Goal: Task Accomplishment & Management: Complete application form

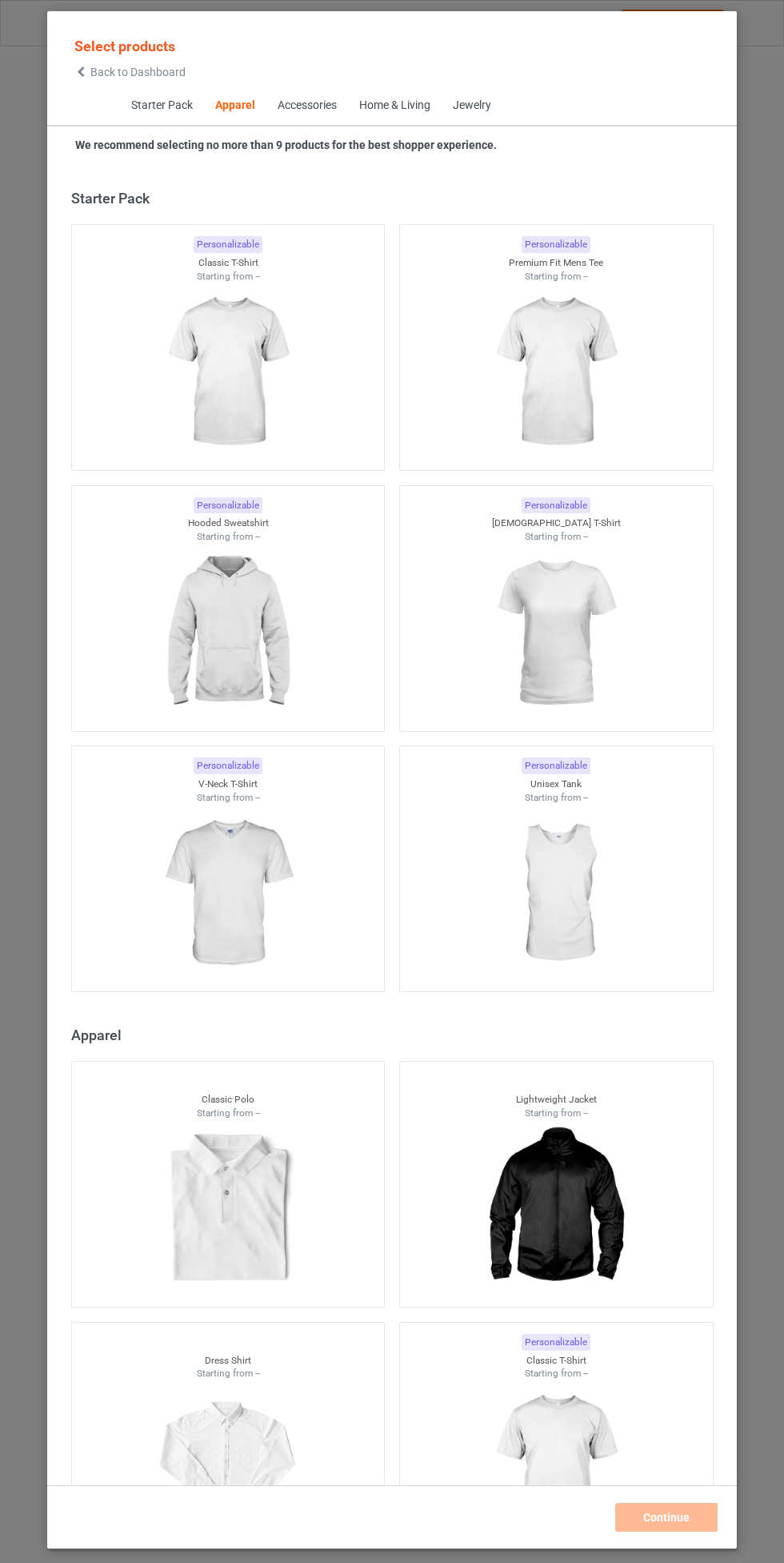
scroll to position [856, 0]
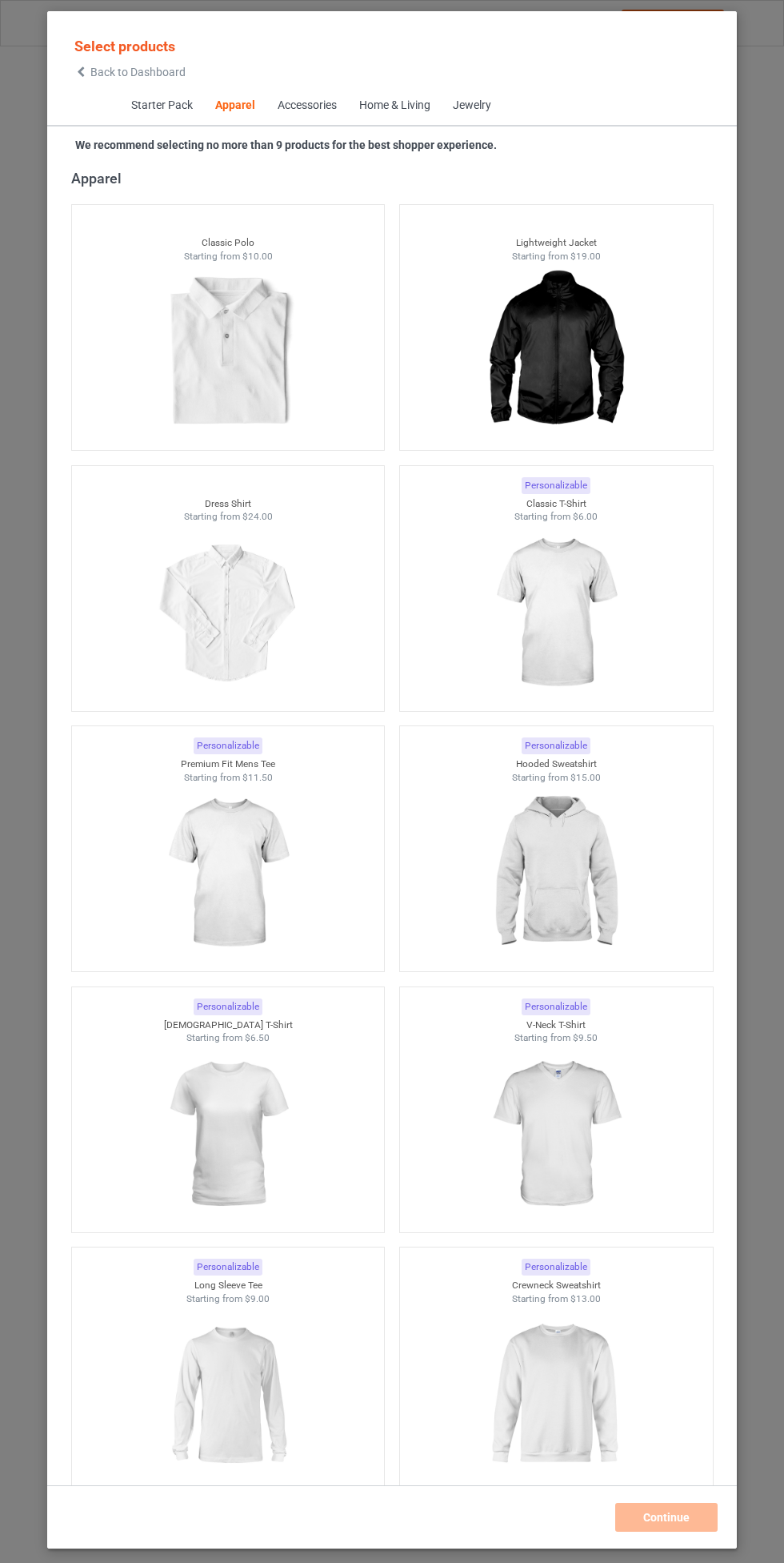
click at [561, 864] on img at bounding box center [555, 872] width 143 height 179
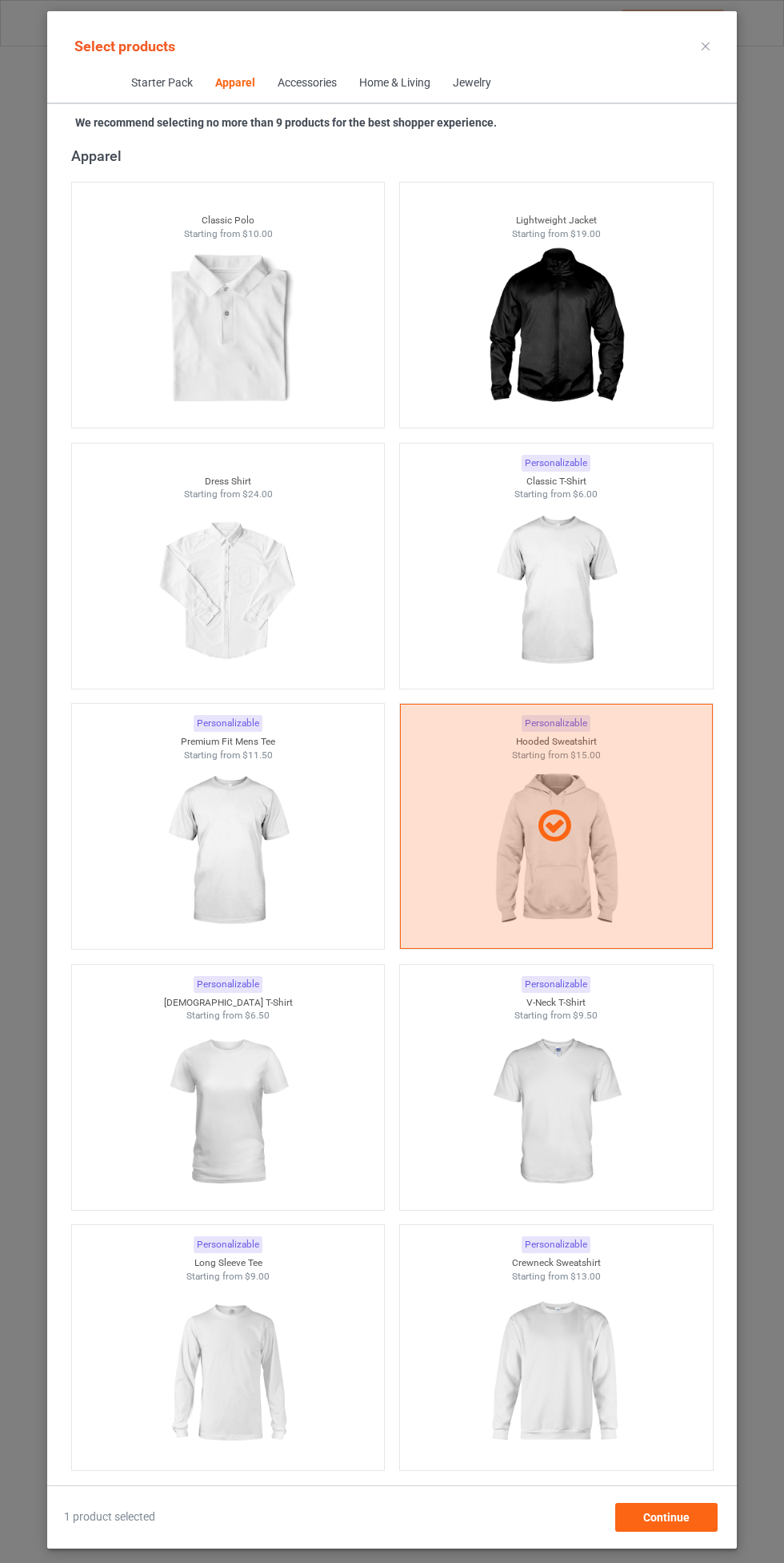
click at [607, 580] on img at bounding box center [555, 590] width 143 height 179
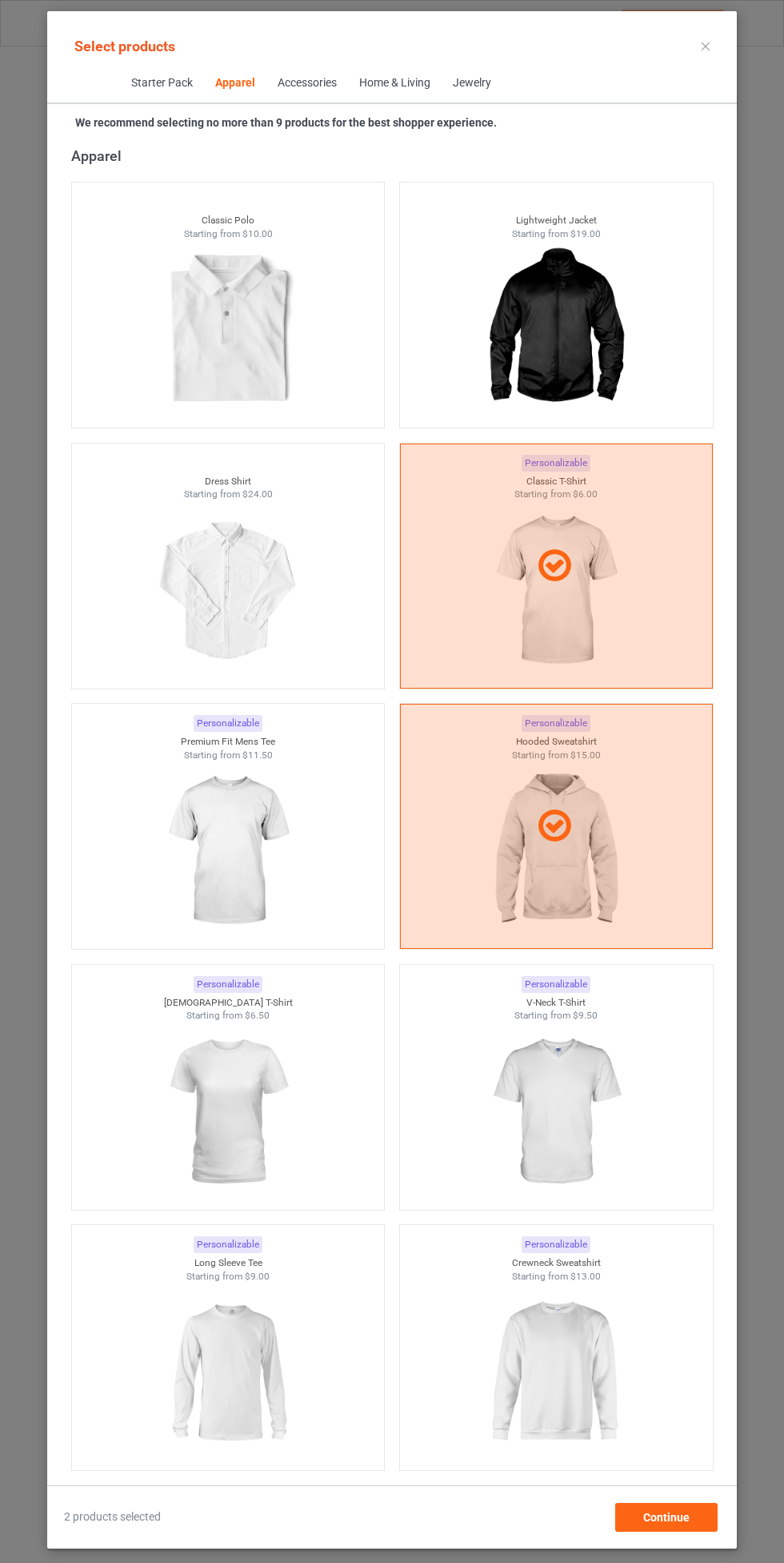
click at [287, 853] on img at bounding box center [227, 851] width 143 height 179
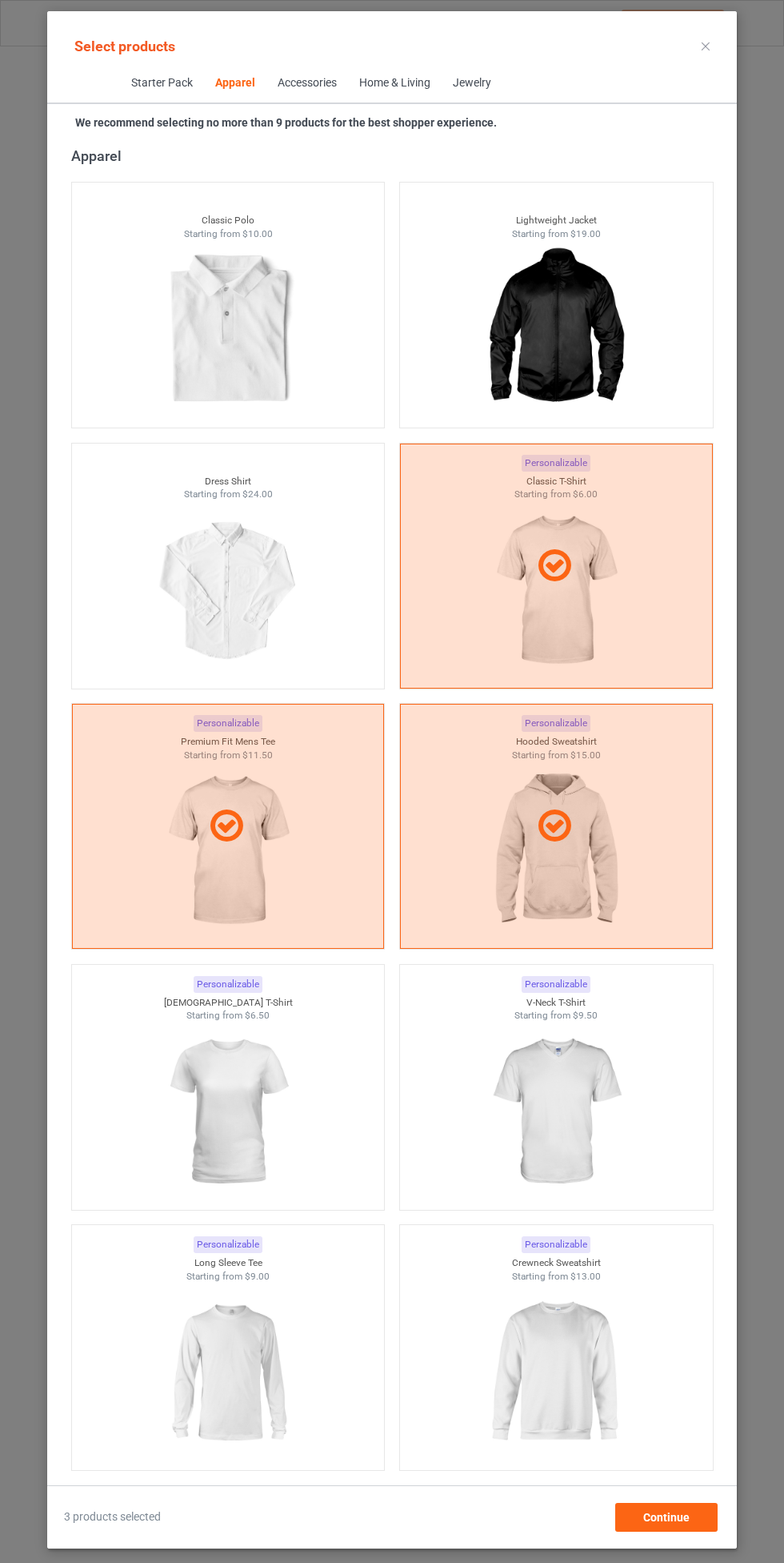
click at [579, 1084] on img at bounding box center [555, 1111] width 143 height 179
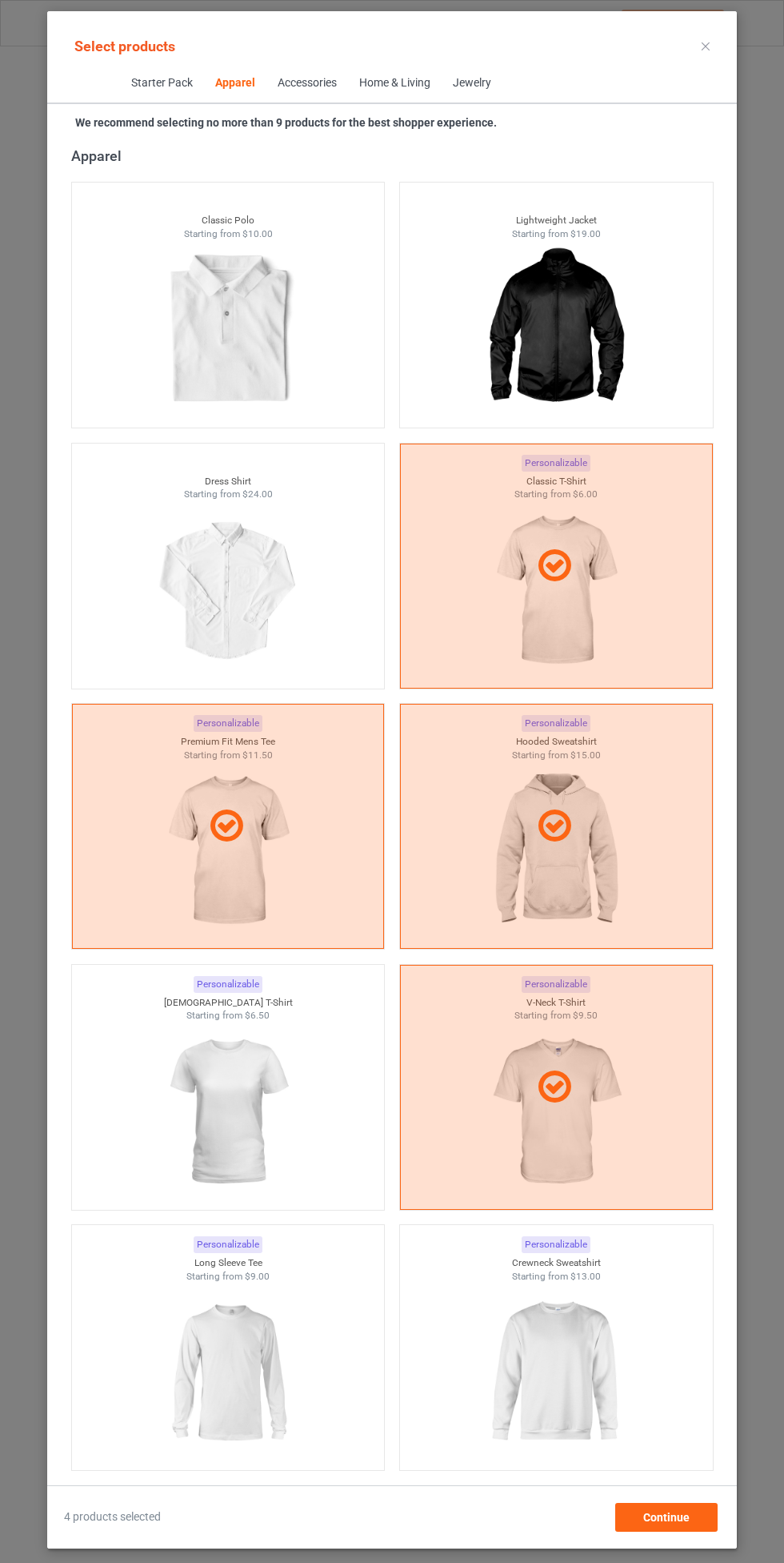
click at [259, 1149] on img at bounding box center [227, 1111] width 143 height 179
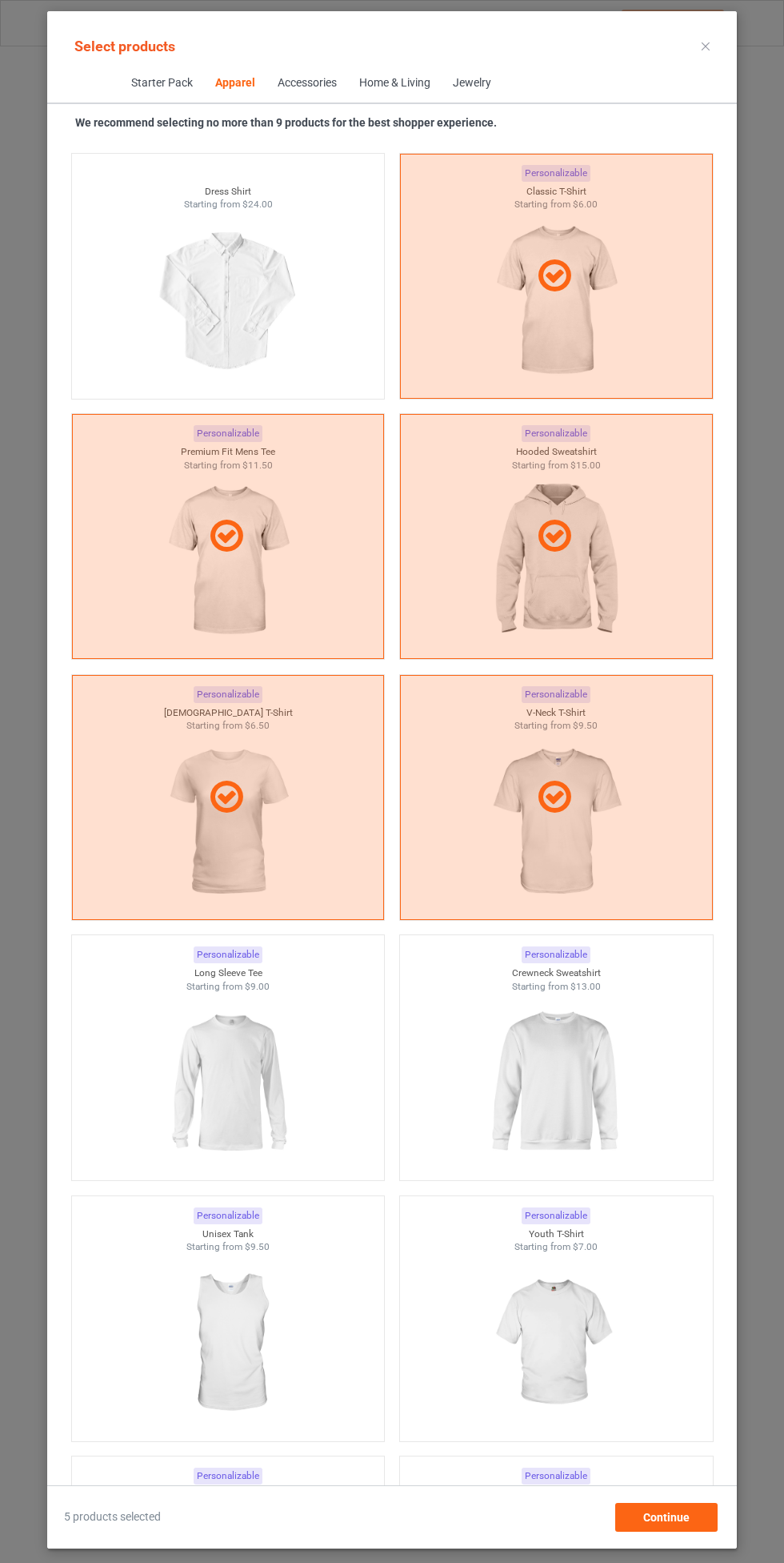
scroll to position [1146, 0]
click at [566, 1058] on img at bounding box center [555, 1082] width 143 height 179
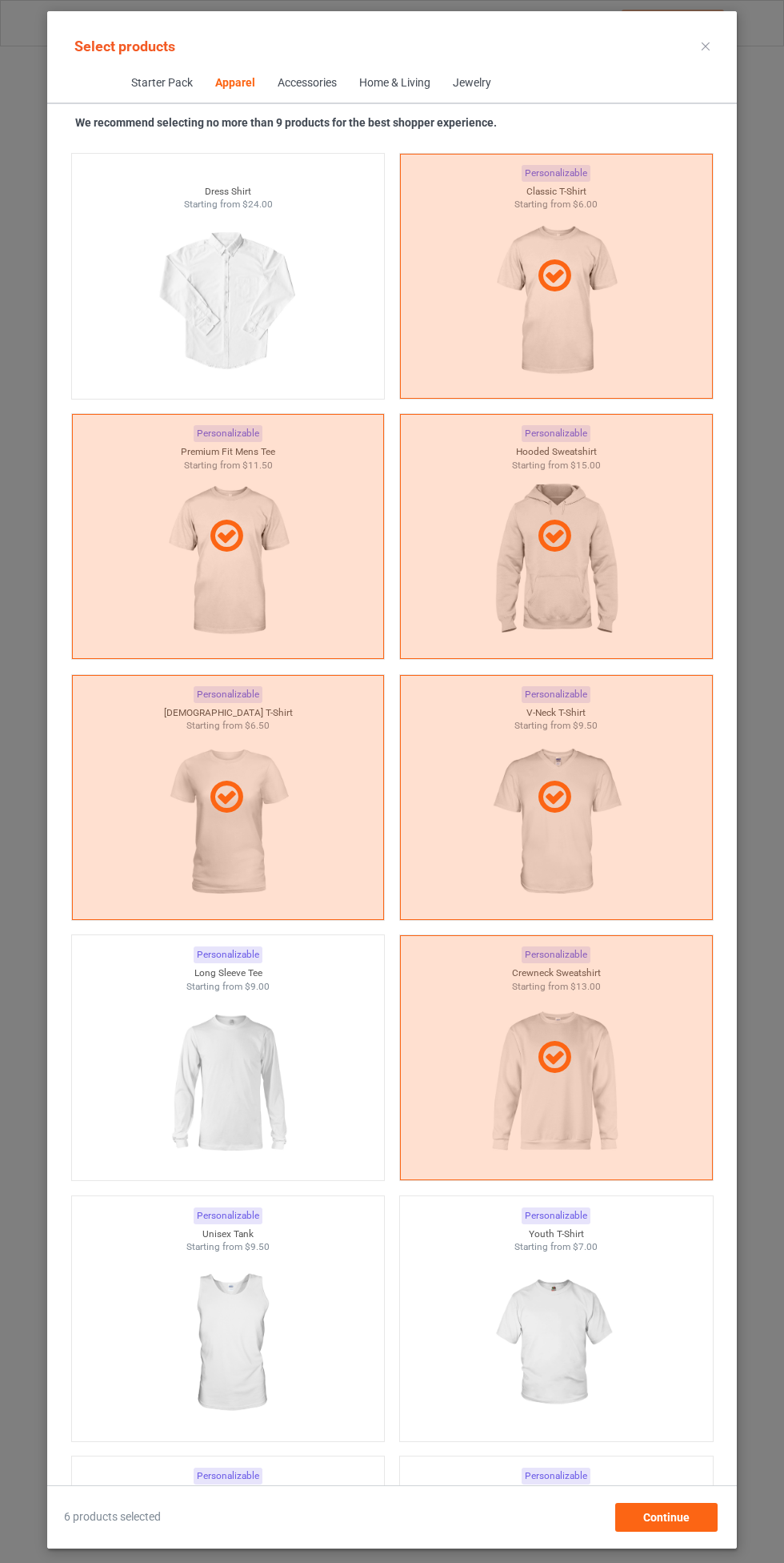
click at [258, 1125] on img at bounding box center [227, 1082] width 143 height 179
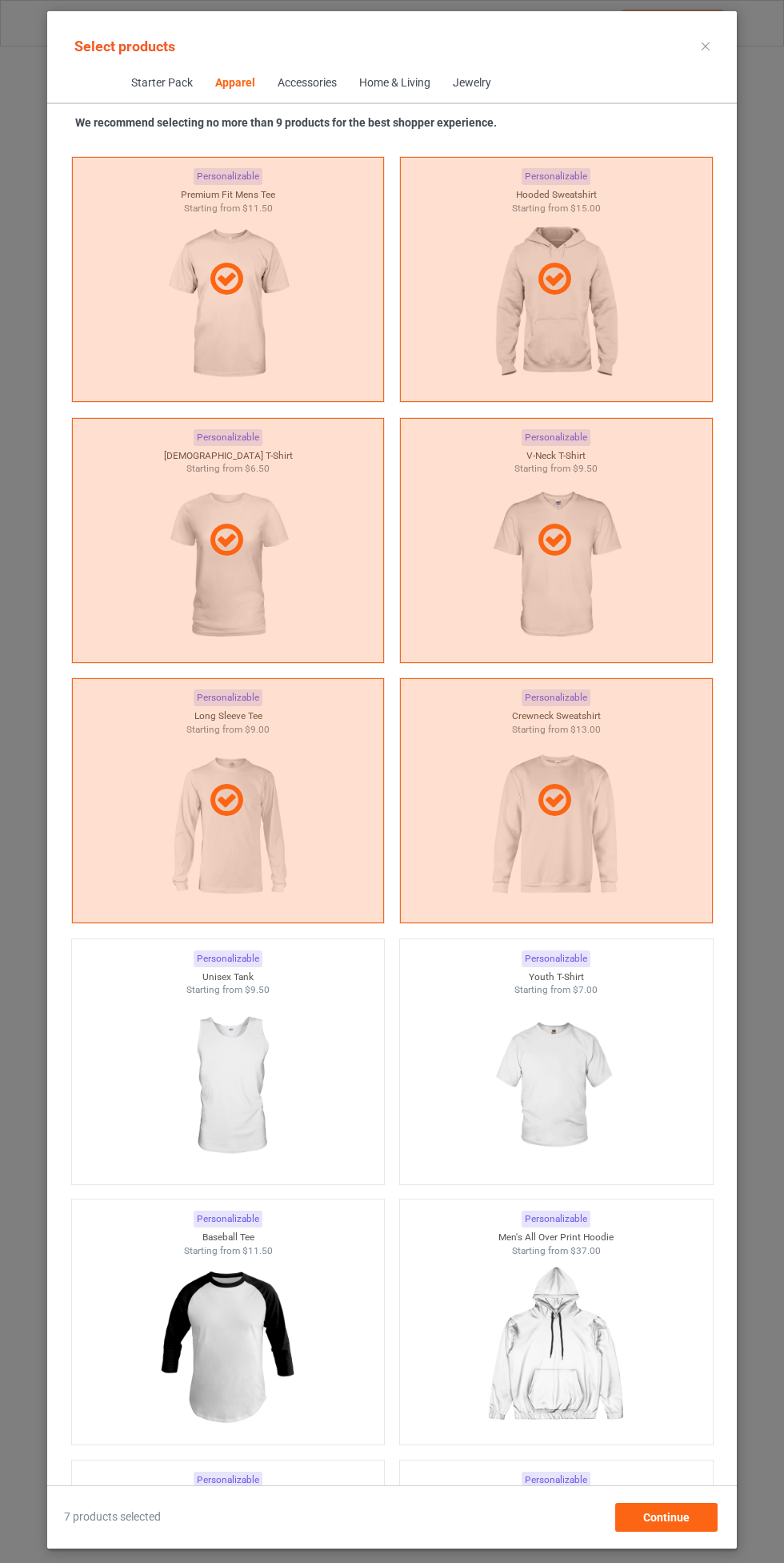
scroll to position [1405, 0]
click at [591, 1051] on img at bounding box center [555, 1085] width 143 height 179
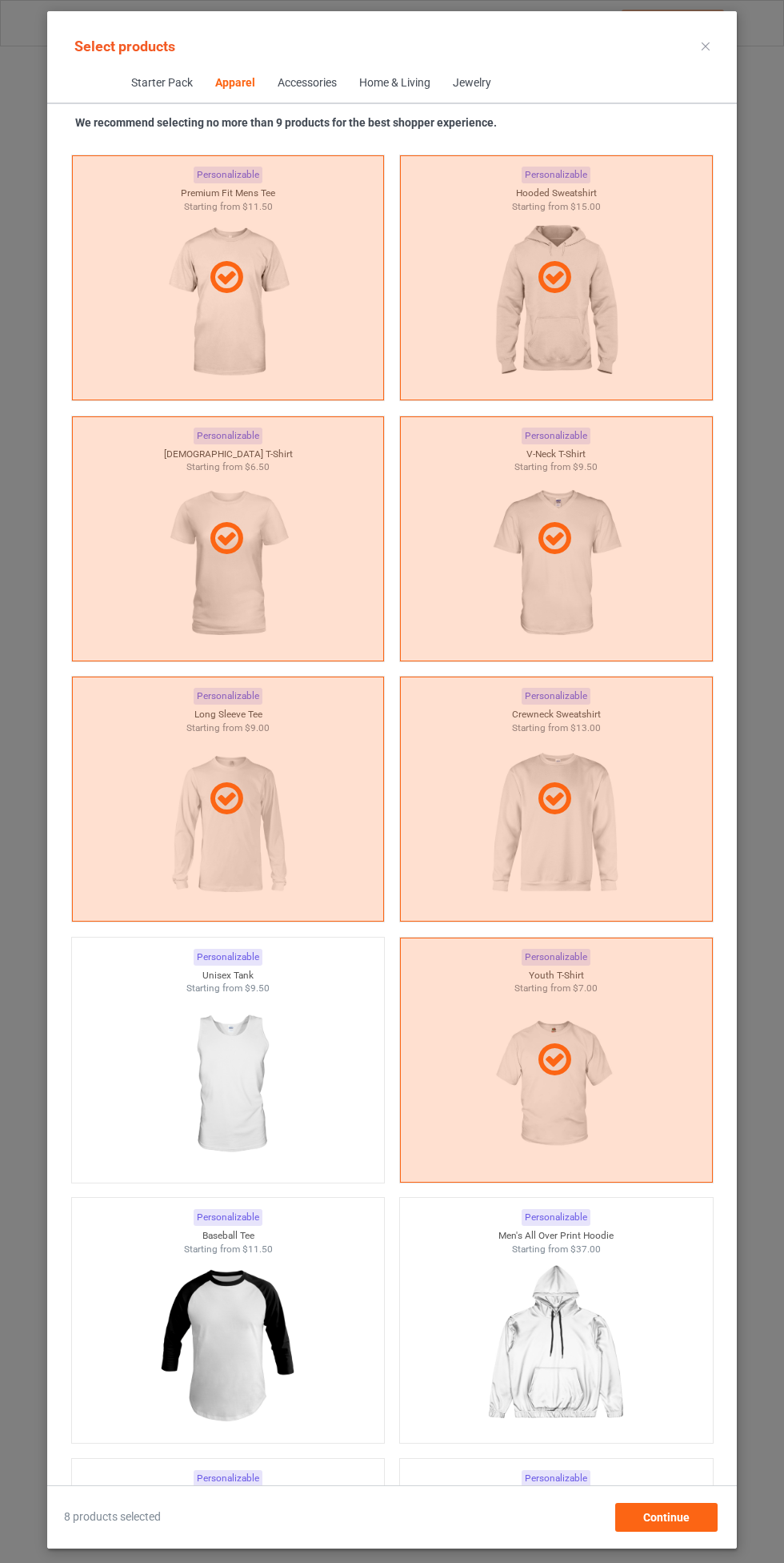
click at [249, 1096] on img at bounding box center [227, 1085] width 143 height 179
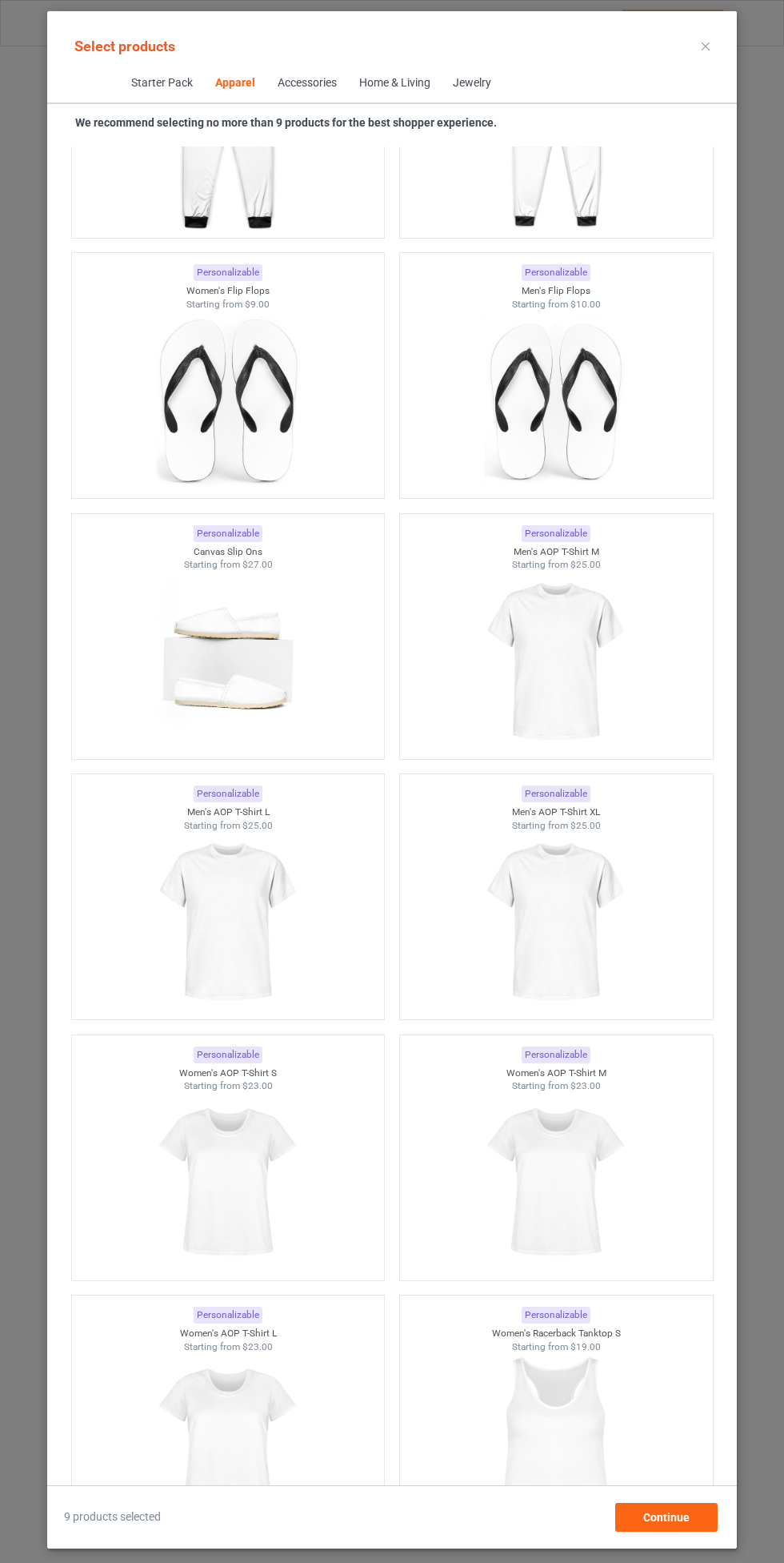
scroll to position [4447, 0]
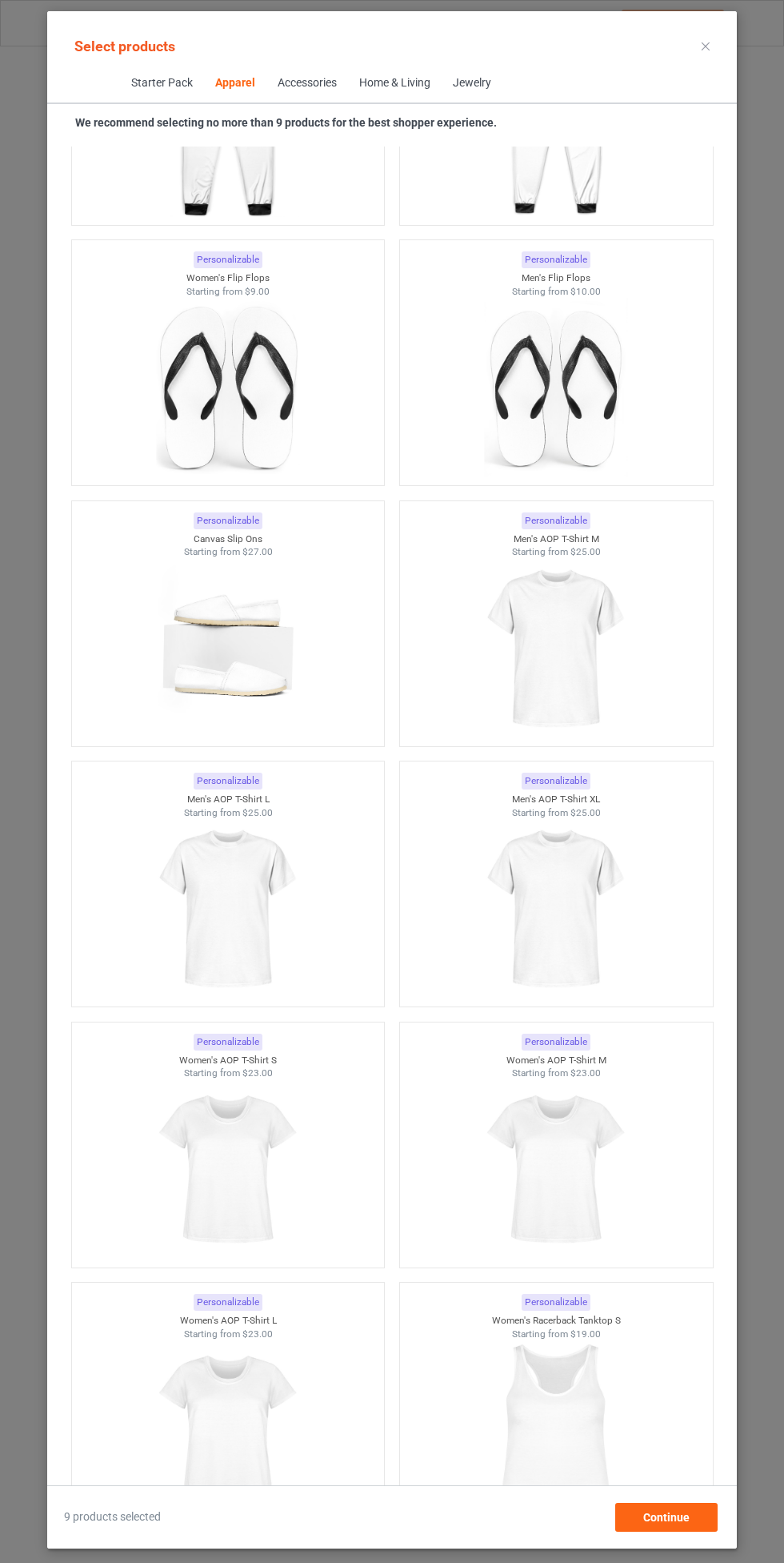
click at [562, 912] on img at bounding box center [555, 908] width 143 height 179
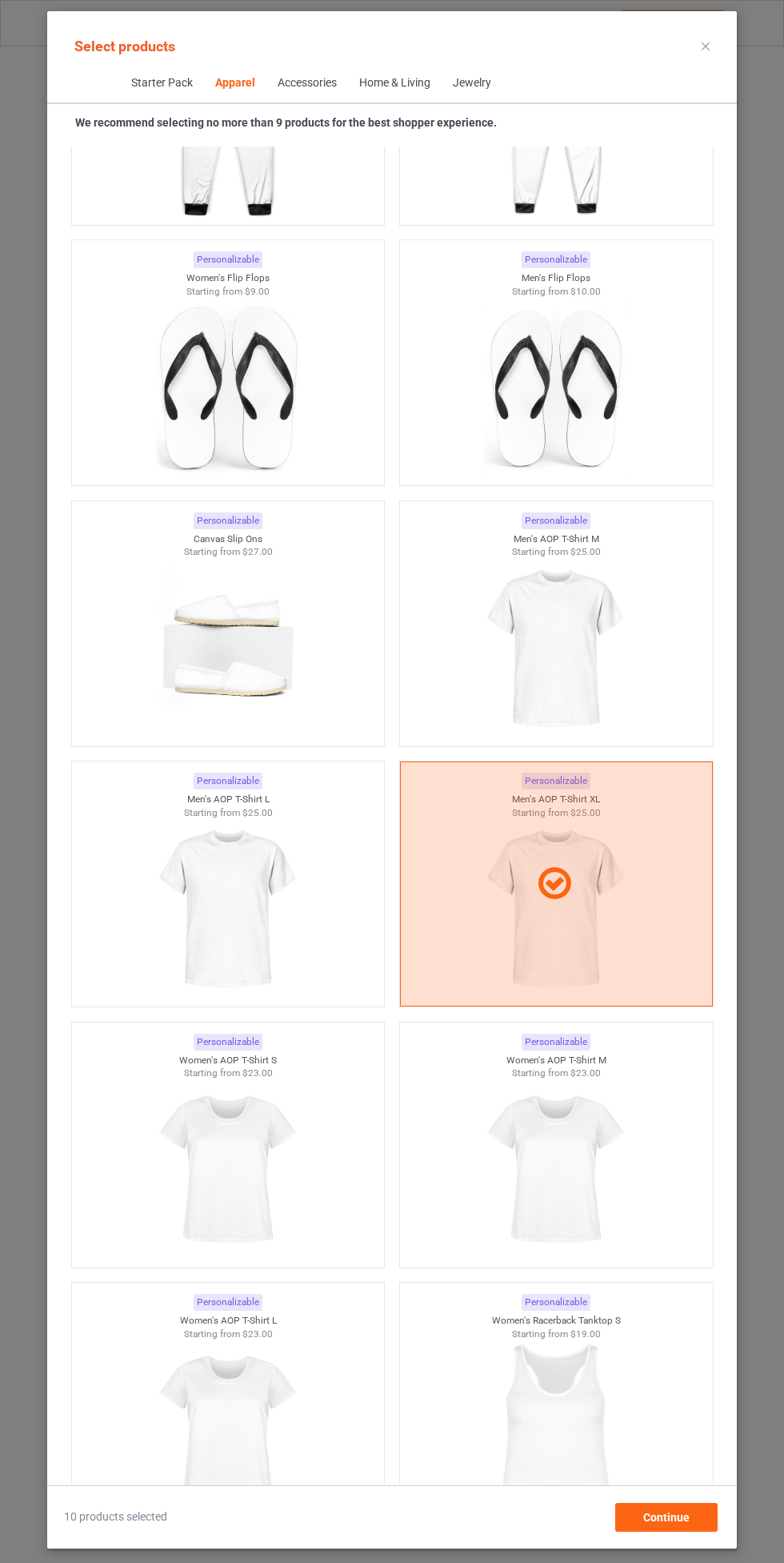
click at [248, 934] on img at bounding box center [227, 908] width 143 height 179
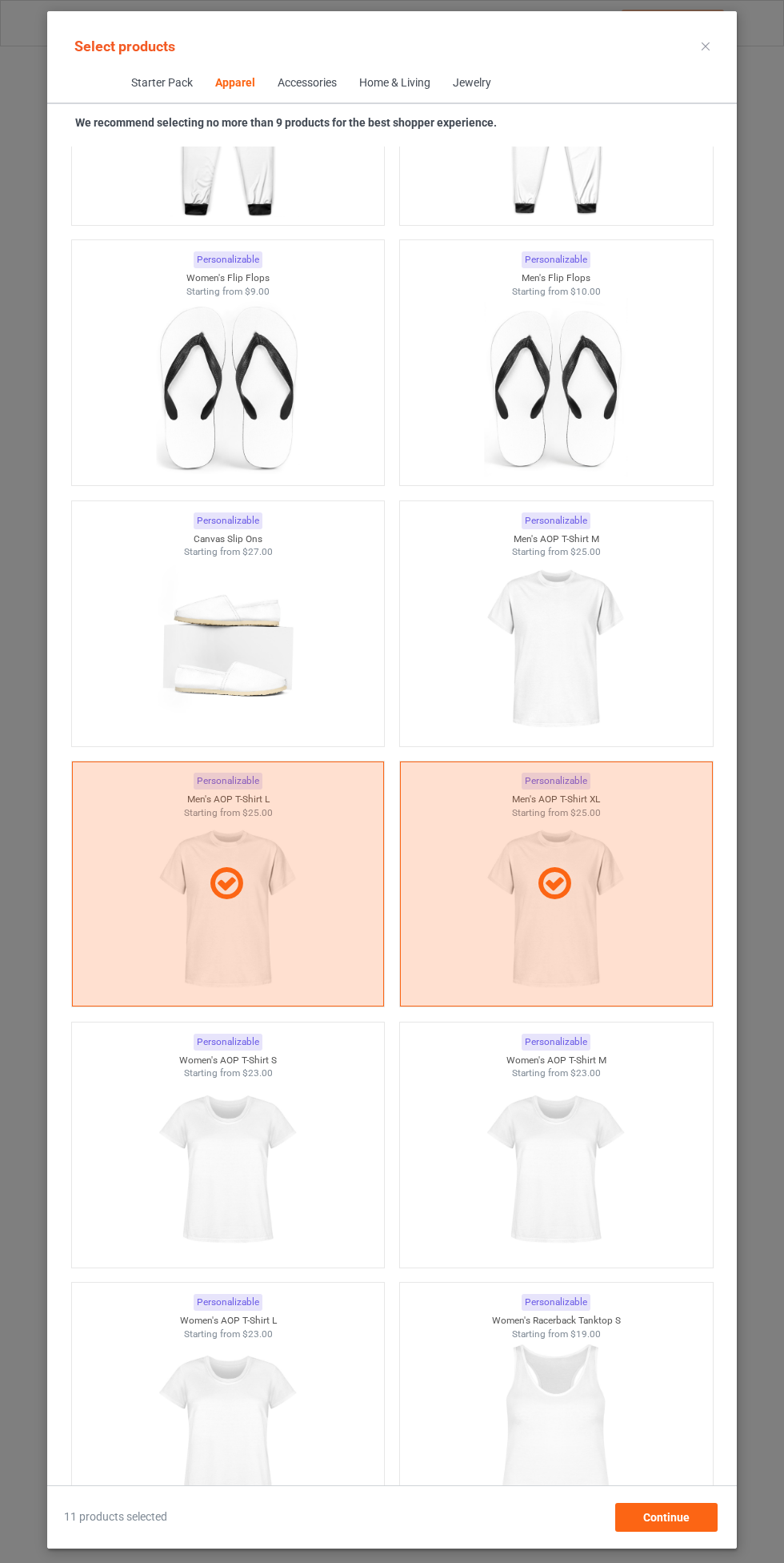
click at [564, 1155] on img at bounding box center [555, 1169] width 143 height 179
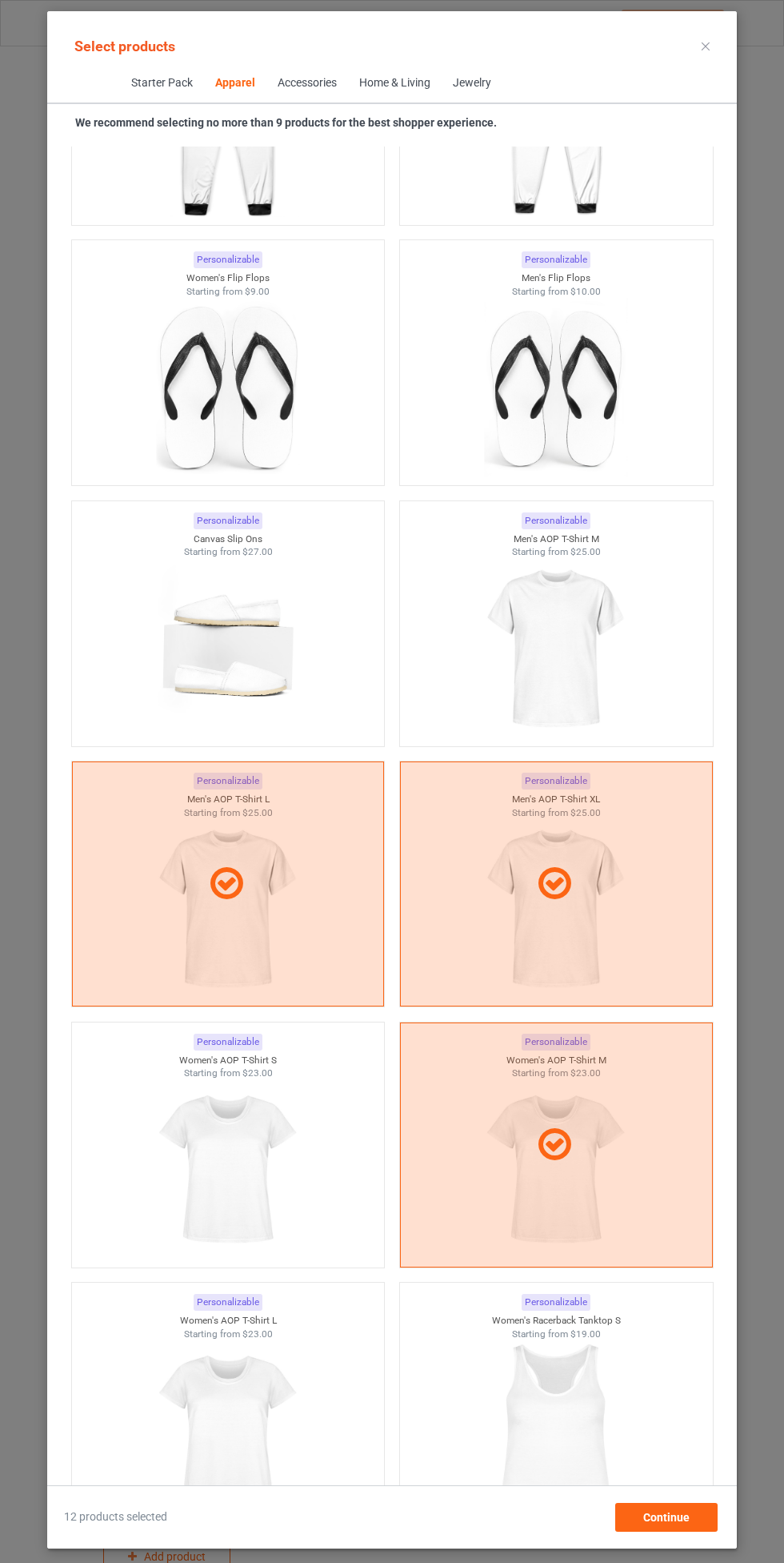
click at [235, 1178] on img at bounding box center [227, 1169] width 143 height 179
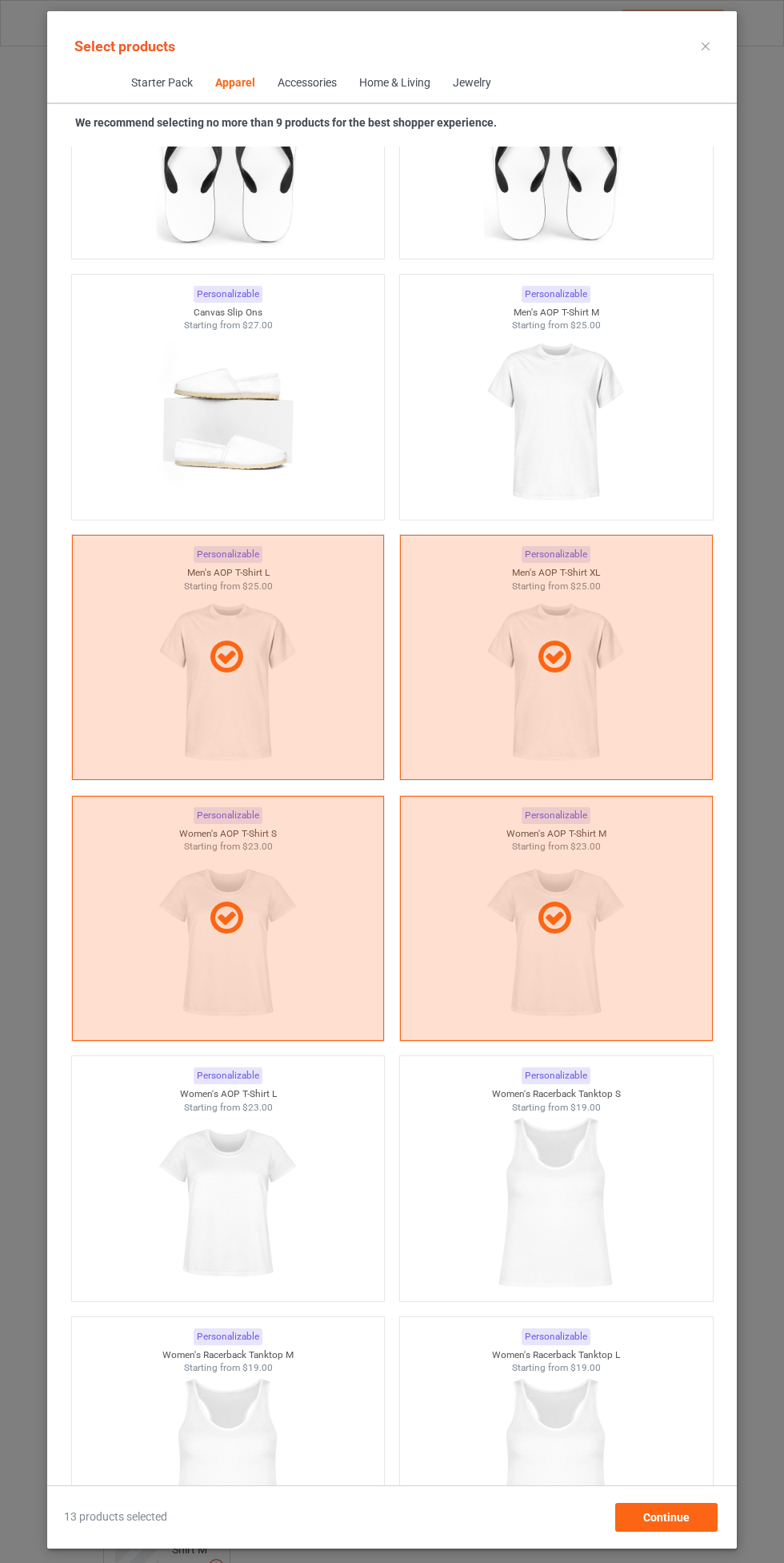
click at [298, 1194] on img at bounding box center [227, 1203] width 143 height 179
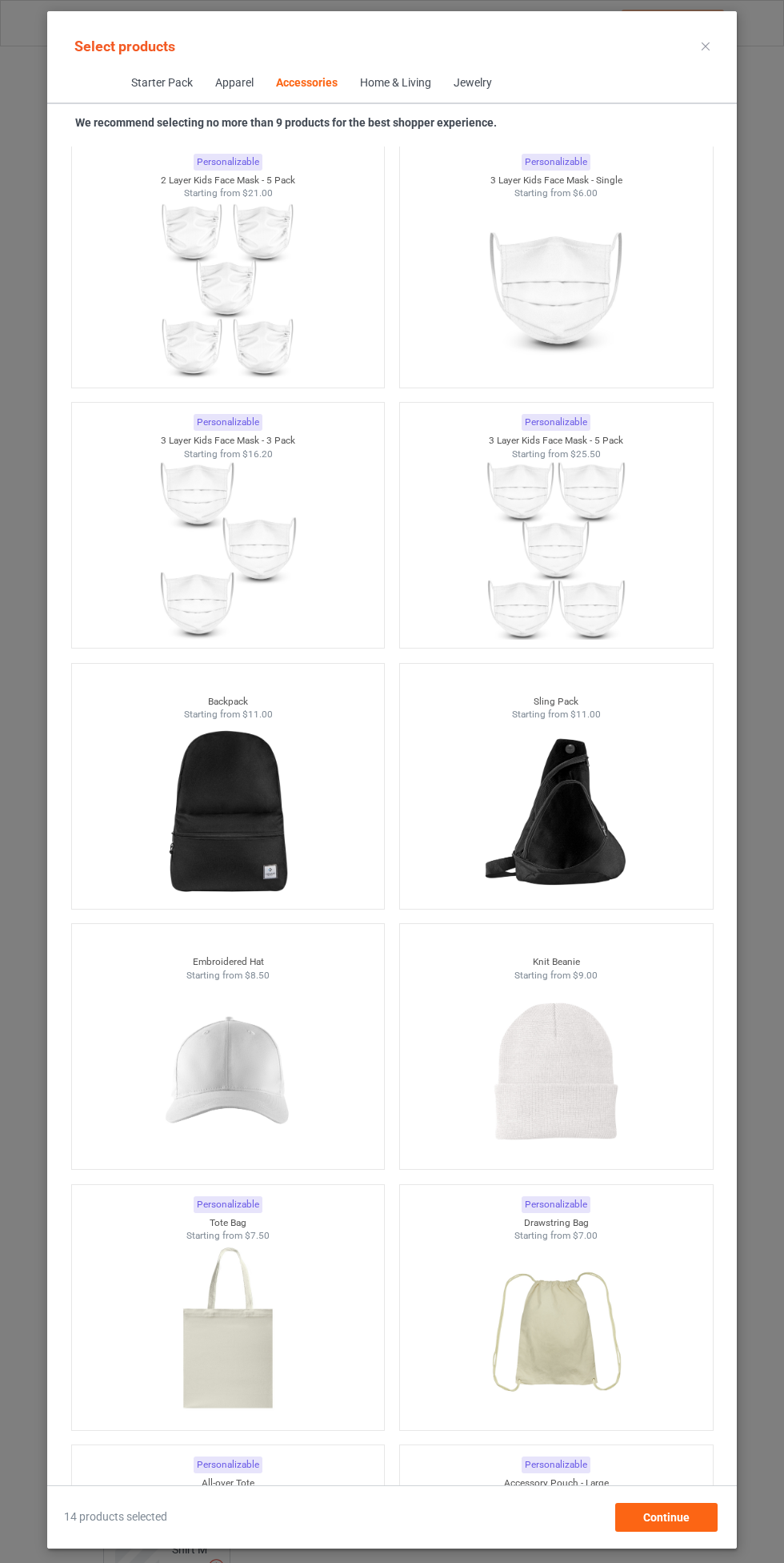
scroll to position [8263, 0]
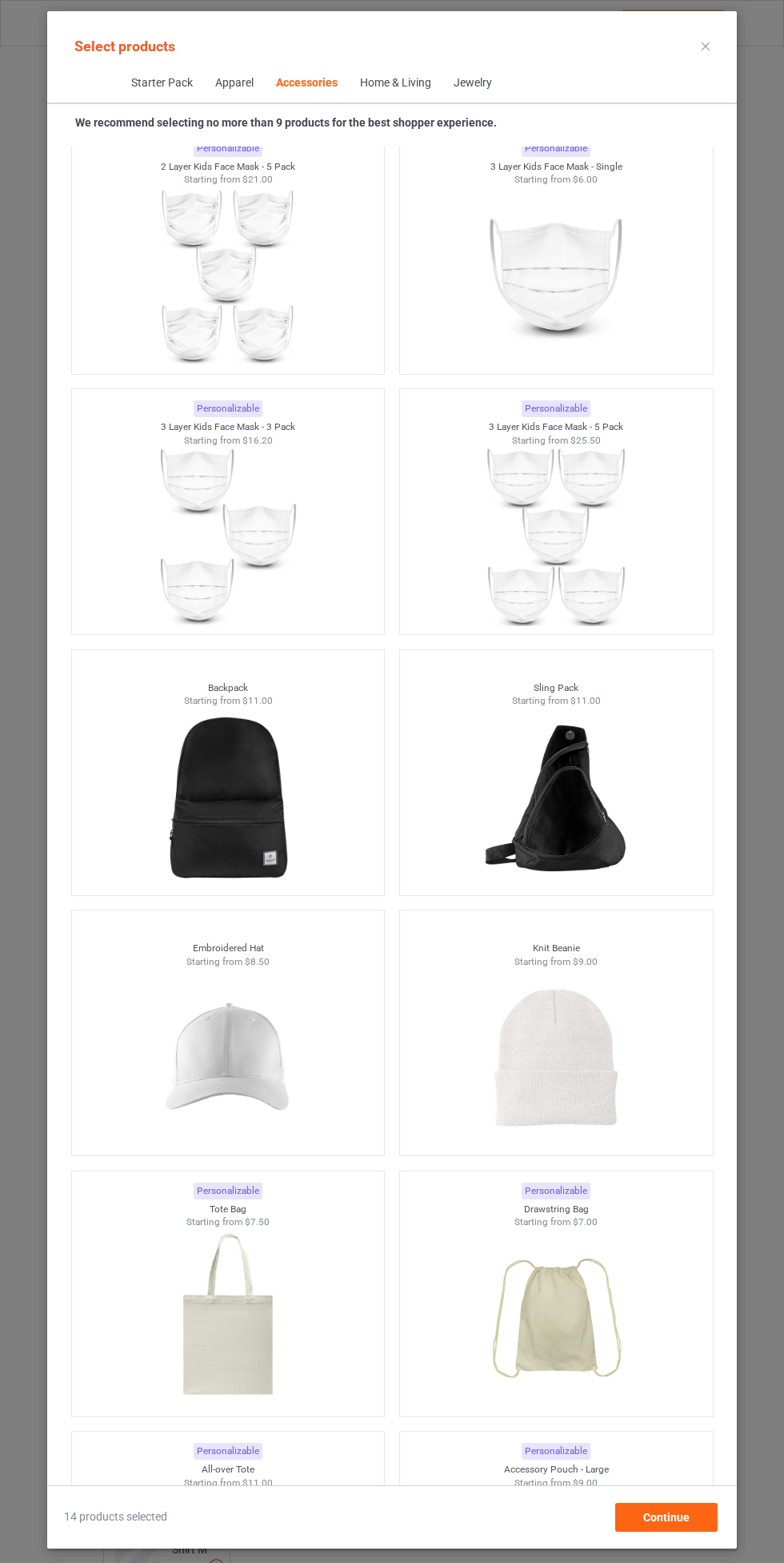
click at [266, 1049] on img at bounding box center [227, 1057] width 143 height 179
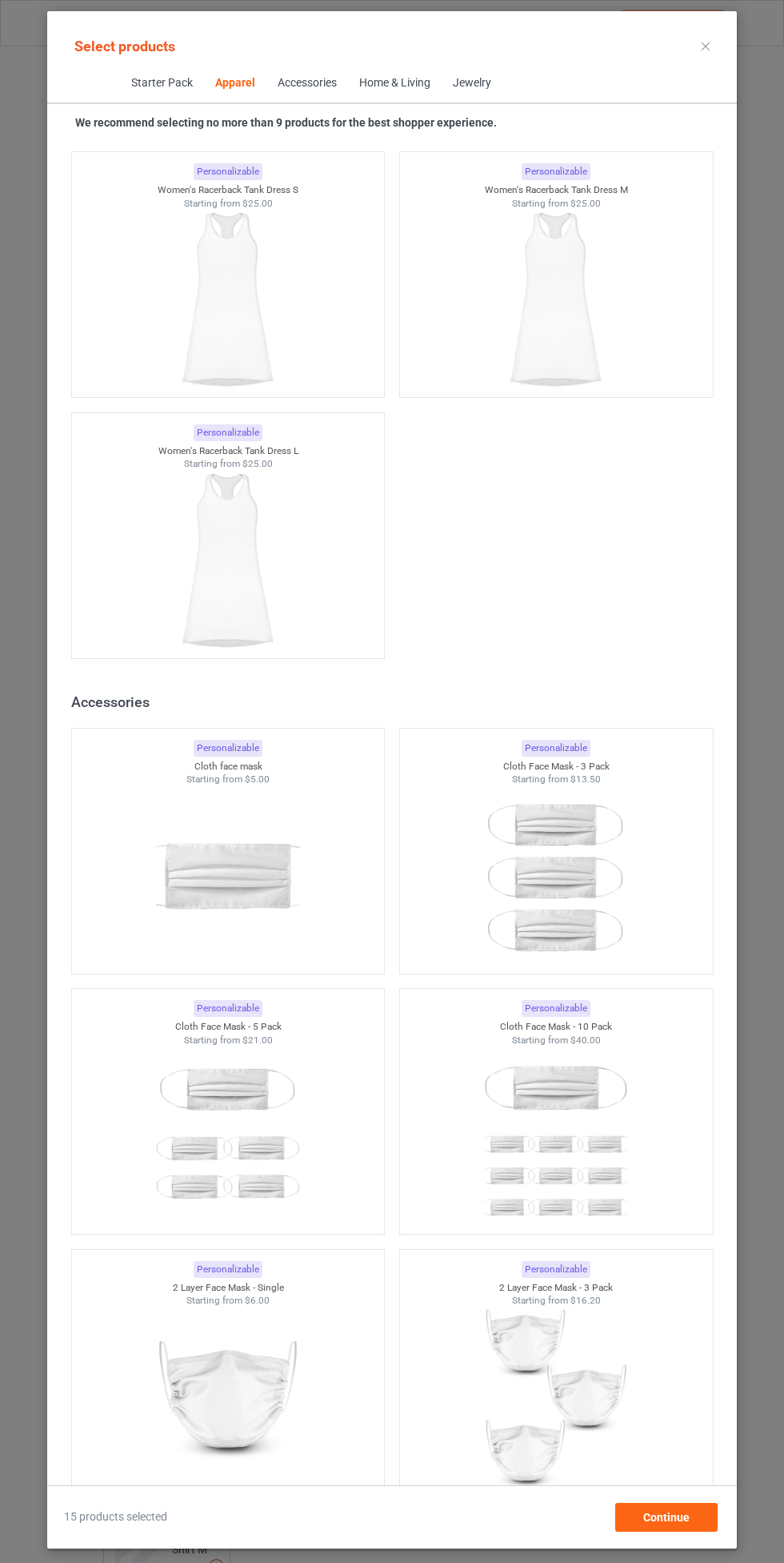
scroll to position [485, 0]
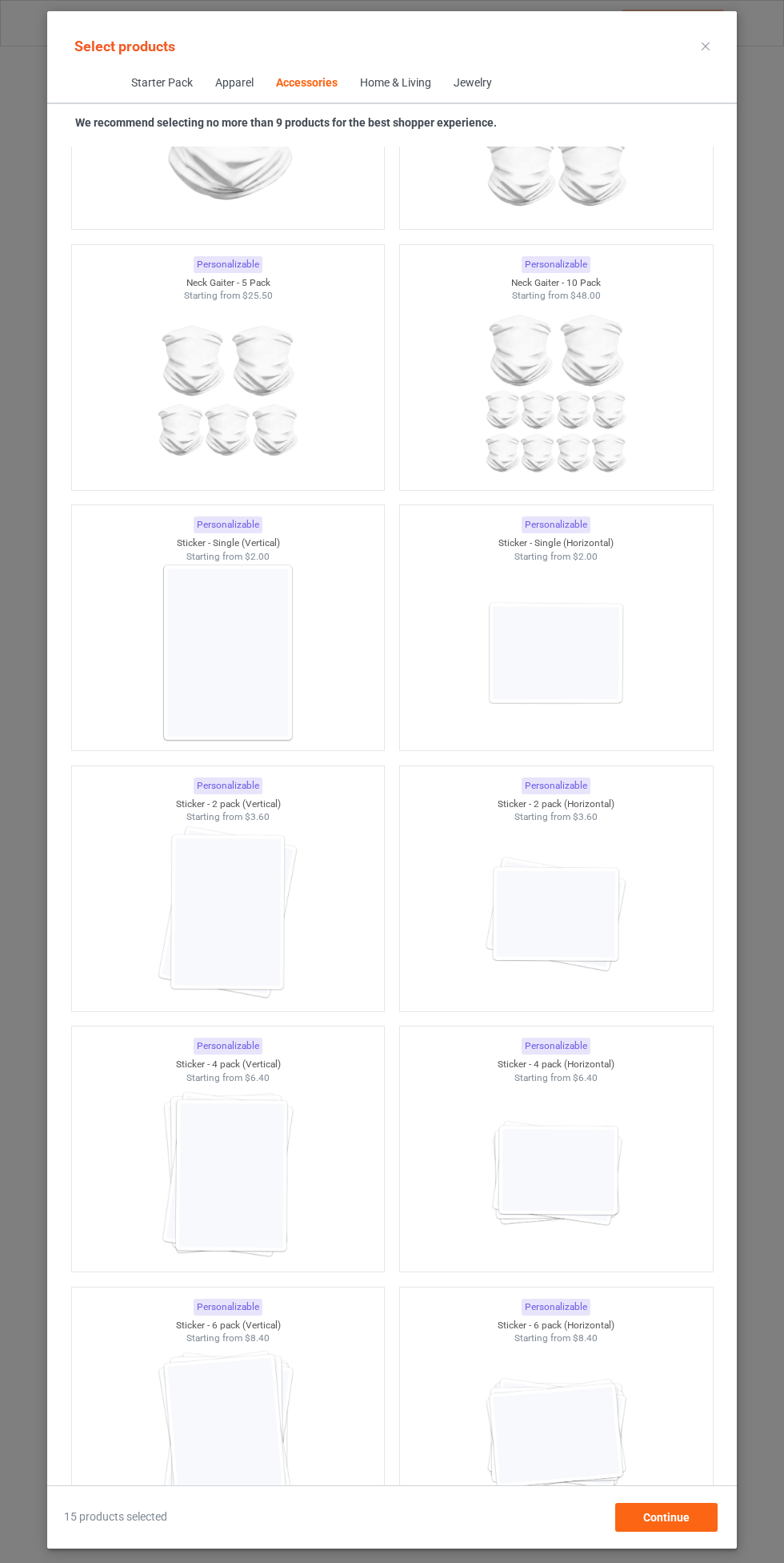
scroll to position [10234, 0]
click at [224, 668] on img at bounding box center [227, 650] width 143 height 179
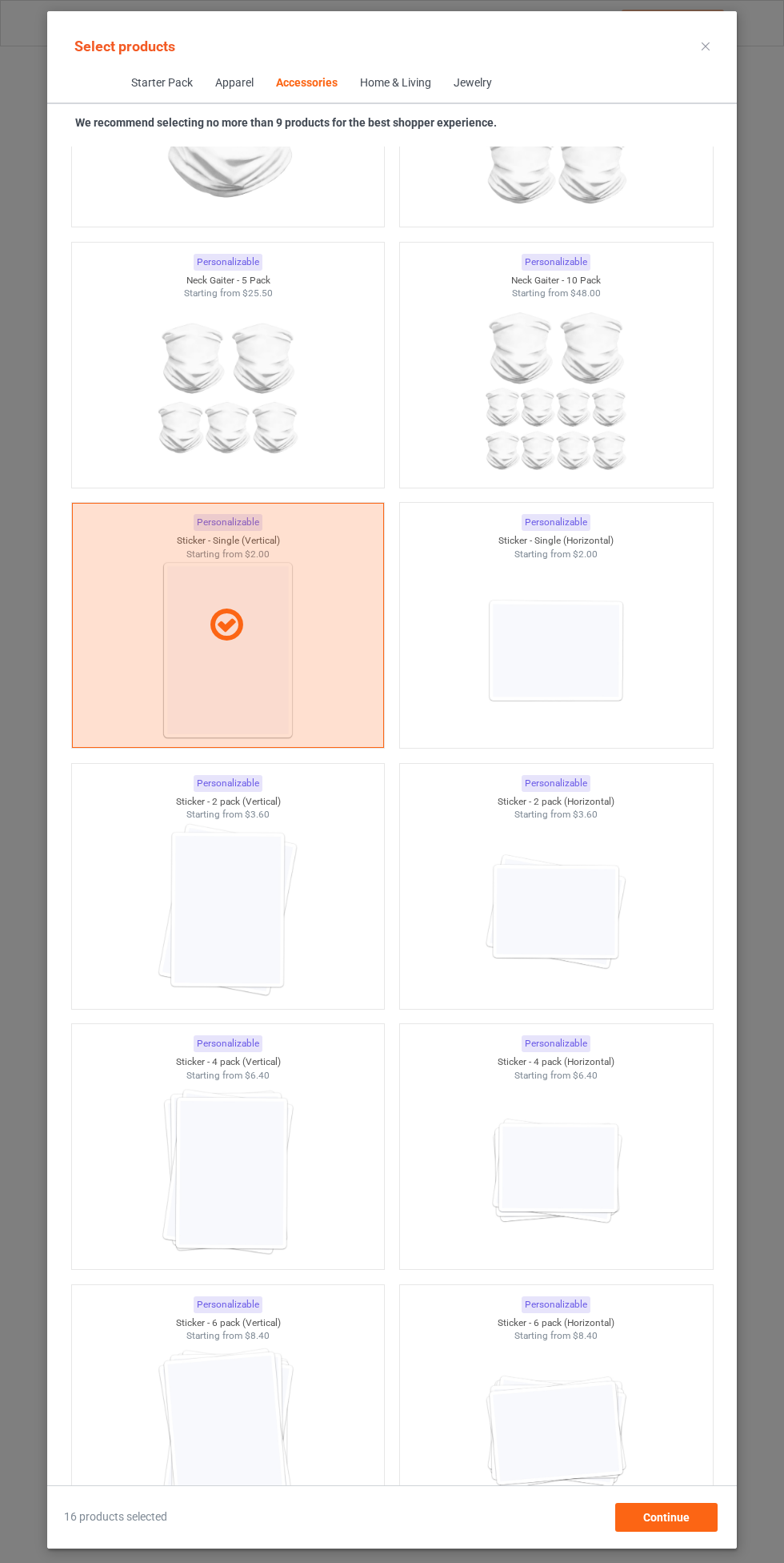
click at [551, 665] on img at bounding box center [555, 650] width 143 height 179
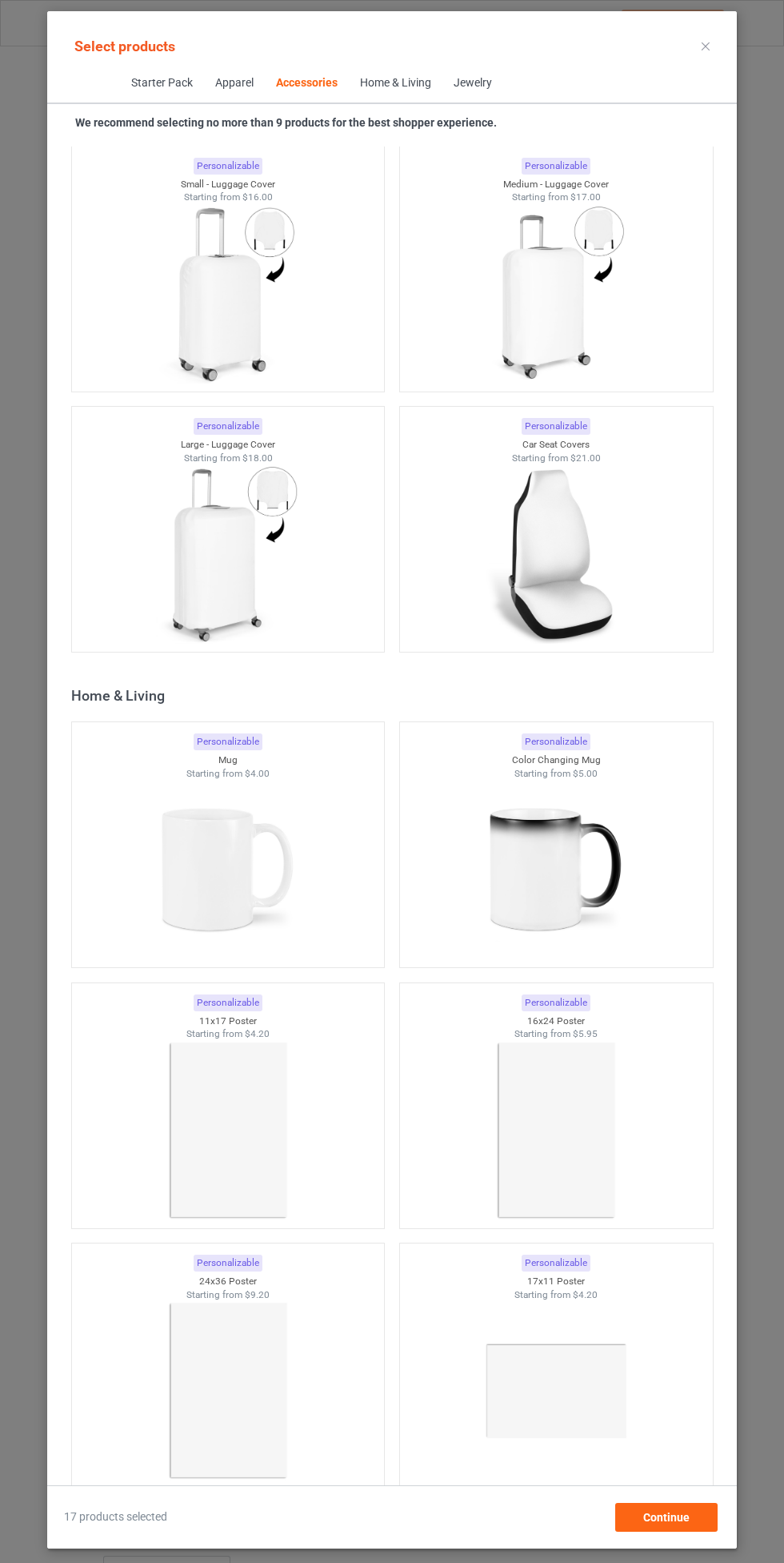
scroll to position [13454, 0]
click at [235, 873] on img at bounding box center [227, 872] width 143 height 179
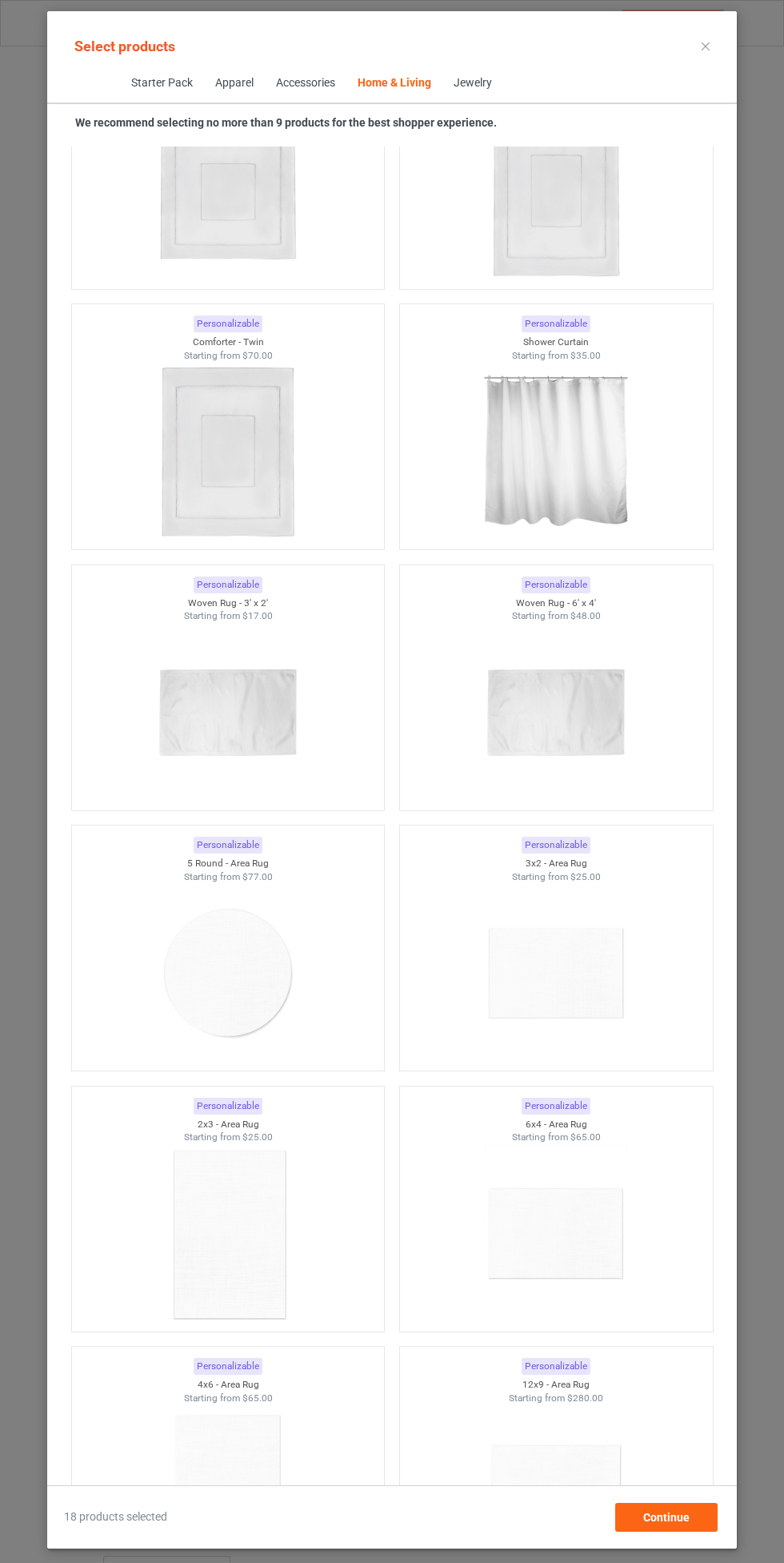
scroll to position [17011, 0]
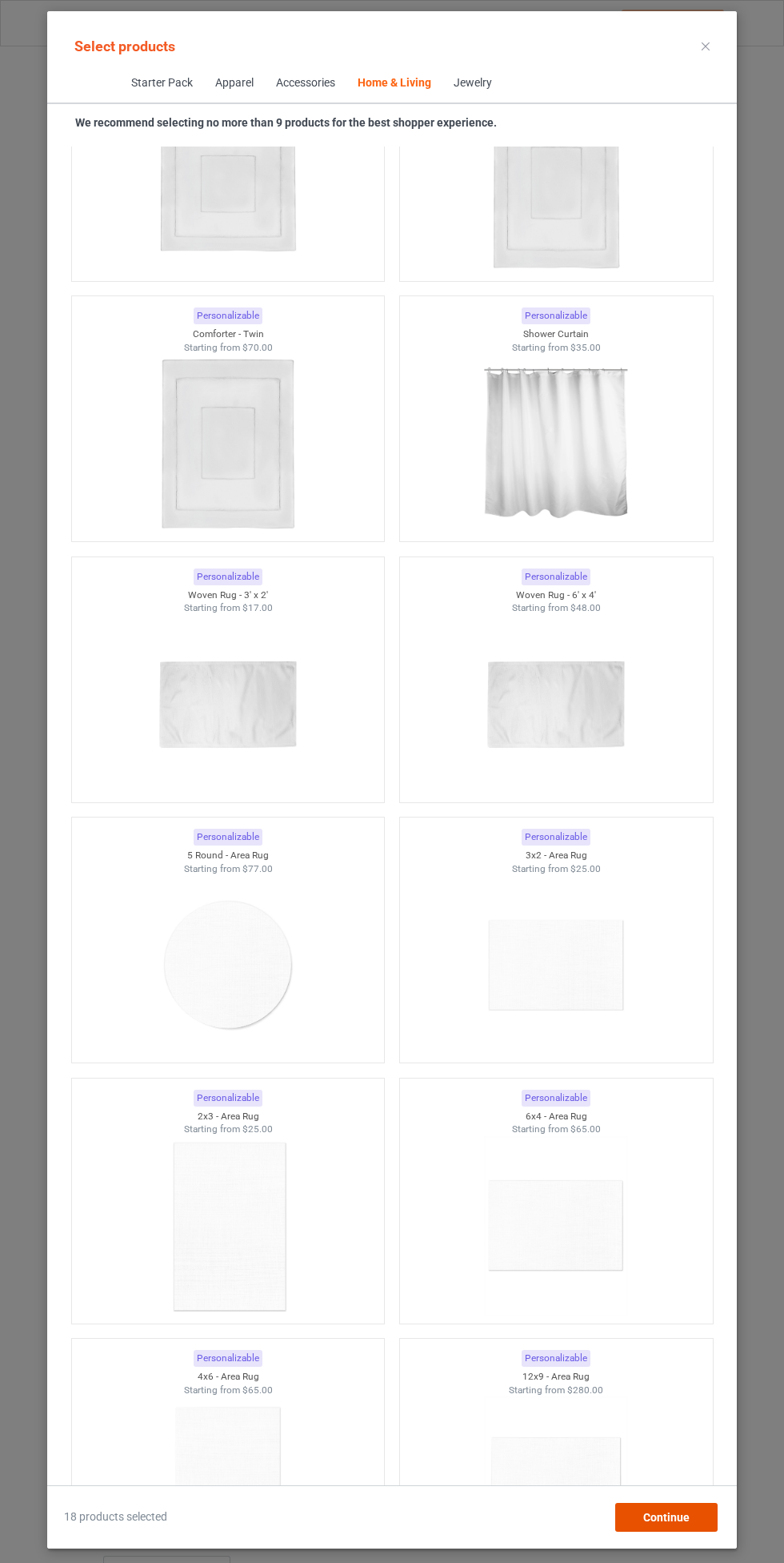
click at [693, 1503] on div "Continue" at bounding box center [667, 1518] width 102 height 28
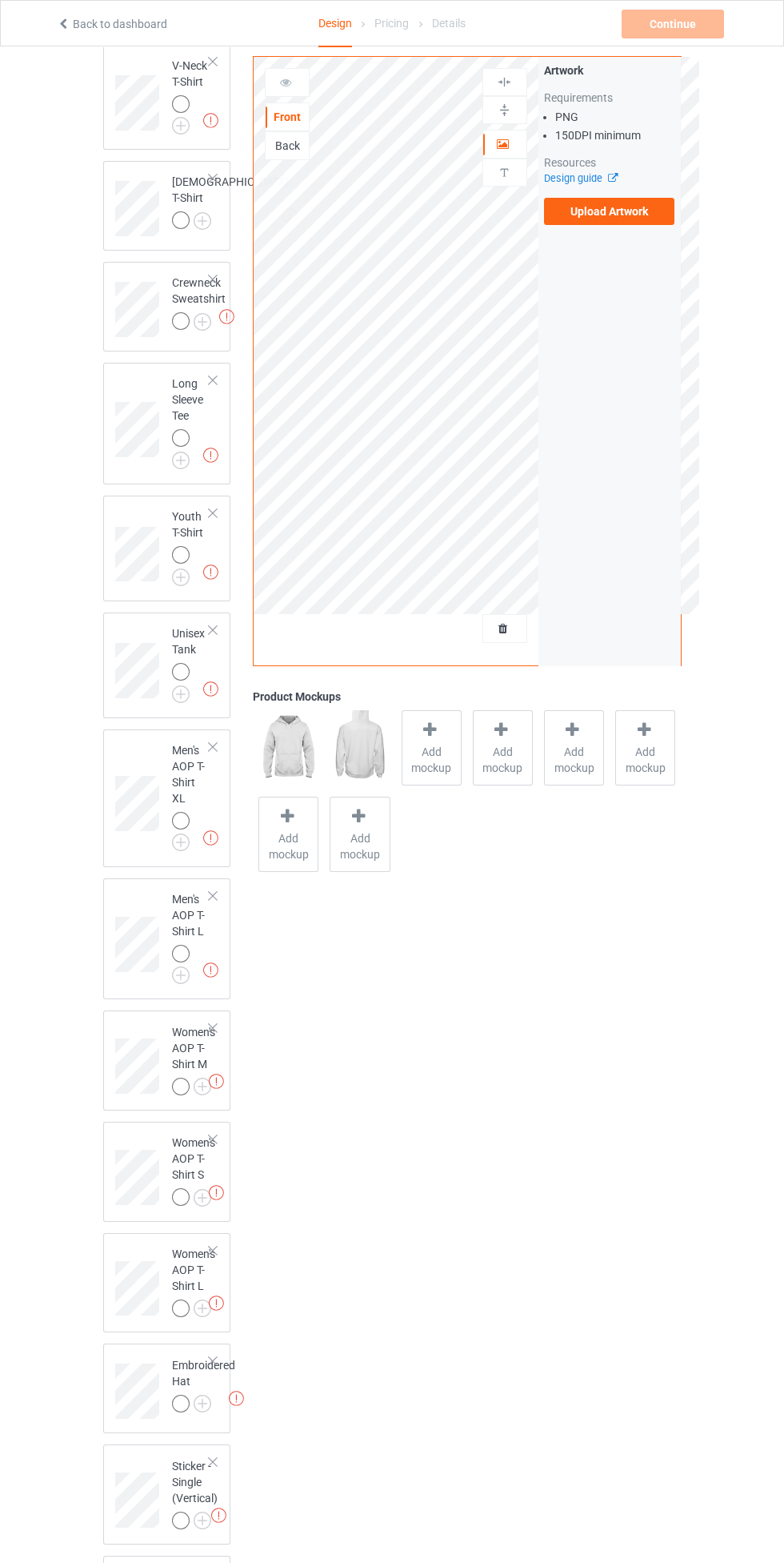
click at [639, 218] on label "Upload Artwork" at bounding box center [610, 211] width 132 height 27
click at [0, 0] on input "Upload Artwork" at bounding box center [0, 0] width 0 height 0
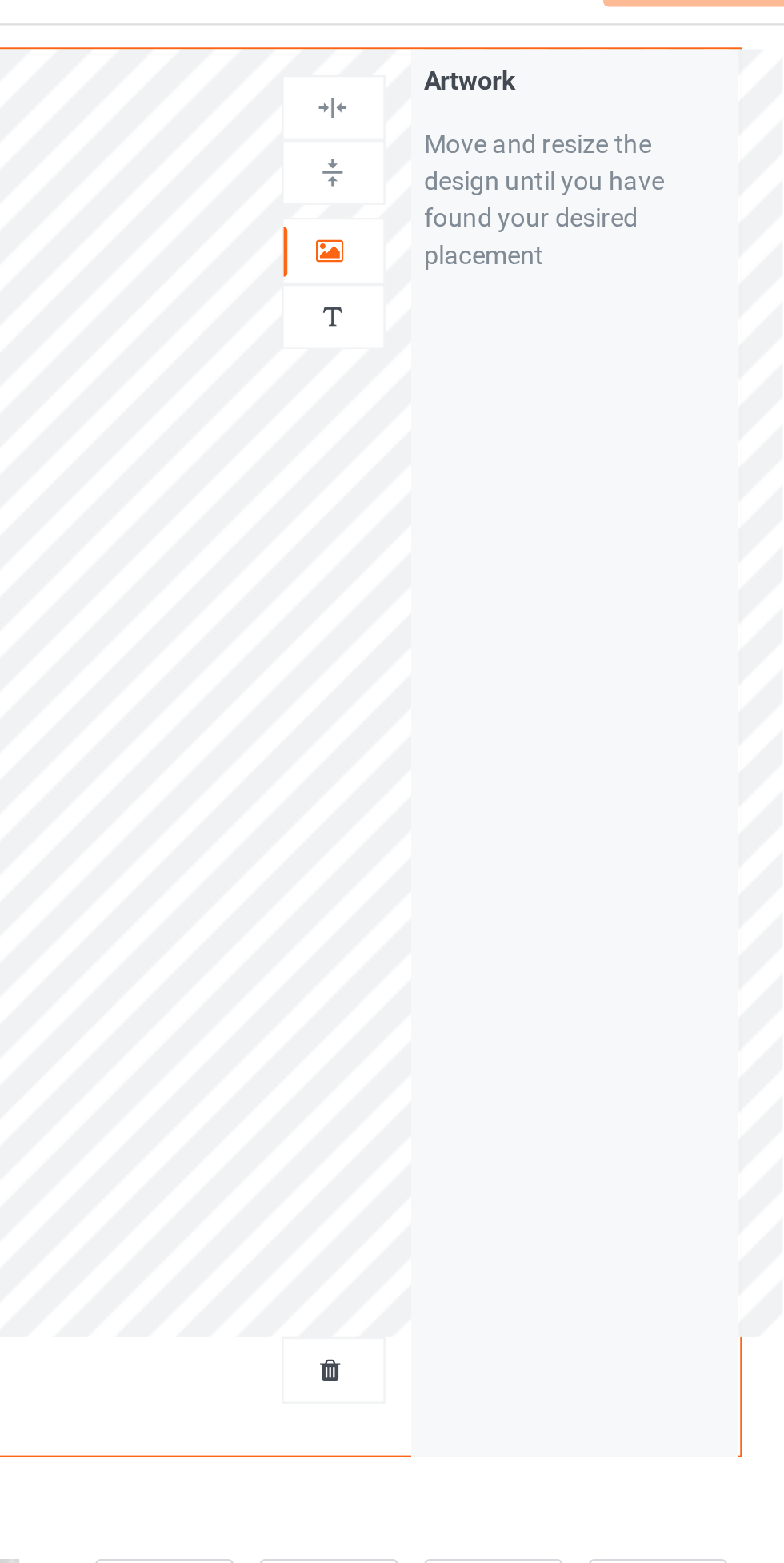
scroll to position [484, 0]
click at [503, 144] on icon at bounding box center [504, 142] width 13 height 11
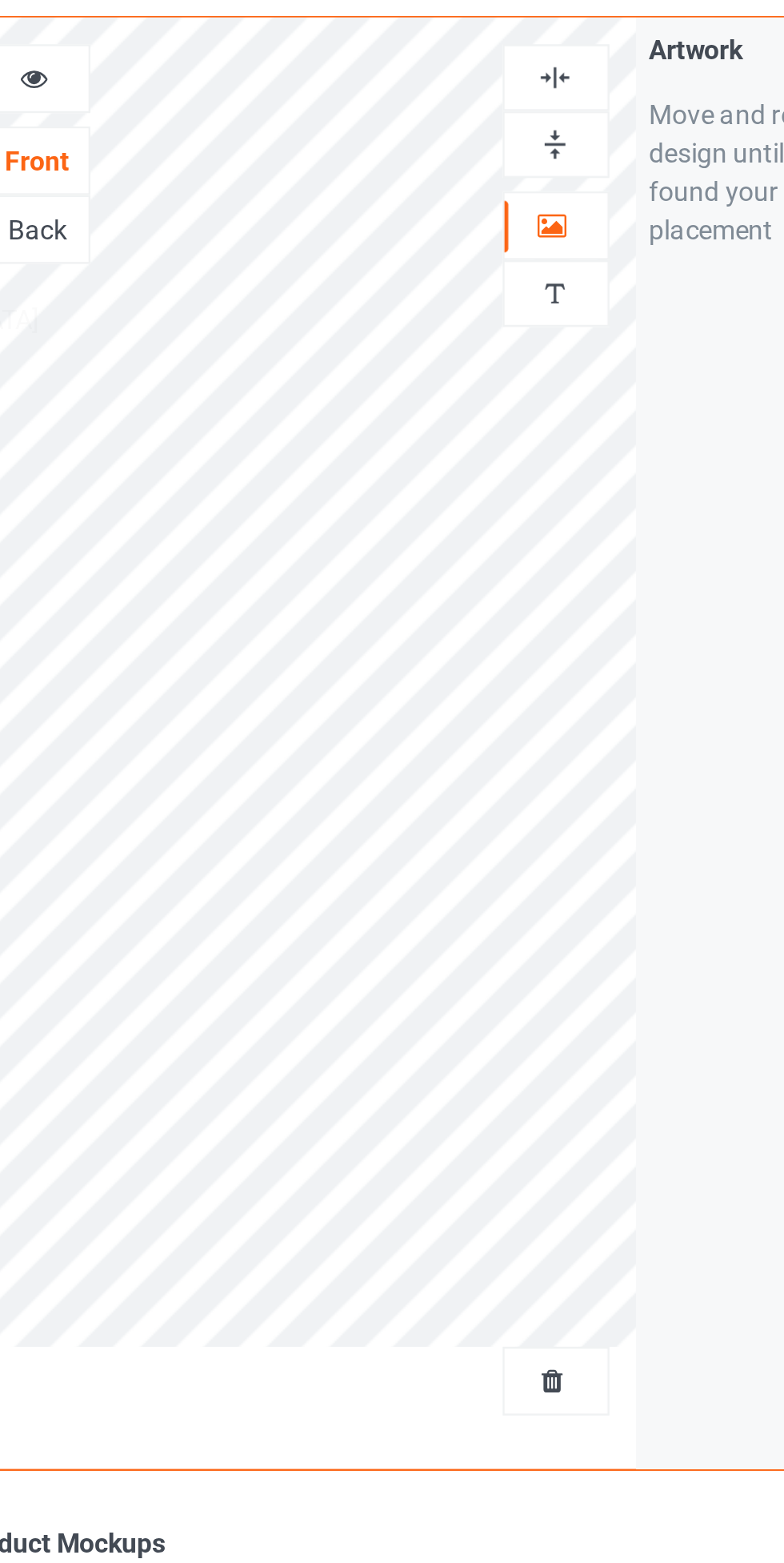
click at [505, 88] on img at bounding box center [505, 82] width 15 height 15
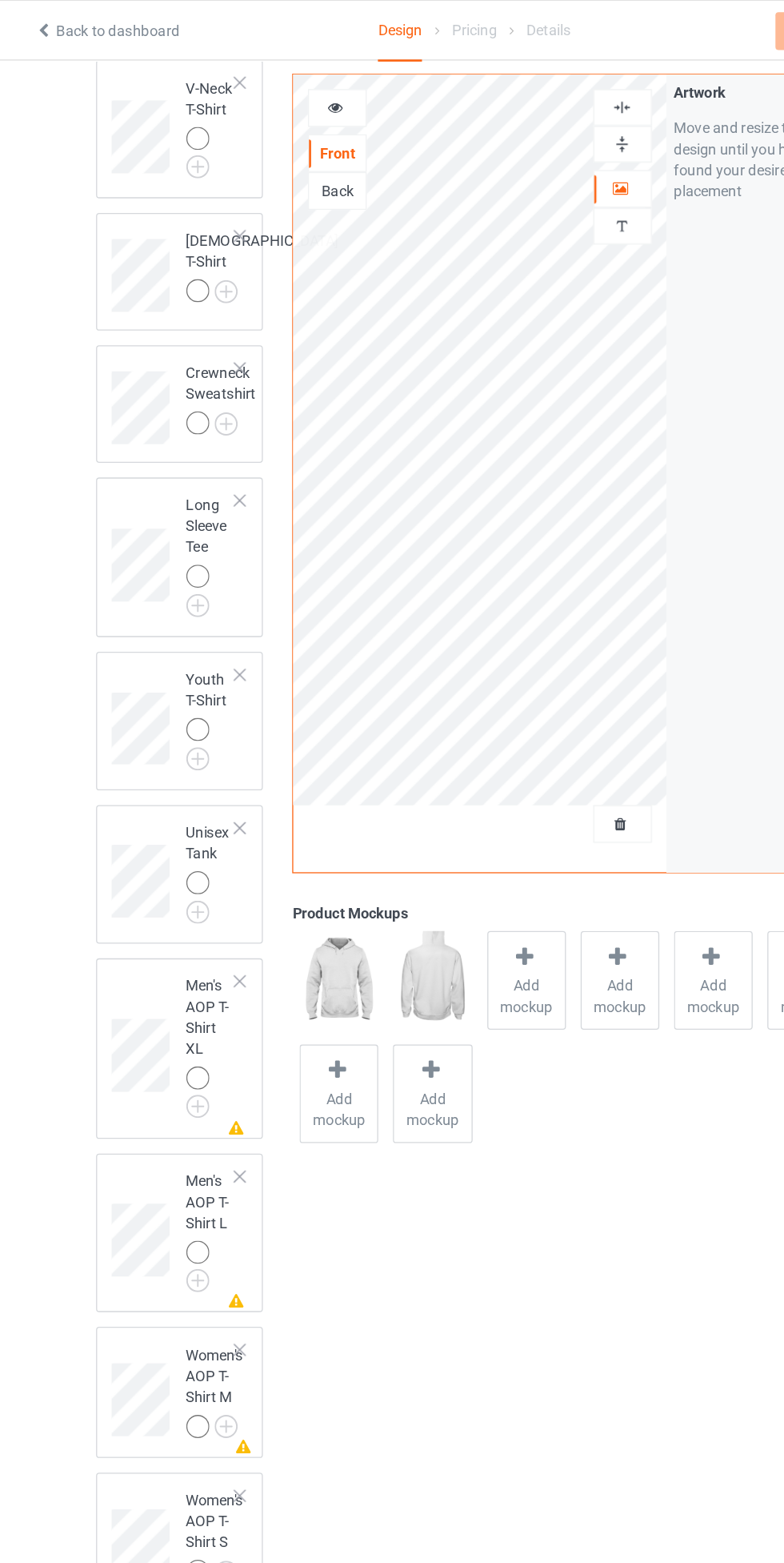
click at [514, 77] on div at bounding box center [506, 82] width 44 height 15
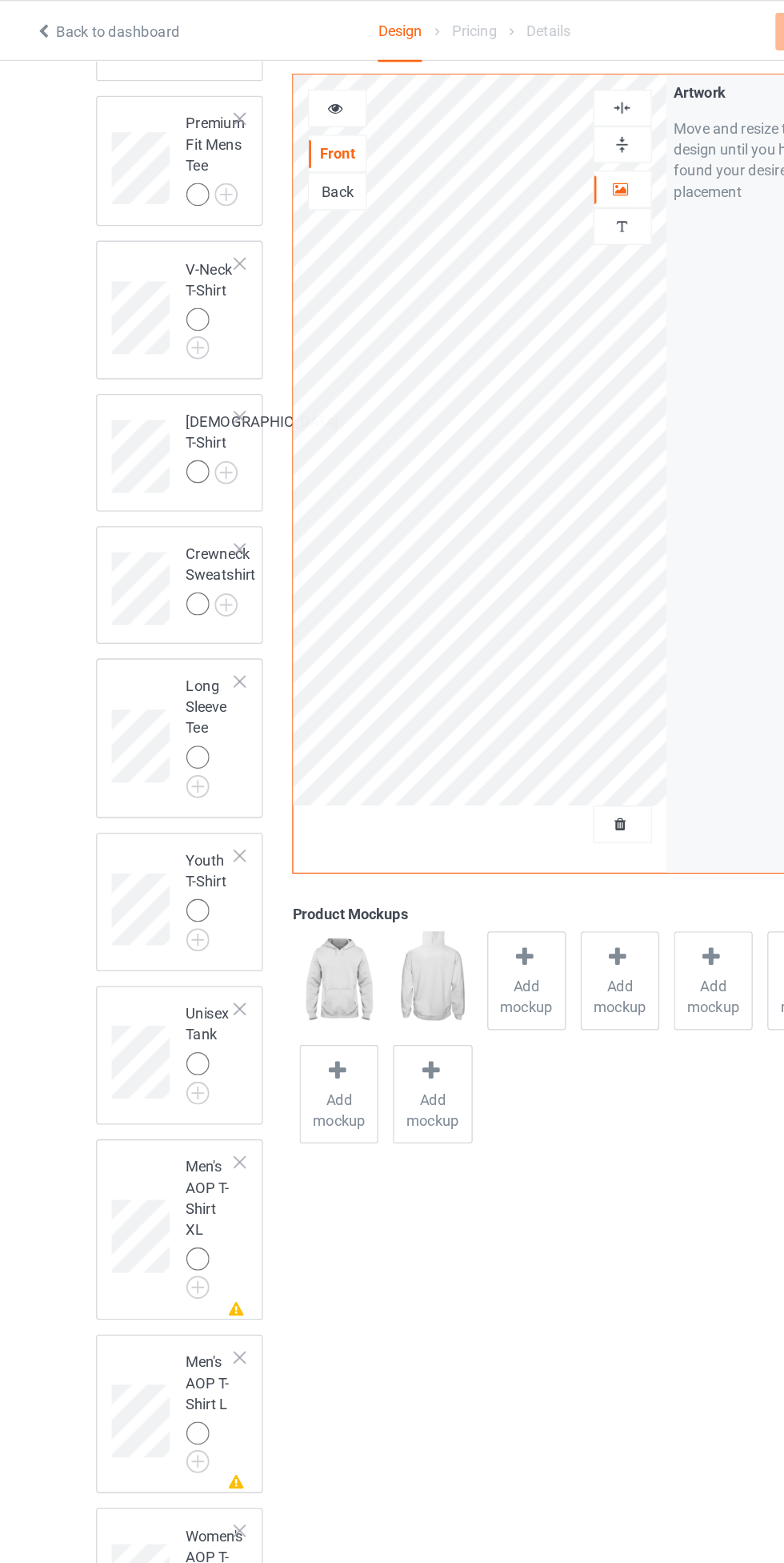
scroll to position [0, 0]
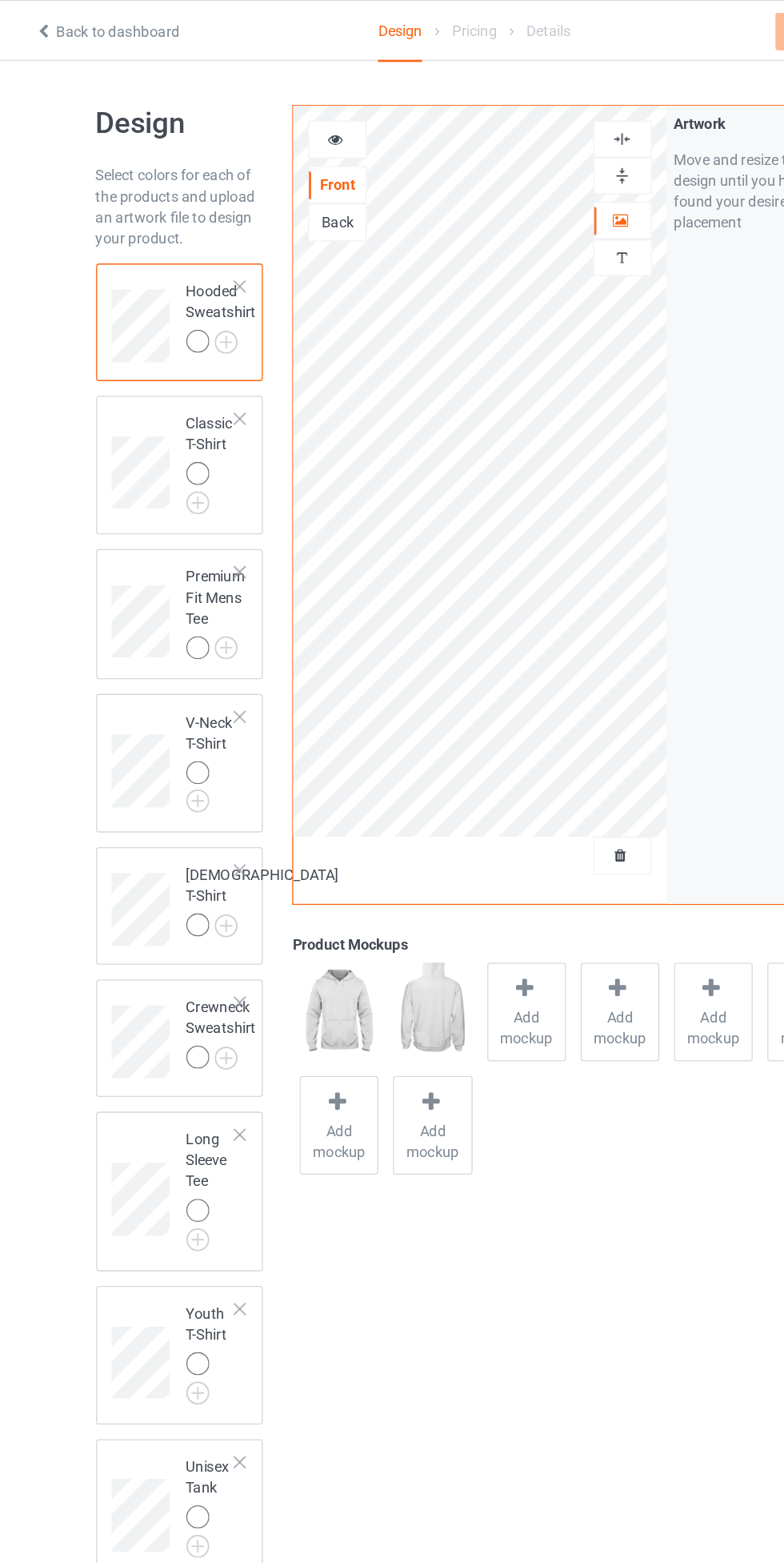
click at [0, 0] on img at bounding box center [0, 0] width 0 height 0
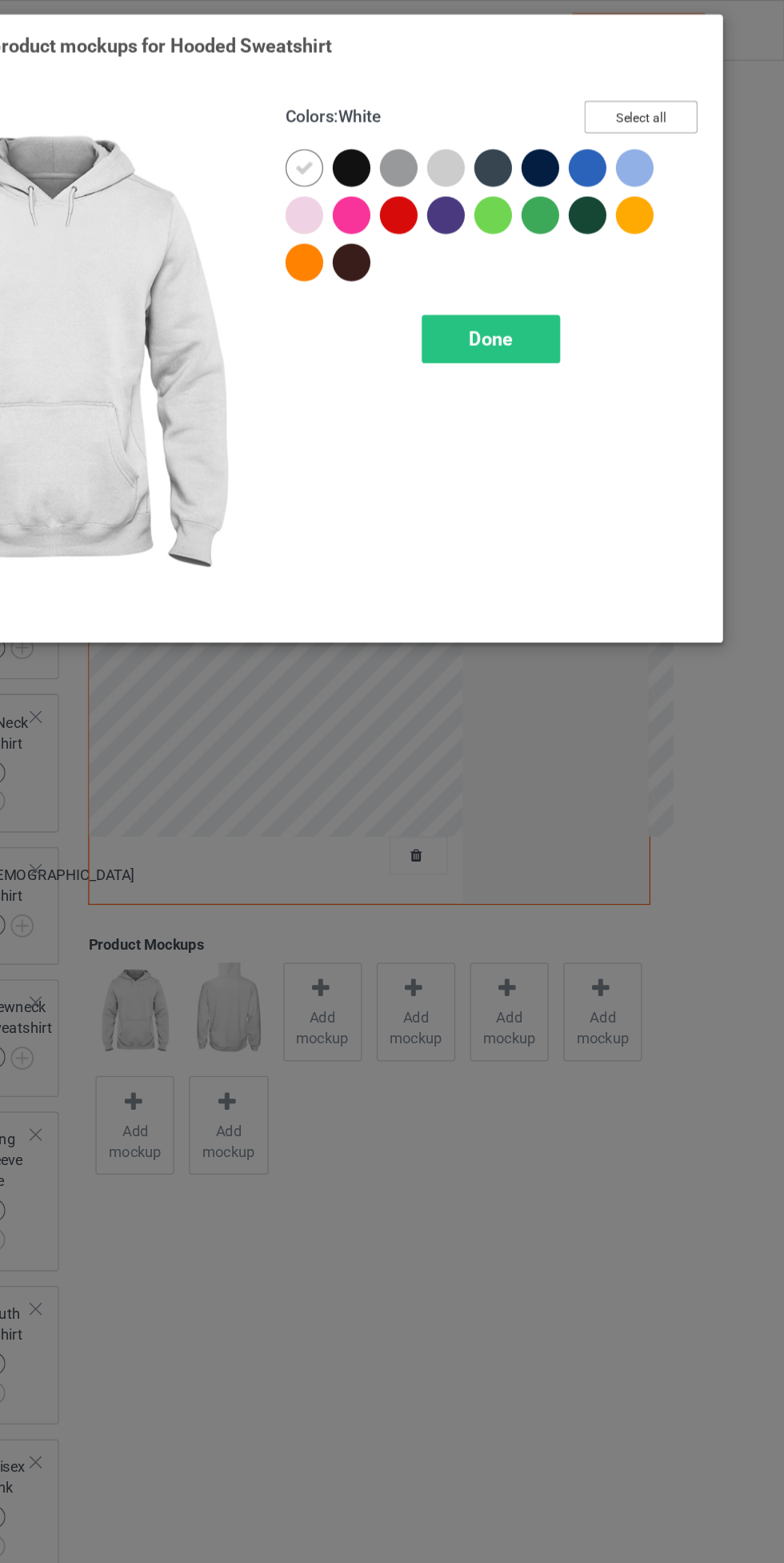
click at [681, 96] on button "Select all" at bounding box center [674, 89] width 86 height 25
click at [585, 250] on div "Done" at bounding box center [561, 259] width 106 height 37
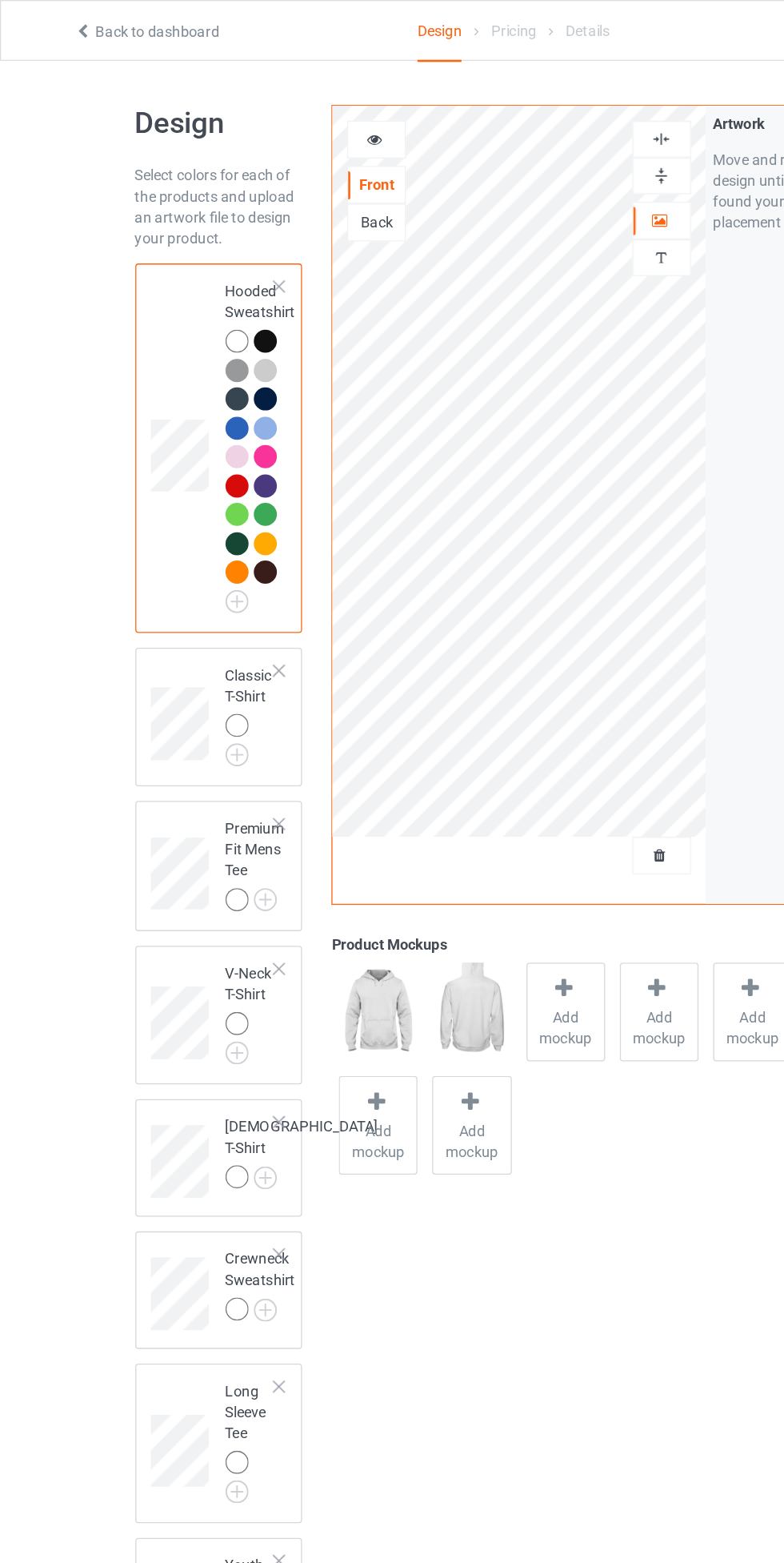
click at [0, 0] on img at bounding box center [0, 0] width 0 height 0
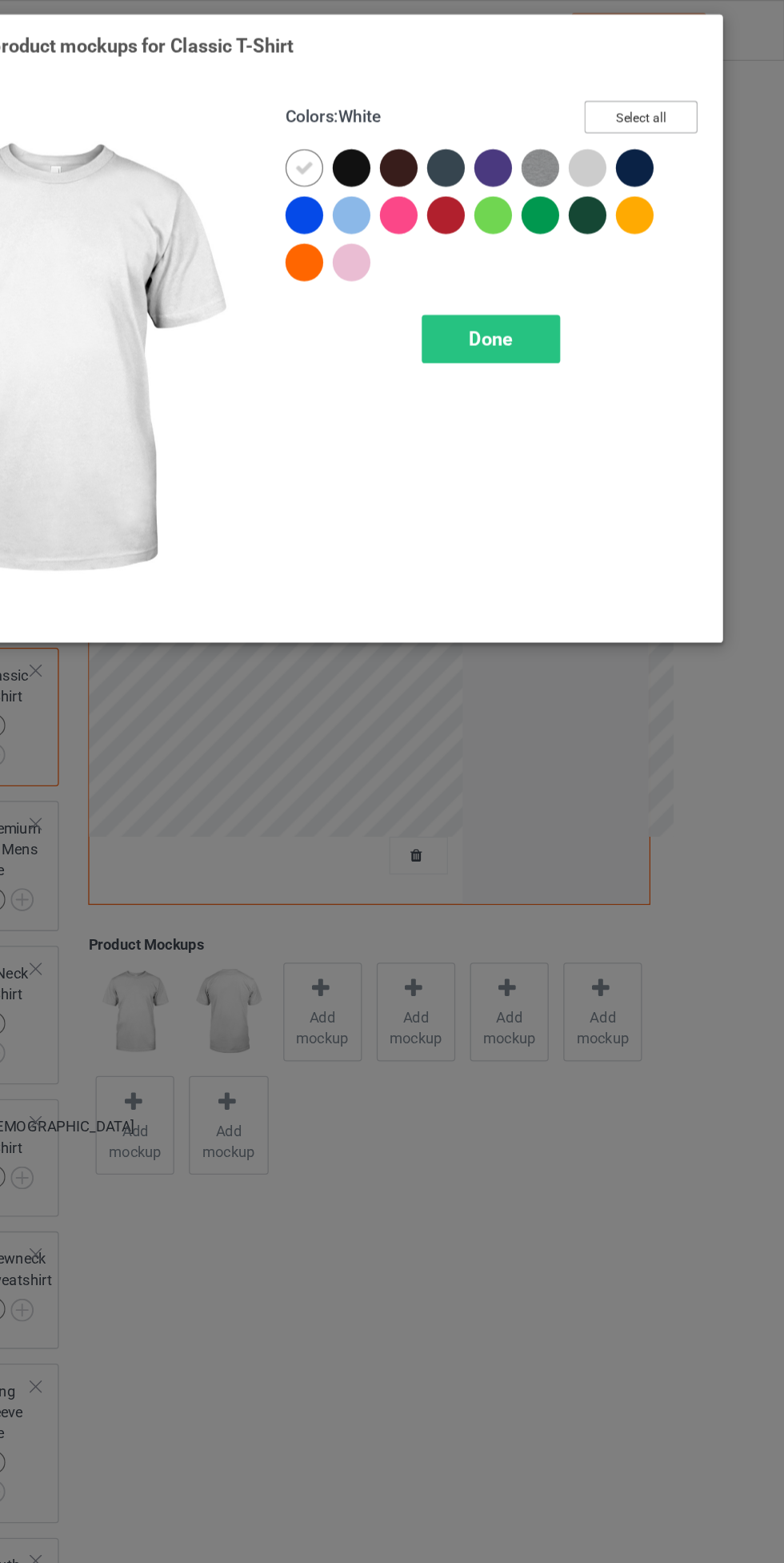
click at [686, 85] on button "Select all" at bounding box center [674, 89] width 86 height 25
click at [587, 255] on div "Done" at bounding box center [561, 259] width 106 height 37
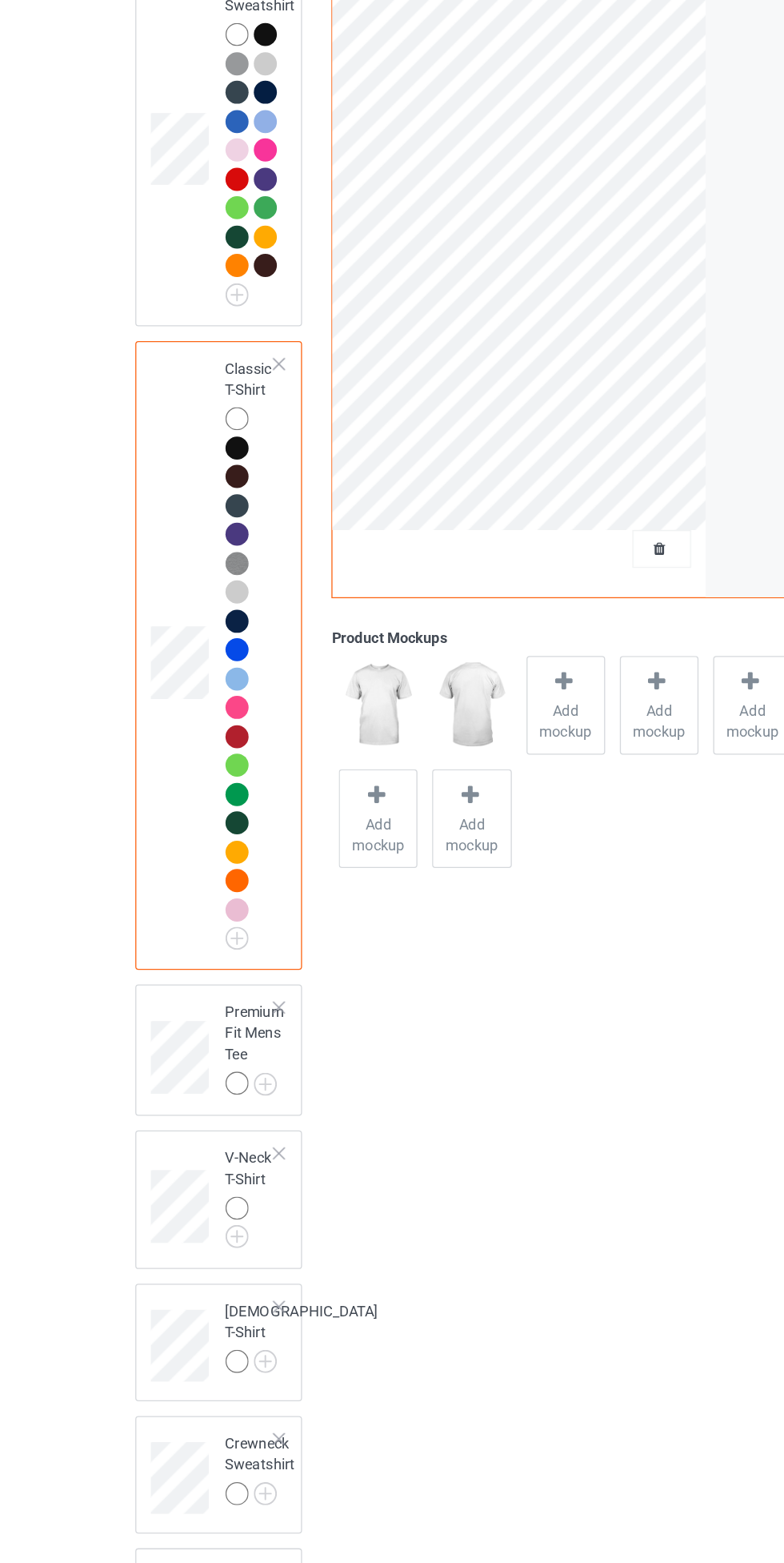
click at [0, 0] on img at bounding box center [0, 0] width 0 height 0
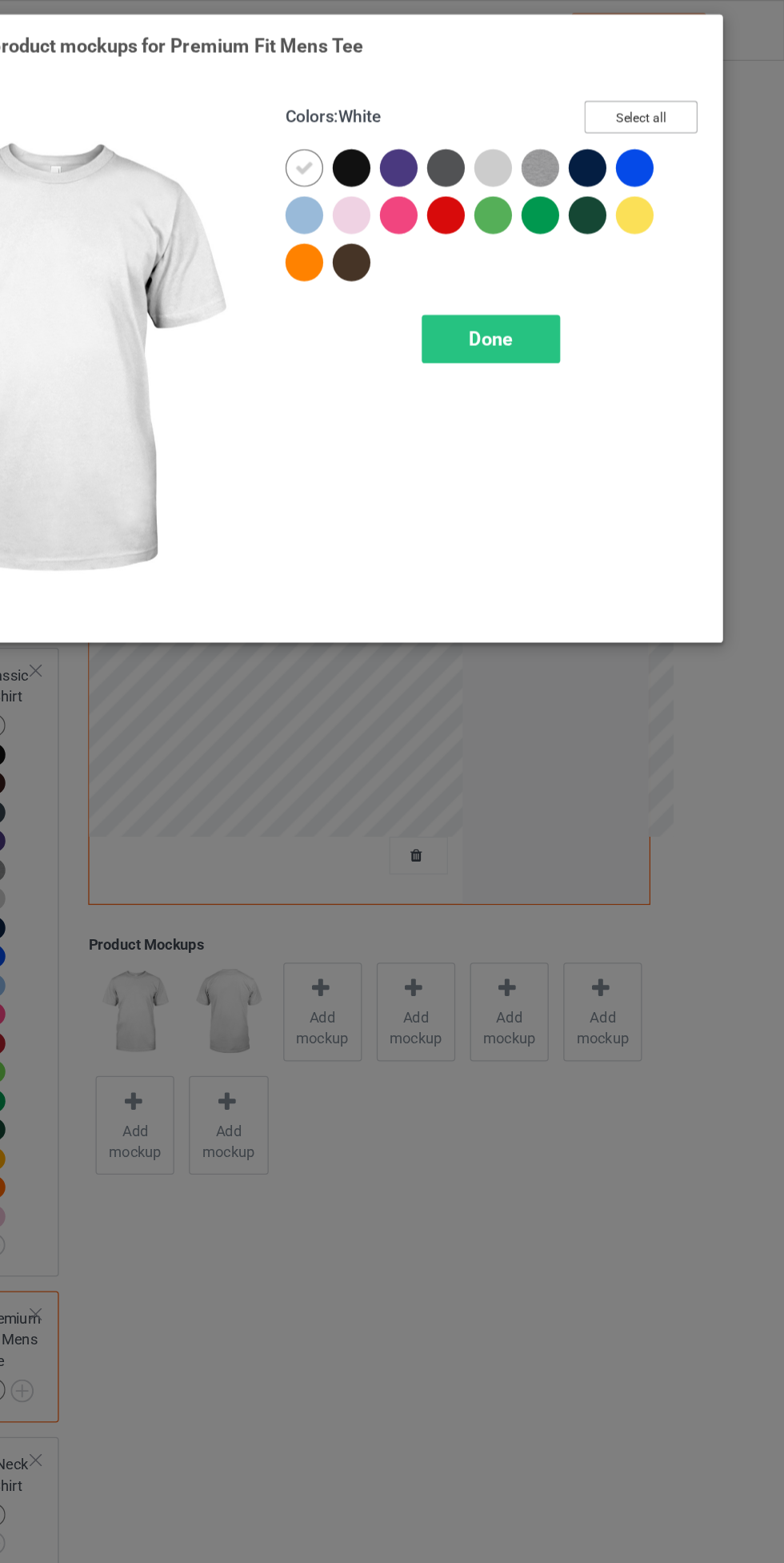
click at [704, 92] on button "Select all" at bounding box center [674, 89] width 86 height 25
click at [590, 251] on div "Done" at bounding box center [561, 259] width 106 height 37
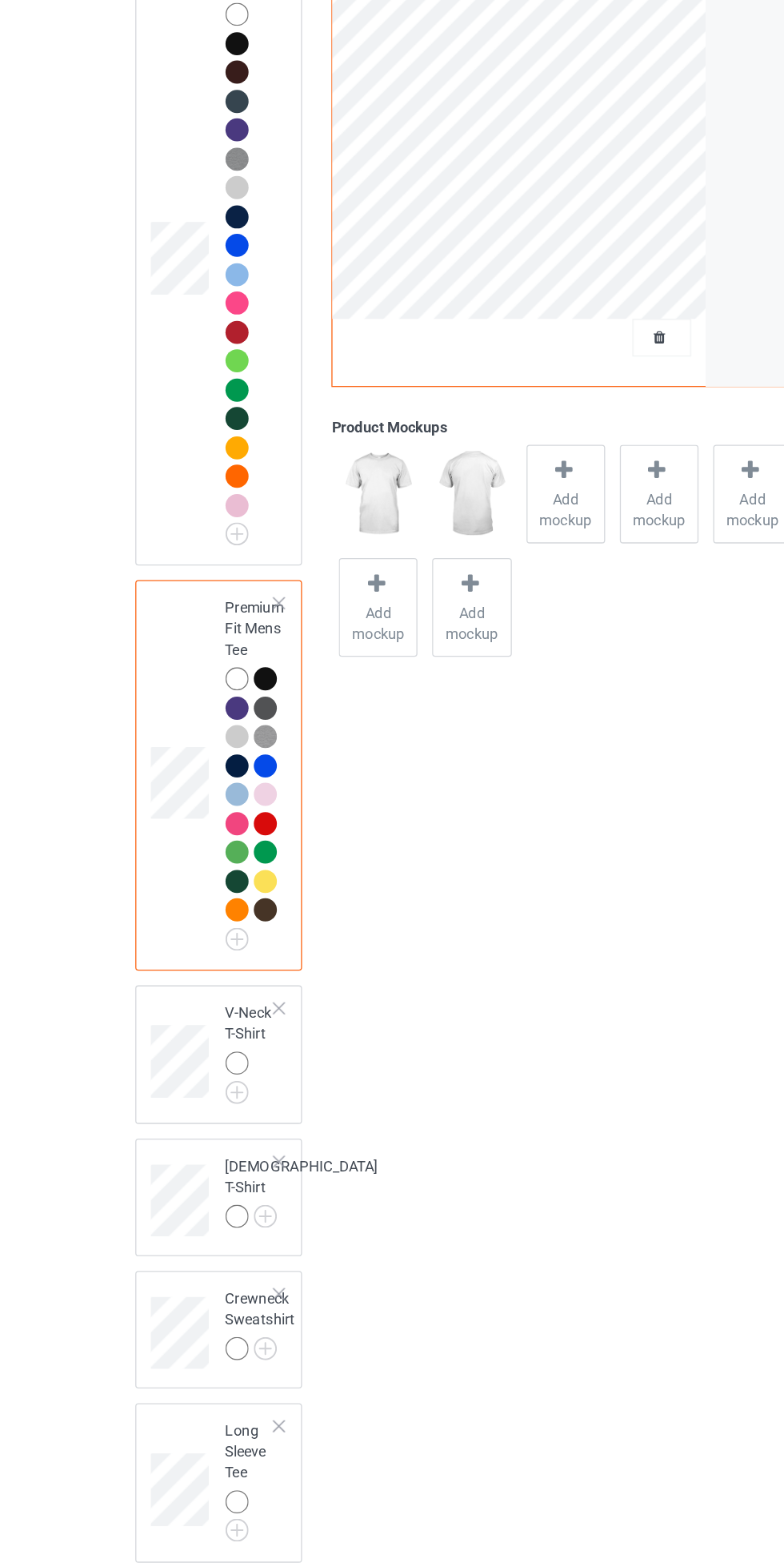
scroll to position [172, 0]
click at [0, 0] on img at bounding box center [0, 0] width 0 height 0
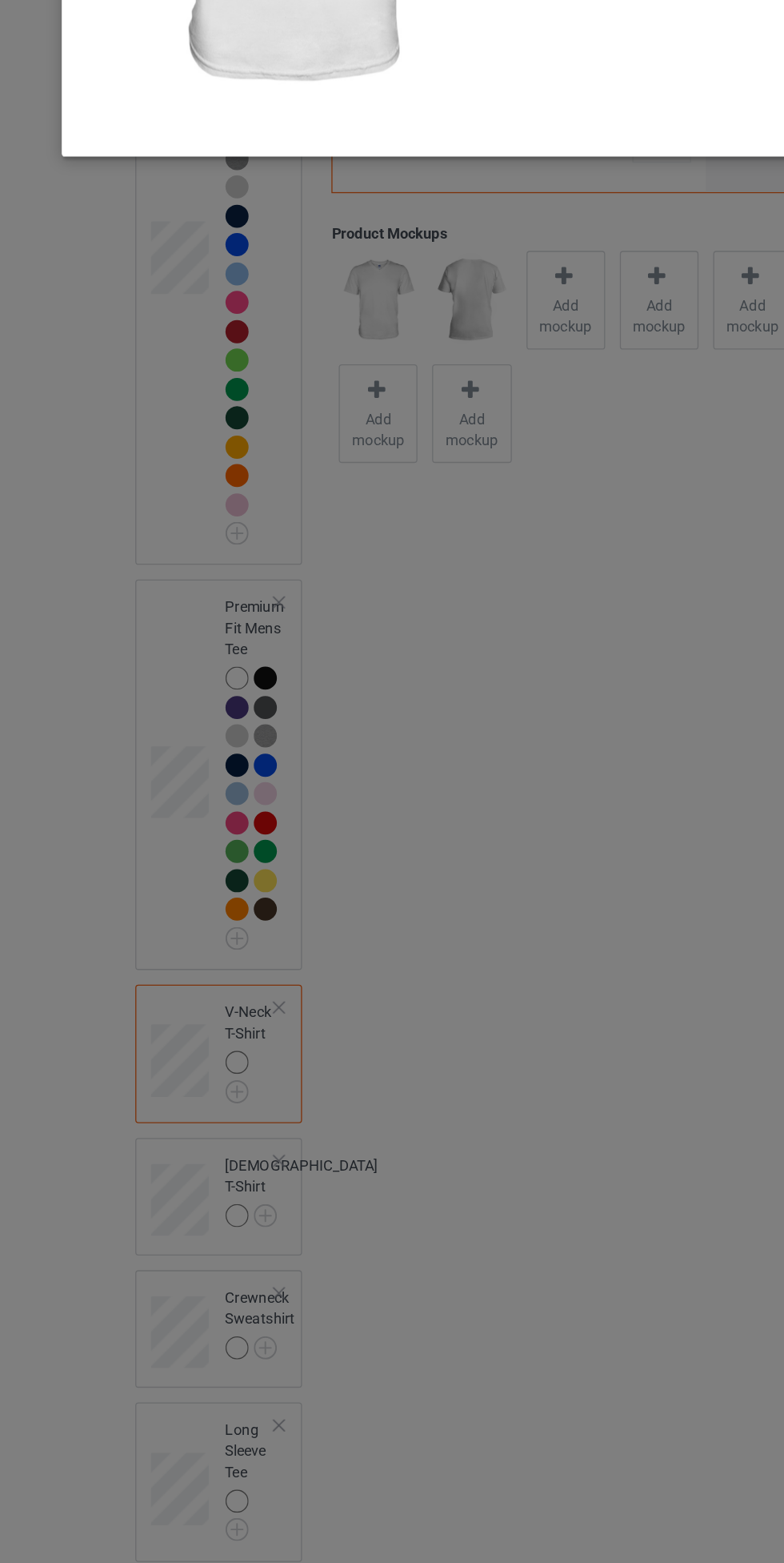
scroll to position [172, 0]
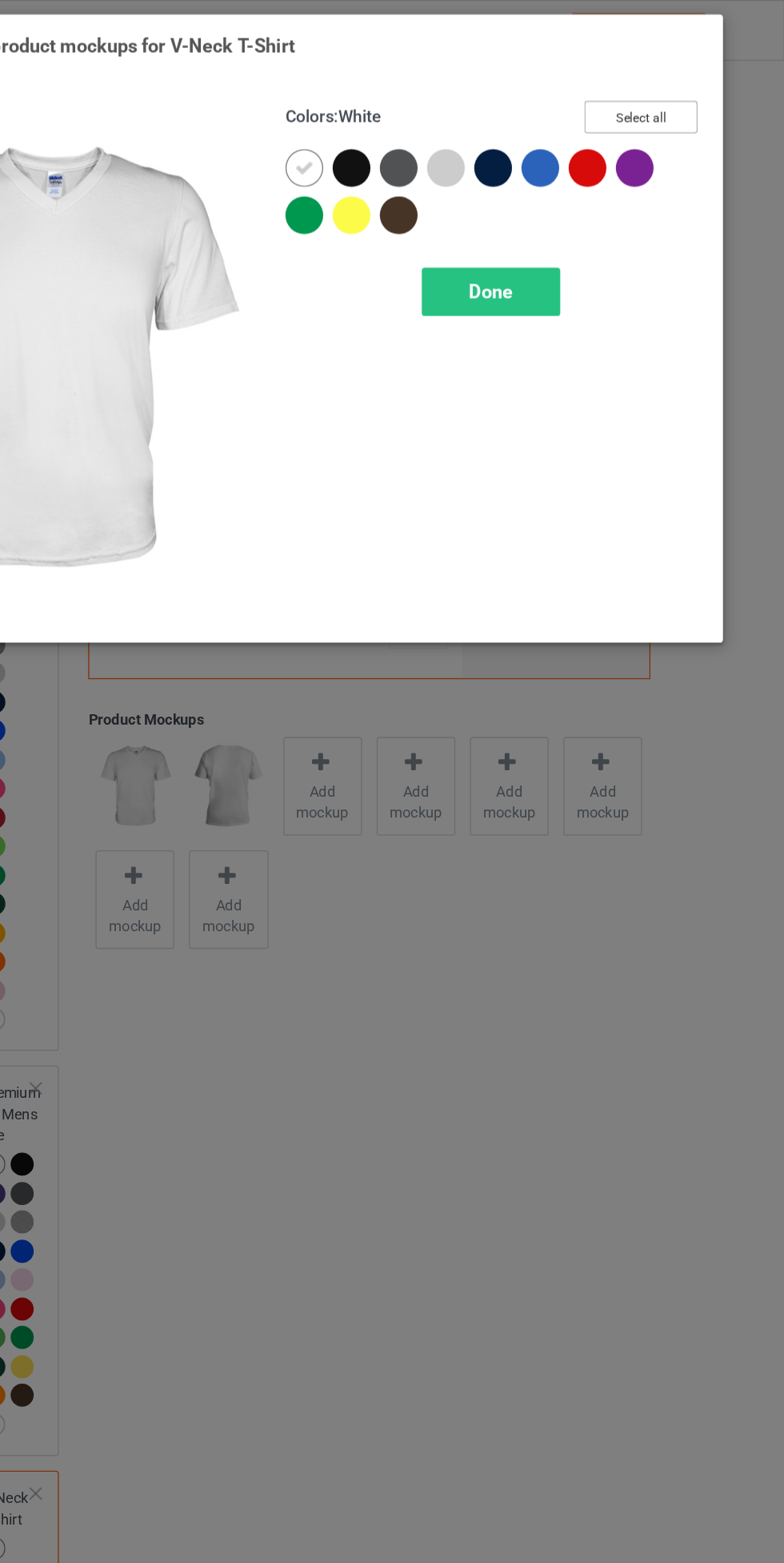
click at [686, 91] on button "Select all" at bounding box center [674, 89] width 86 height 25
click at [581, 221] on div "Done" at bounding box center [561, 223] width 106 height 37
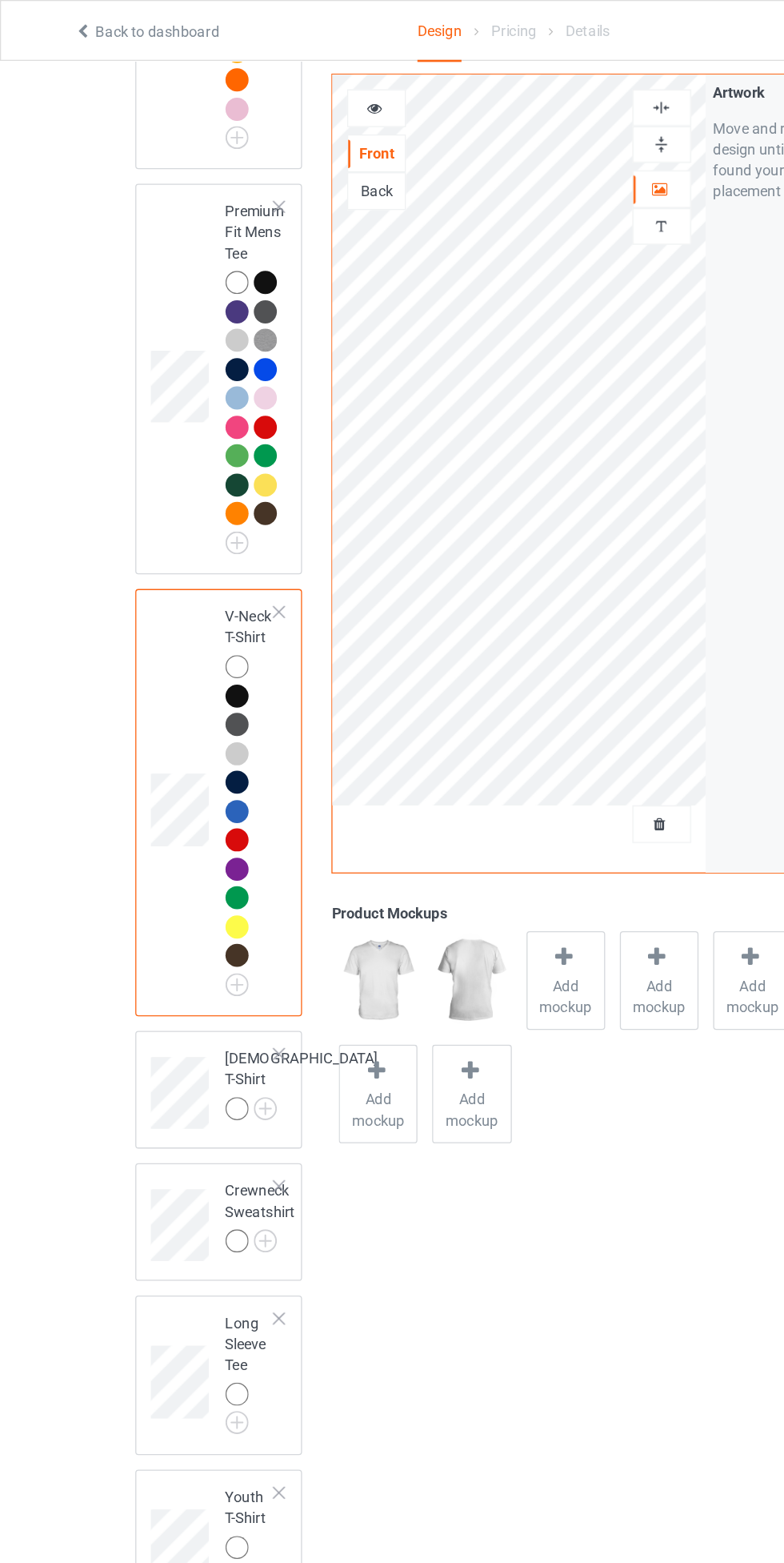
scroll to position [838, 0]
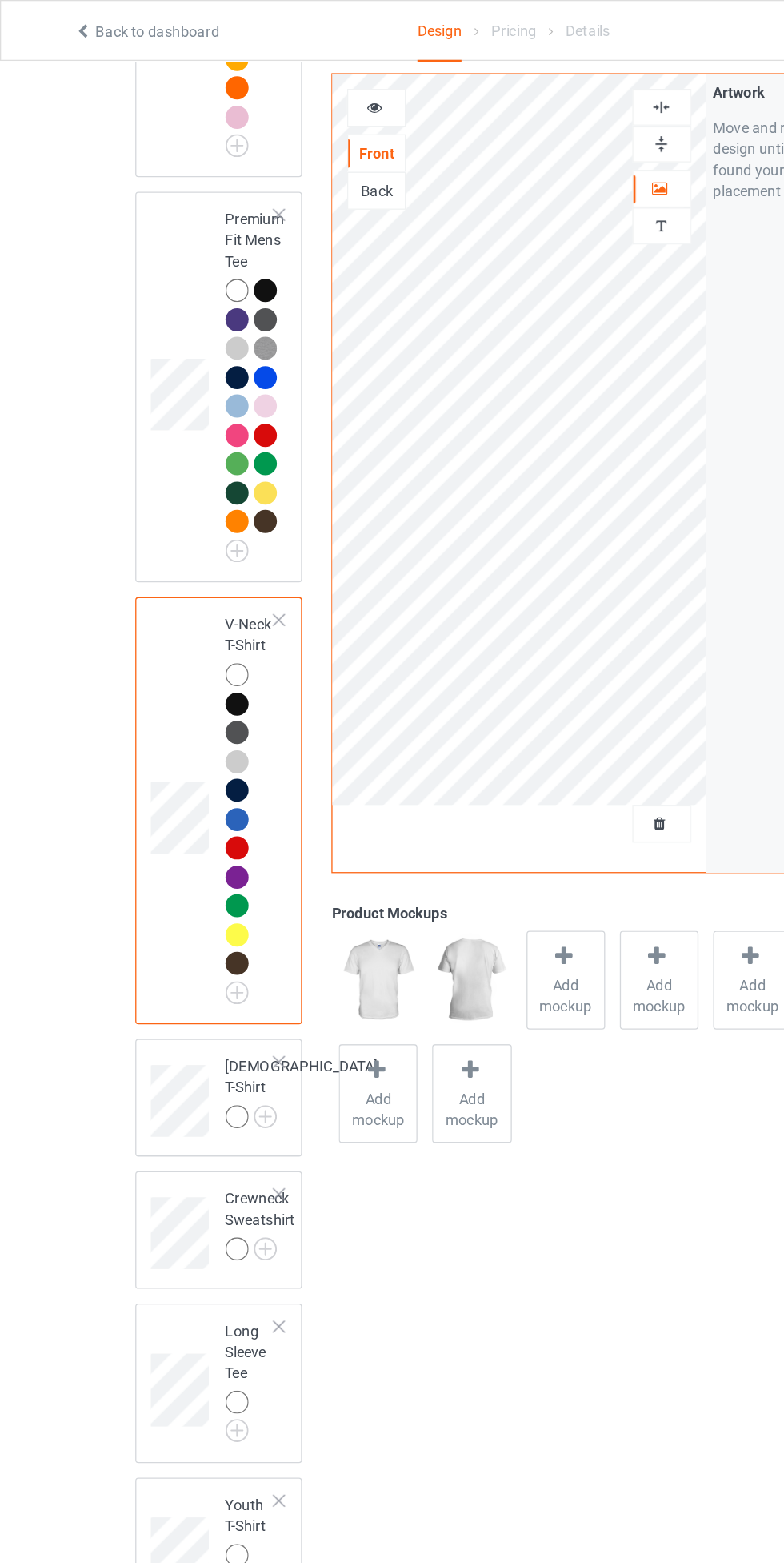
click at [0, 0] on img at bounding box center [0, 0] width 0 height 0
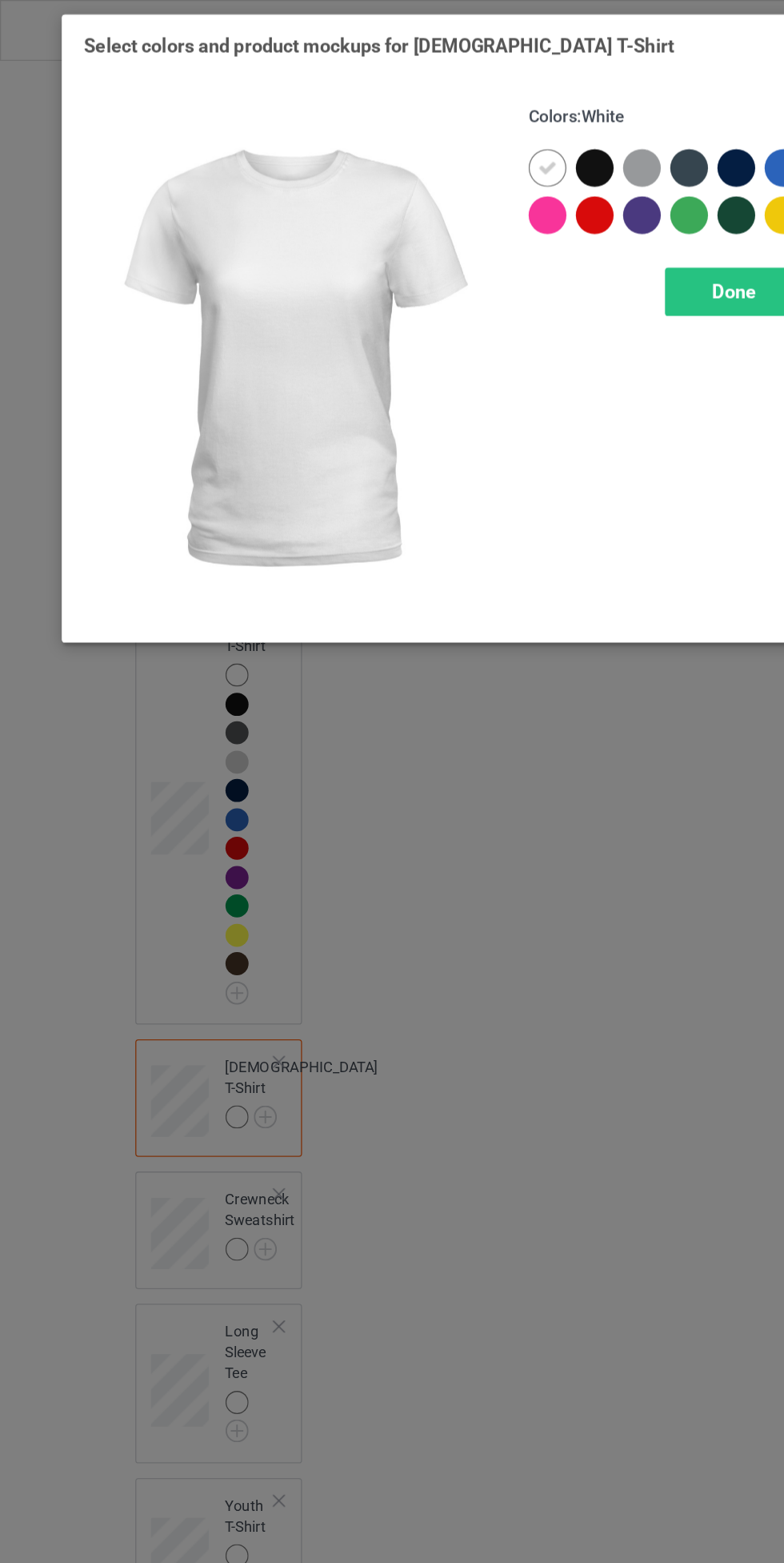
scroll to position [838, 0]
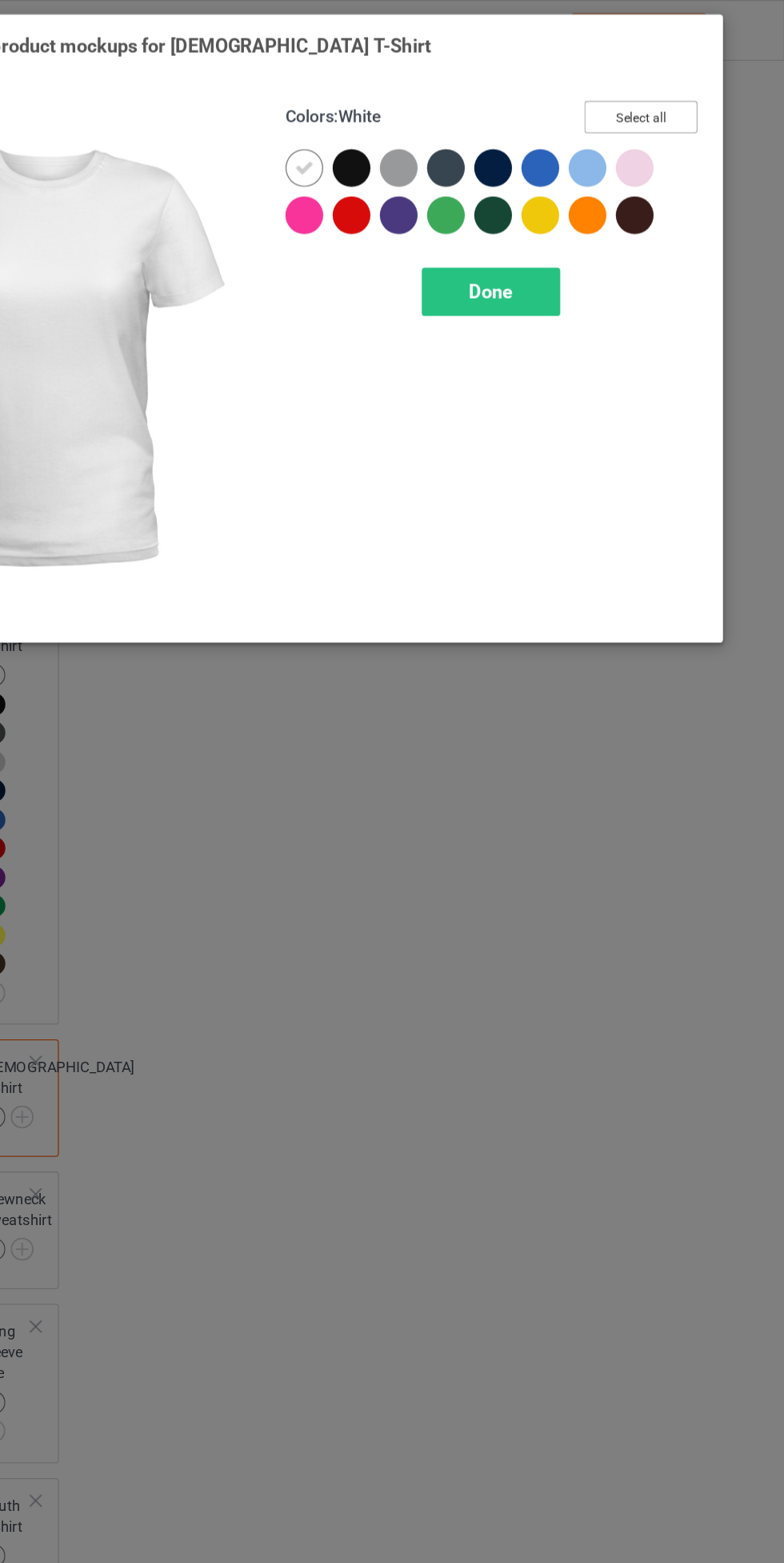
click at [701, 94] on button "Select all" at bounding box center [674, 89] width 86 height 25
click at [586, 224] on div "Done" at bounding box center [561, 223] width 106 height 37
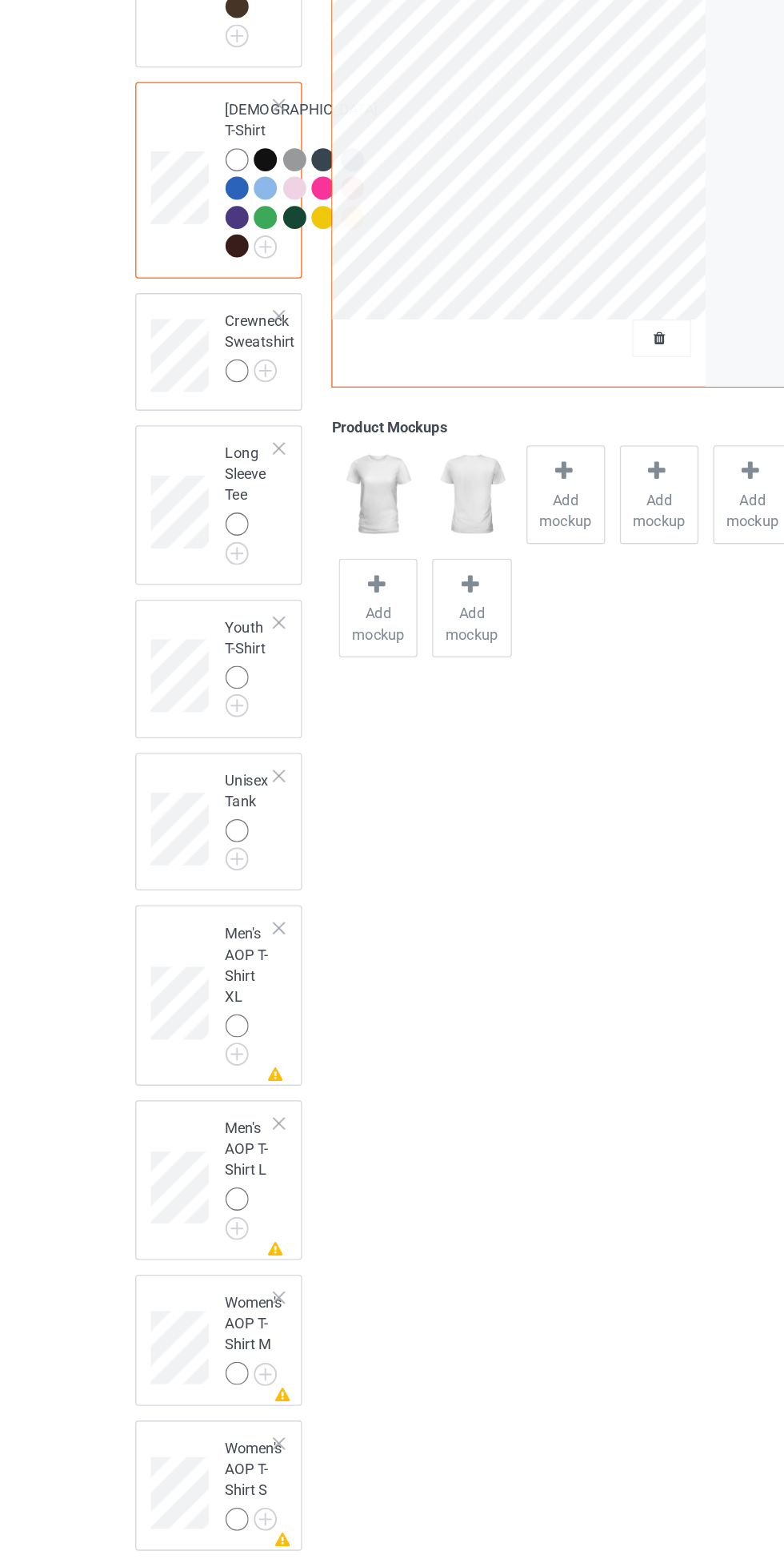
scroll to position [1200, 0]
click at [0, 0] on img at bounding box center [0, 0] width 0 height 0
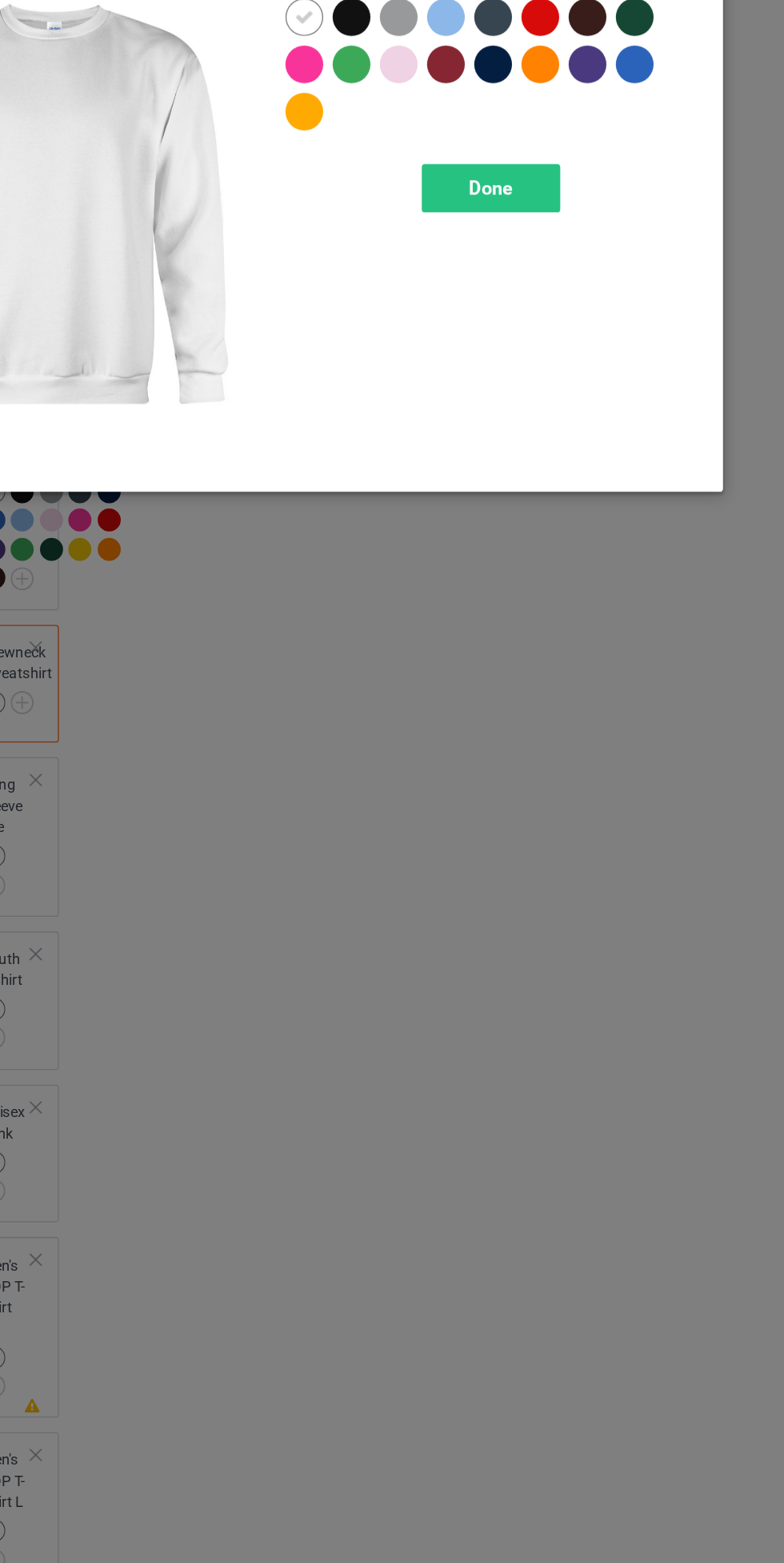
scroll to position [1200, 0]
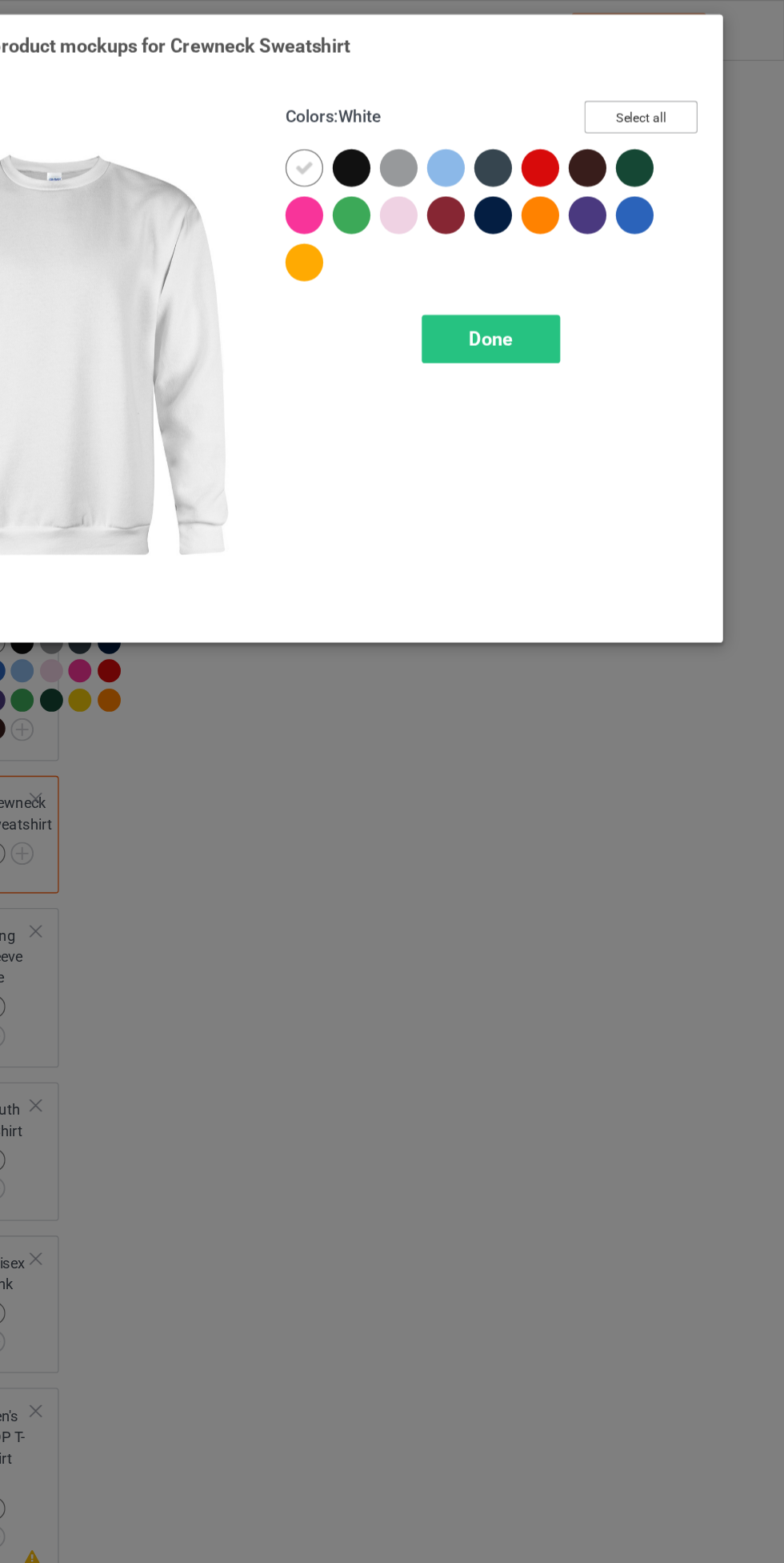
click at [701, 88] on button "Select all" at bounding box center [674, 89] width 86 height 25
click at [603, 256] on div "Done" at bounding box center [561, 259] width 106 height 37
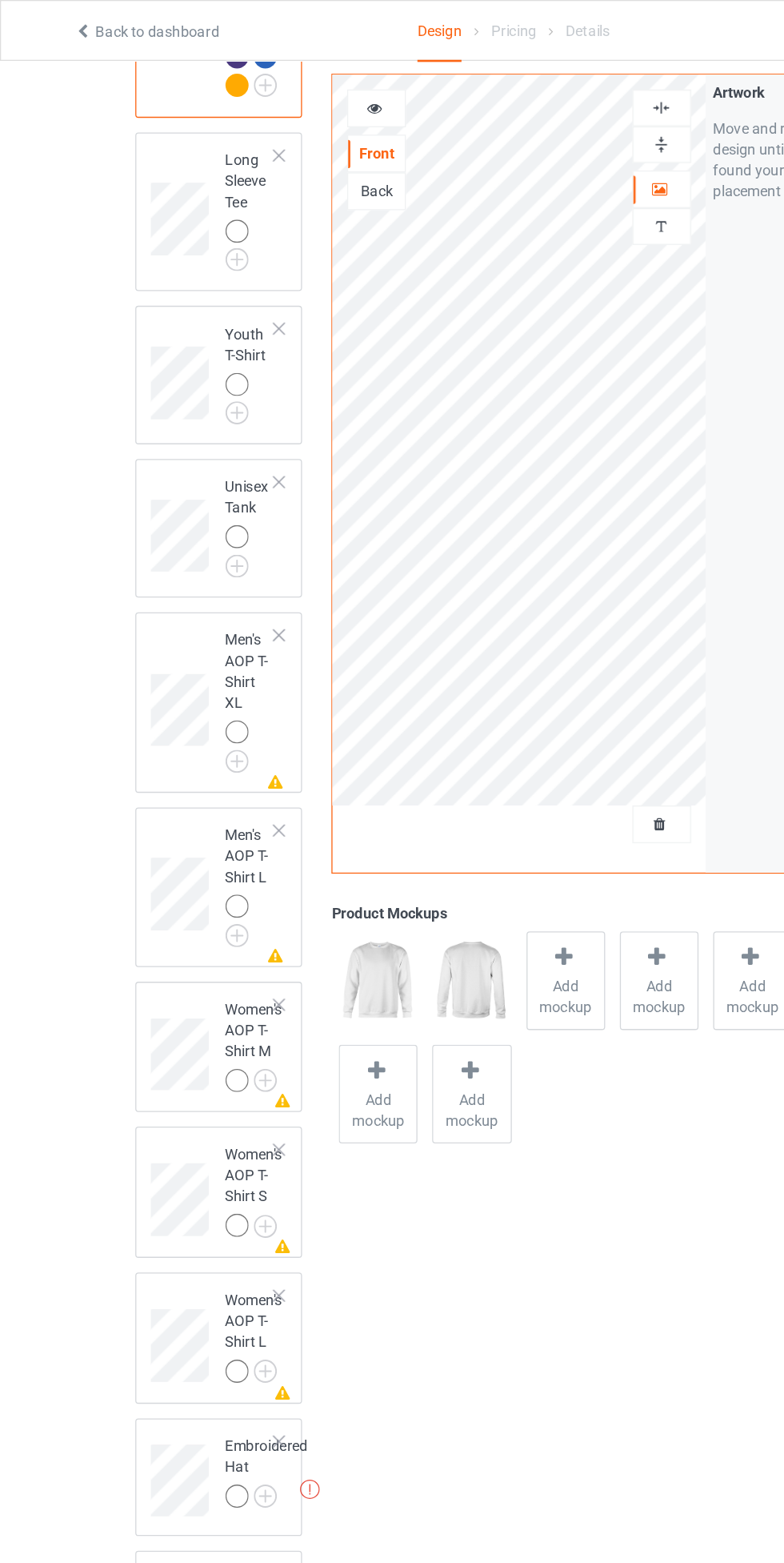
scroll to position [1958, 0]
click at [0, 0] on img at bounding box center [0, 0] width 0 height 0
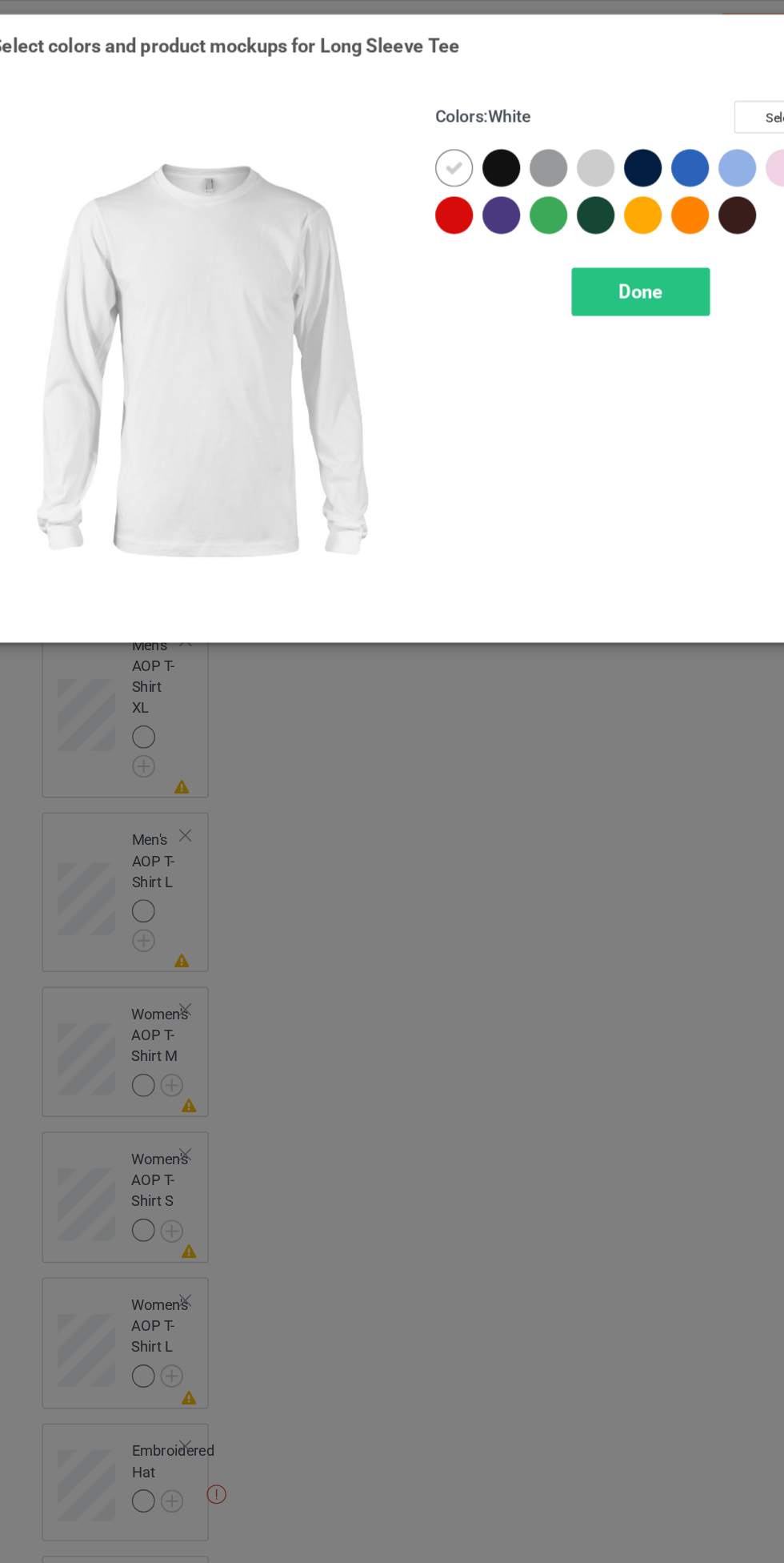
scroll to position [1958, 0]
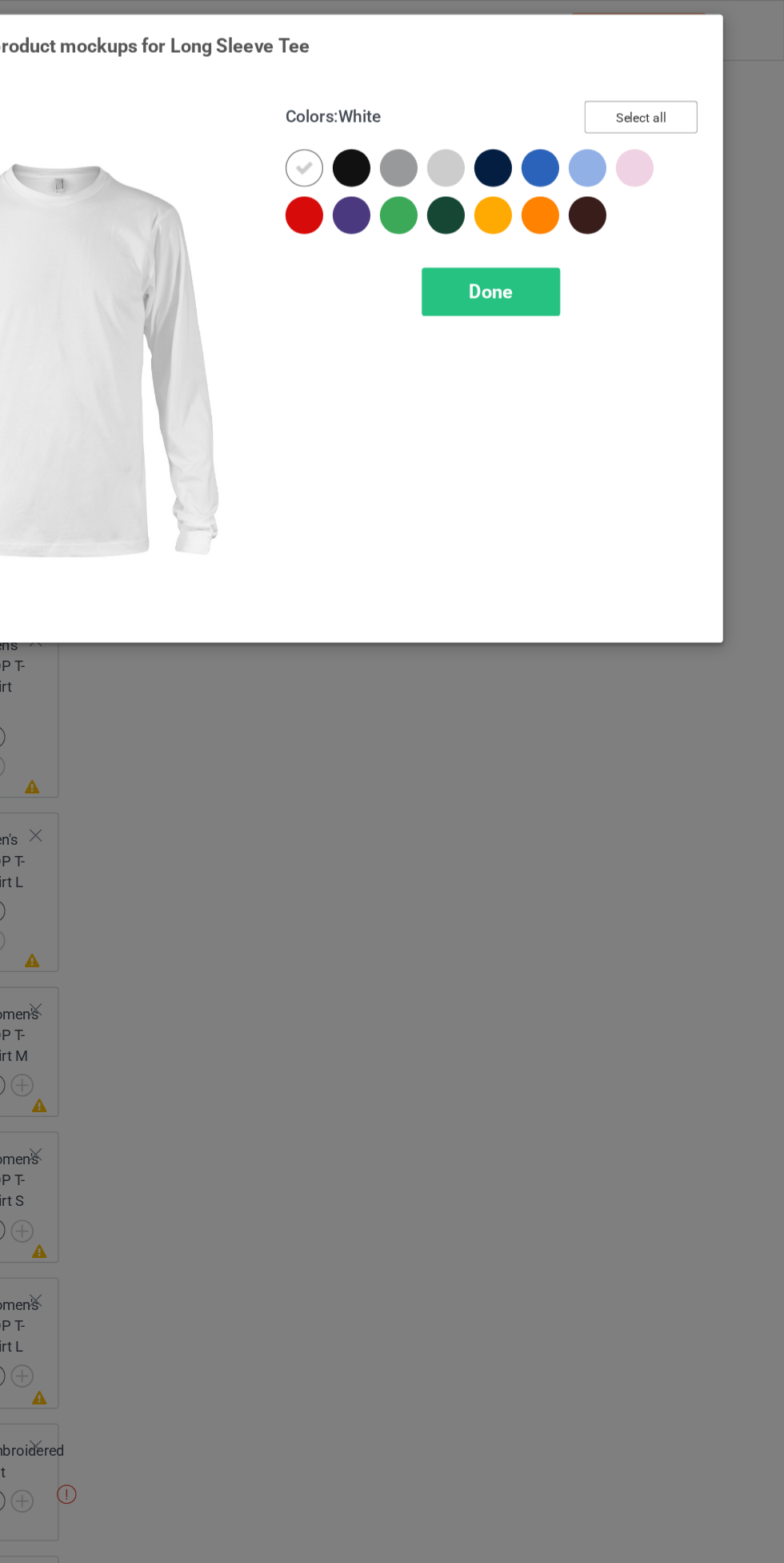
click at [717, 93] on button "Select all" at bounding box center [674, 89] width 86 height 25
click at [579, 225] on div "Done" at bounding box center [561, 223] width 106 height 37
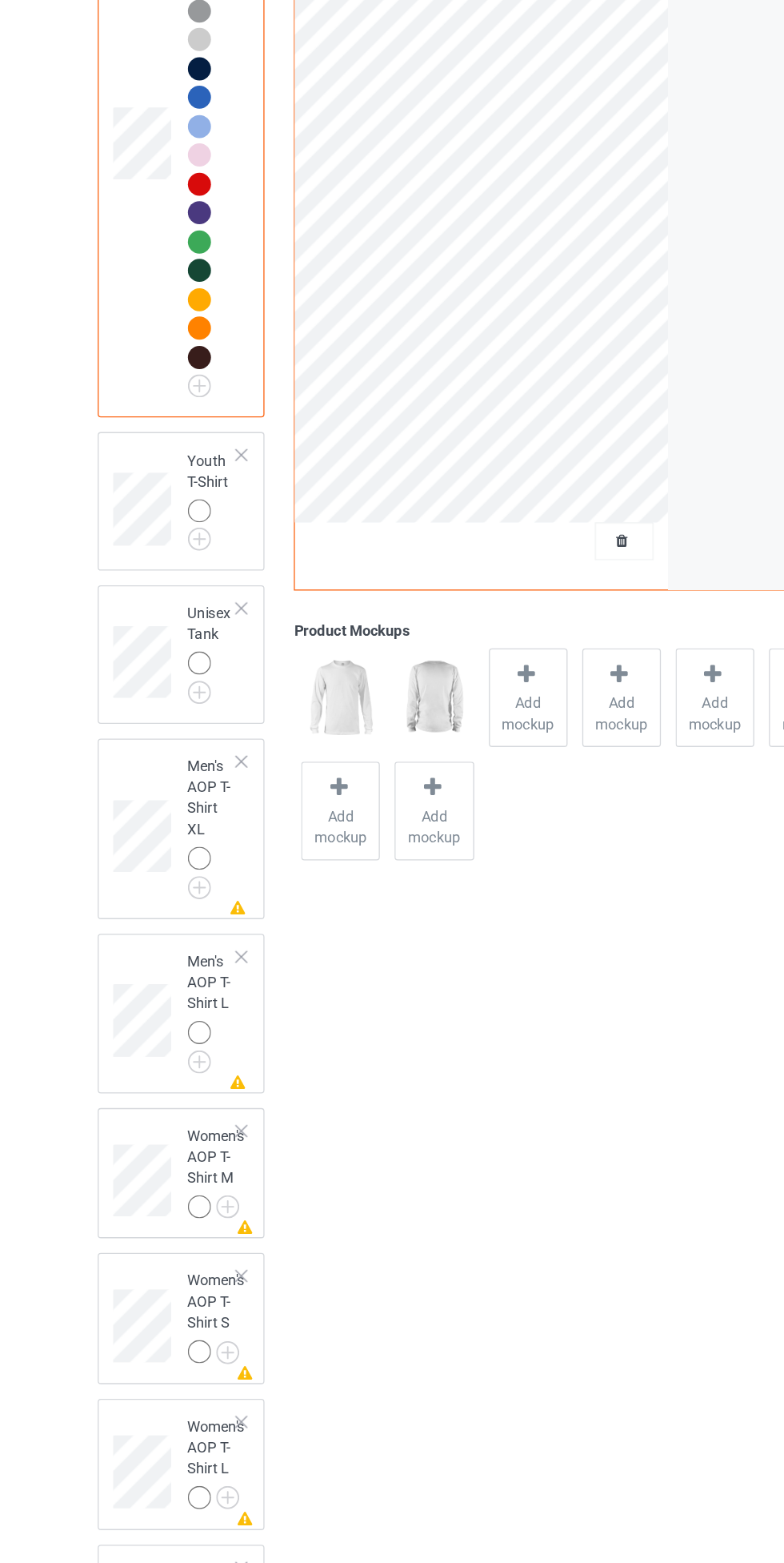
scroll to position [1958, 0]
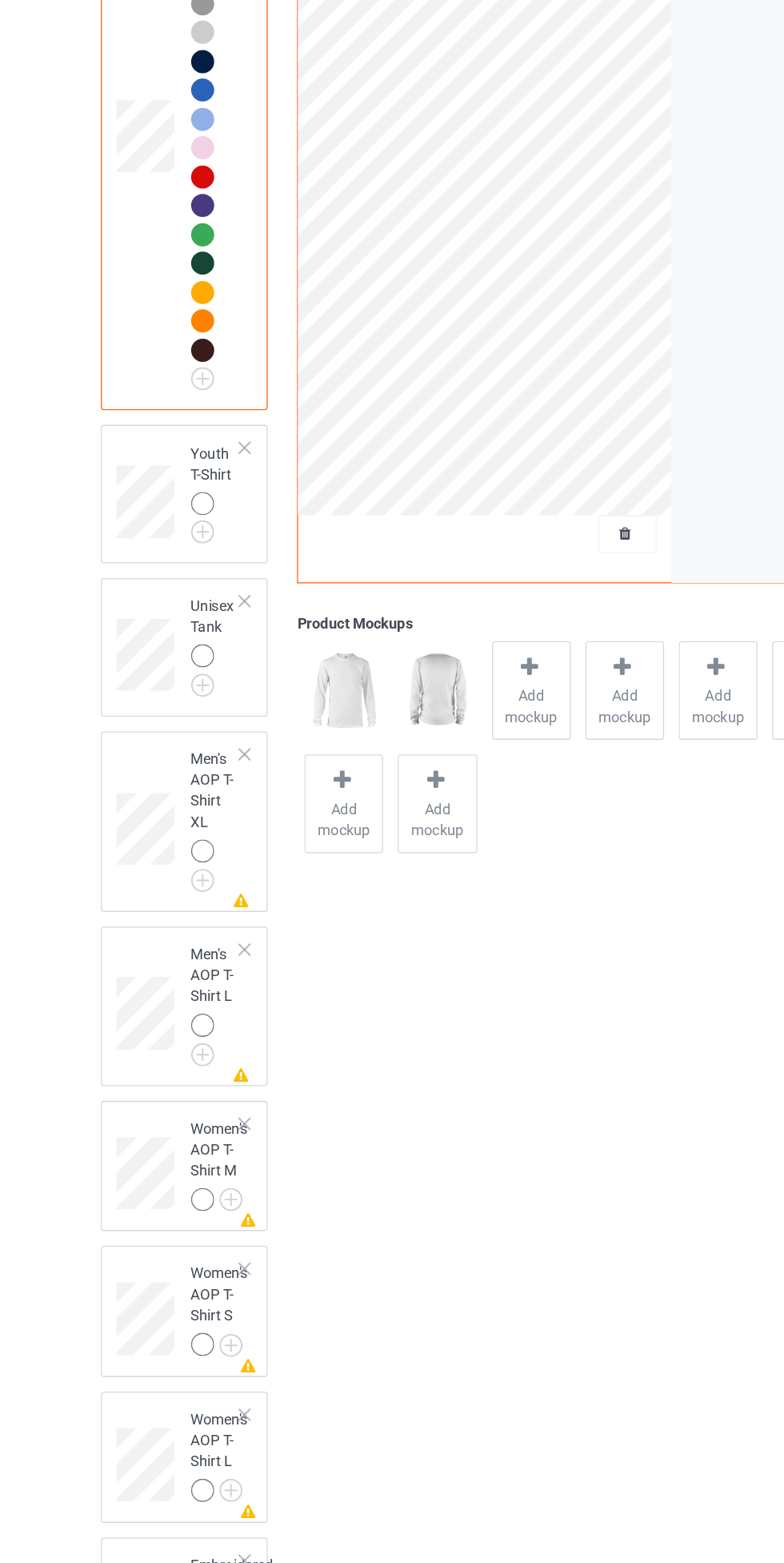
click at [0, 0] on img at bounding box center [0, 0] width 0 height 0
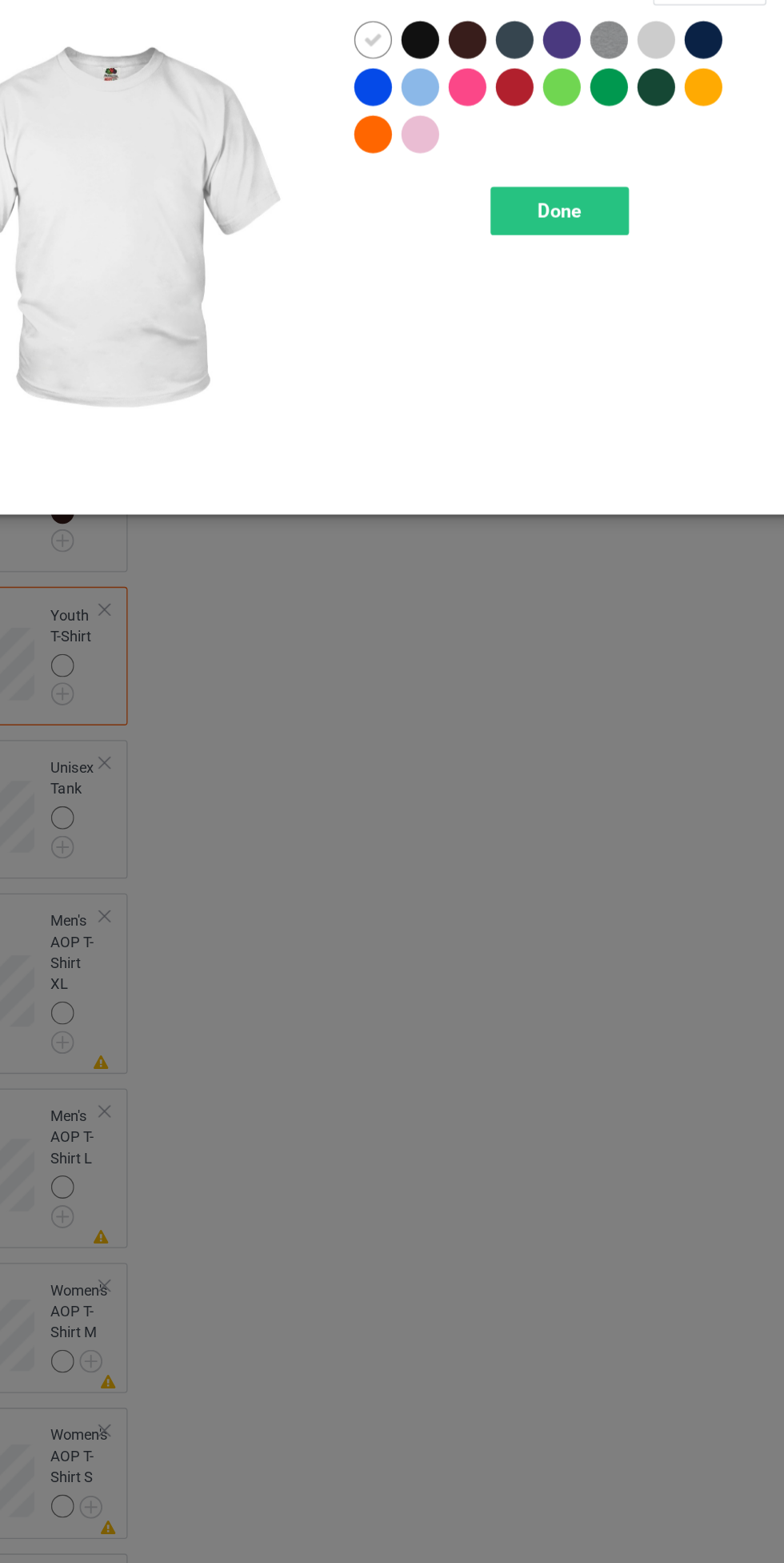
scroll to position [1958, 0]
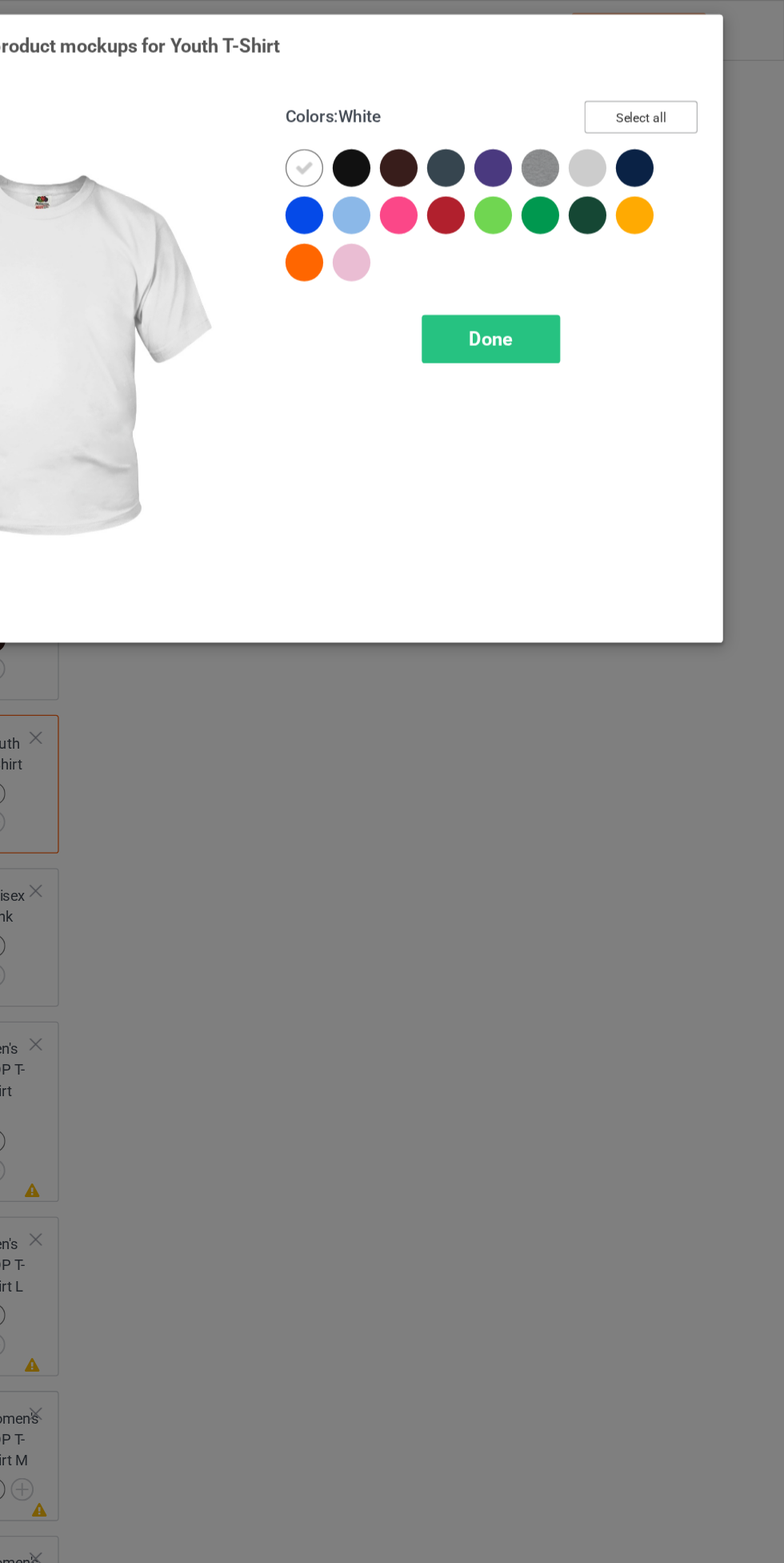
click at [702, 81] on button "Select all" at bounding box center [674, 89] width 86 height 25
click at [581, 260] on div "Done" at bounding box center [561, 259] width 106 height 37
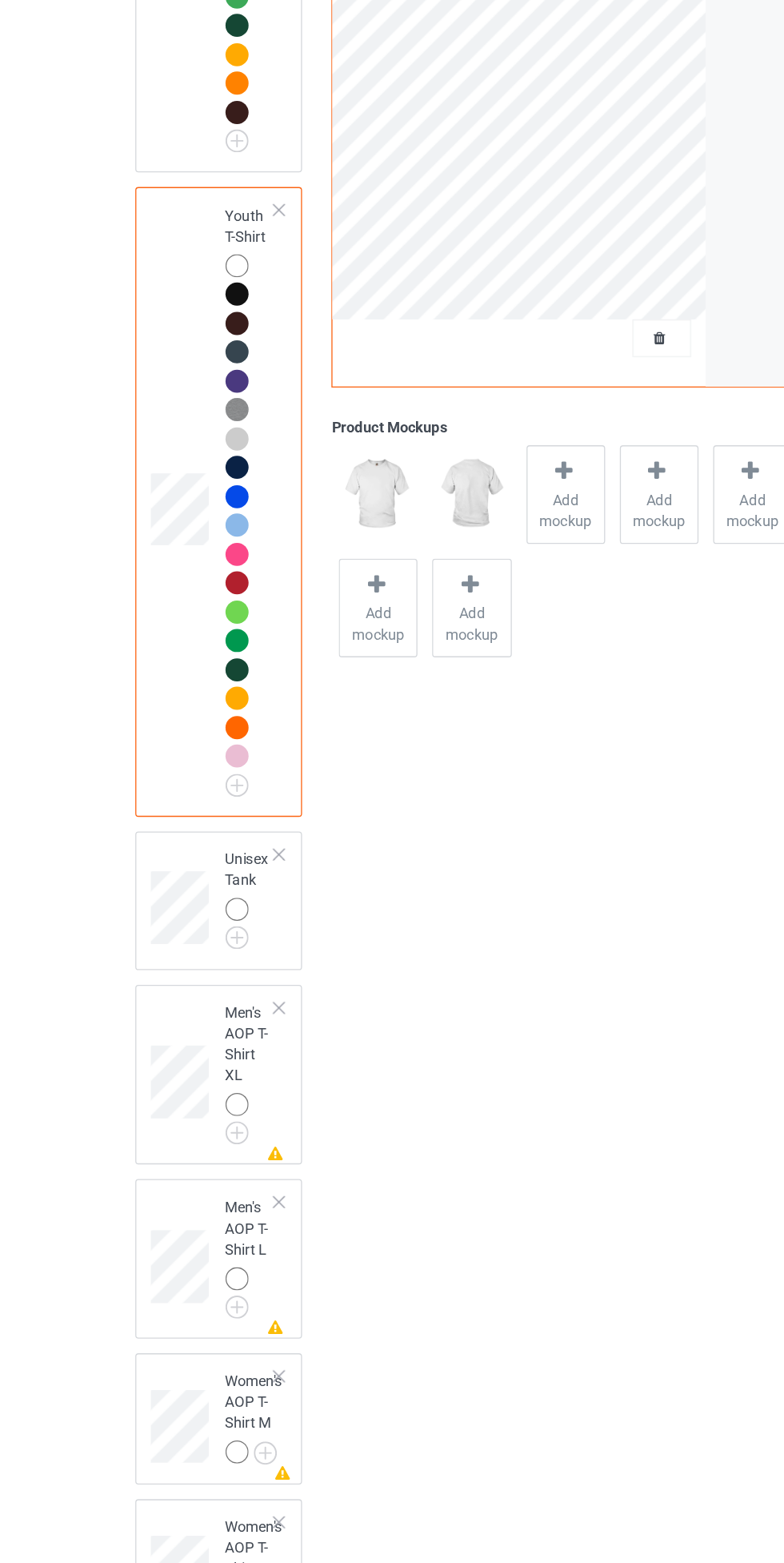
scroll to position [2025, 0]
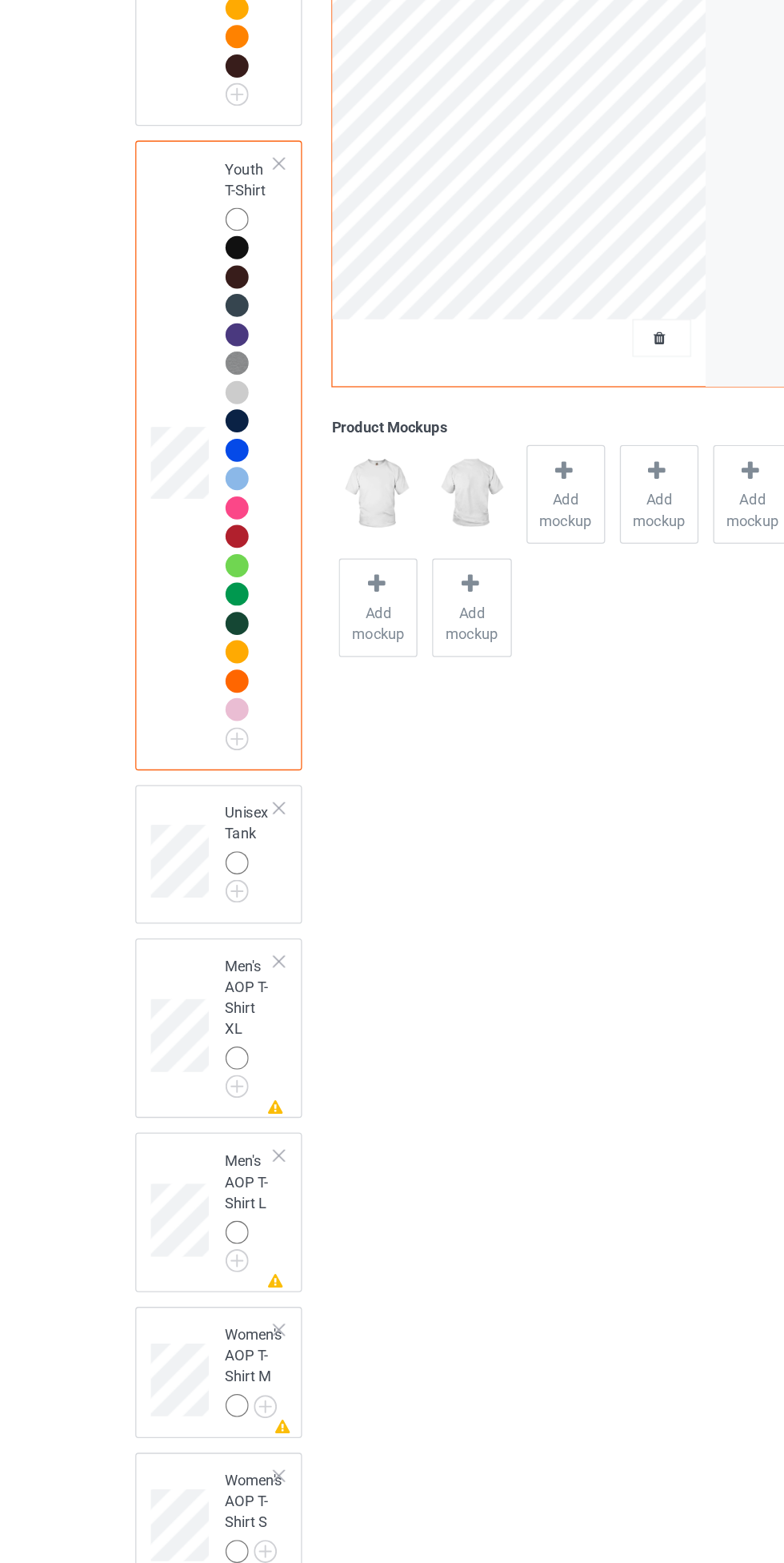
click at [0, 0] on img at bounding box center [0, 0] width 0 height 0
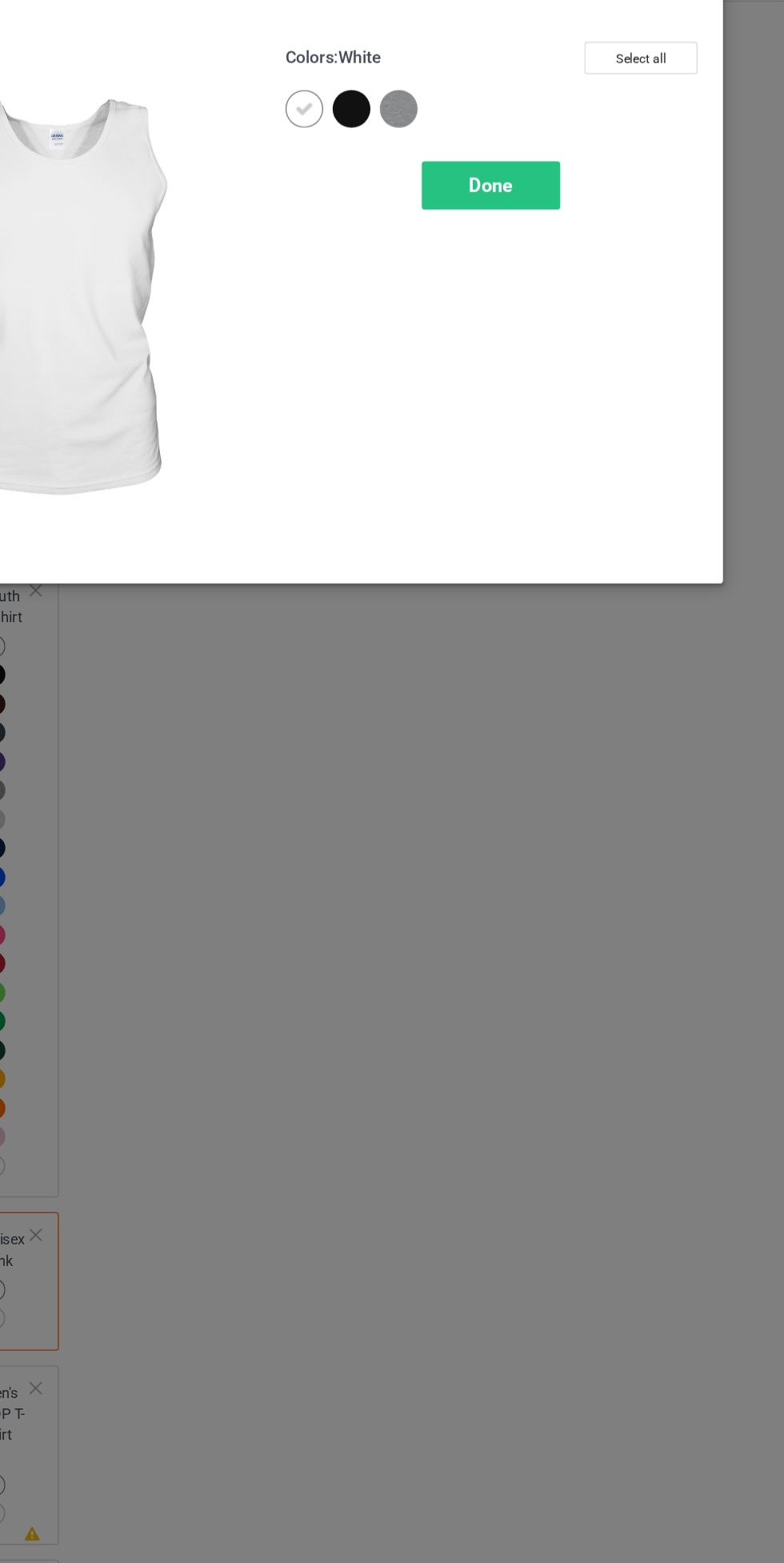
scroll to position [2025, 0]
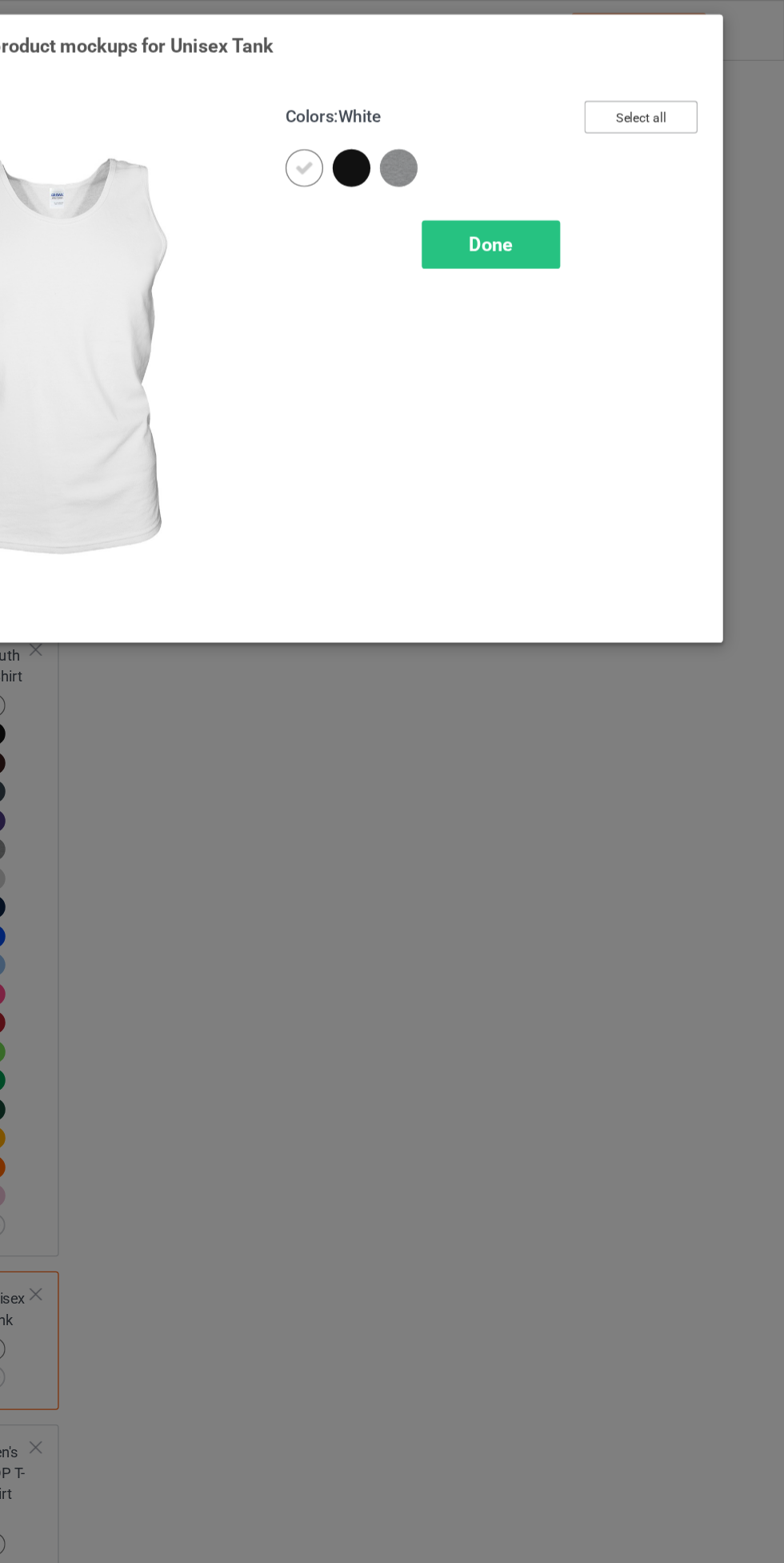
click at [712, 90] on button "Select all" at bounding box center [674, 89] width 86 height 25
click at [585, 186] on div "Done" at bounding box center [561, 187] width 106 height 37
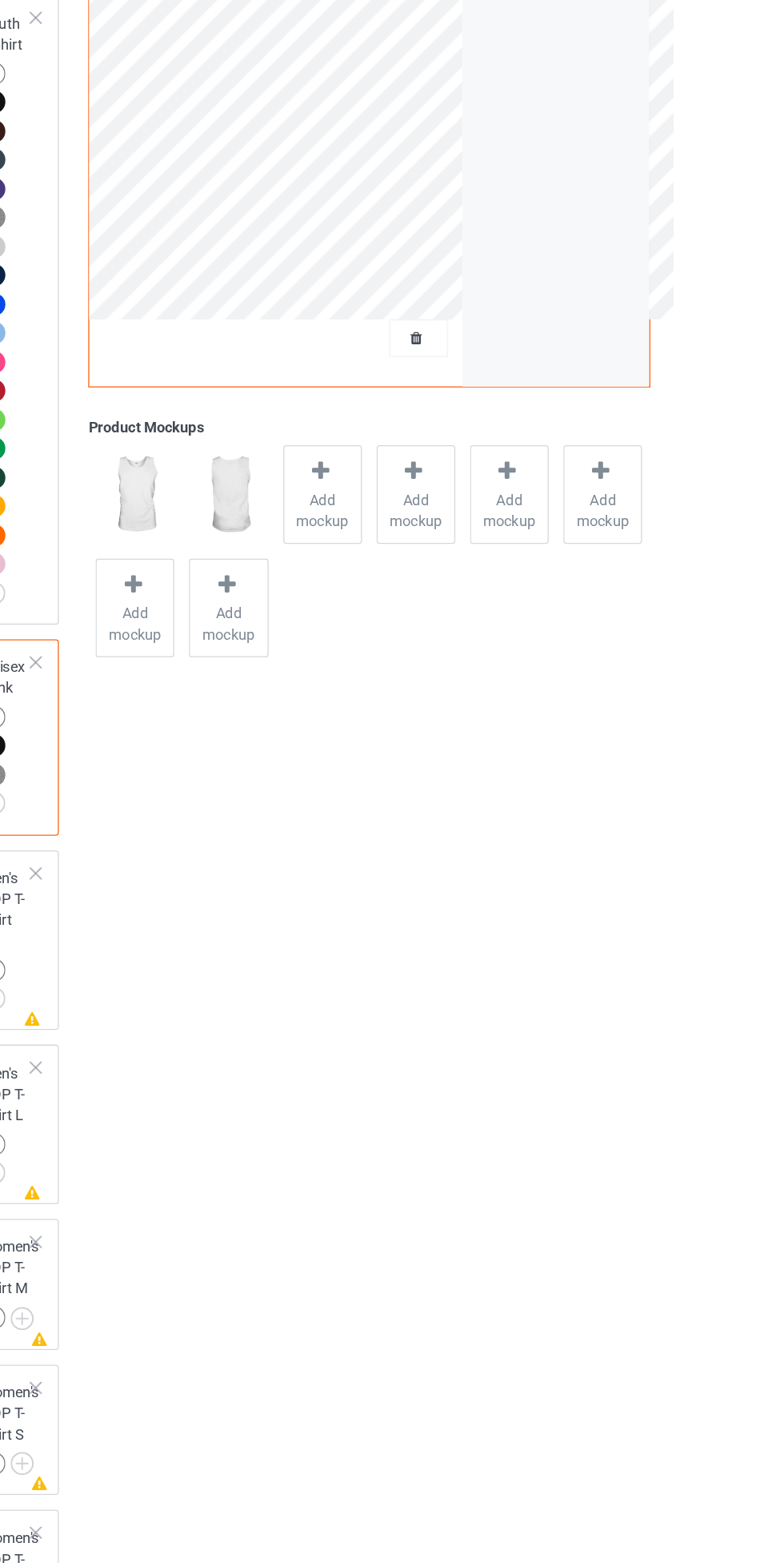
scroll to position [2137, 0]
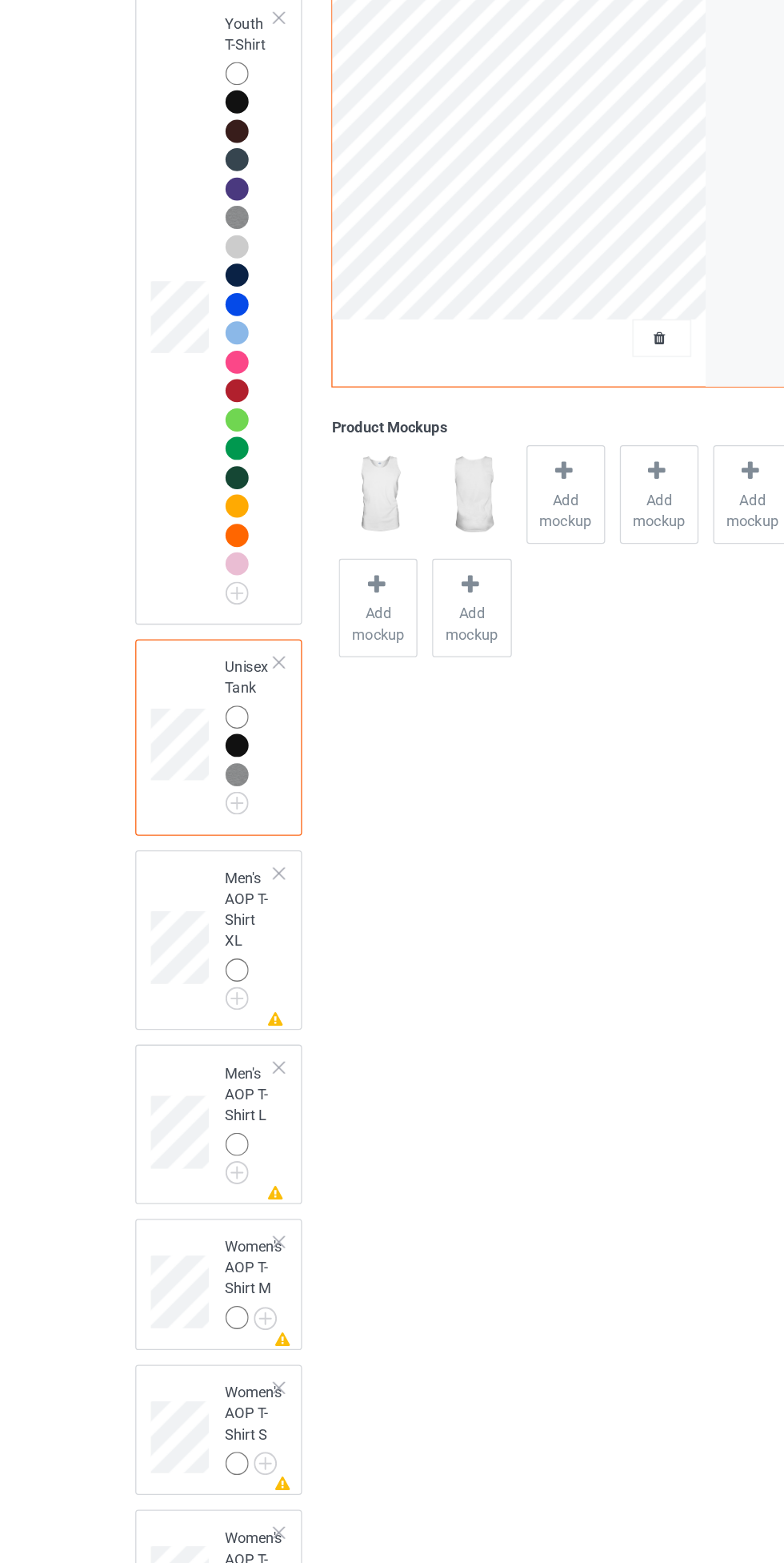
click at [0, 0] on img at bounding box center [0, 0] width 0 height 0
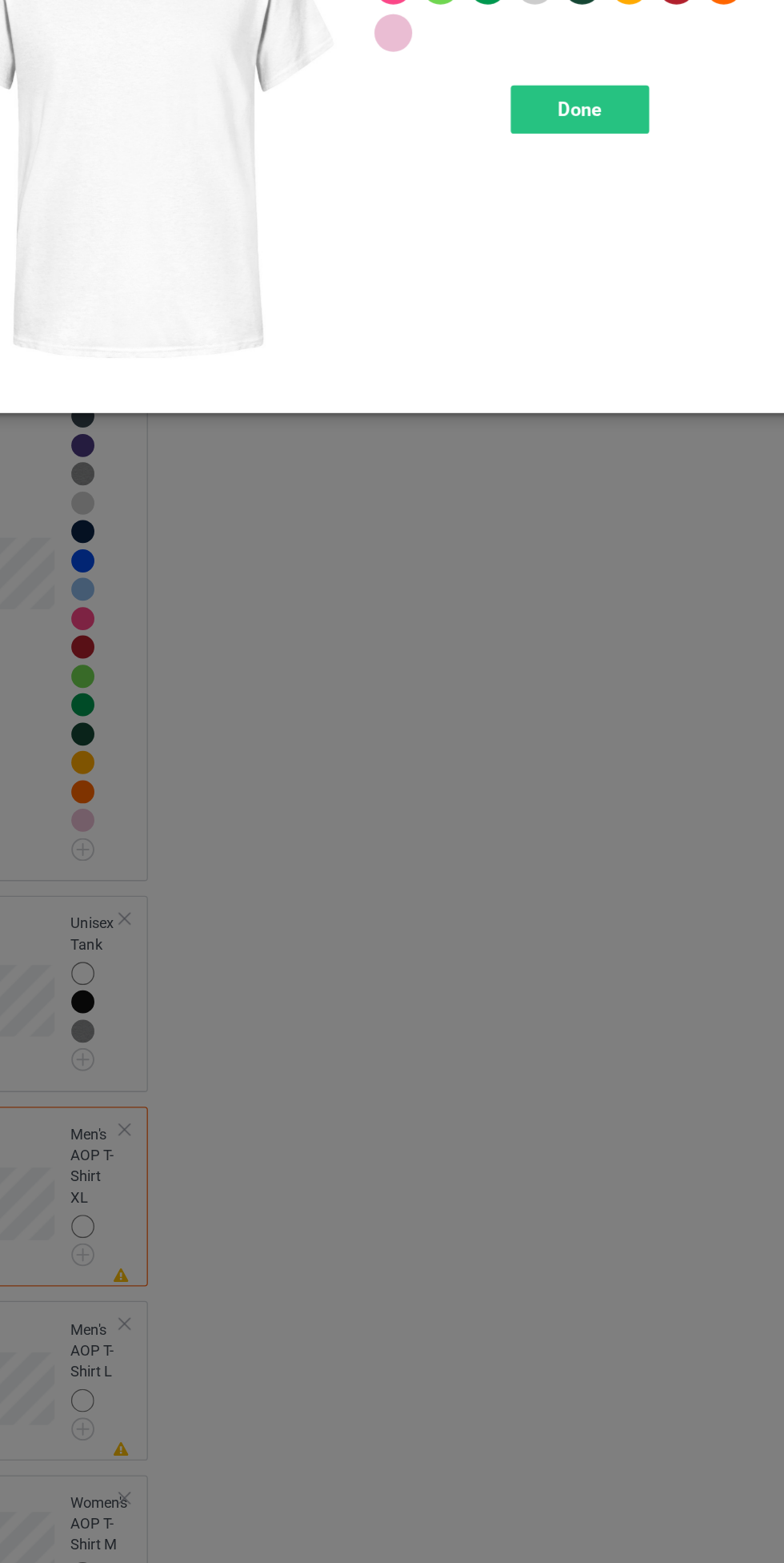
scroll to position [2137, 0]
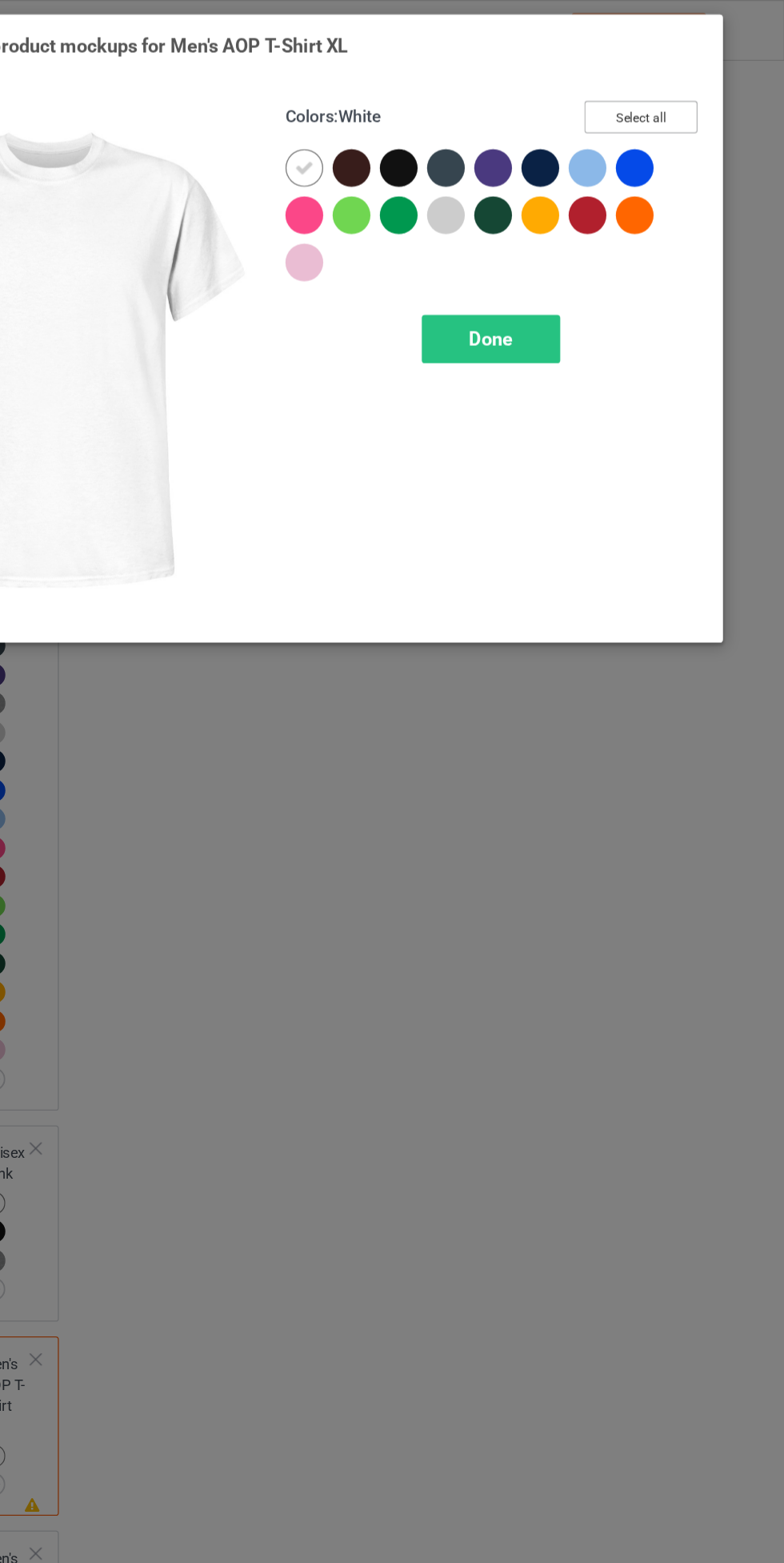
click at [701, 90] on button "Select all" at bounding box center [674, 89] width 86 height 25
click at [597, 269] on div "Done" at bounding box center [561, 259] width 106 height 37
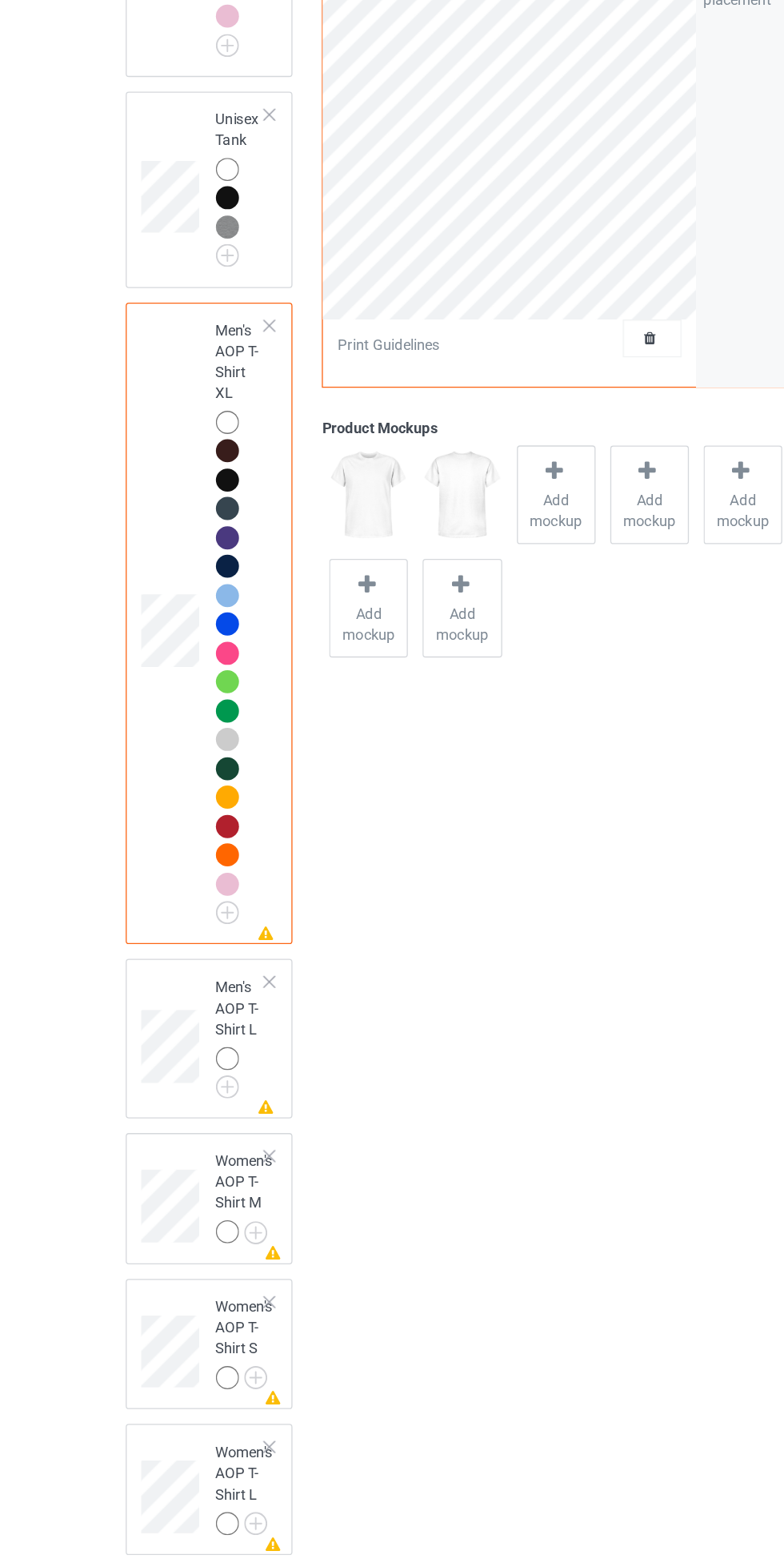
scroll to position [2557, 0]
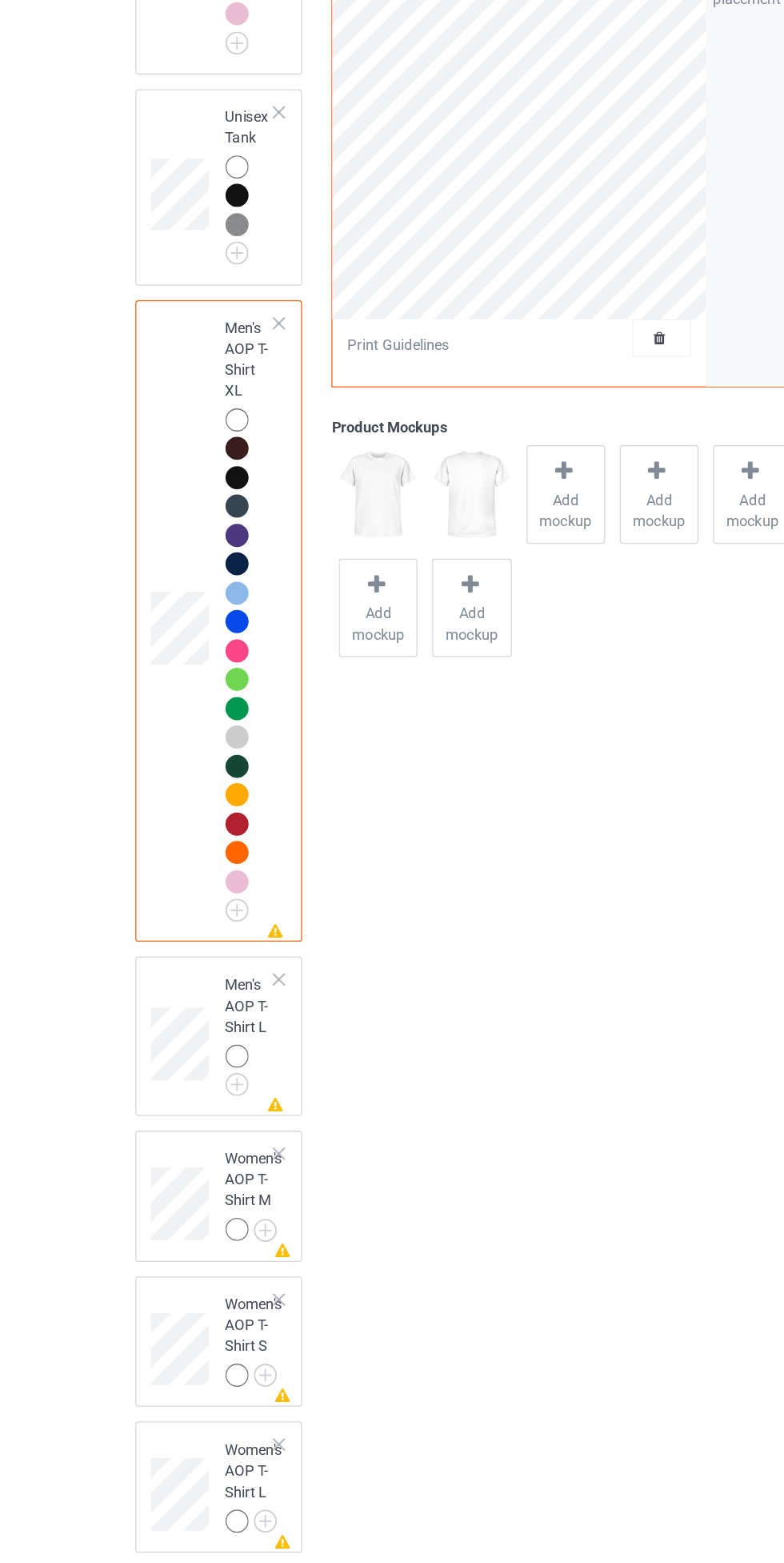
click at [0, 0] on img at bounding box center [0, 0] width 0 height 0
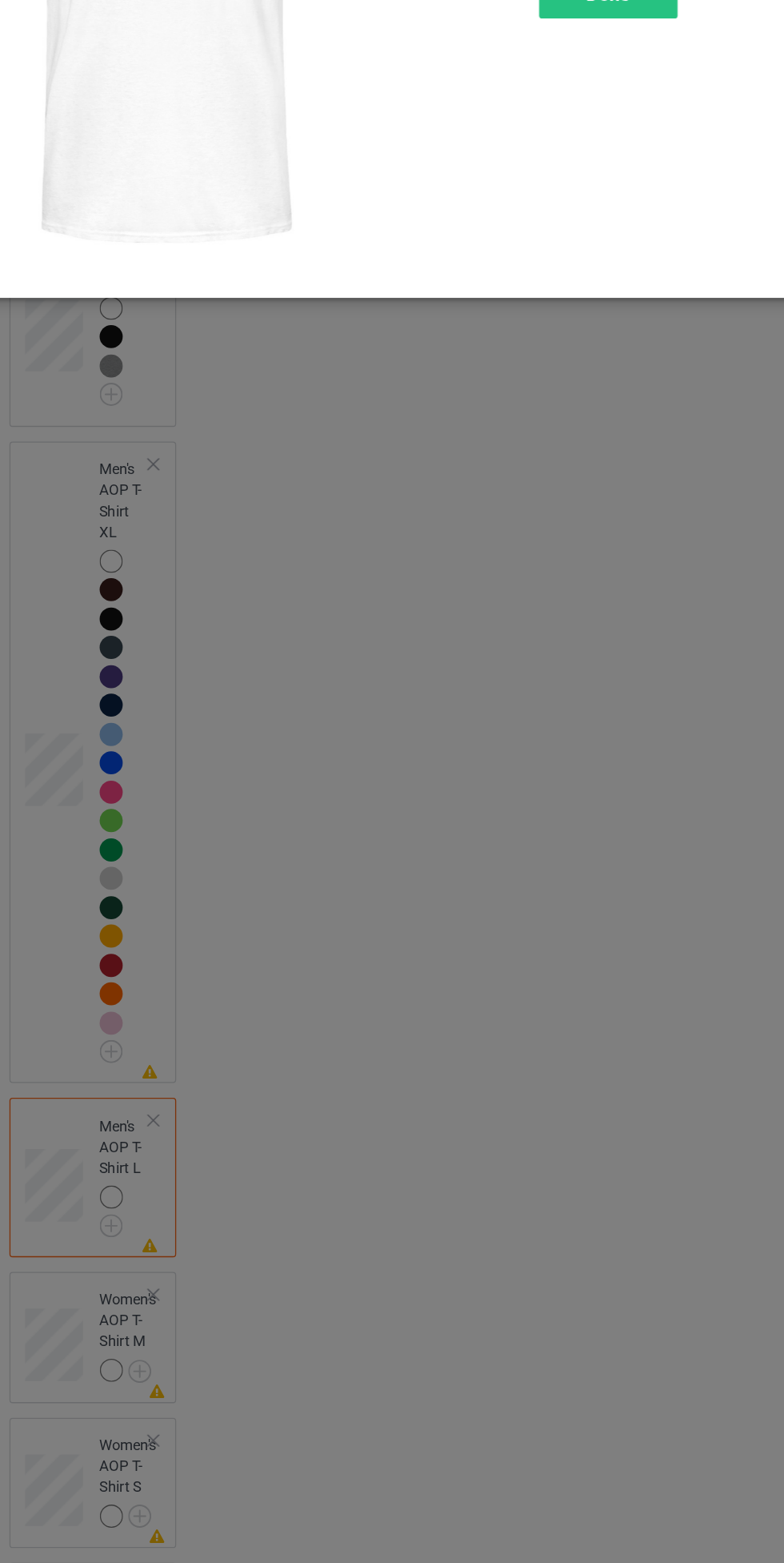
scroll to position [2557, 0]
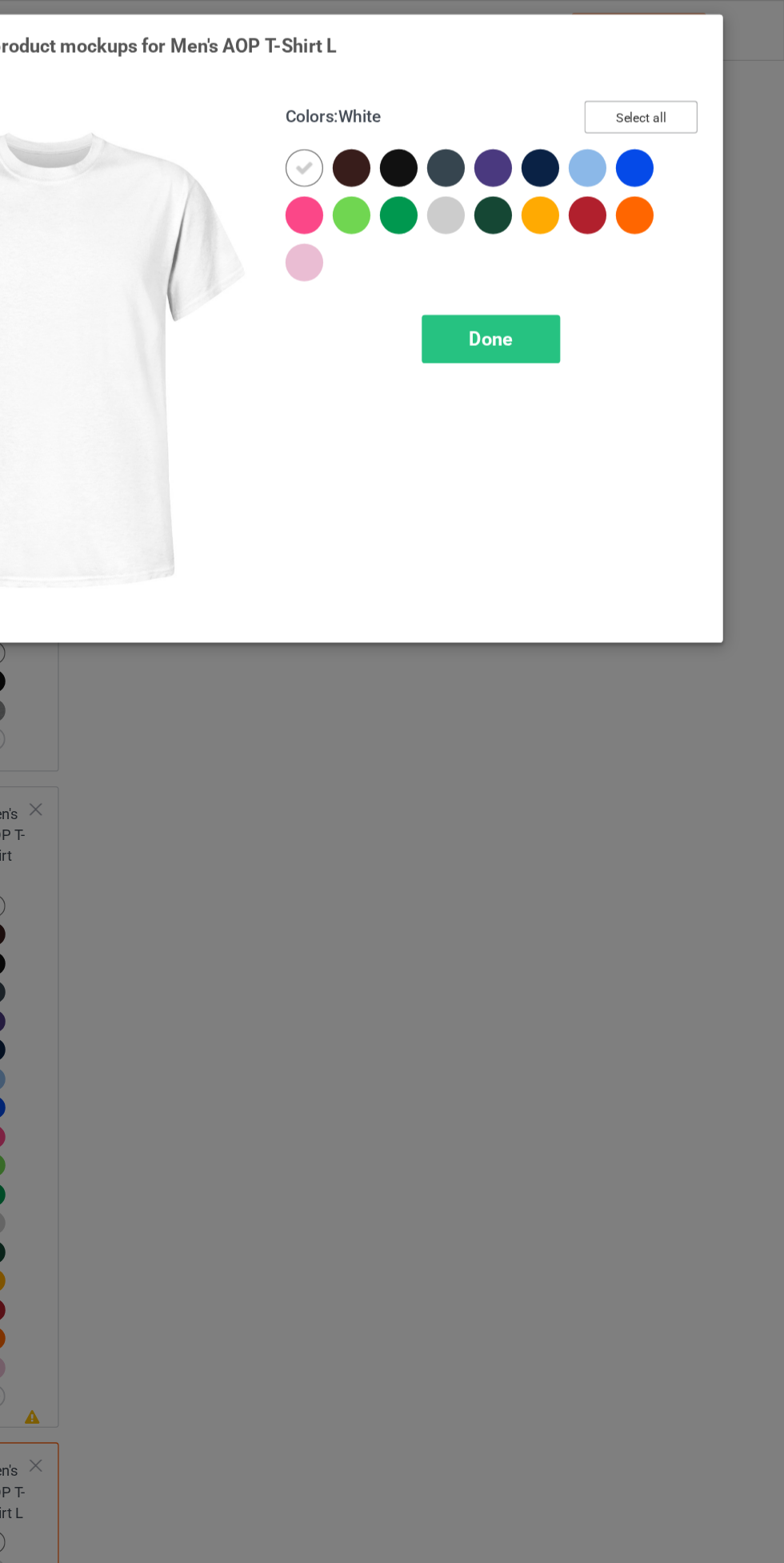
click at [690, 93] on button "Select all" at bounding box center [674, 89] width 86 height 25
click at [588, 266] on div "Done" at bounding box center [561, 259] width 106 height 37
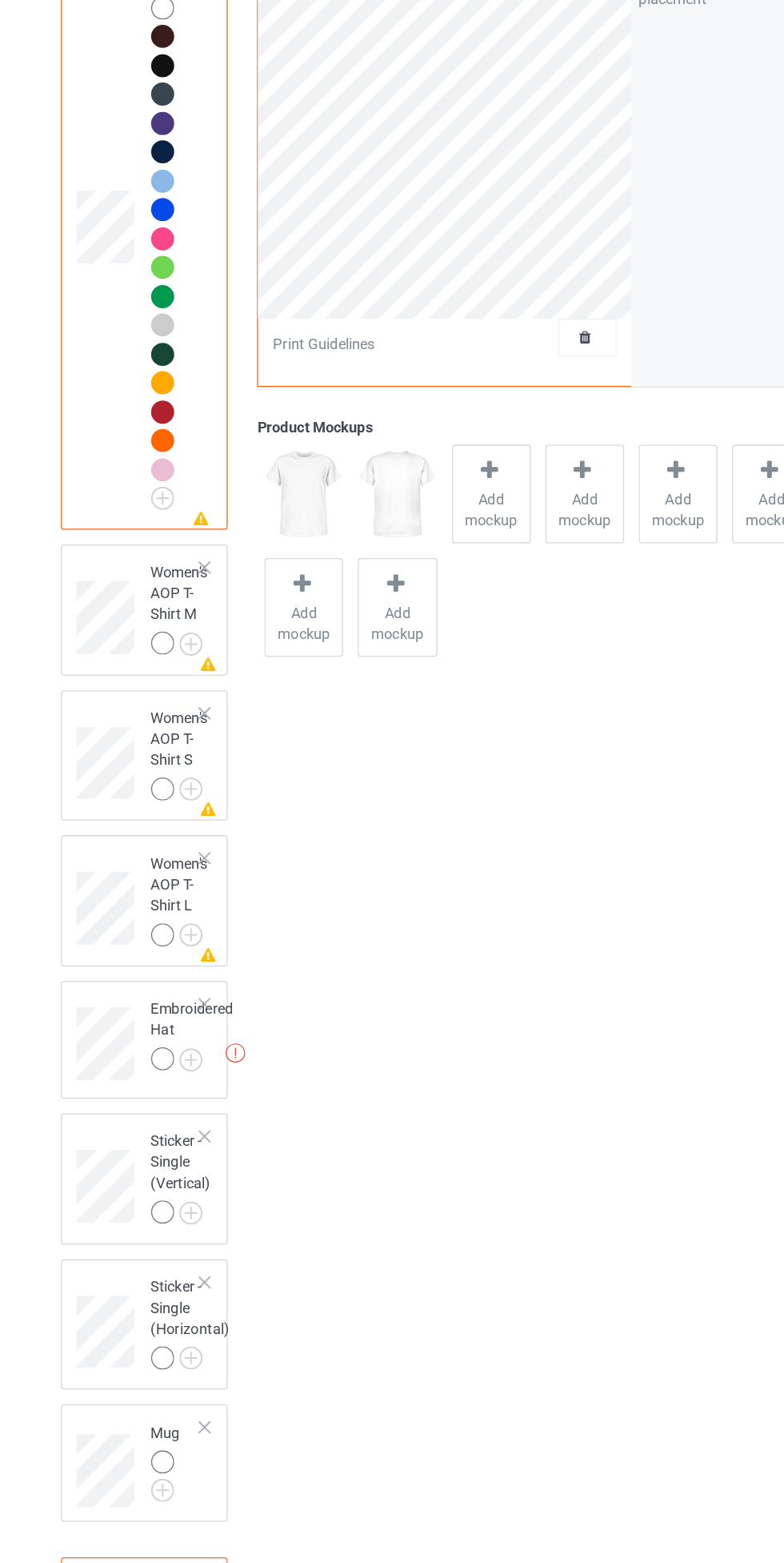
scroll to position [3358, 0]
click at [0, 0] on img at bounding box center [0, 0] width 0 height 0
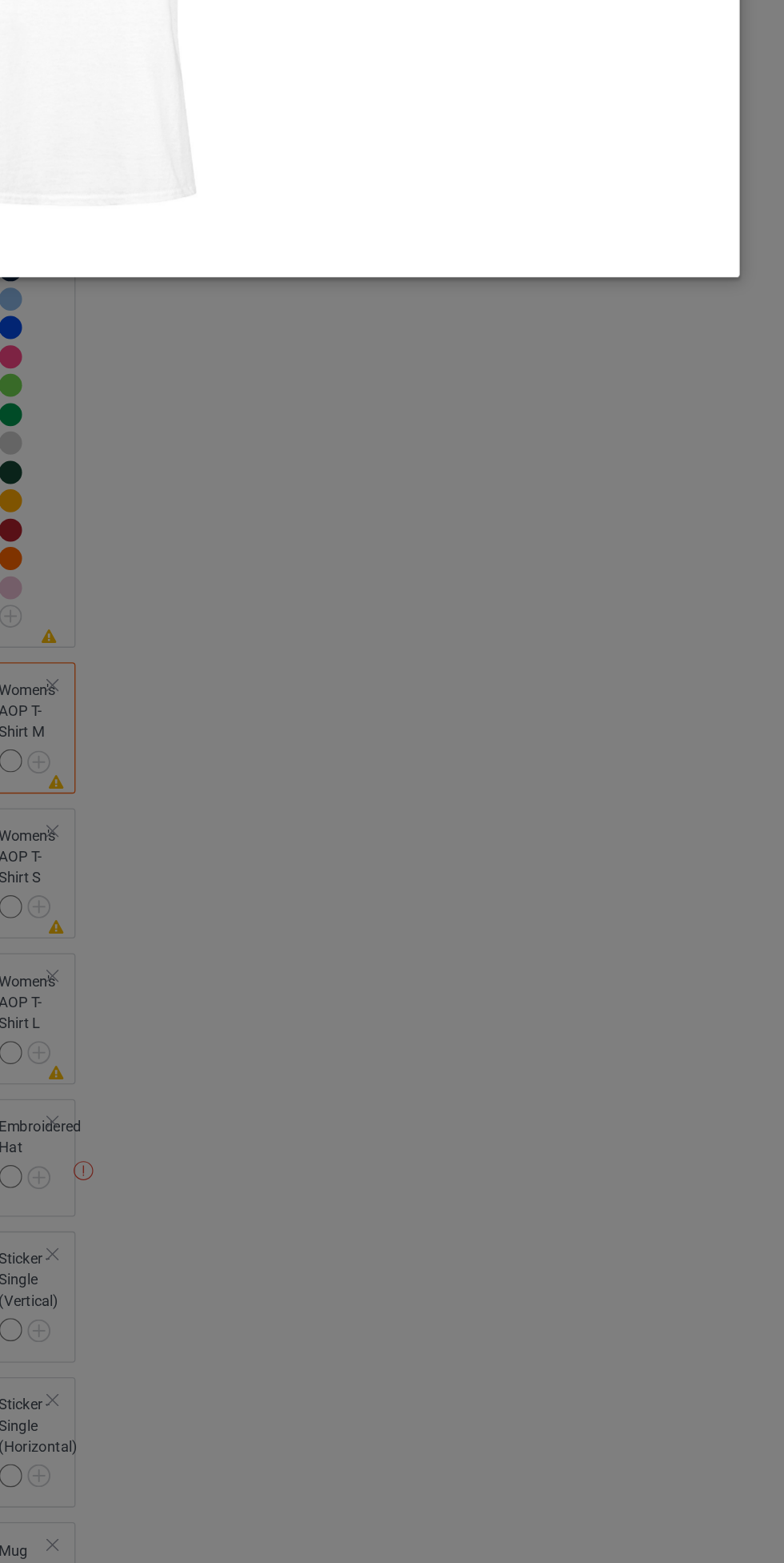
scroll to position [3358, 0]
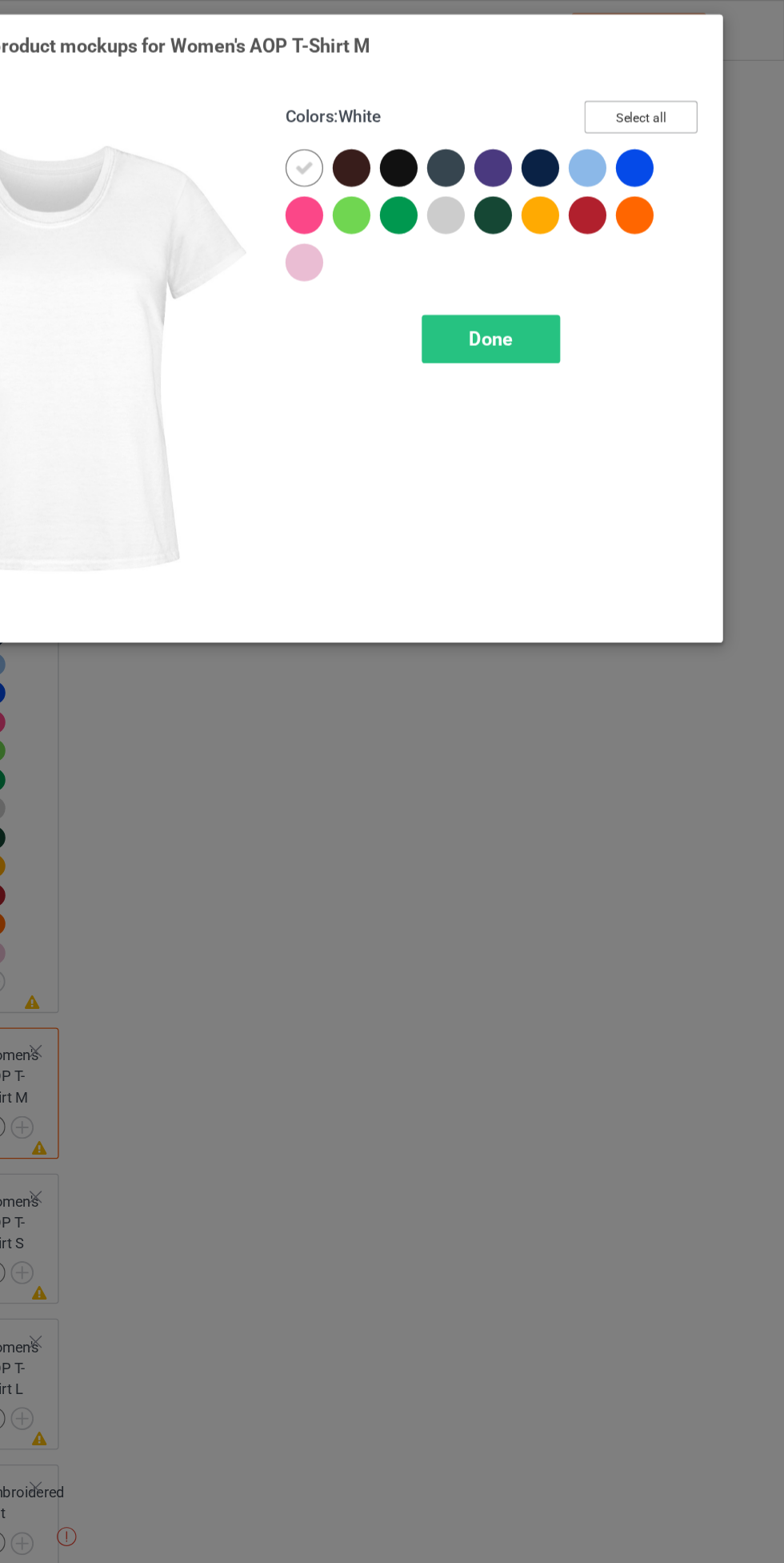
click at [690, 85] on button "Select all" at bounding box center [674, 89] width 86 height 25
click at [582, 269] on div "Done" at bounding box center [561, 259] width 106 height 37
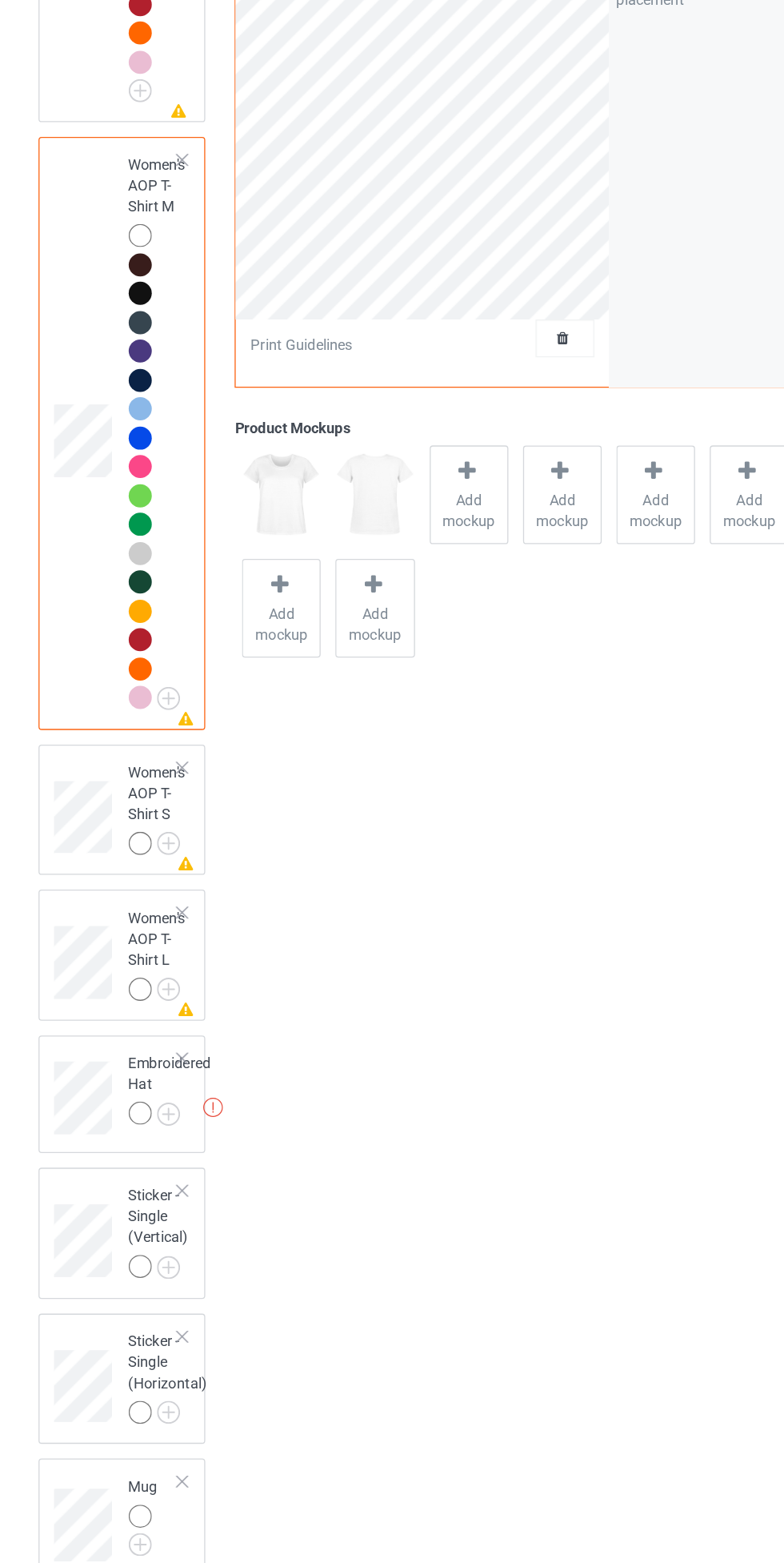
scroll to position [3670, 0]
click at [0, 0] on img at bounding box center [0, 0] width 0 height 0
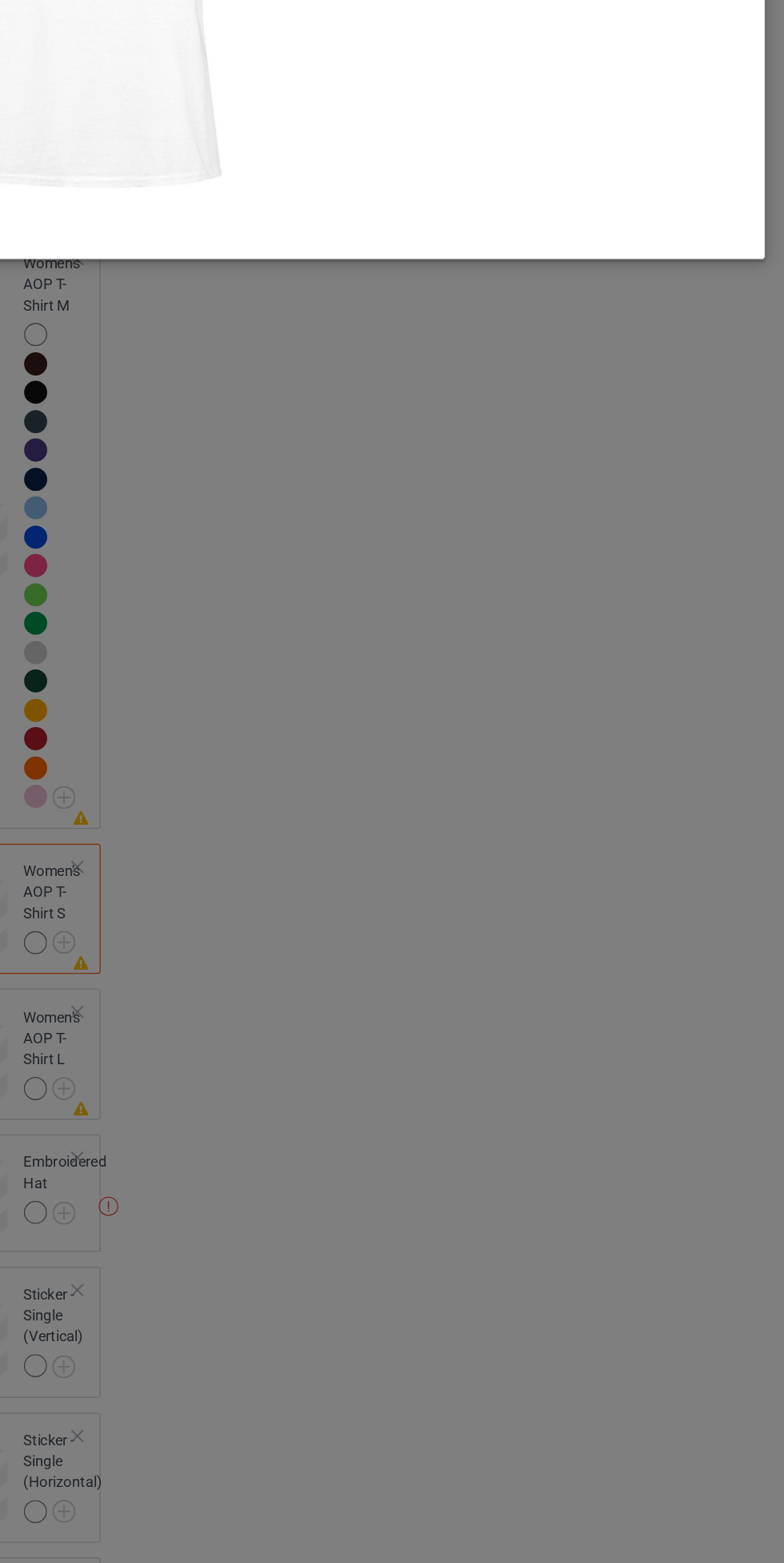
scroll to position [3670, 0]
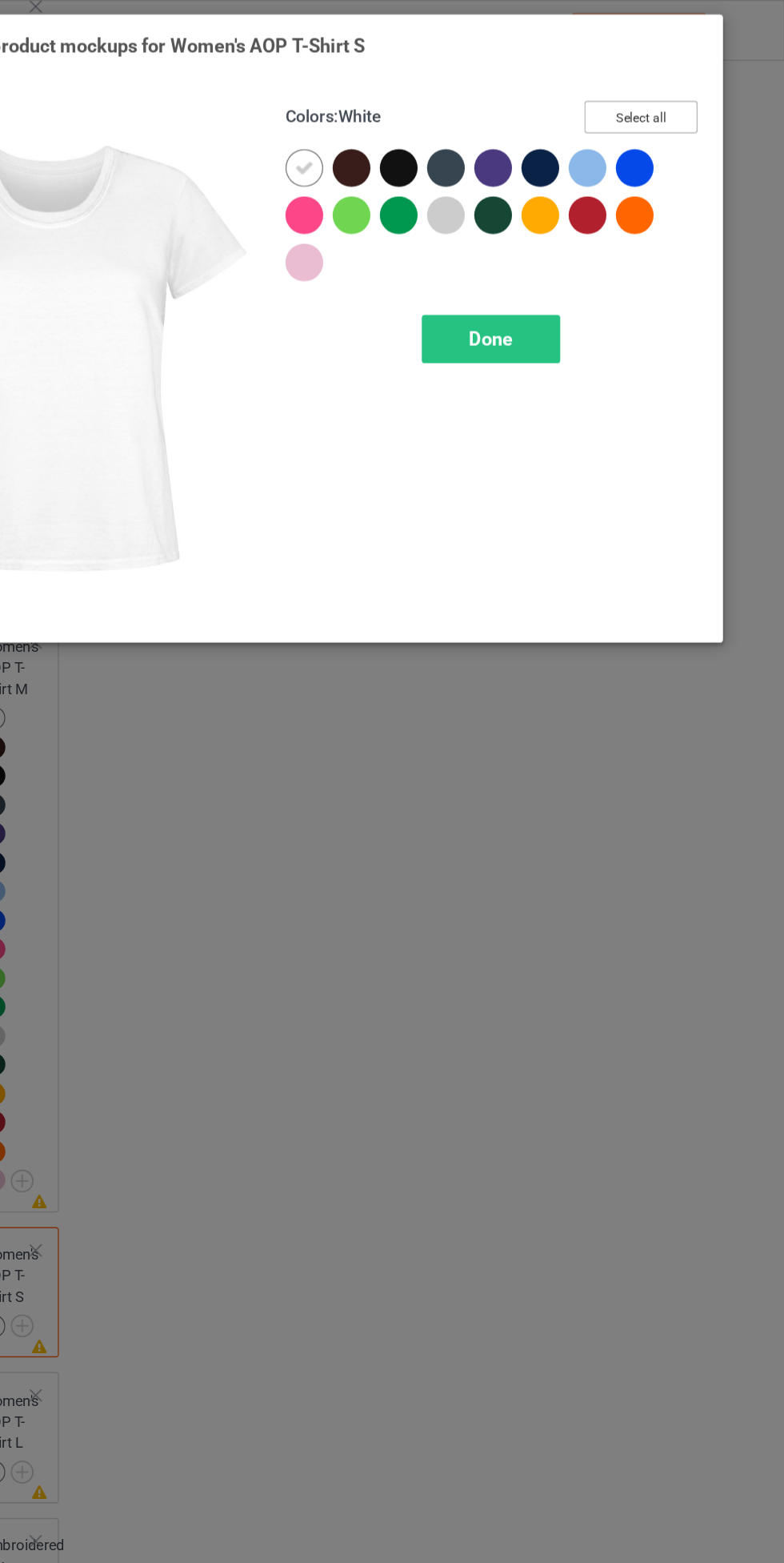
click at [695, 91] on button "Select all" at bounding box center [674, 89] width 86 height 25
click at [592, 263] on div "Done" at bounding box center [561, 259] width 106 height 37
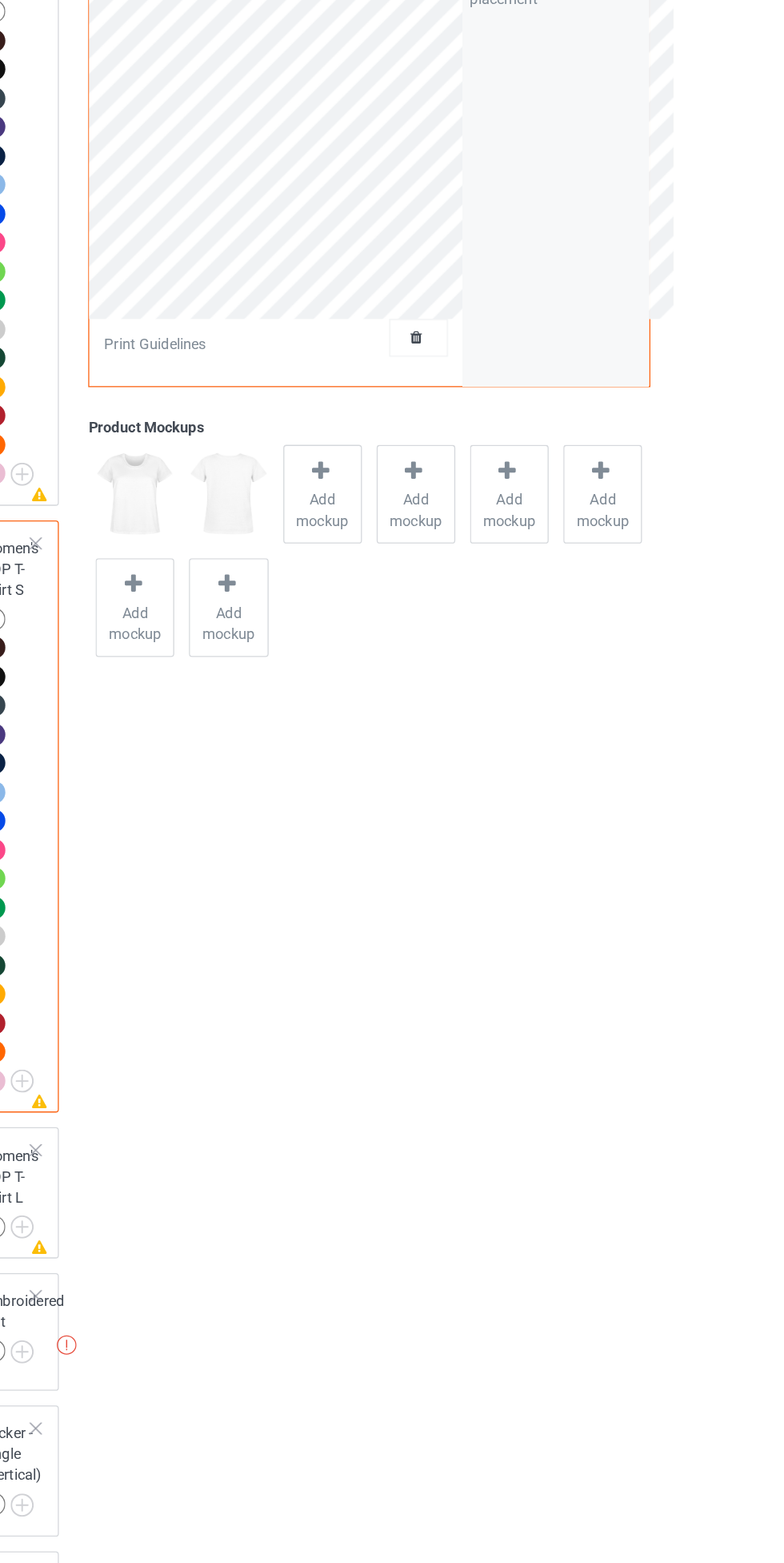
scroll to position [3965, 0]
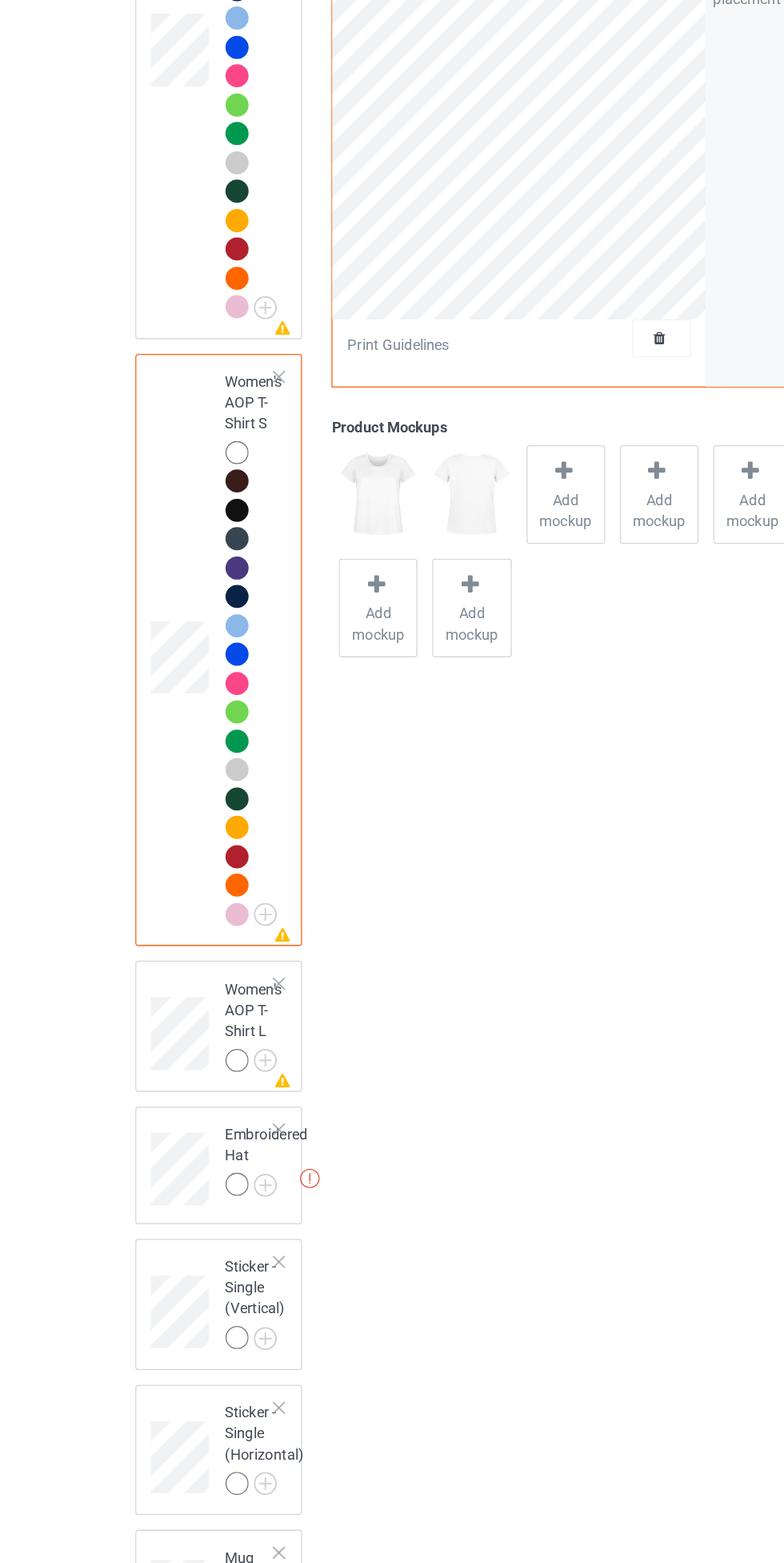
click at [0, 0] on img at bounding box center [0, 0] width 0 height 0
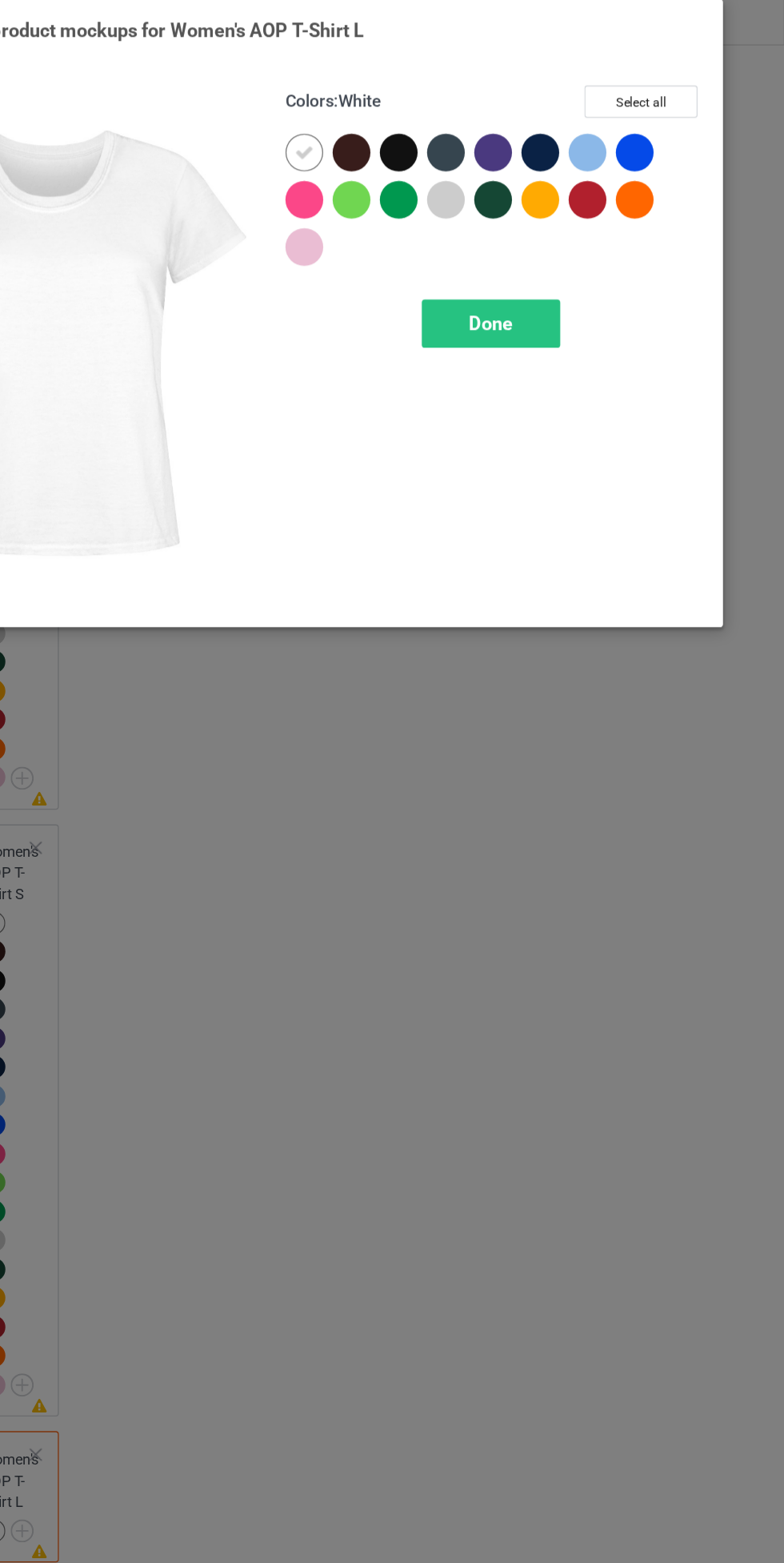
scroll to position [3965, 0]
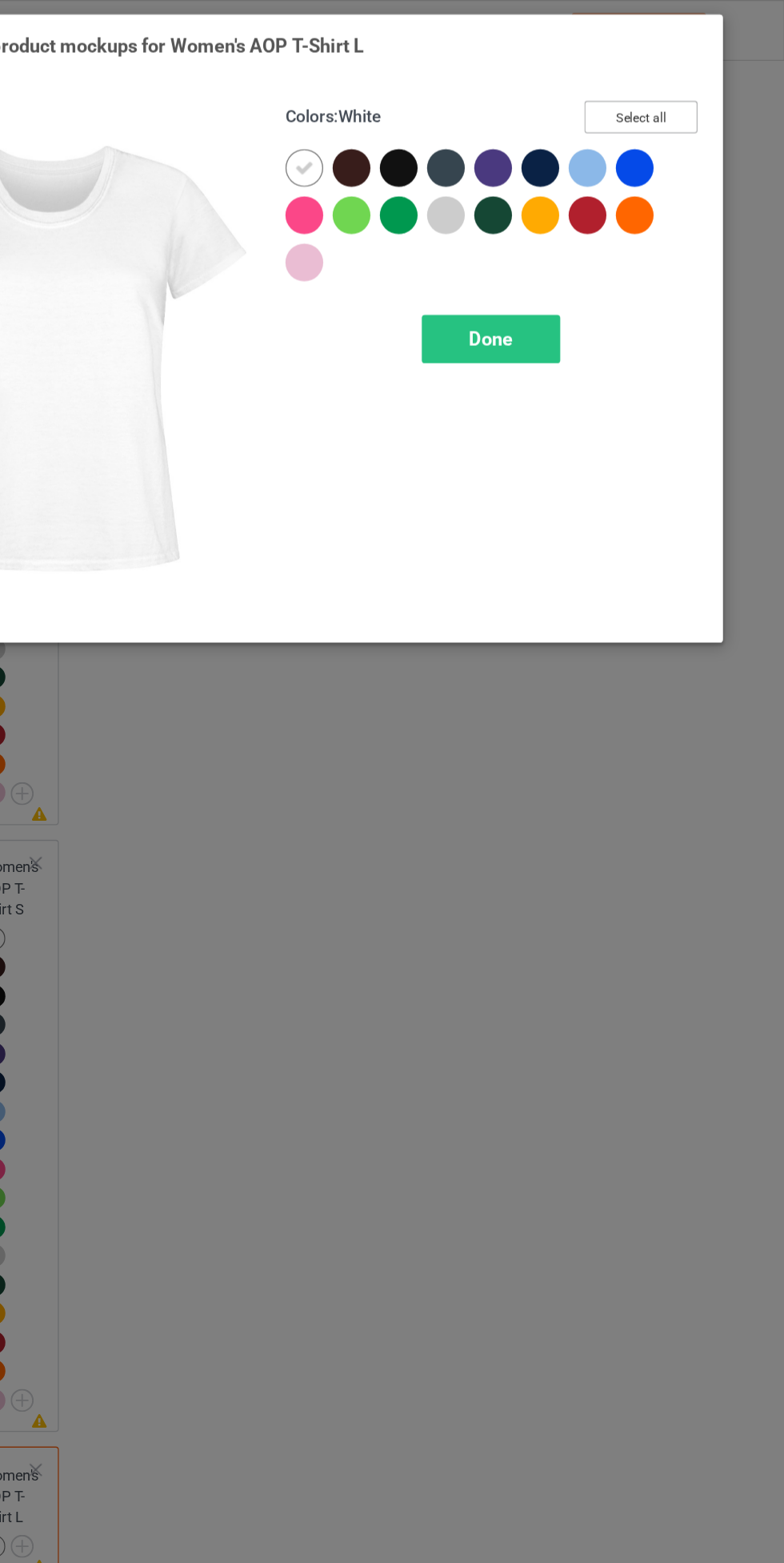
click at [702, 86] on button "Select all" at bounding box center [674, 89] width 86 height 25
click at [601, 259] on div "Done" at bounding box center [561, 259] width 106 height 37
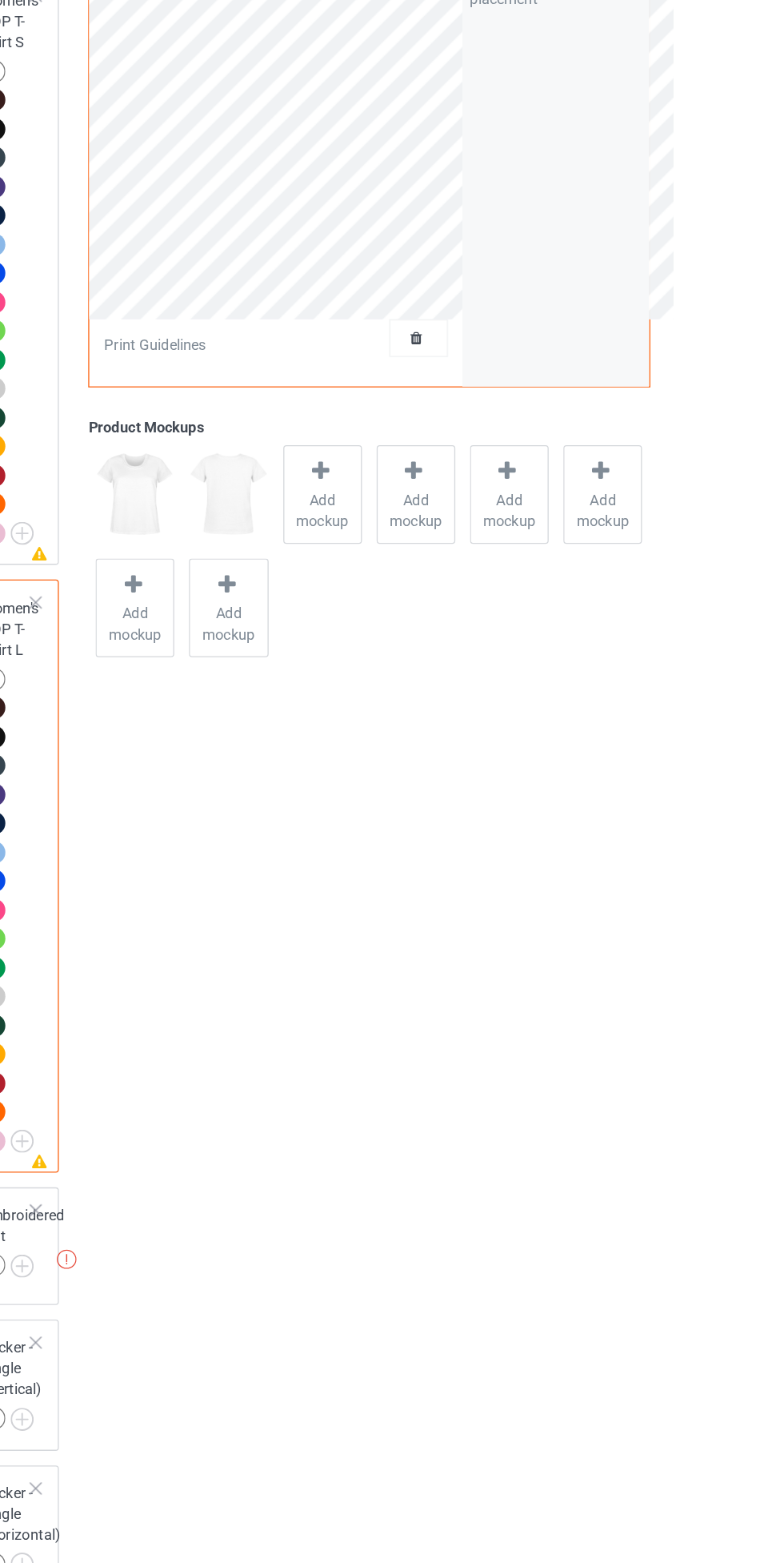
scroll to position [4255, 0]
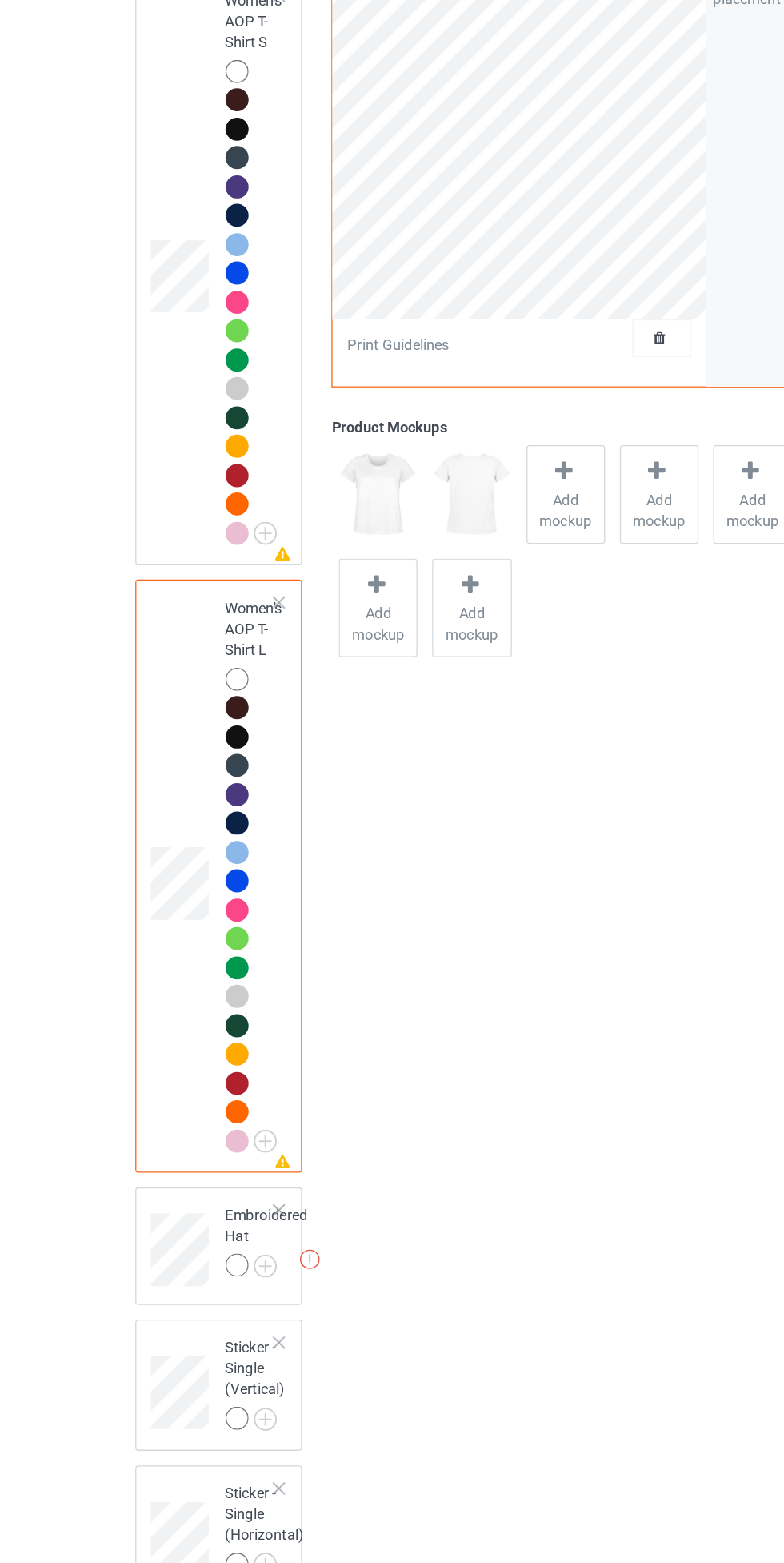
click at [0, 0] on img at bounding box center [0, 0] width 0 height 0
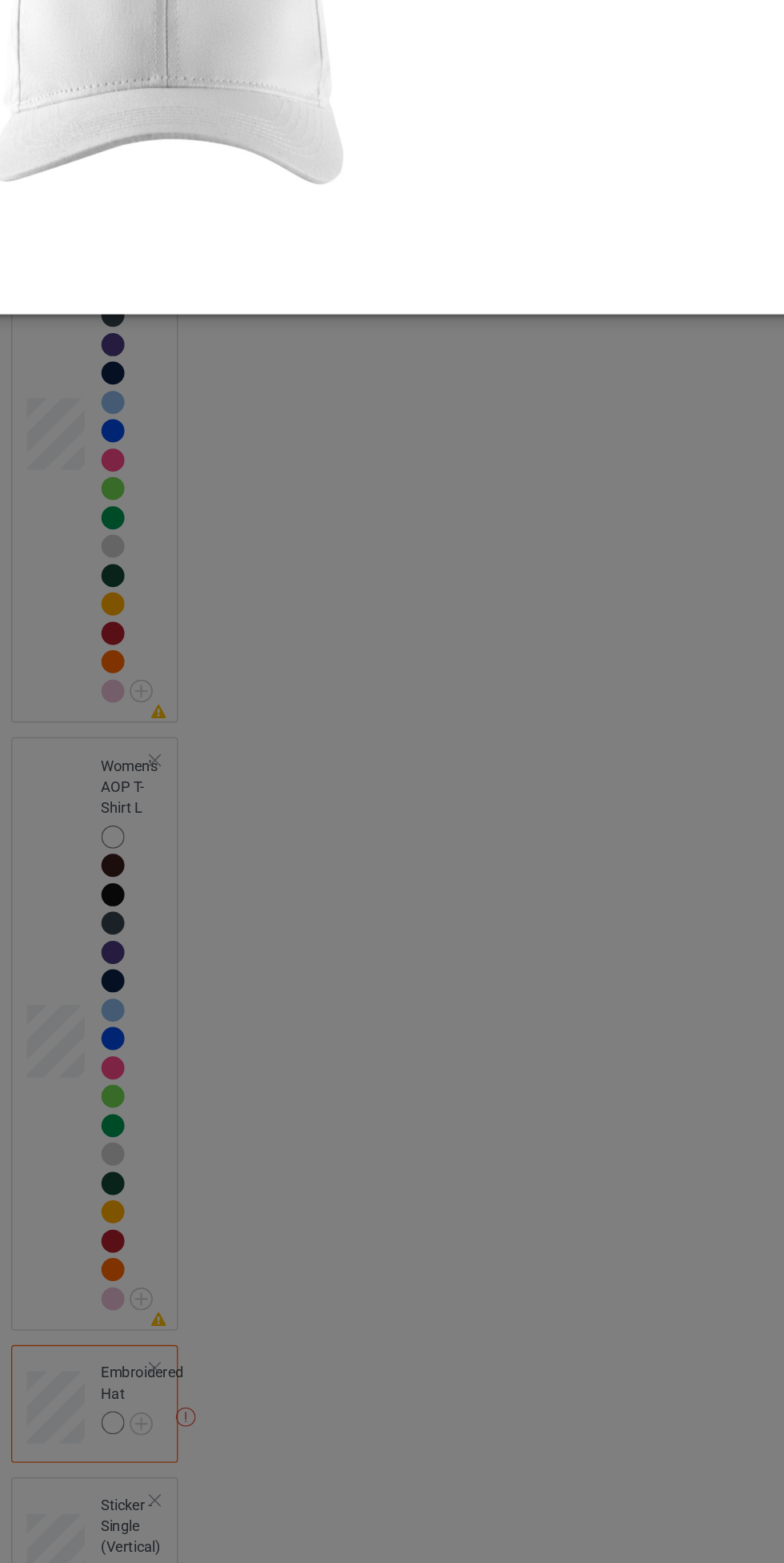
scroll to position [4255, 0]
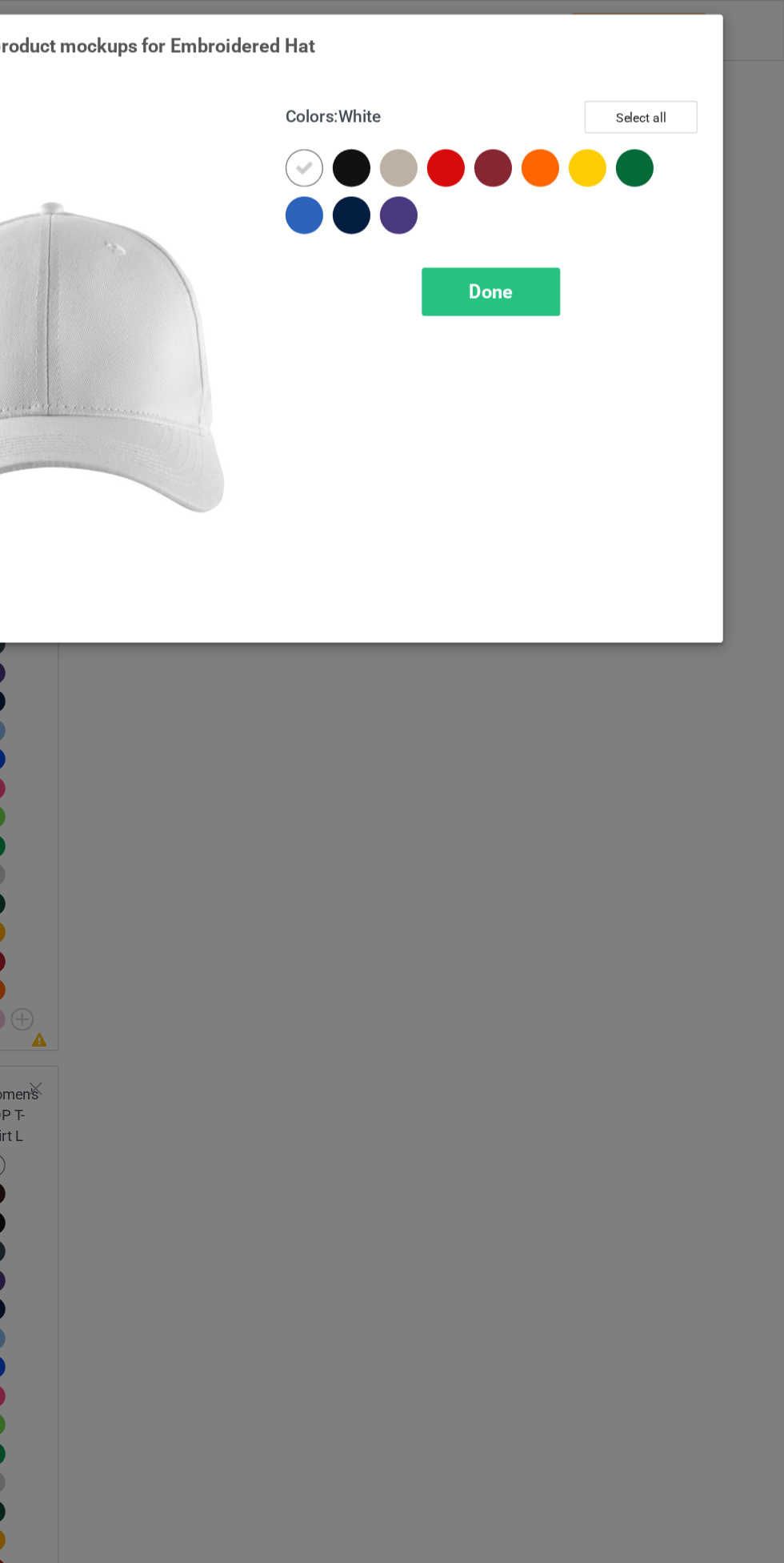
click at [675, 95] on button "Select all" at bounding box center [674, 89] width 86 height 25
click at [587, 228] on div "Done" at bounding box center [561, 223] width 106 height 37
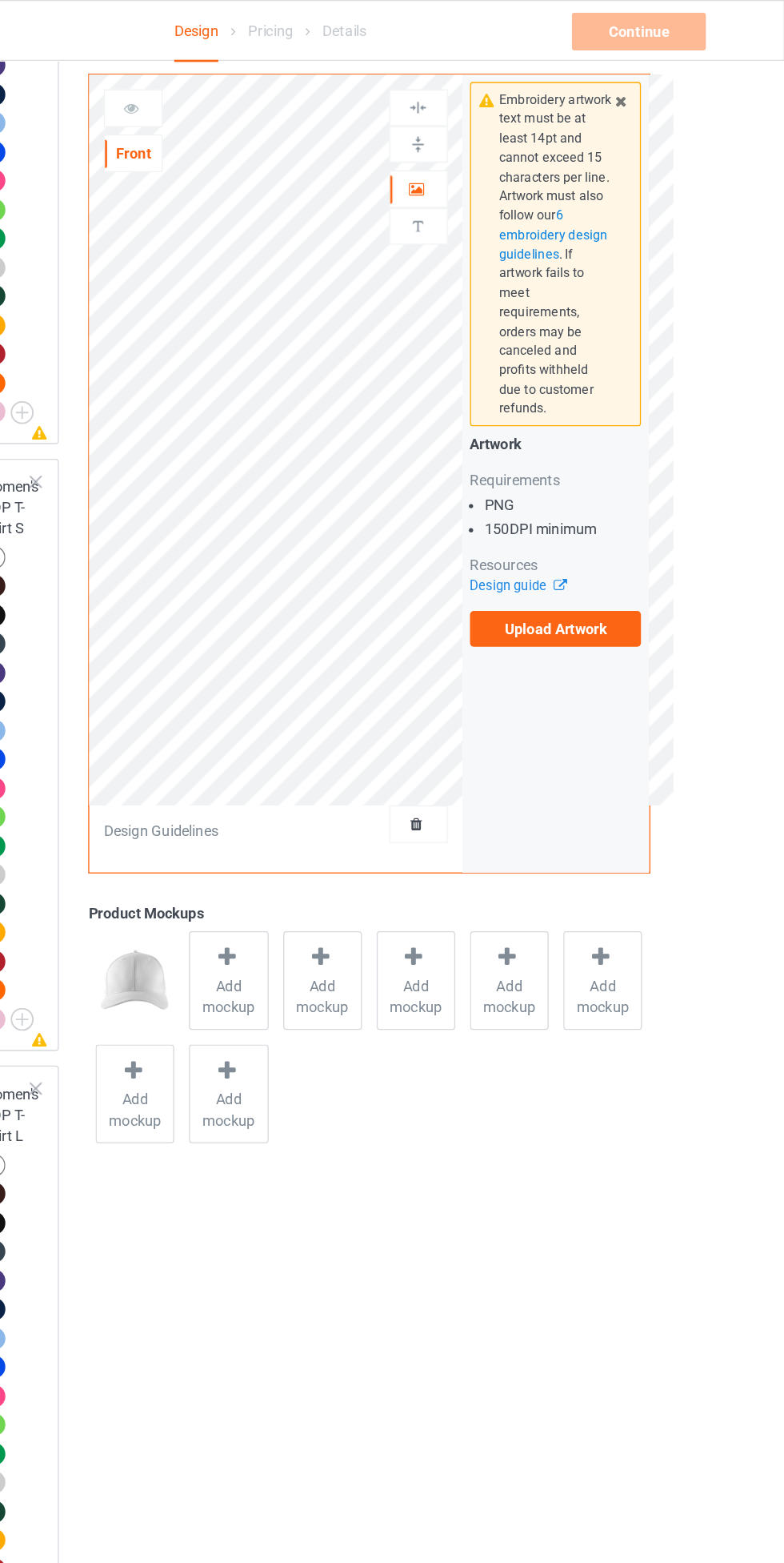
click at [659, 75] on icon at bounding box center [659, 75] width 13 height 11
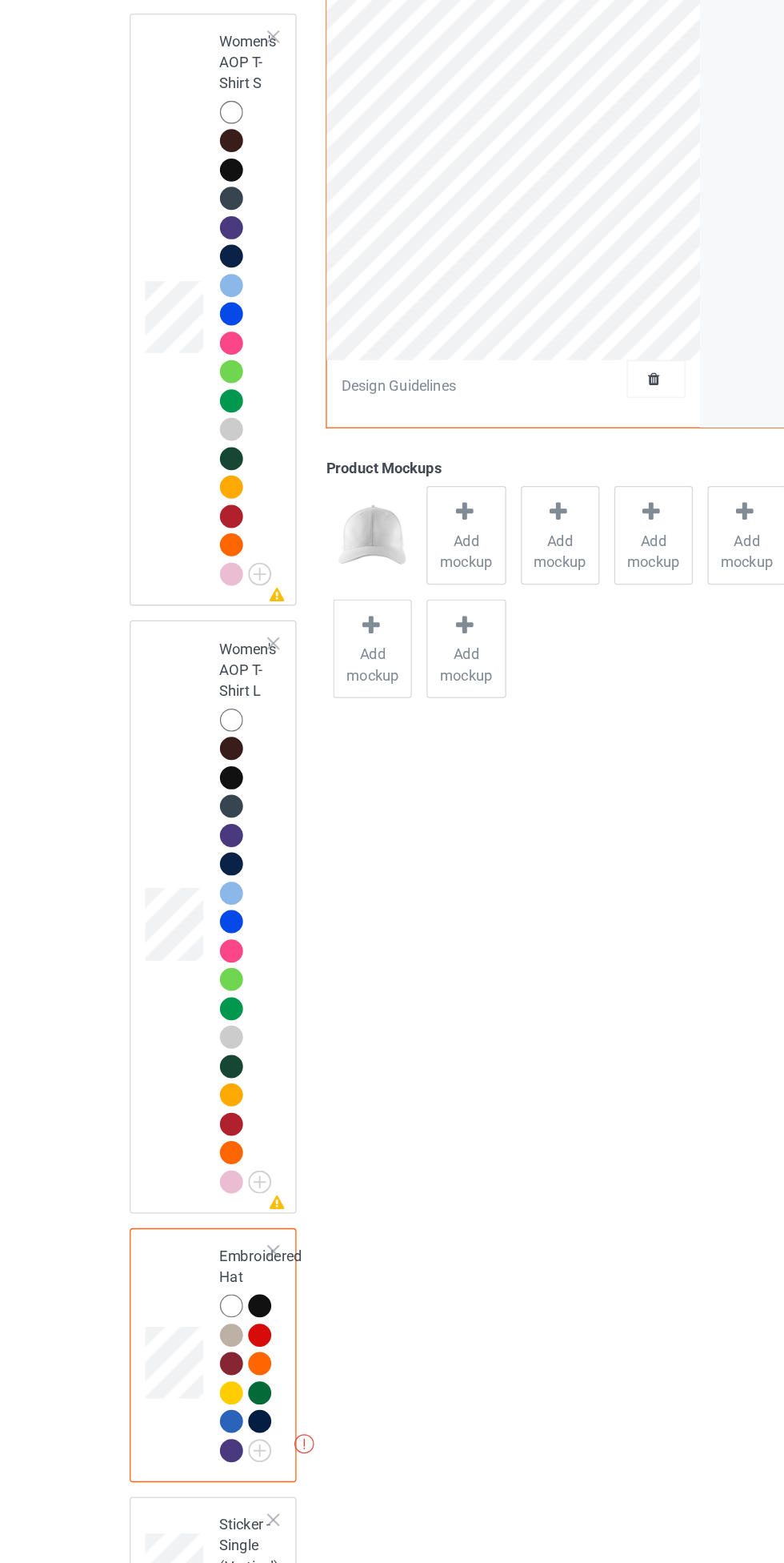
scroll to position [4255, 0]
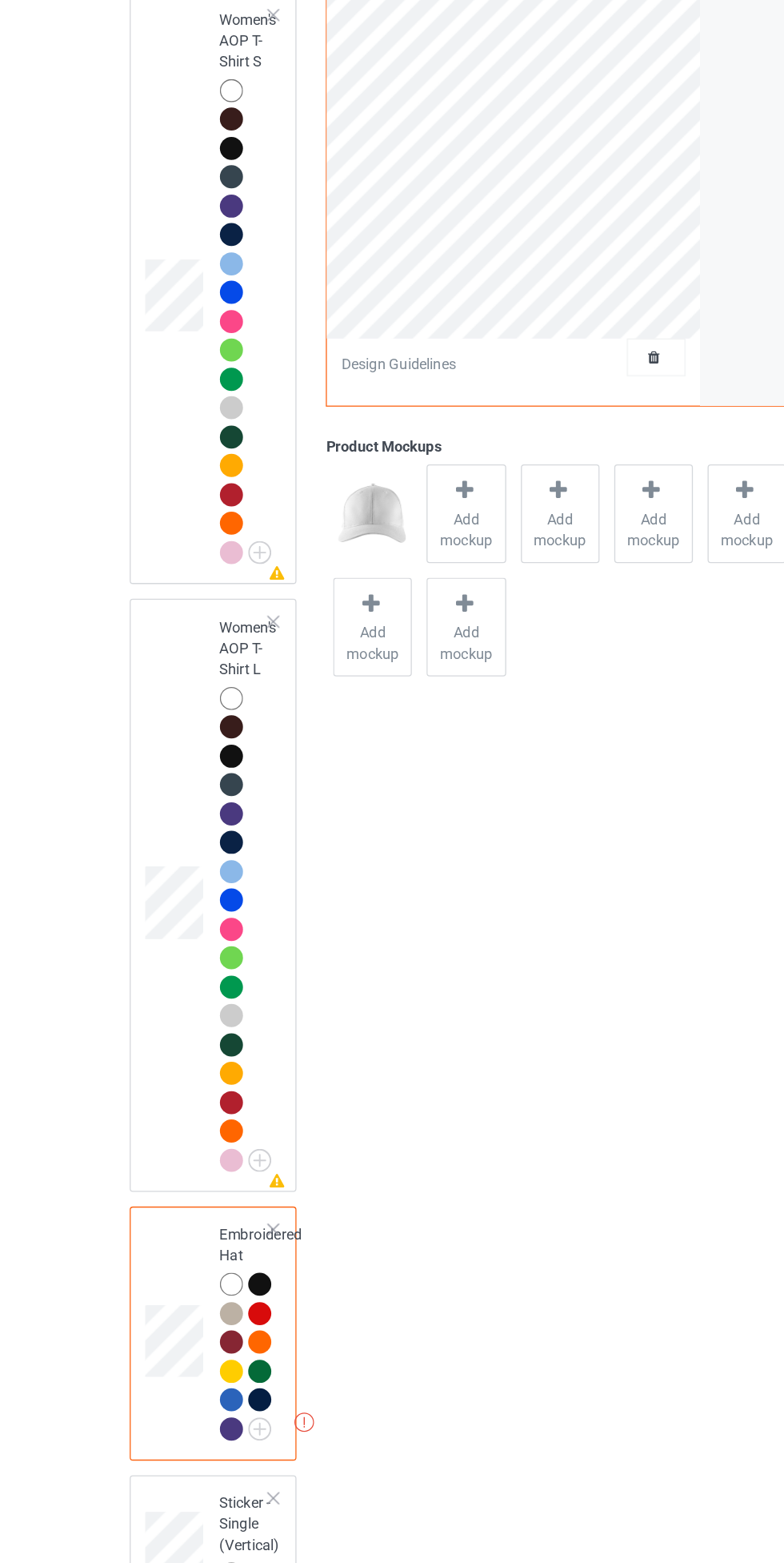
click at [213, 1288] on div at bounding box center [213, 1294] width 11 height 11
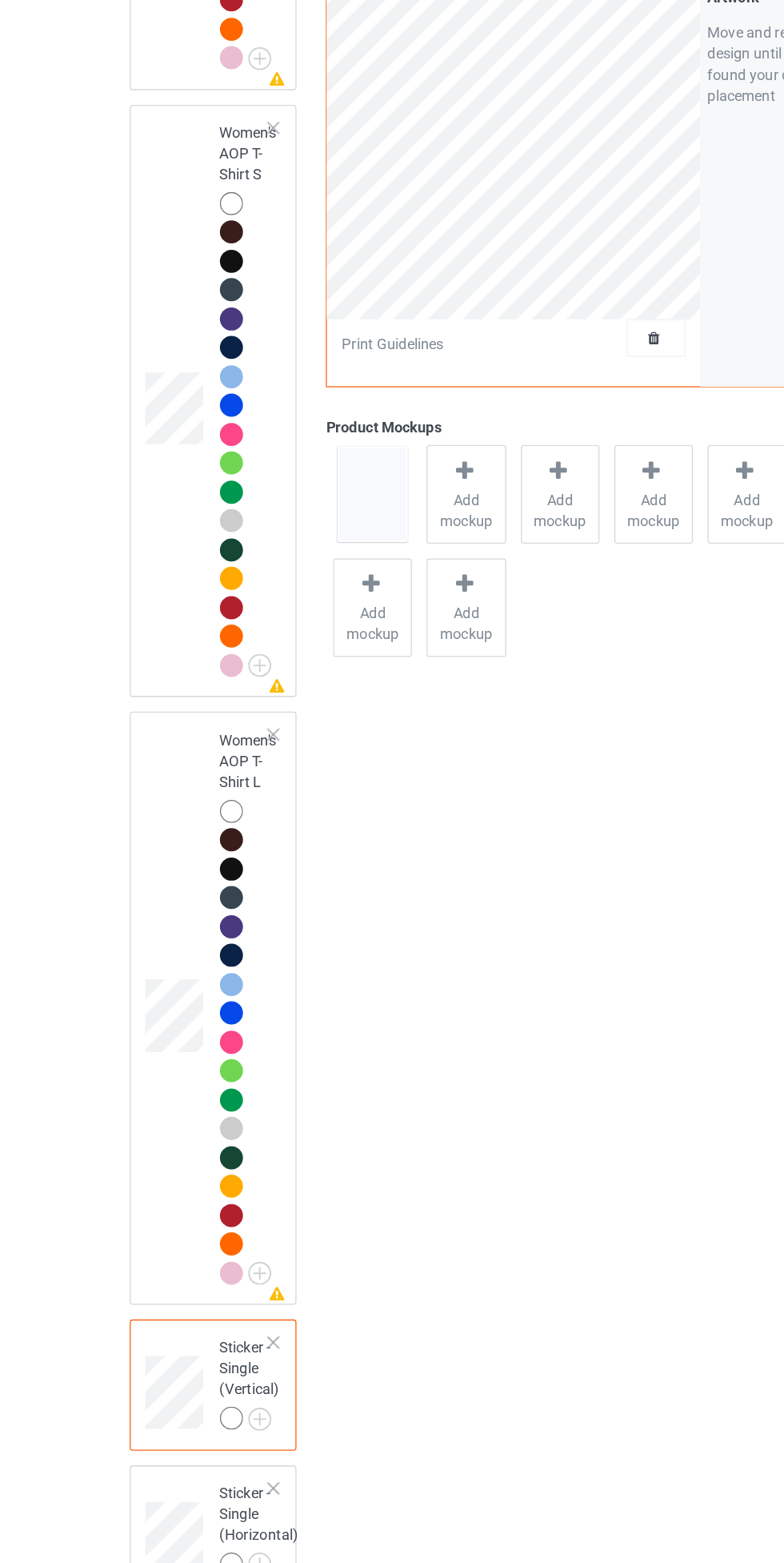
click at [0, 0] on img at bounding box center [0, 0] width 0 height 0
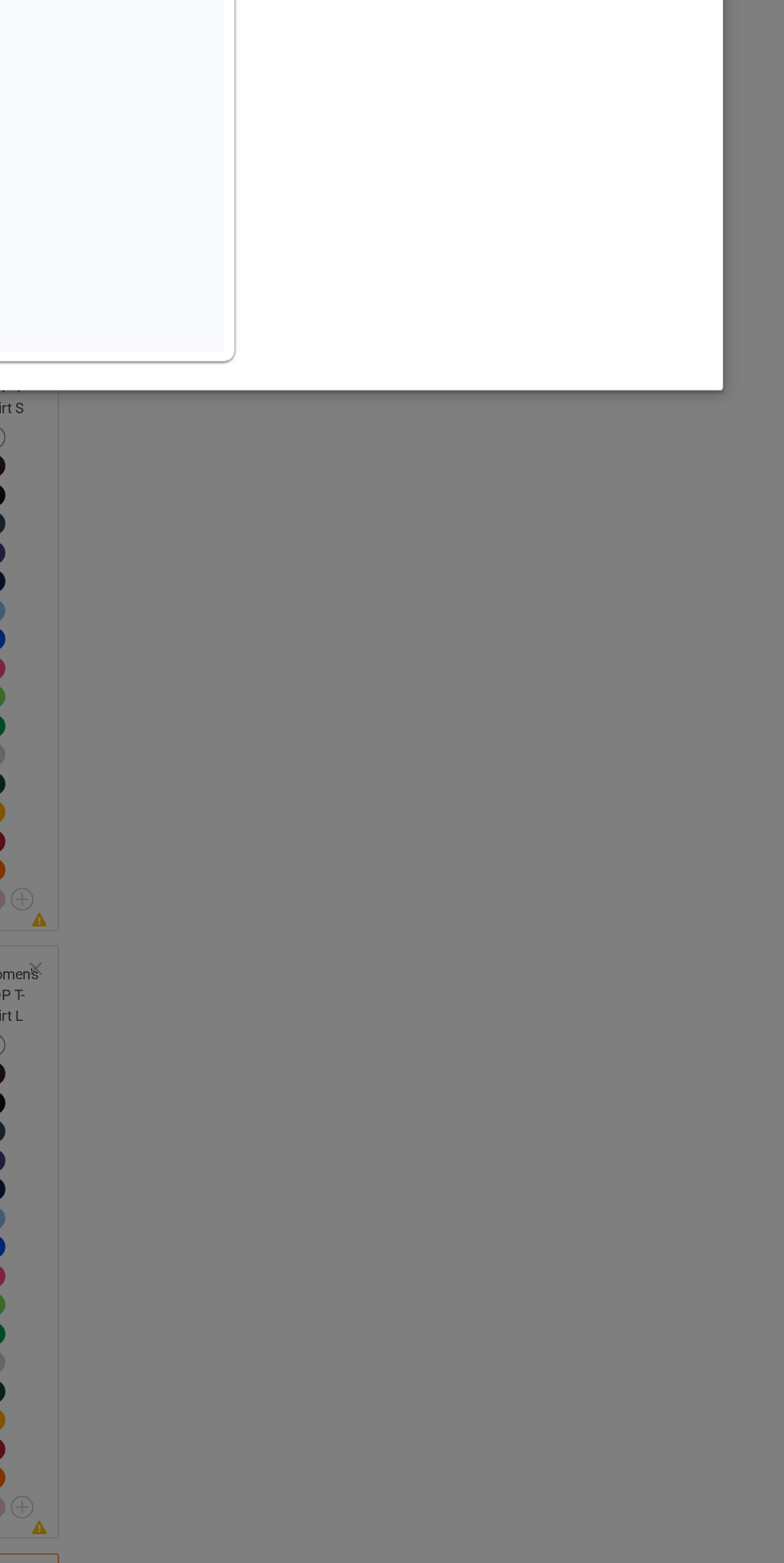
scroll to position [4155, 0]
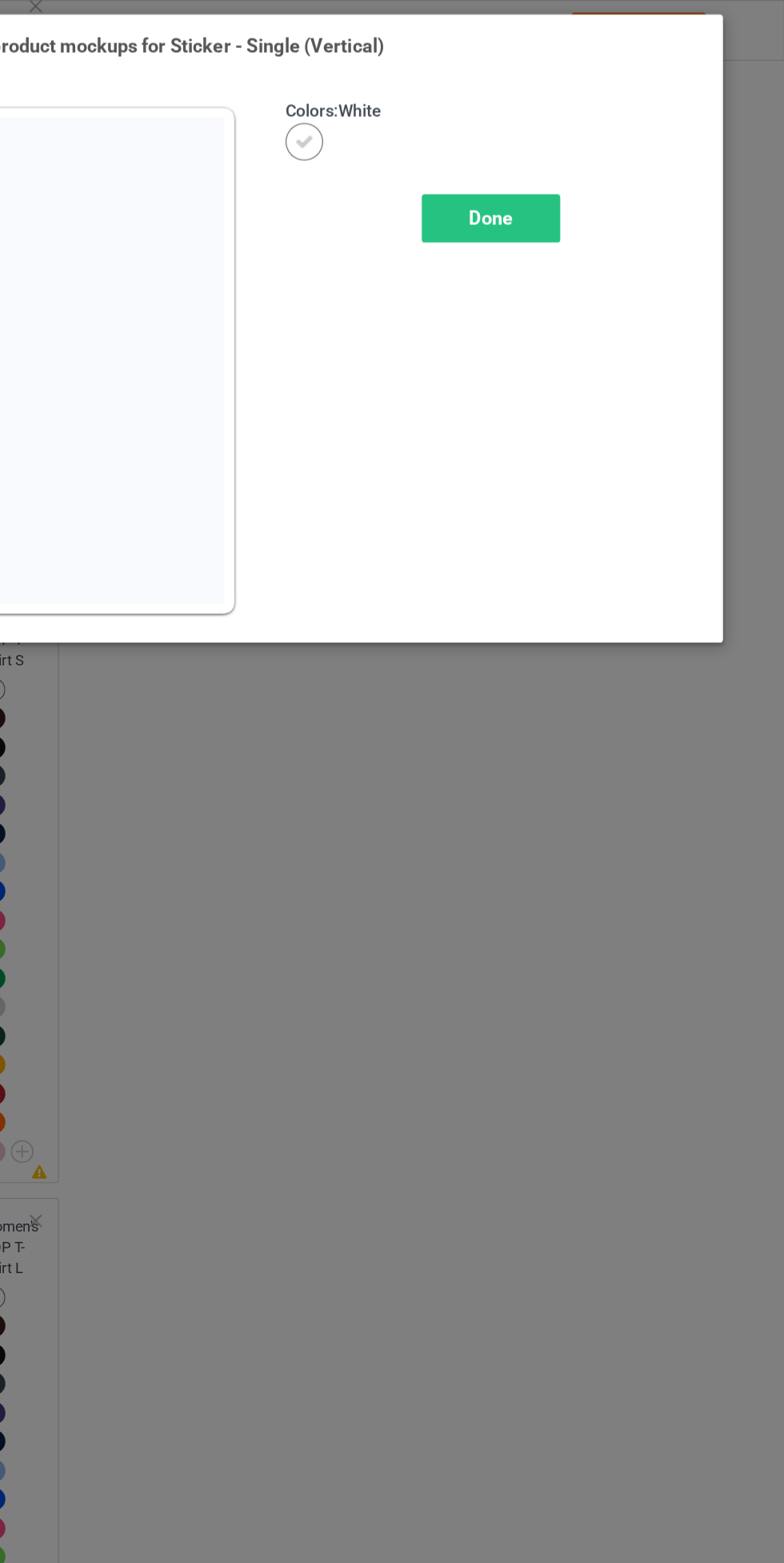
click at [597, 171] on div "Done" at bounding box center [561, 166] width 106 height 37
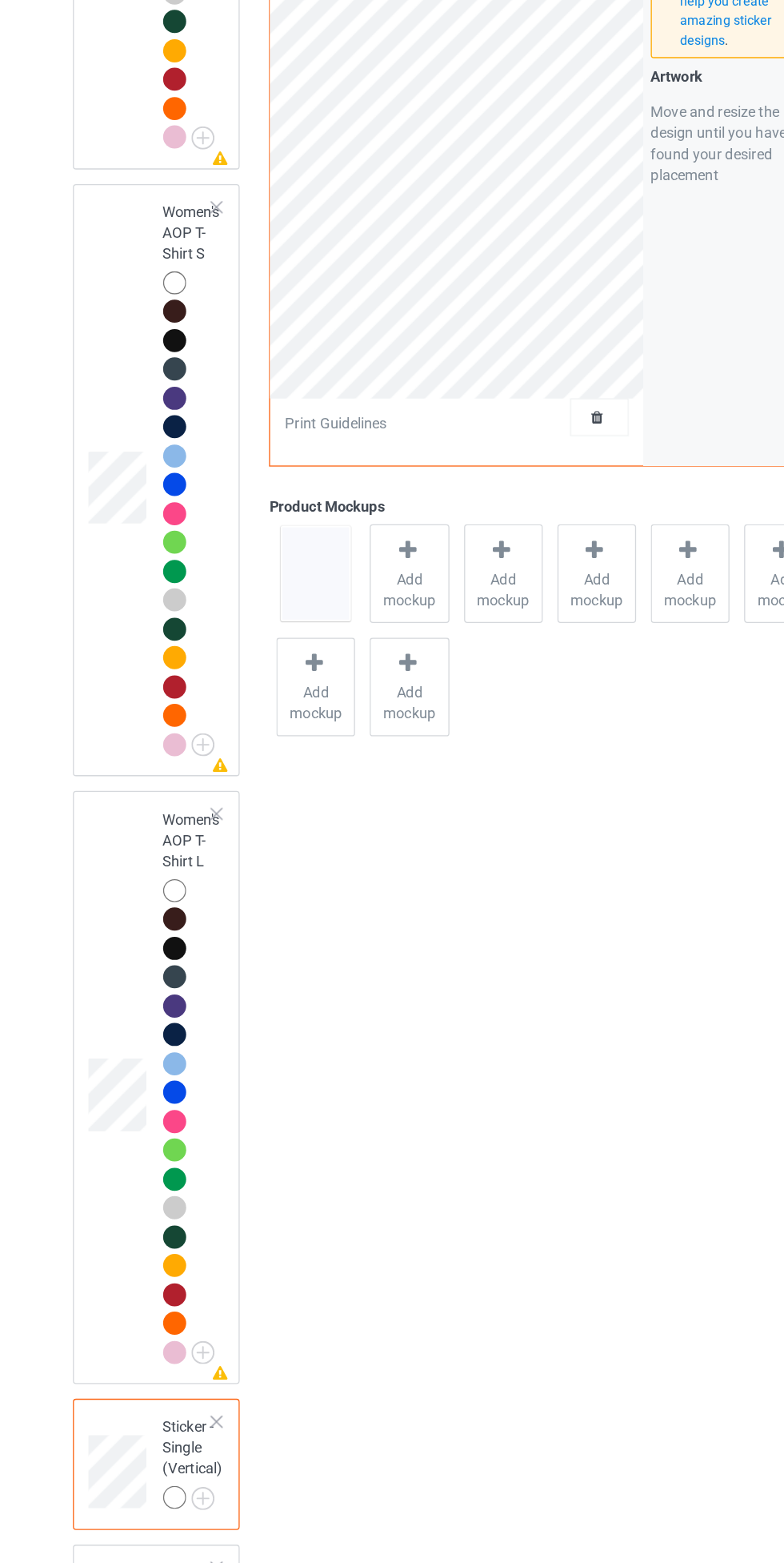
scroll to position [4155, 0]
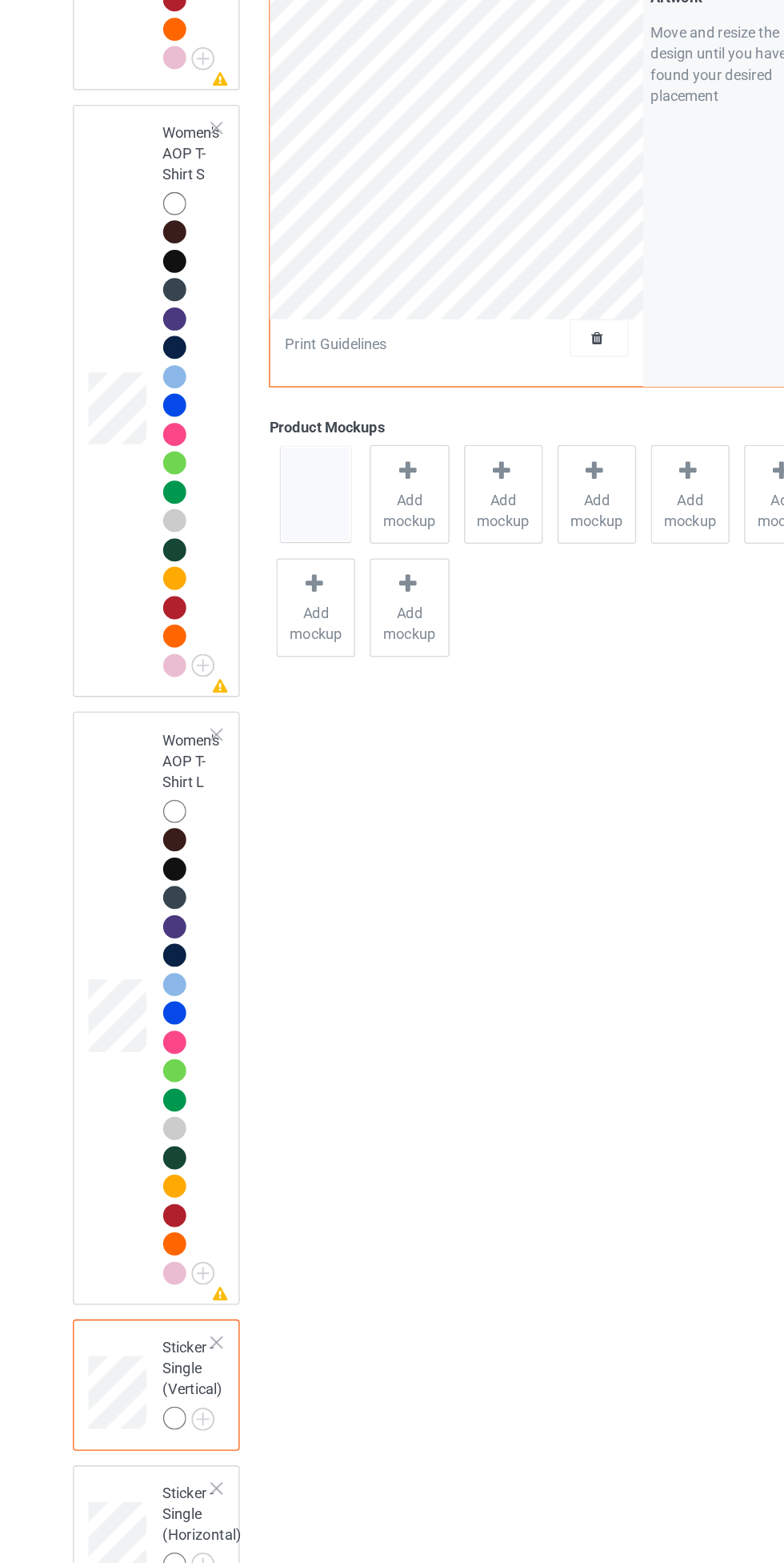
click at [0, 0] on img at bounding box center [0, 0] width 0 height 0
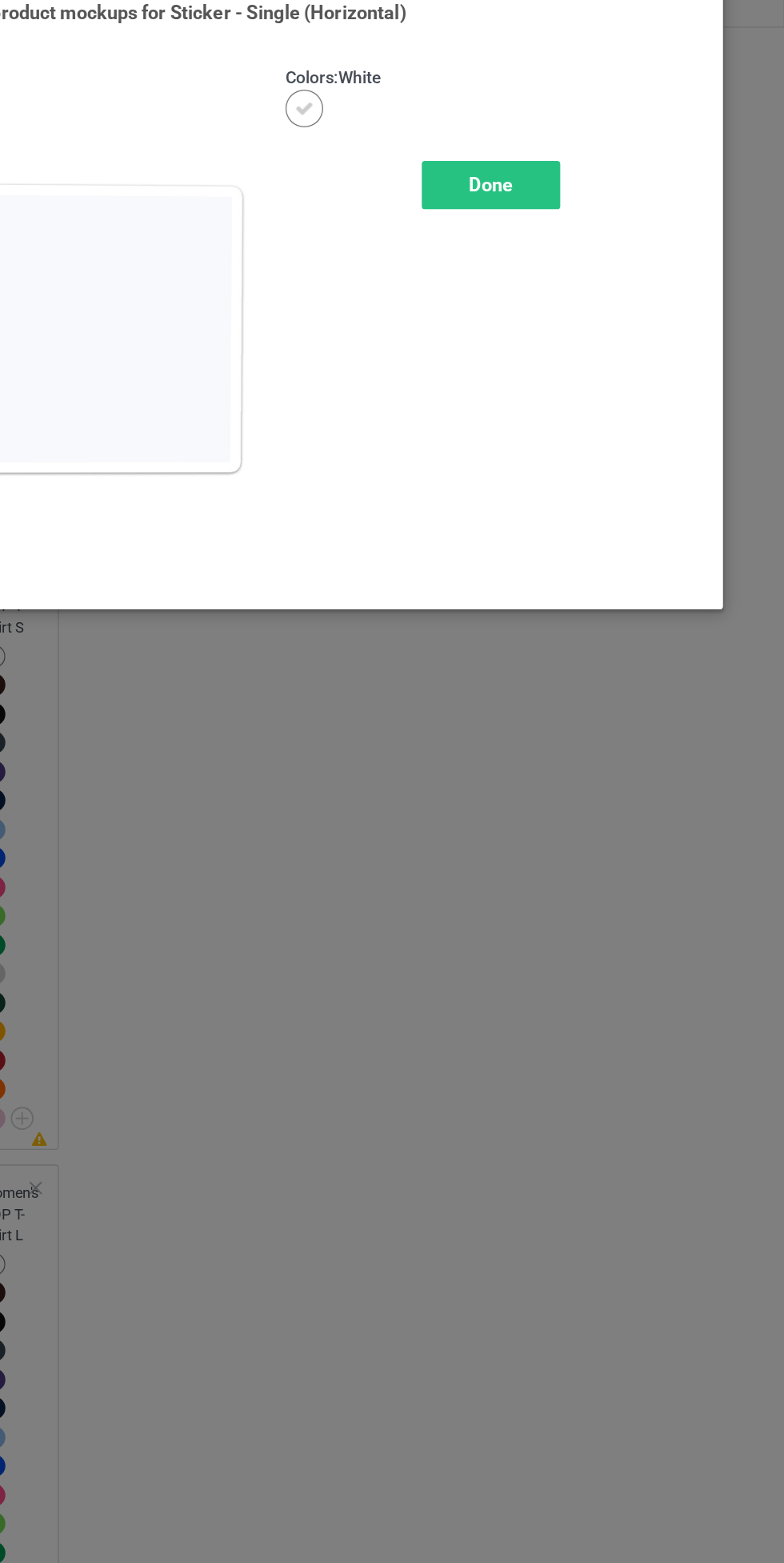
scroll to position [4155, 0]
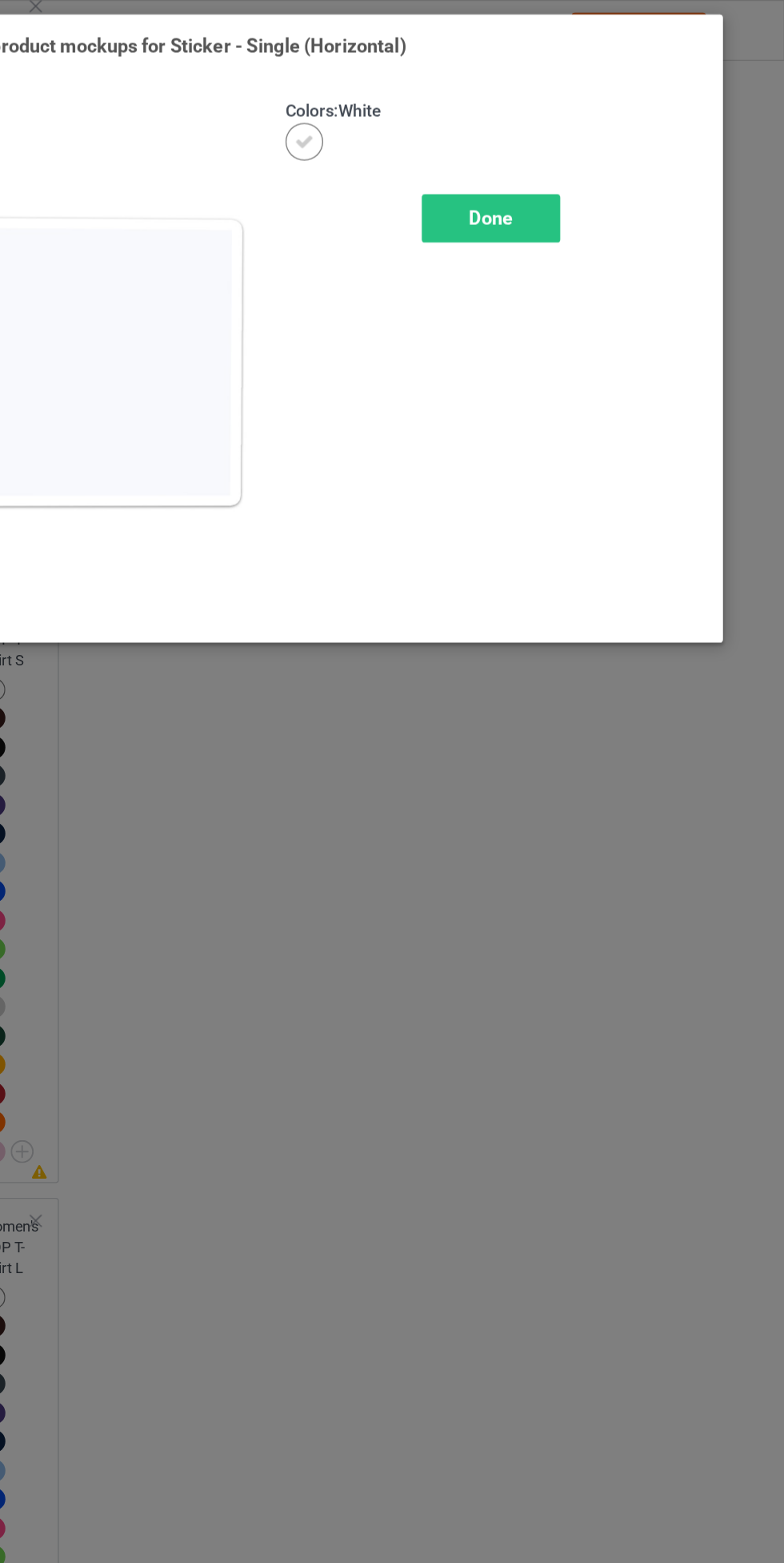
click at [585, 175] on div "Done" at bounding box center [561, 166] width 106 height 37
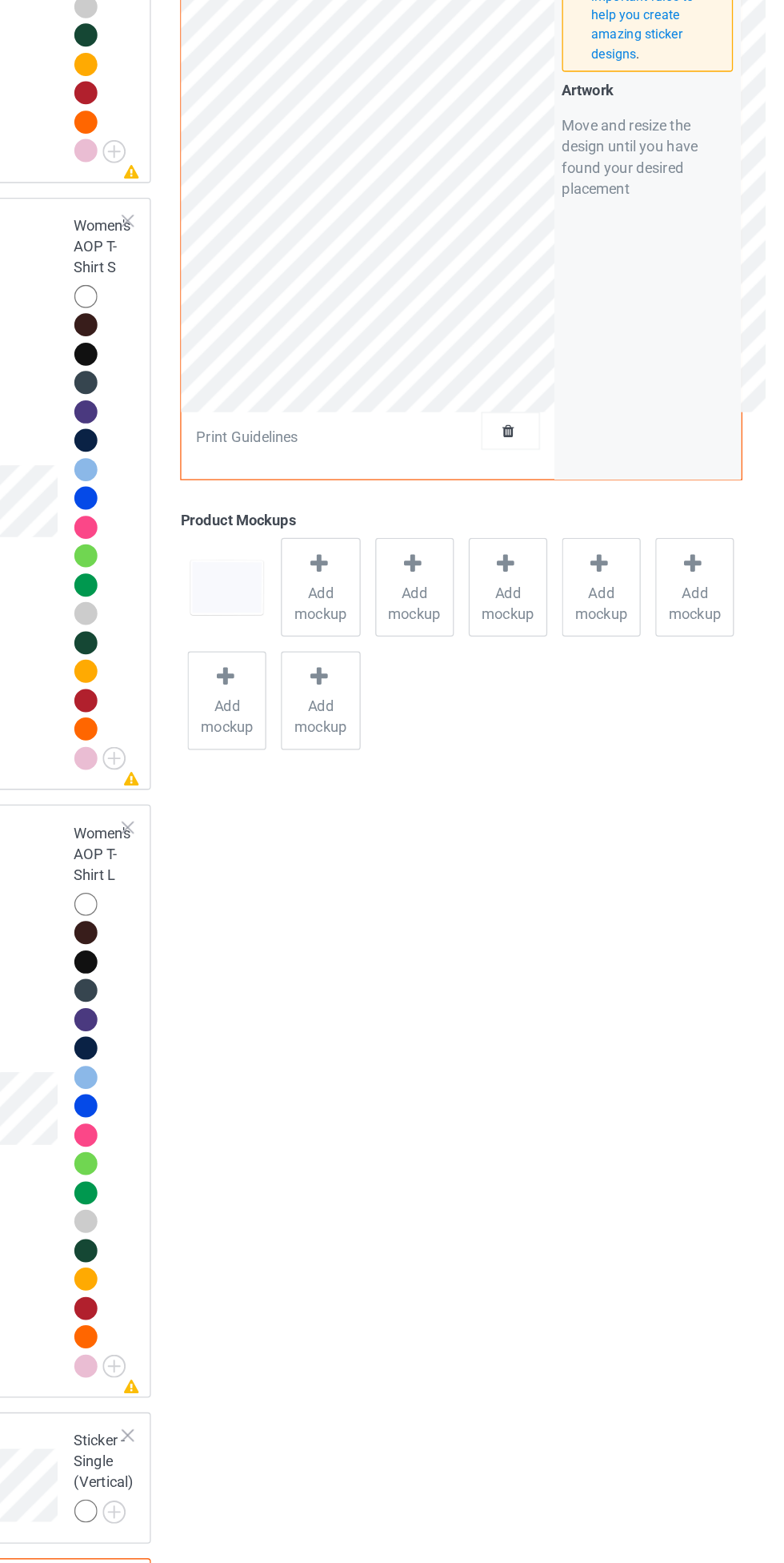
scroll to position [4155, 0]
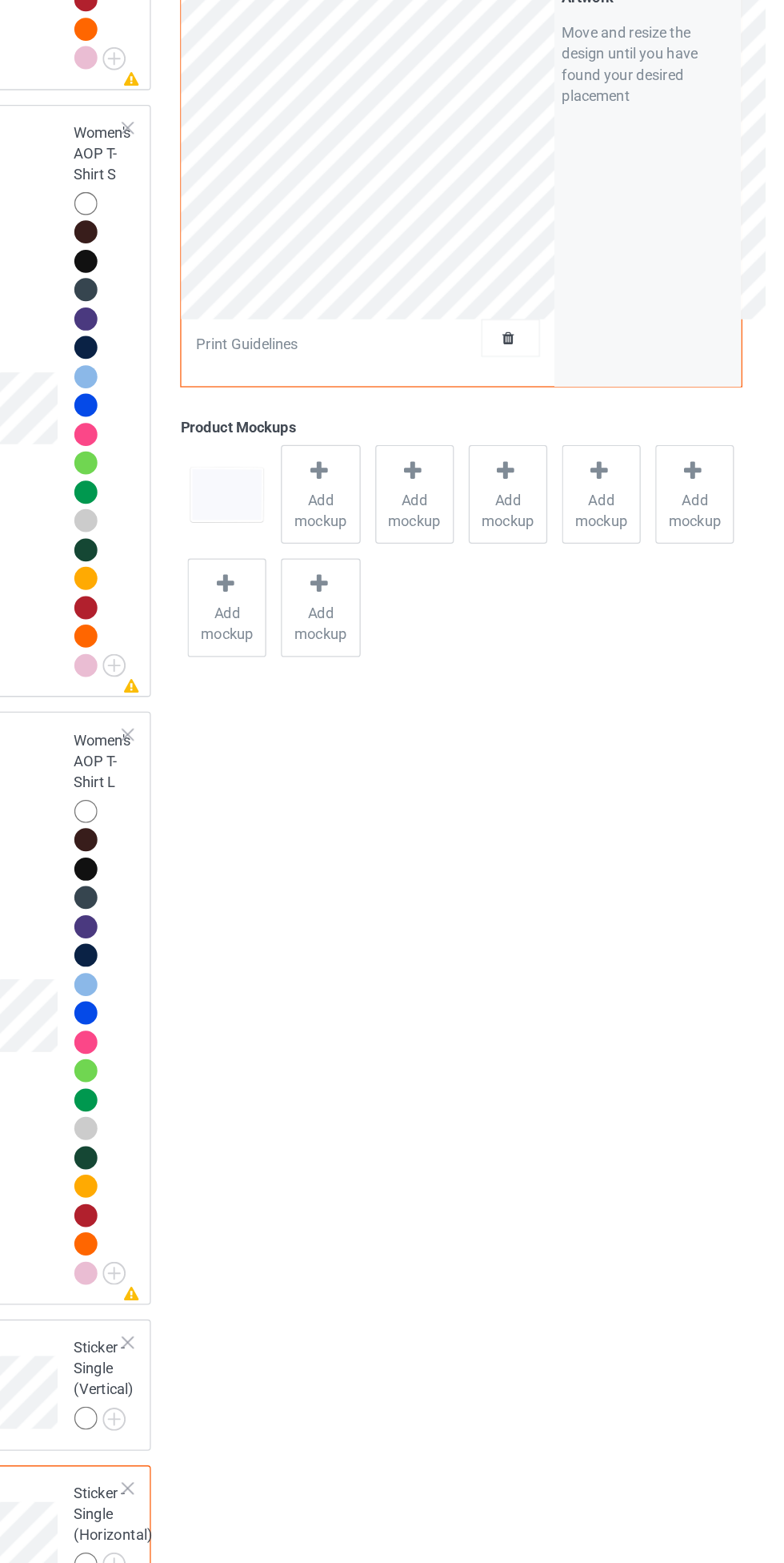
click at [0, 0] on img at bounding box center [0, 0] width 0 height 0
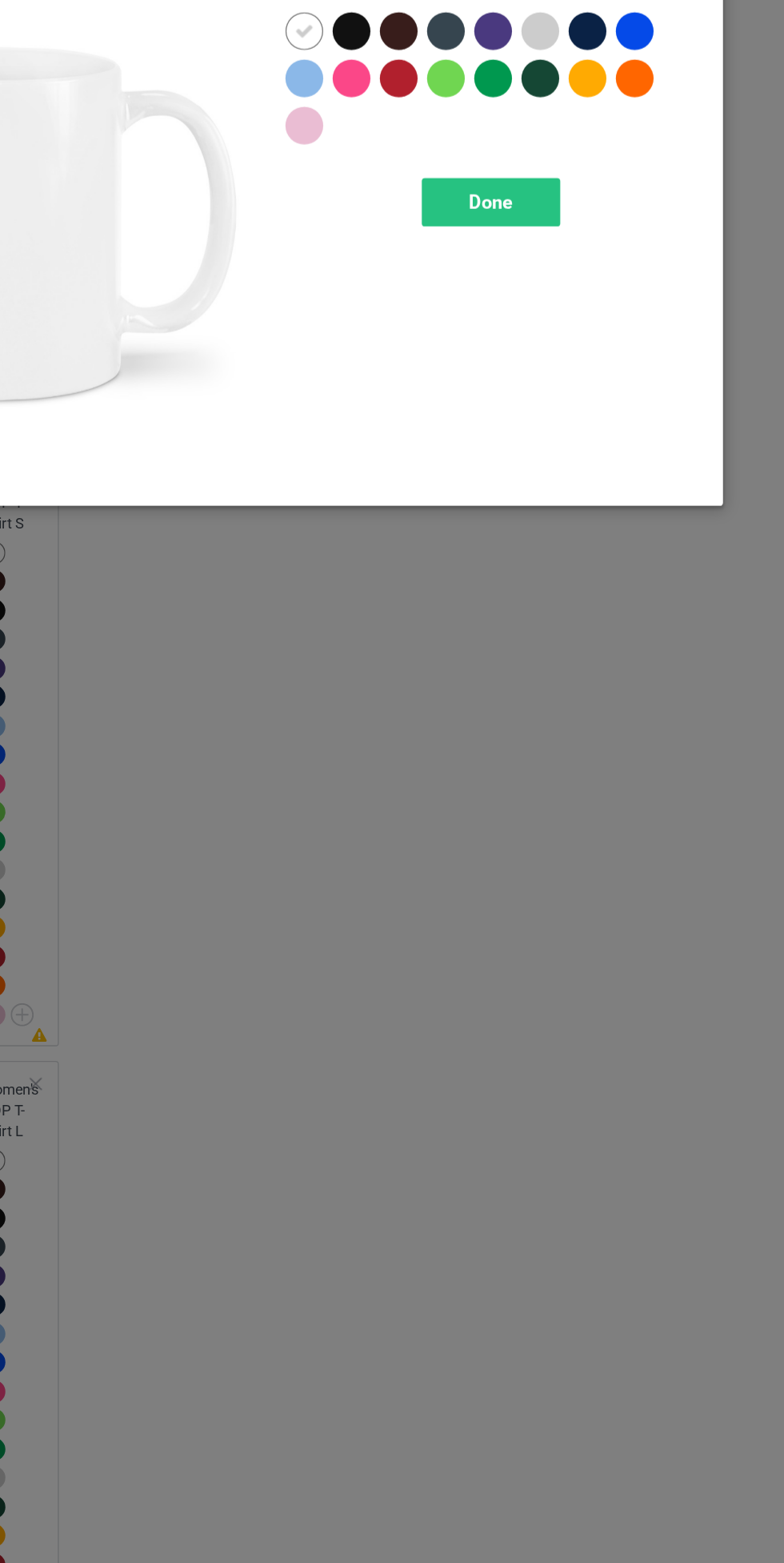
scroll to position [4155, 0]
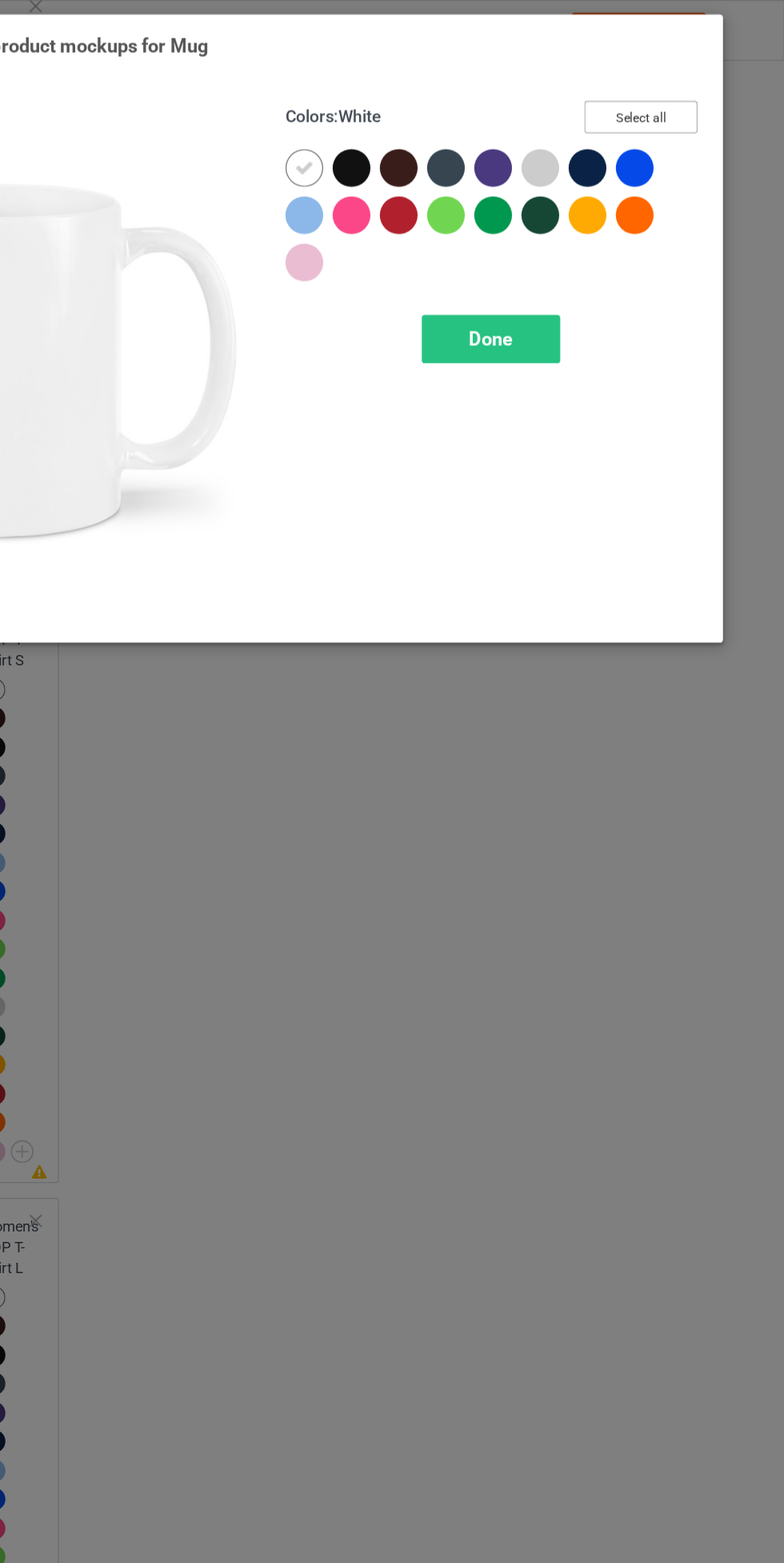
click at [686, 85] on button "Select all" at bounding box center [674, 89] width 86 height 25
click at [576, 271] on div "Done" at bounding box center [561, 259] width 106 height 37
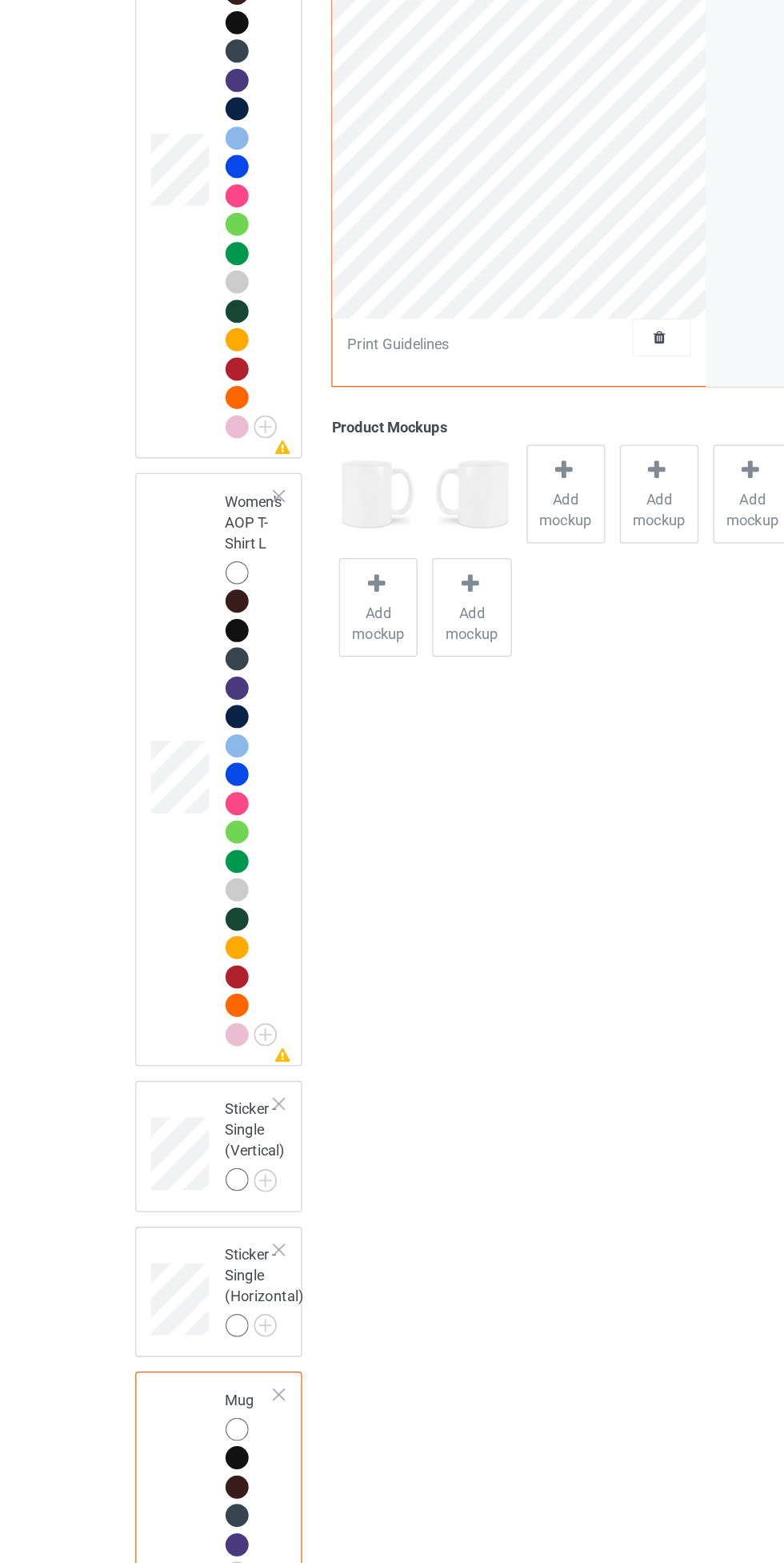
scroll to position [4507, 0]
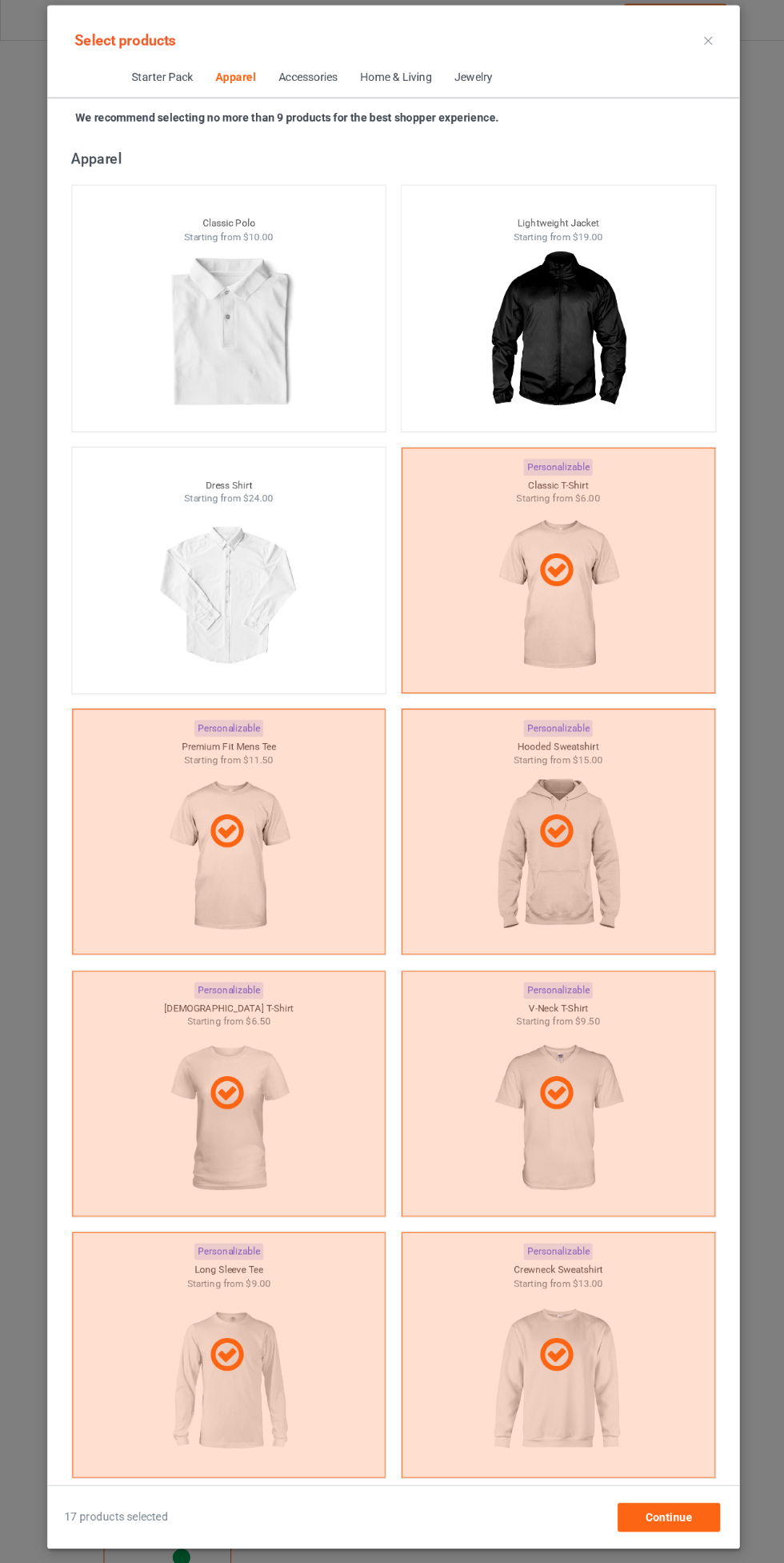
scroll to position [4504, 0]
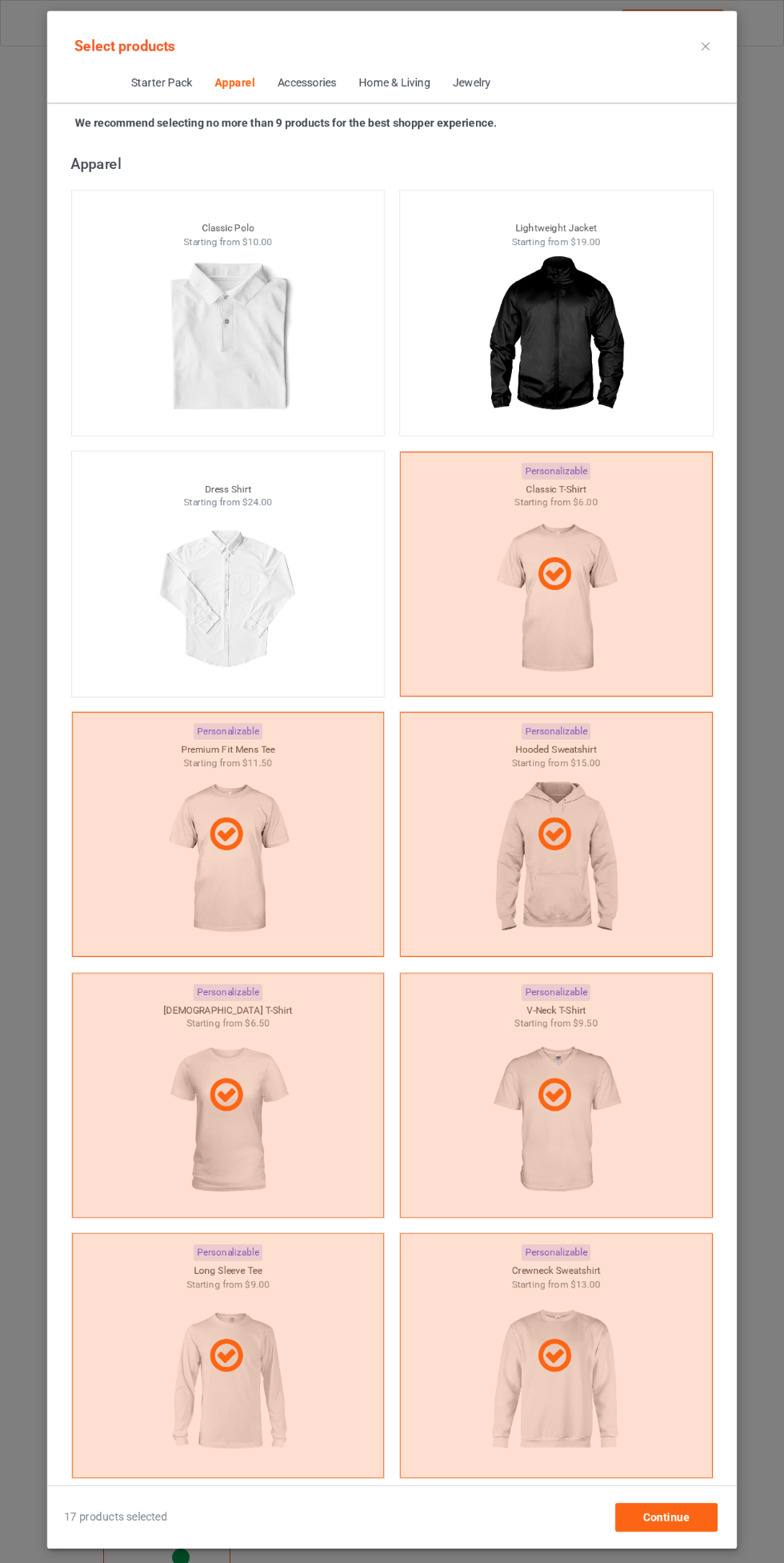
click at [293, 354] on img at bounding box center [227, 337] width 143 height 179
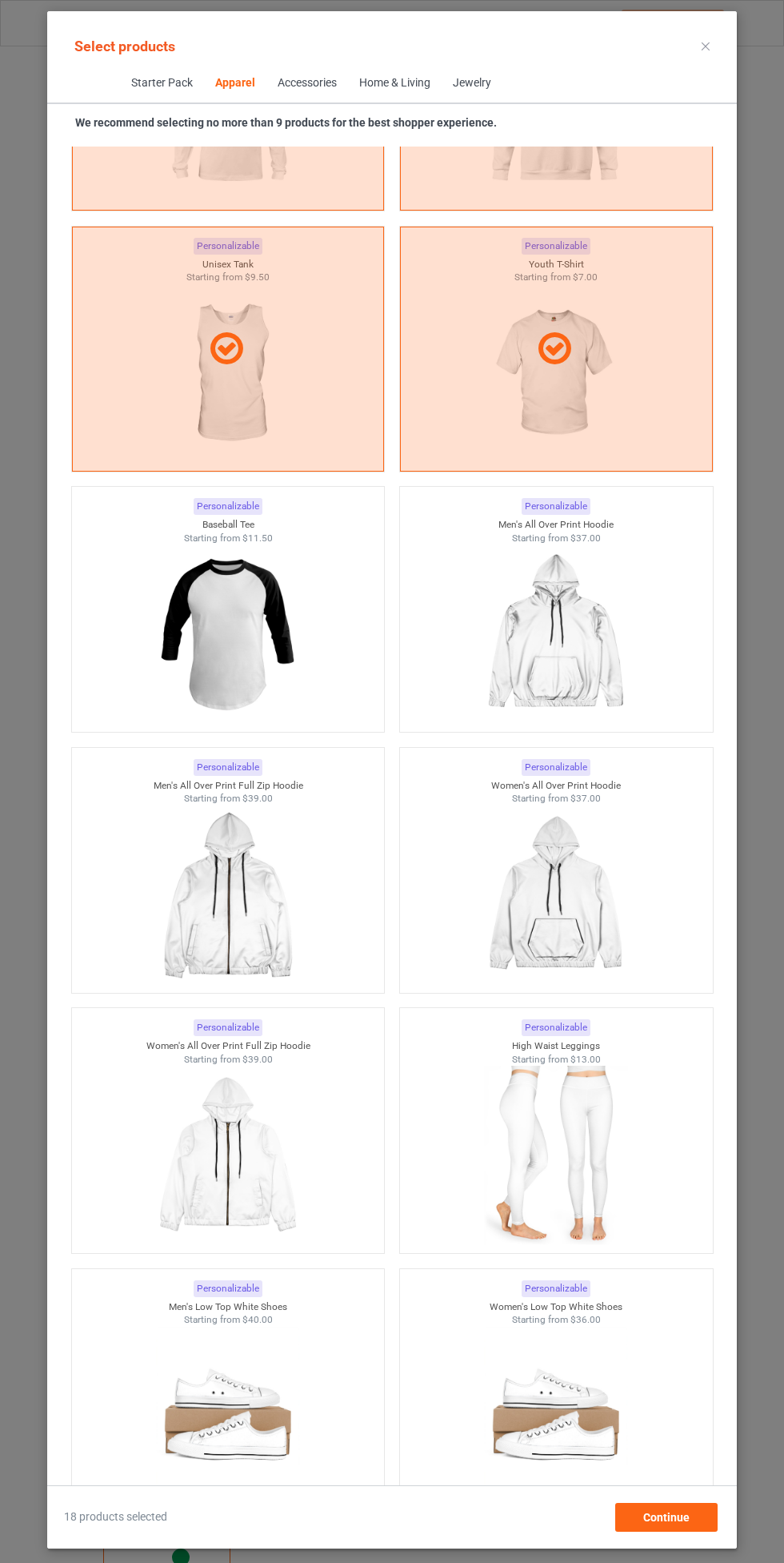
scroll to position [2129, 0]
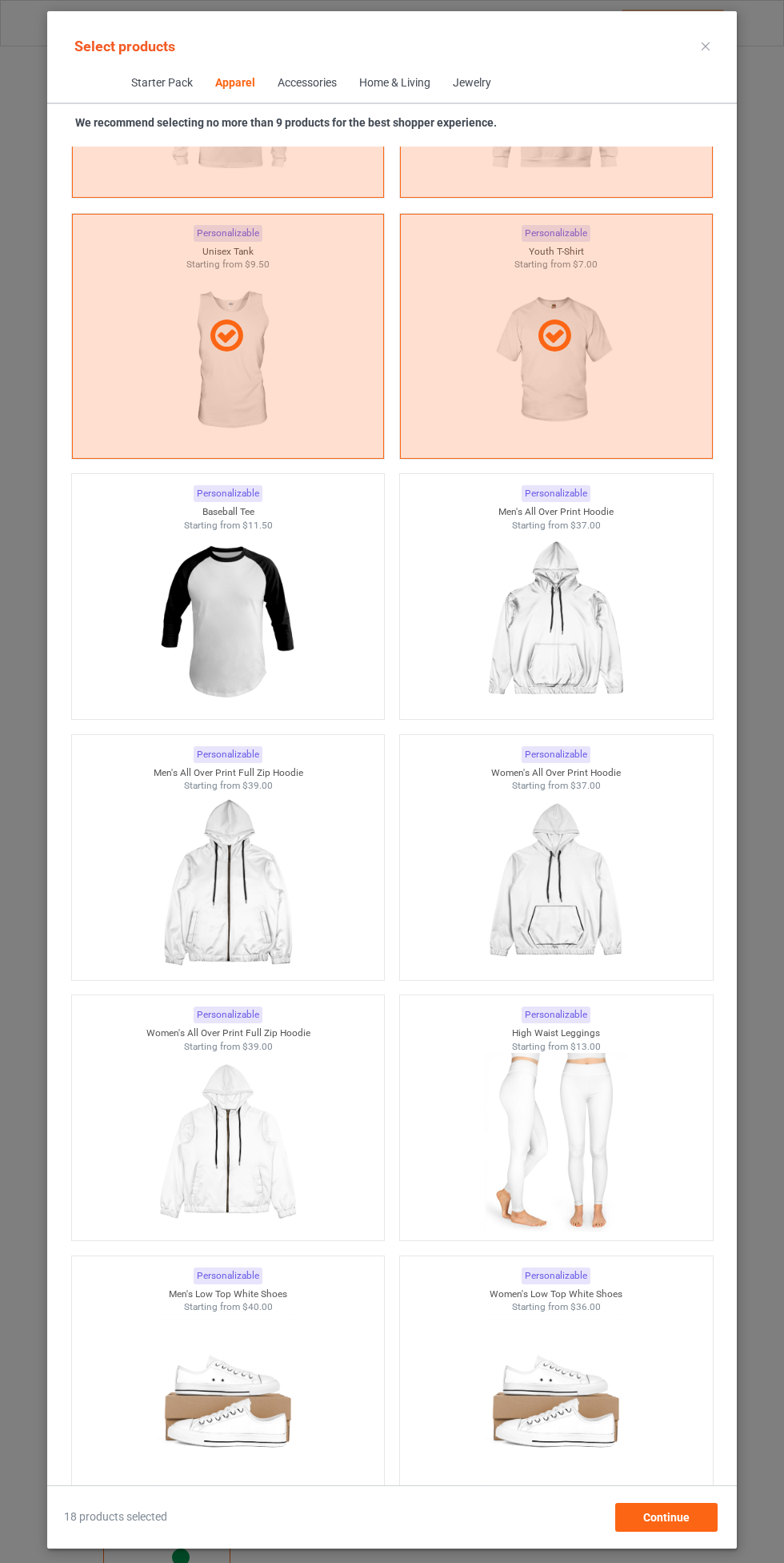
click at [276, 656] on img at bounding box center [227, 620] width 143 height 179
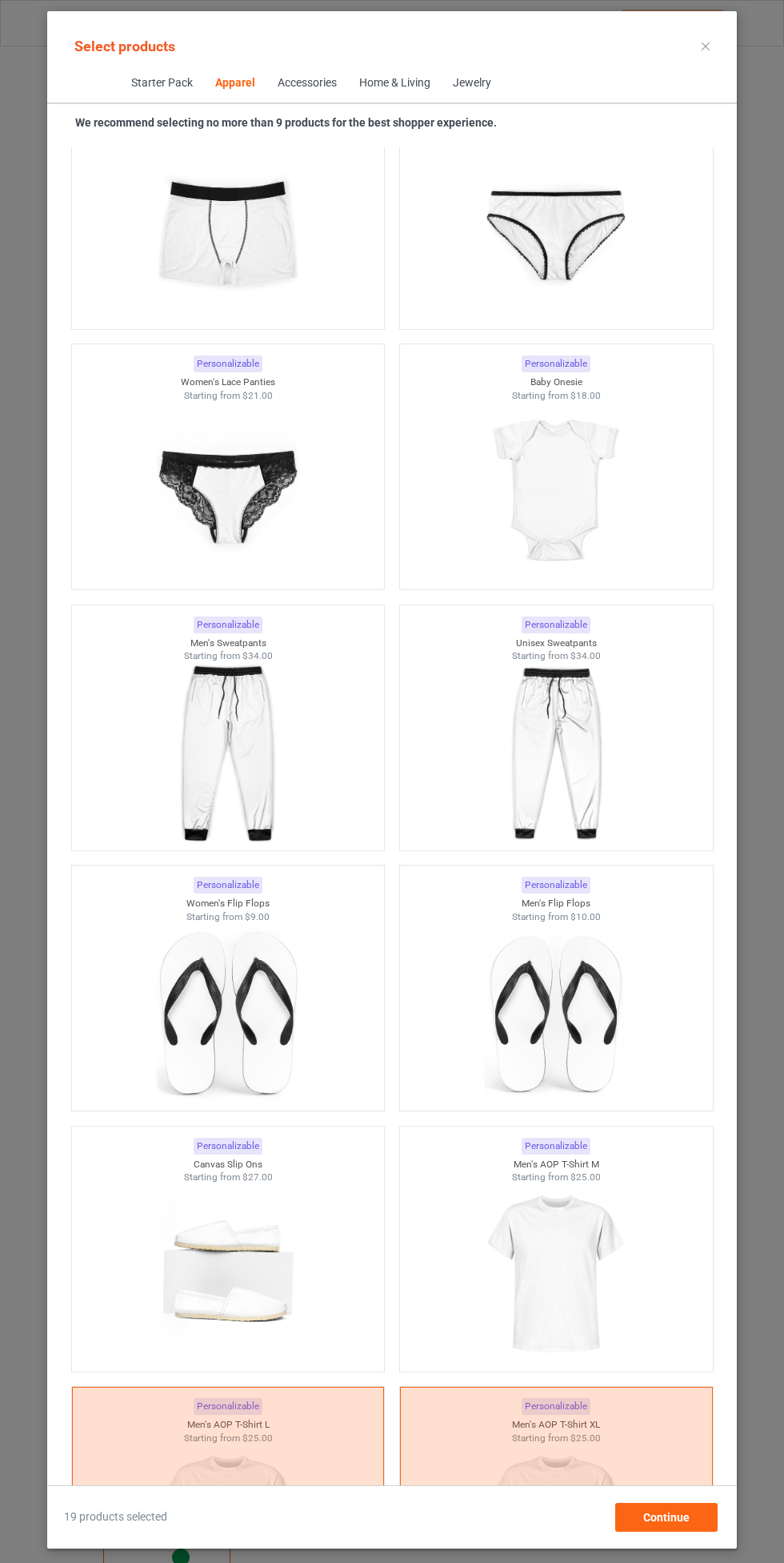
scroll to position [3836, 0]
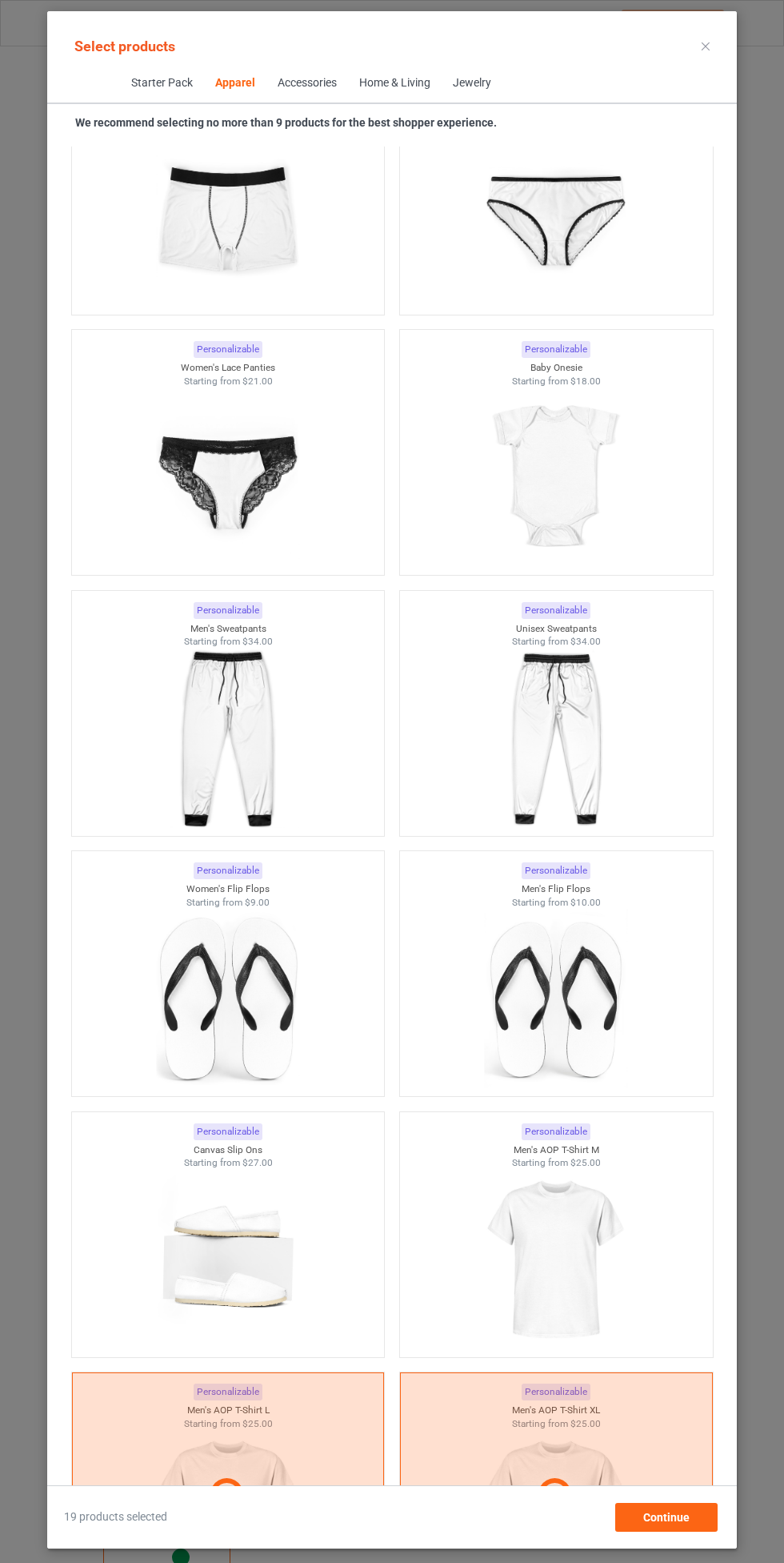
click at [562, 494] on img at bounding box center [555, 476] width 143 height 179
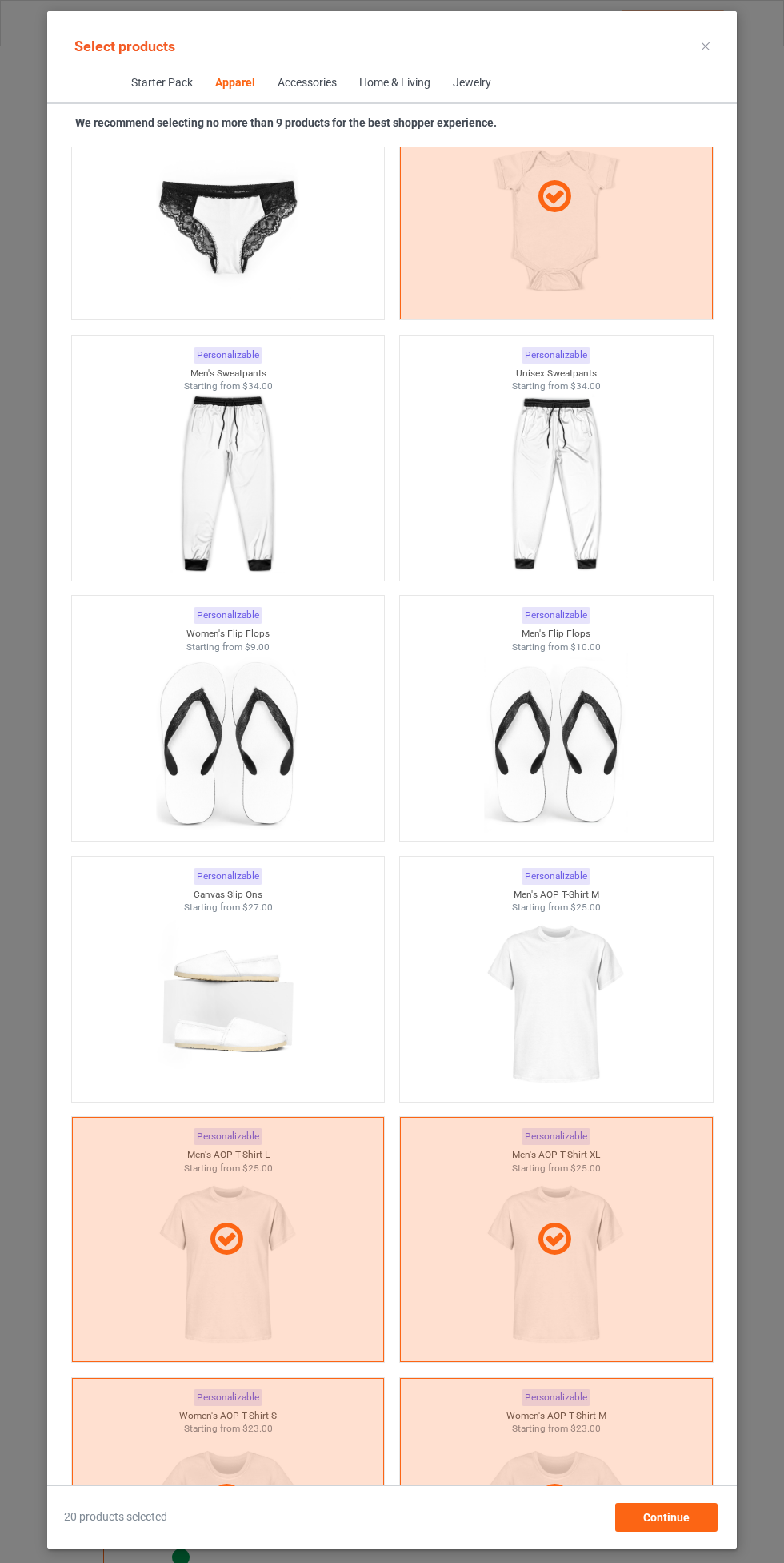
click at [554, 939] on img at bounding box center [555, 1003] width 143 height 179
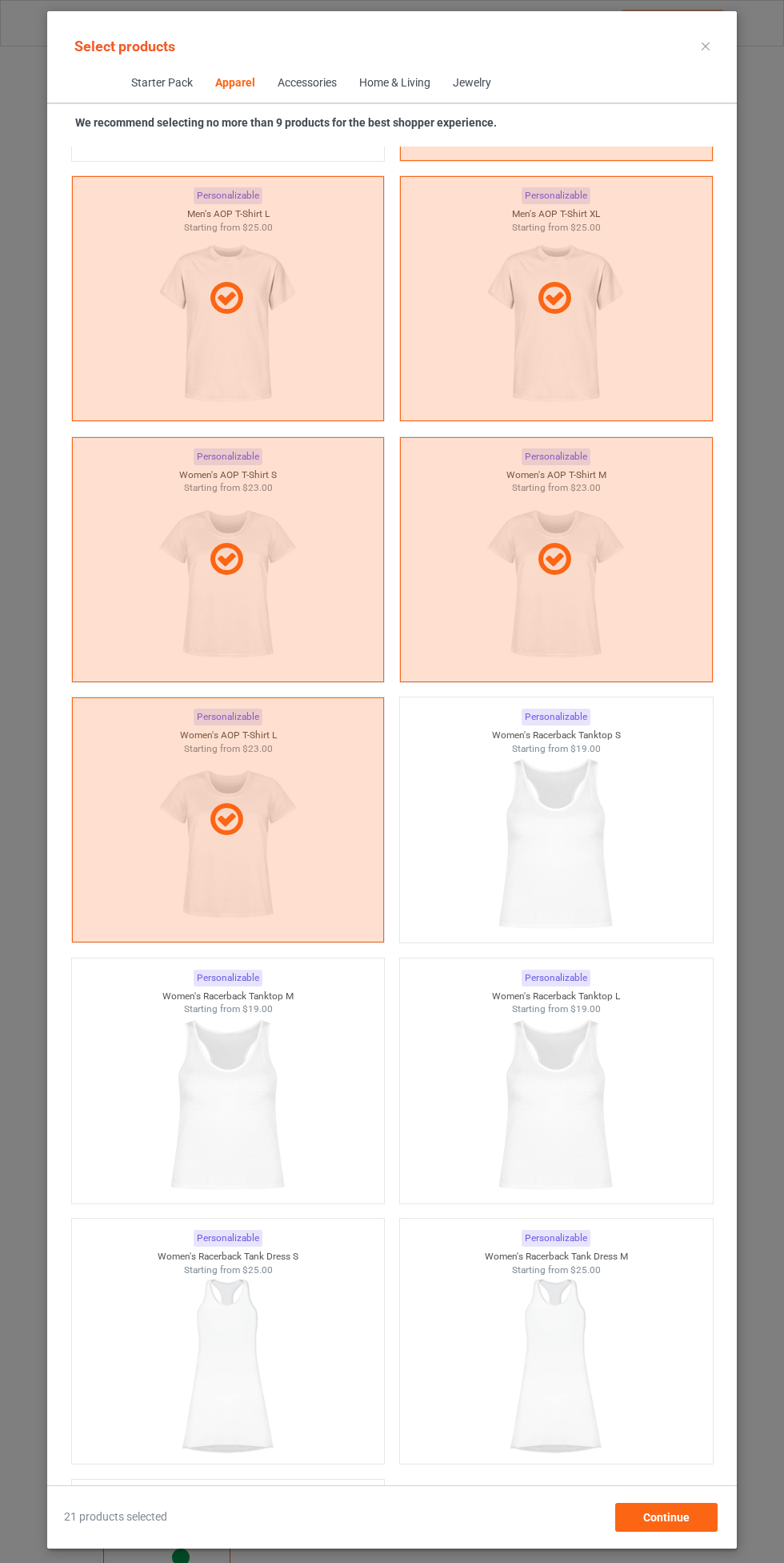
scroll to position [5044, 0]
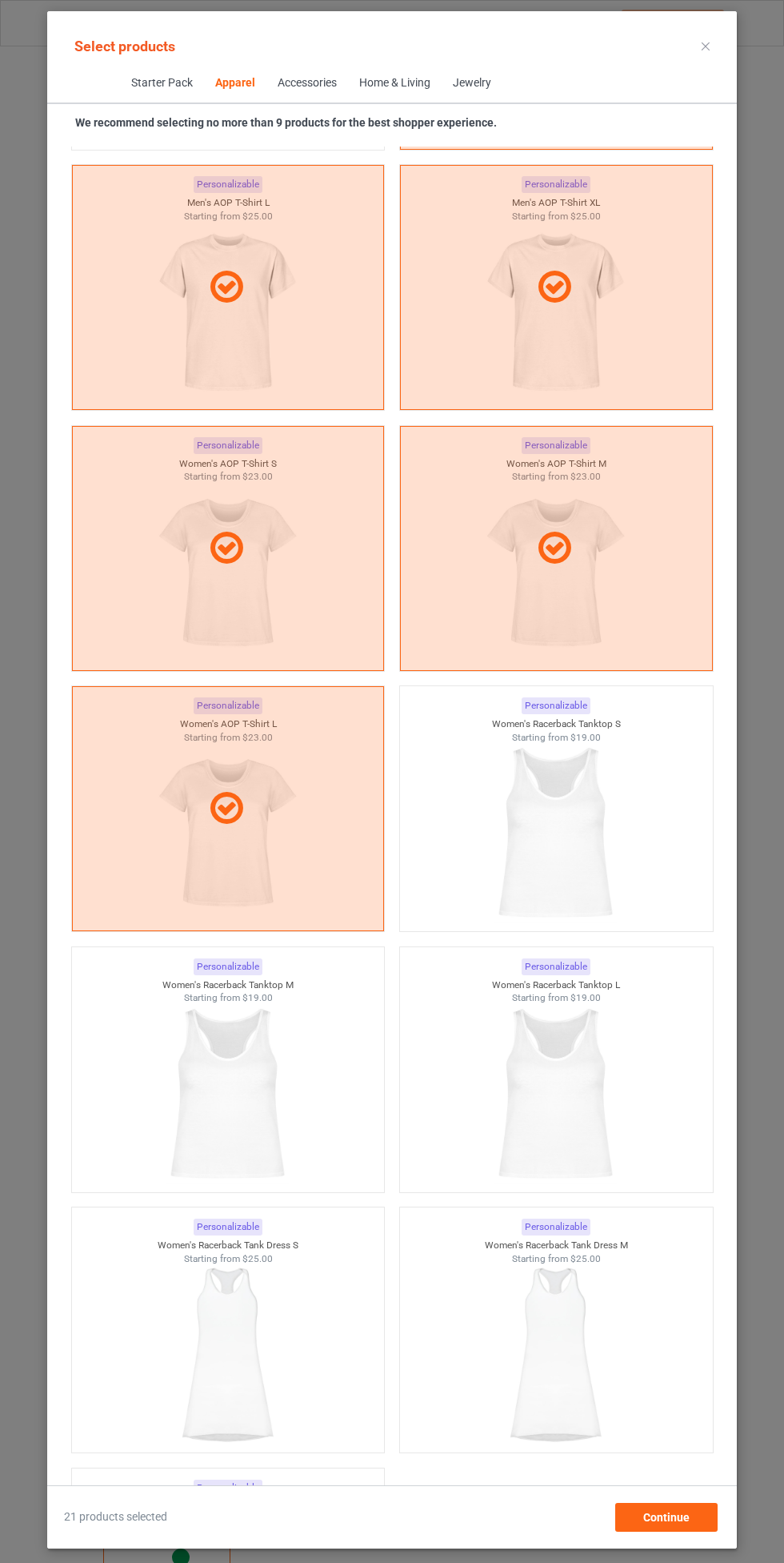
click at [582, 835] on img at bounding box center [555, 833] width 143 height 179
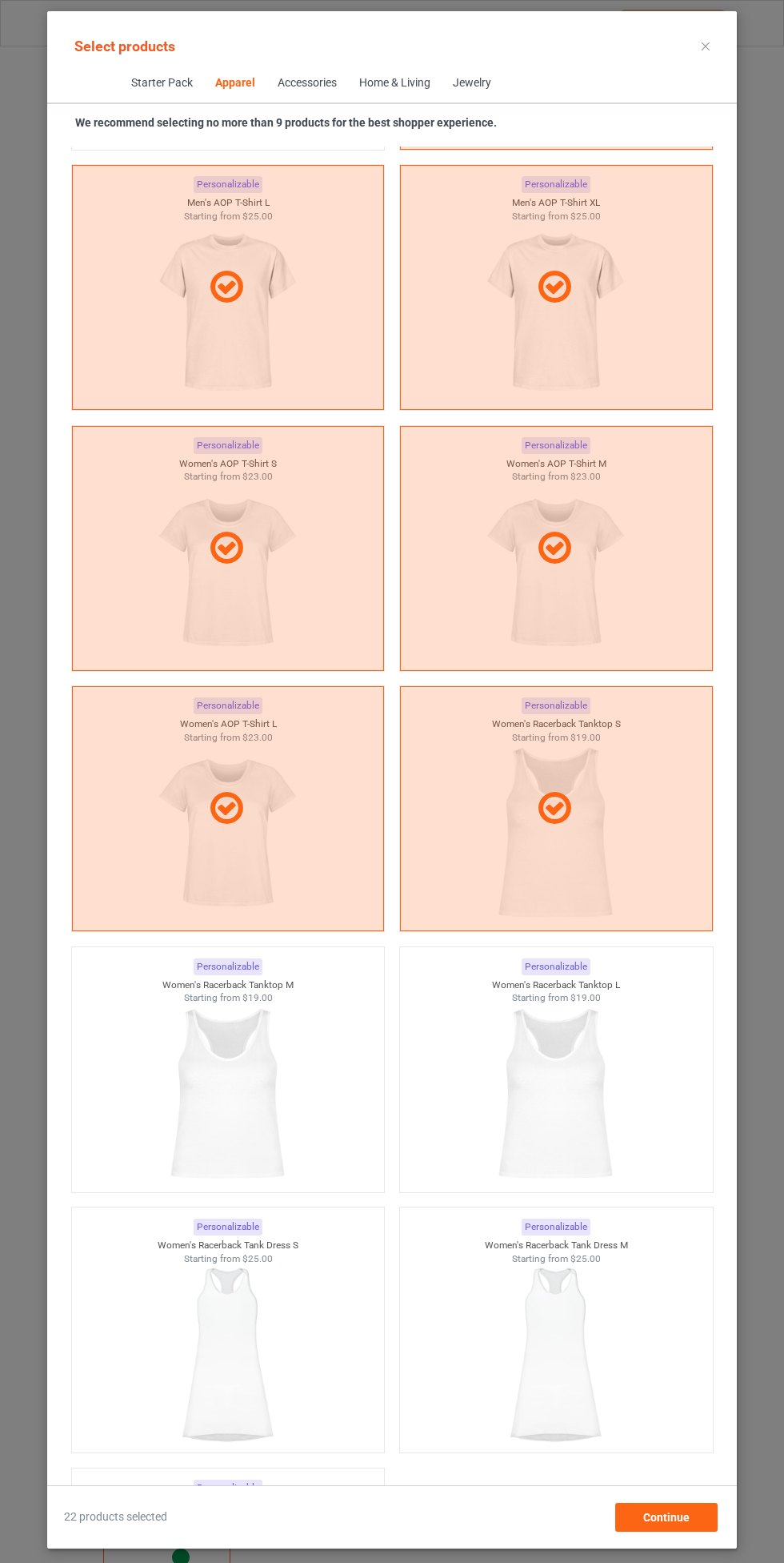
click at [292, 1067] on img at bounding box center [227, 1094] width 143 height 179
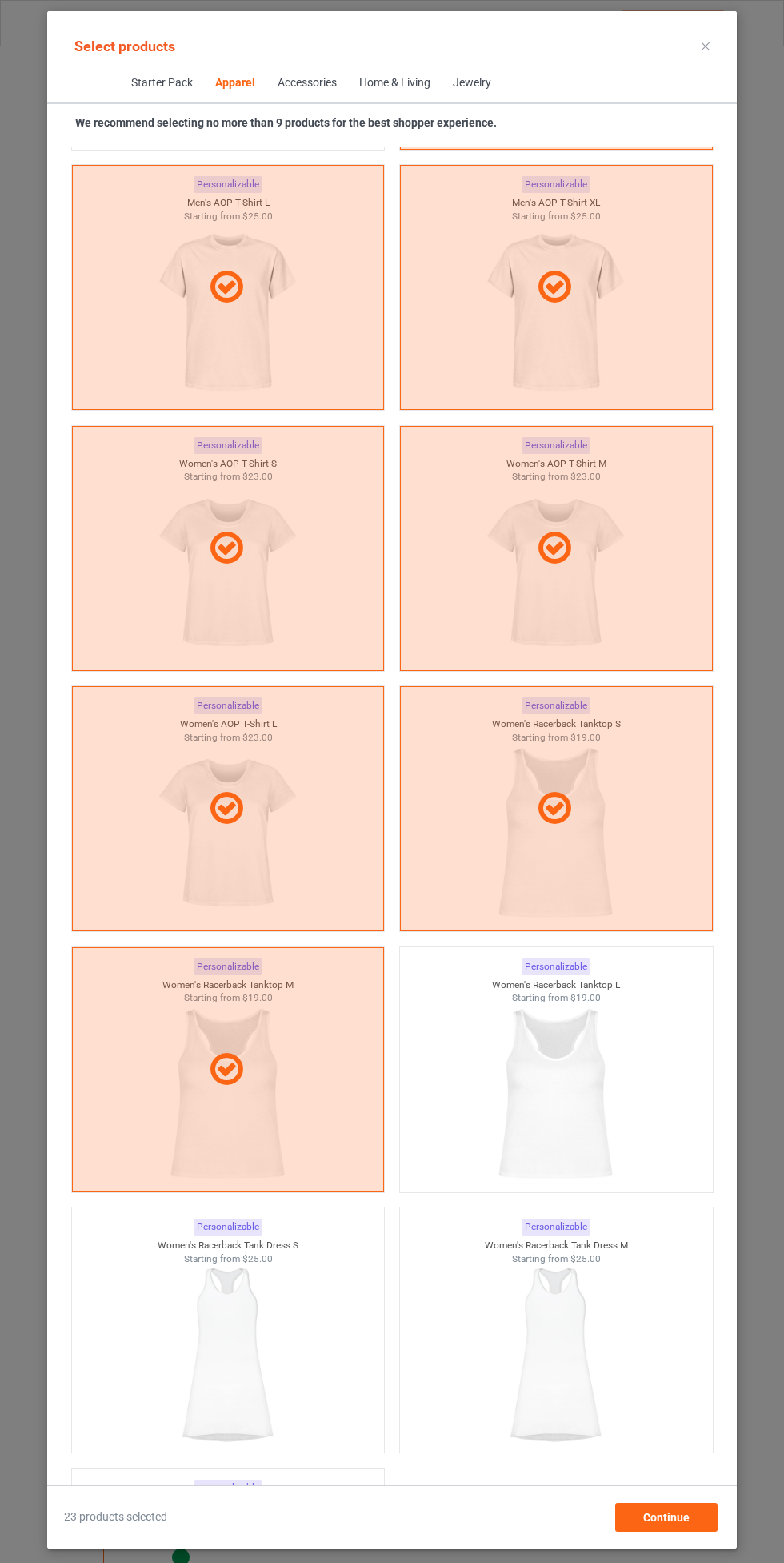
click at [561, 1061] on img at bounding box center [555, 1094] width 143 height 179
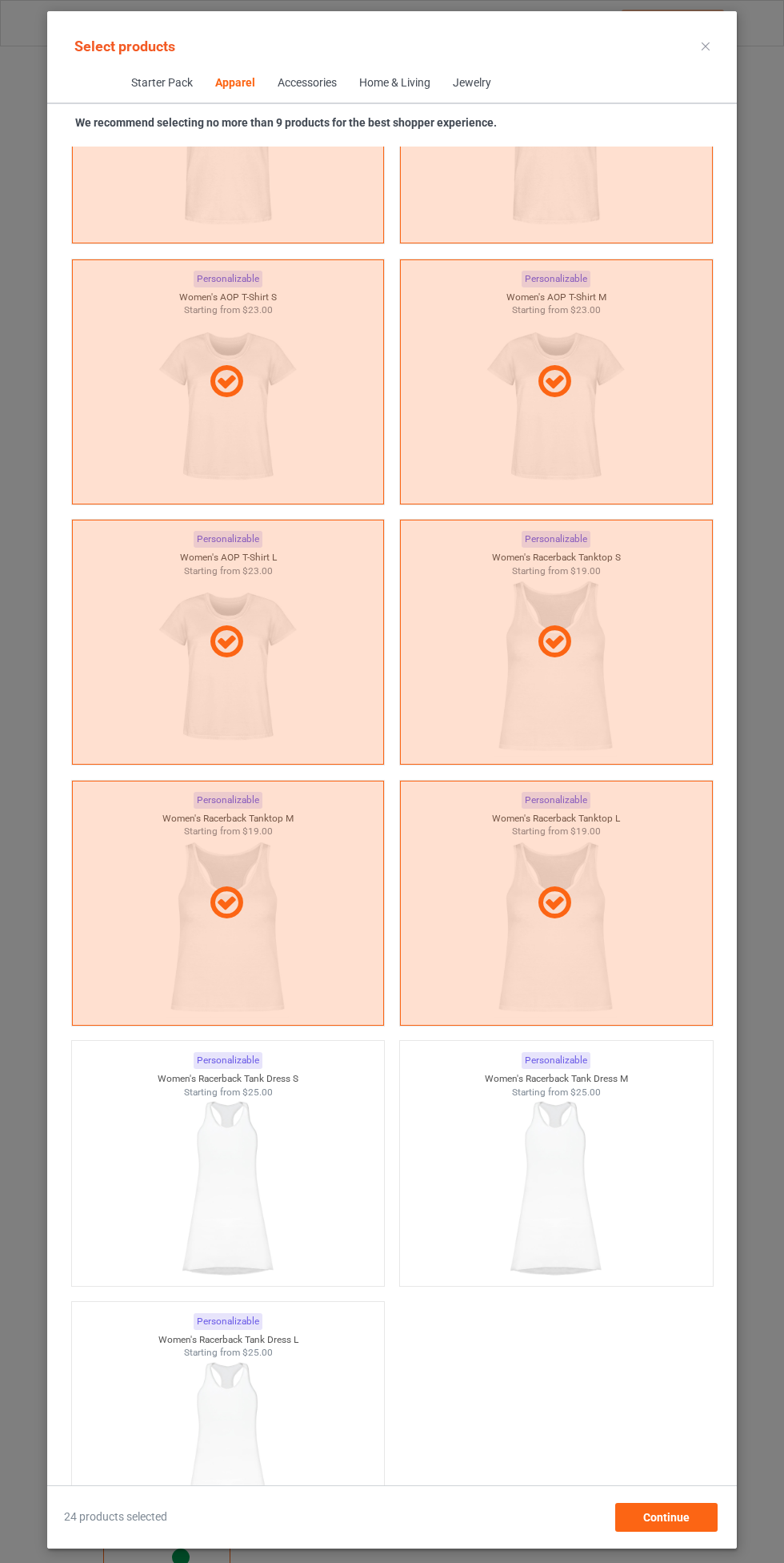
scroll to position [5333, 0]
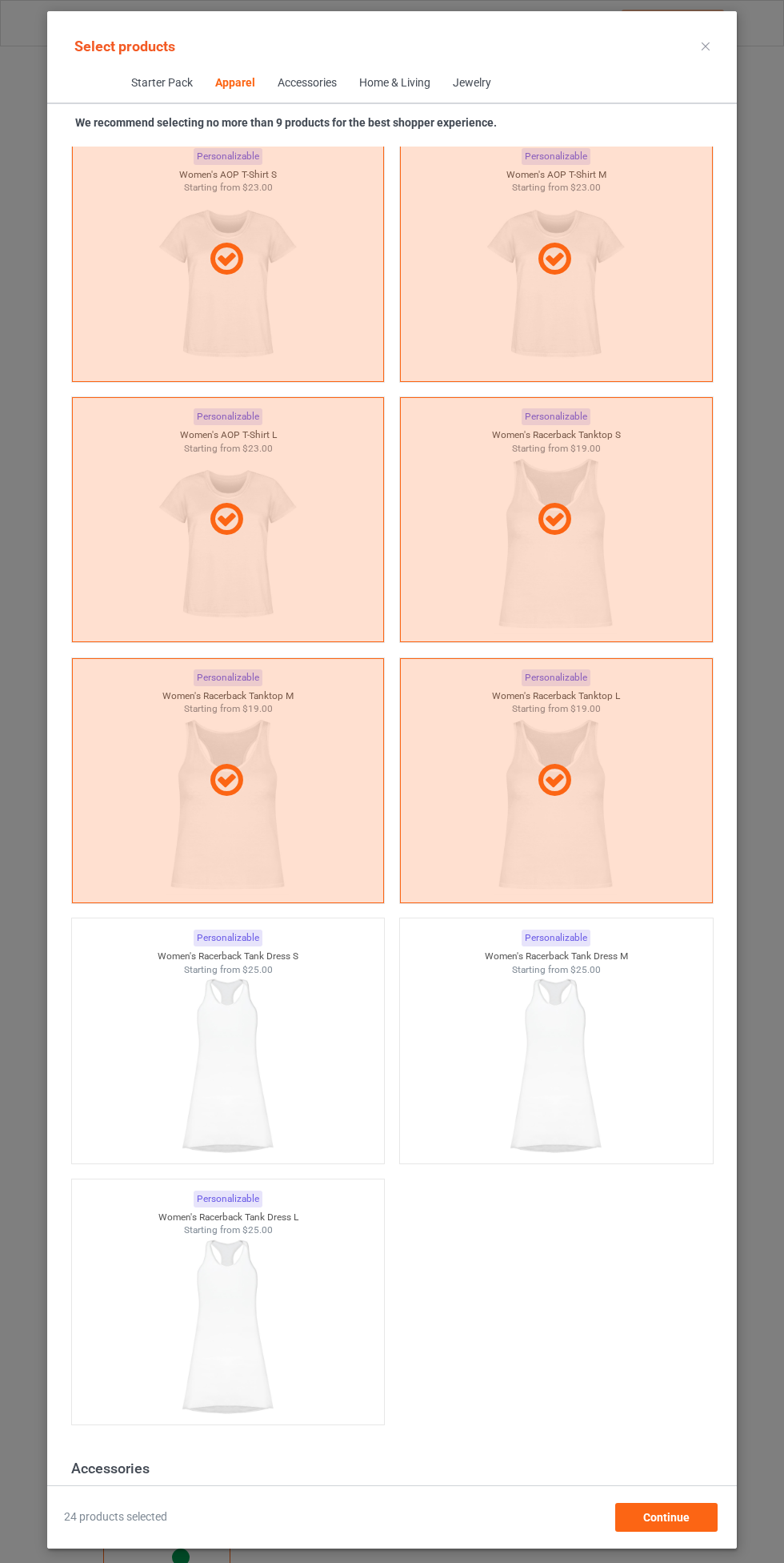
click at [279, 1052] on img at bounding box center [227, 1065] width 143 height 179
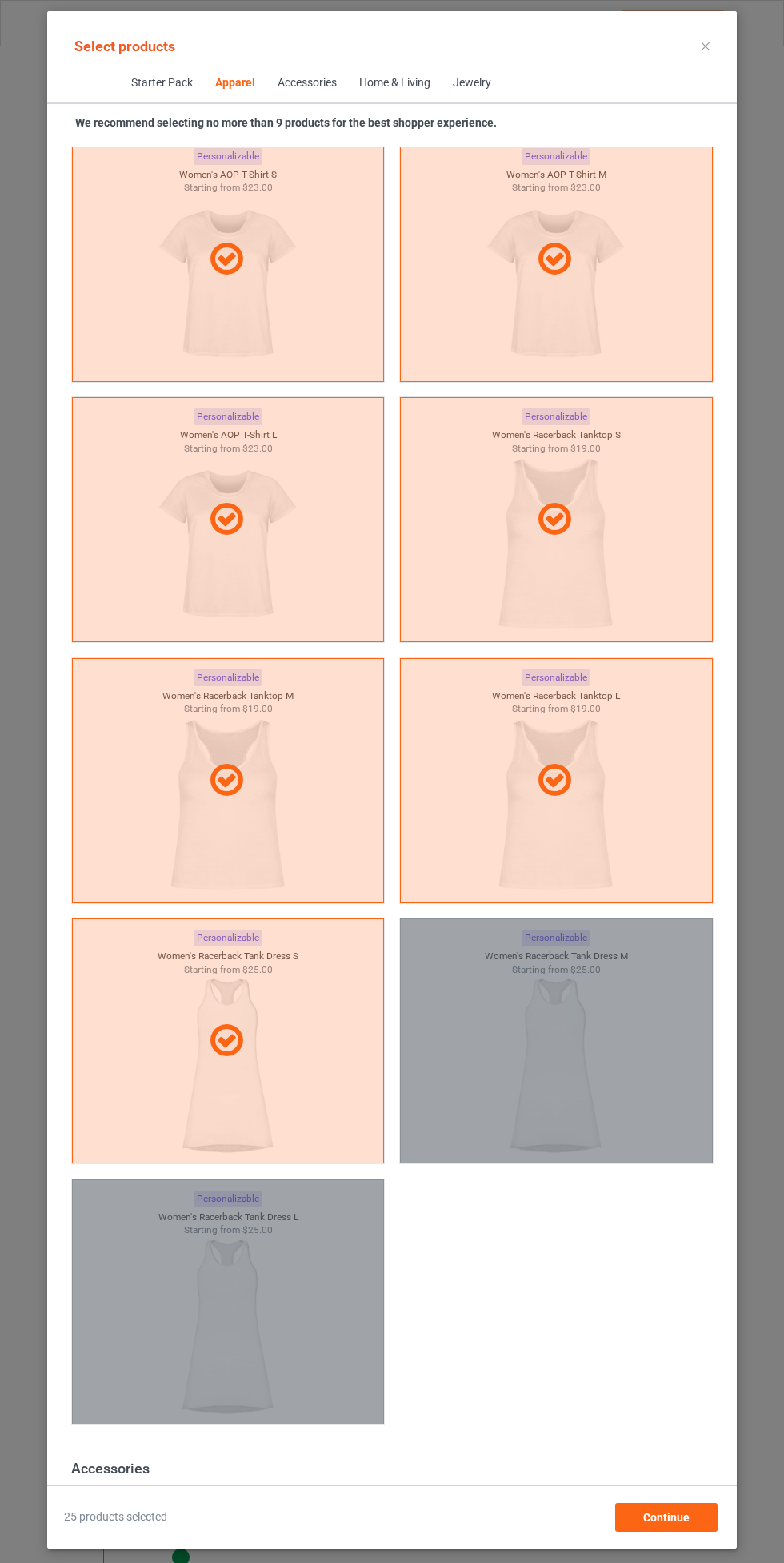
click at [559, 1047] on div "You can only add up to 25 products per campaign." at bounding box center [557, 1040] width 312 height 245
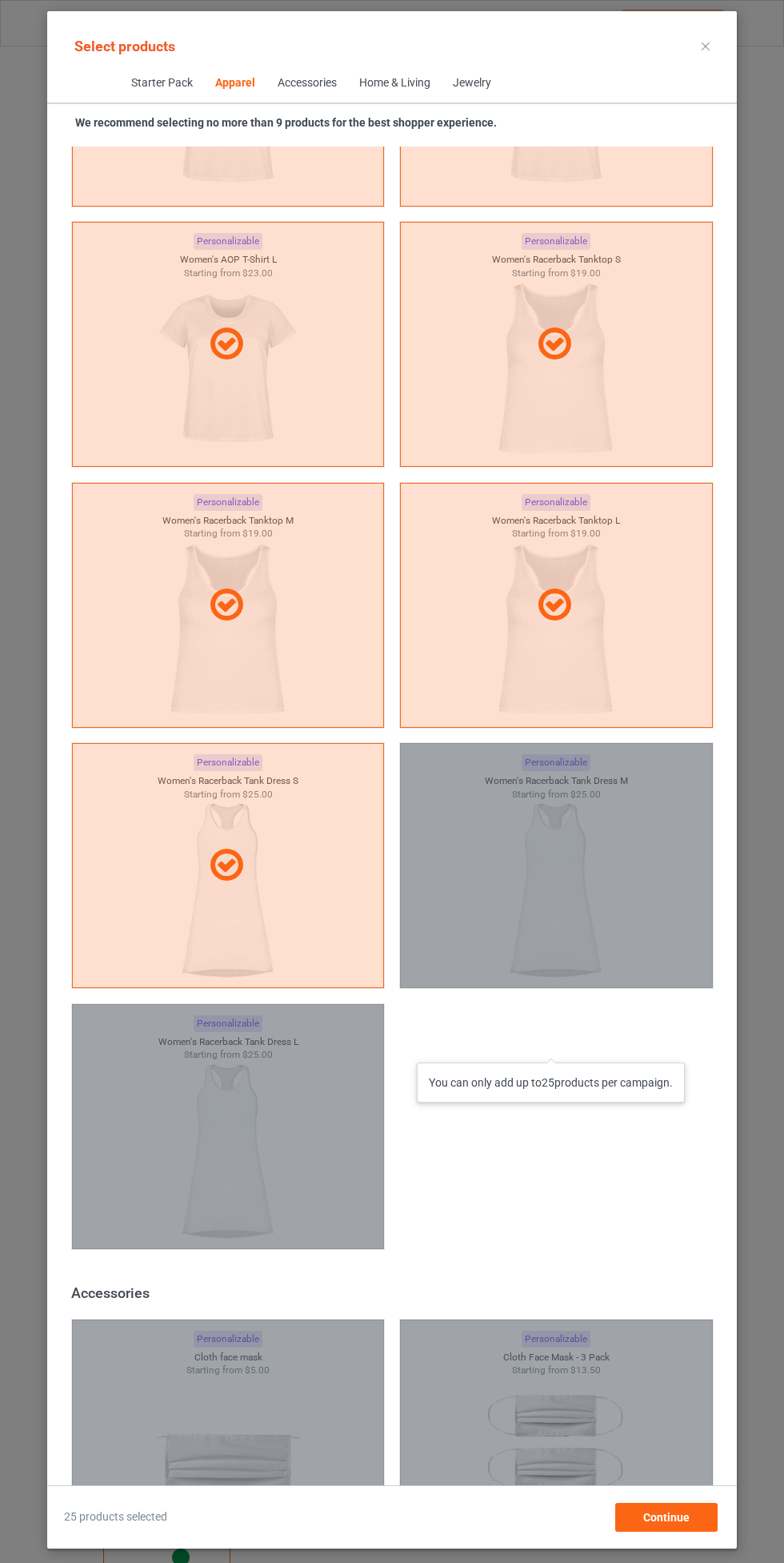
scroll to position [5526, 0]
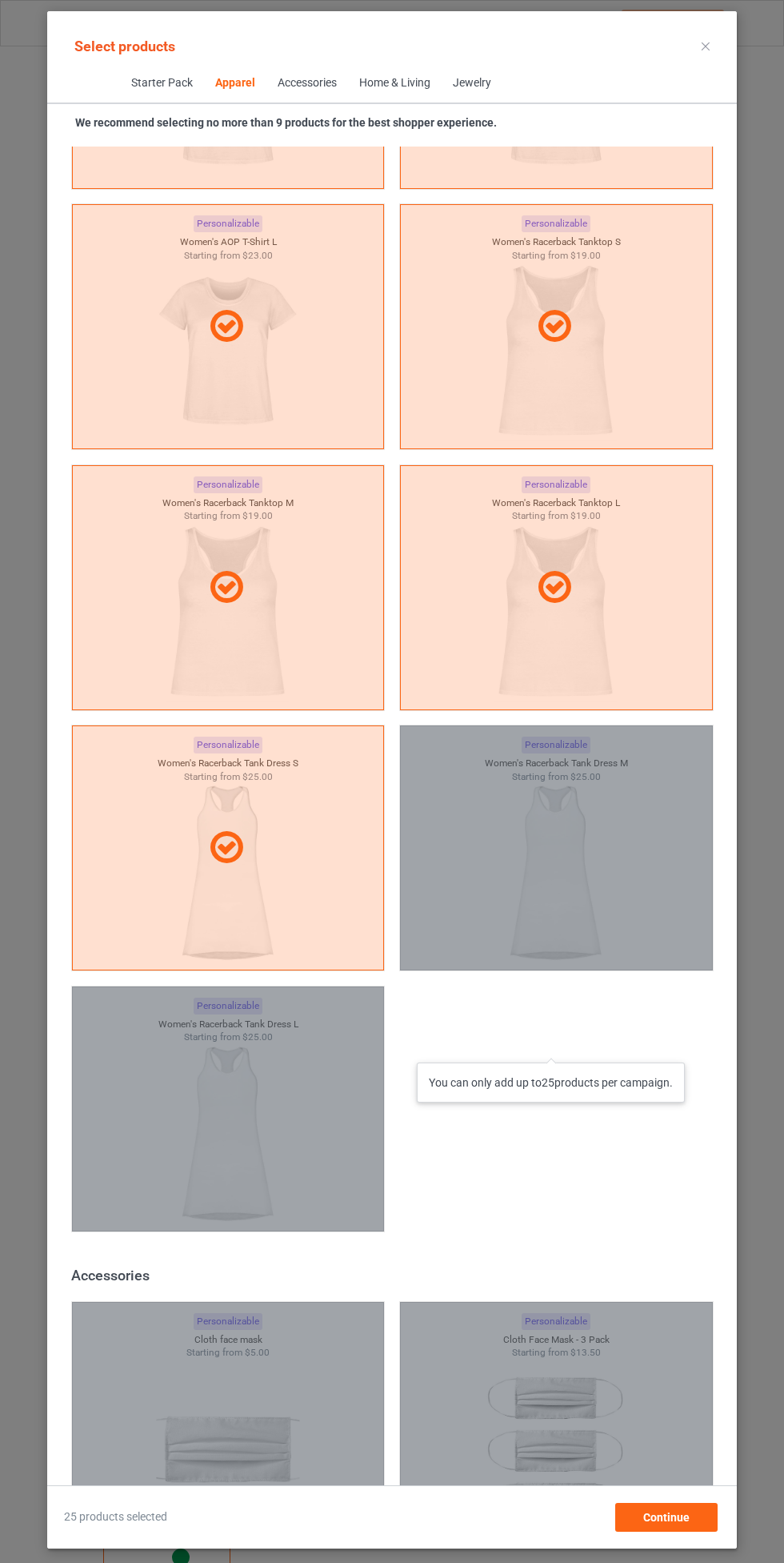
click at [254, 835] on div at bounding box center [228, 849] width 312 height 39
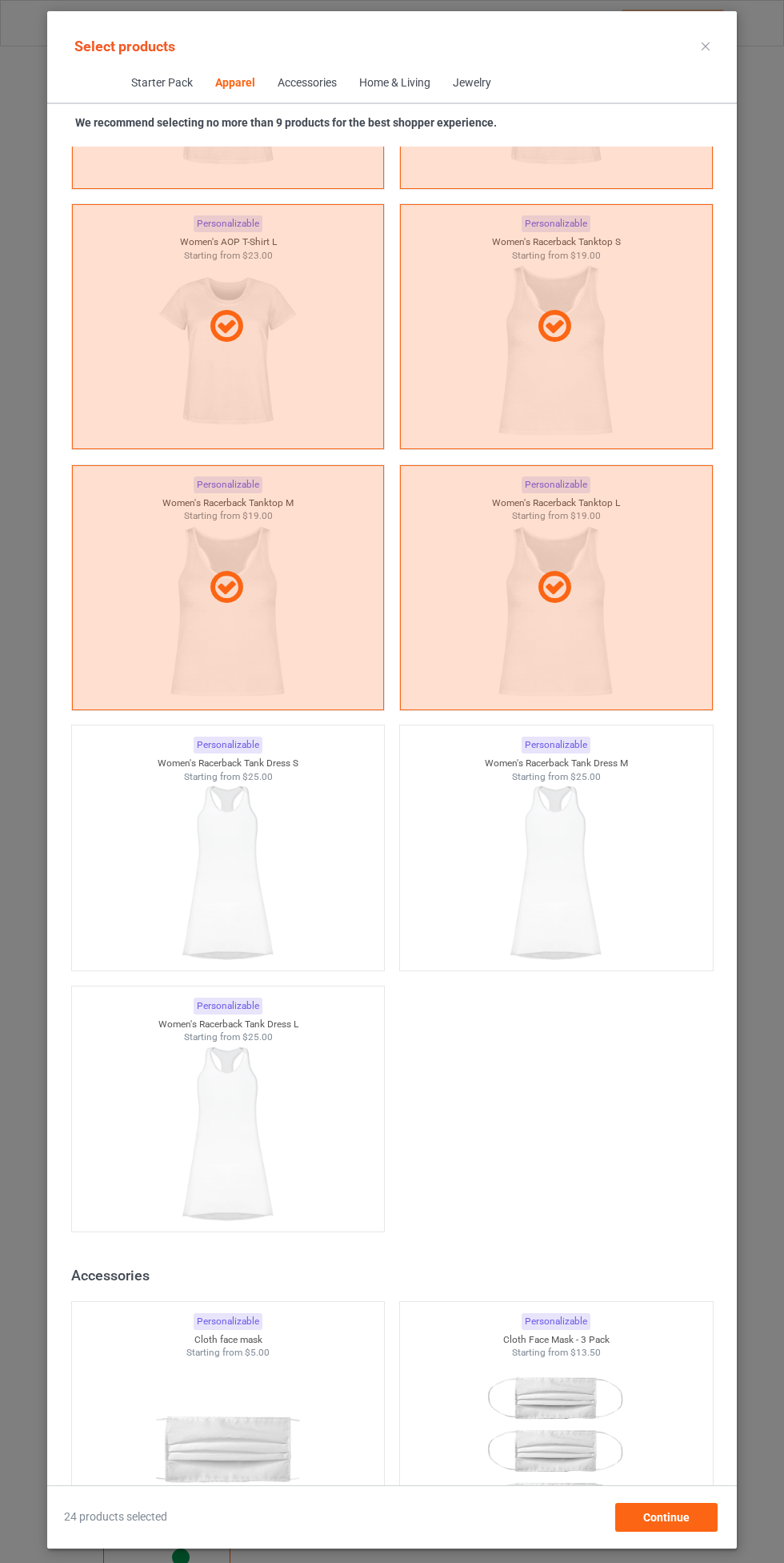
click at [561, 848] on img at bounding box center [555, 872] width 143 height 179
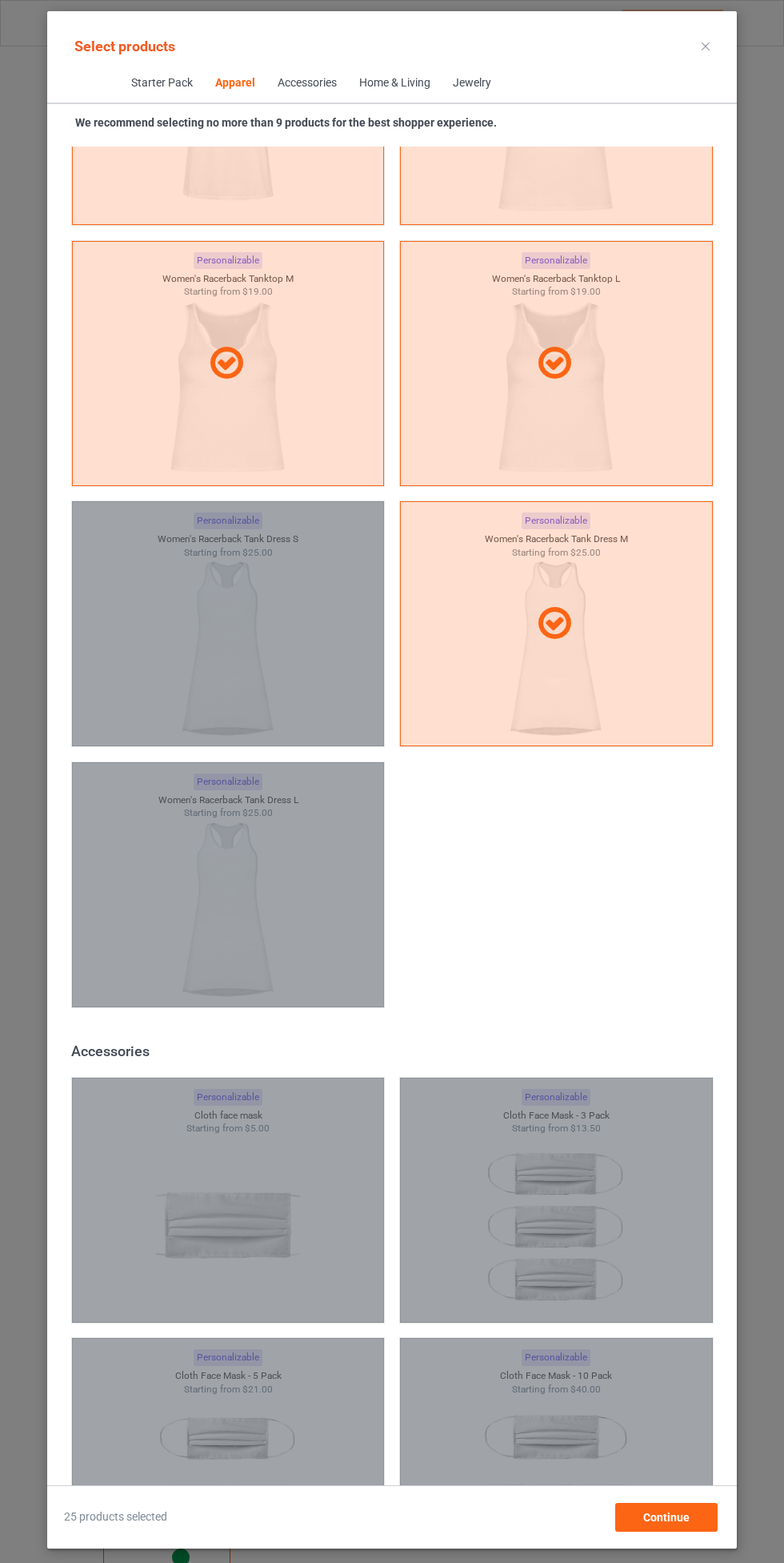
scroll to position [5763, 0]
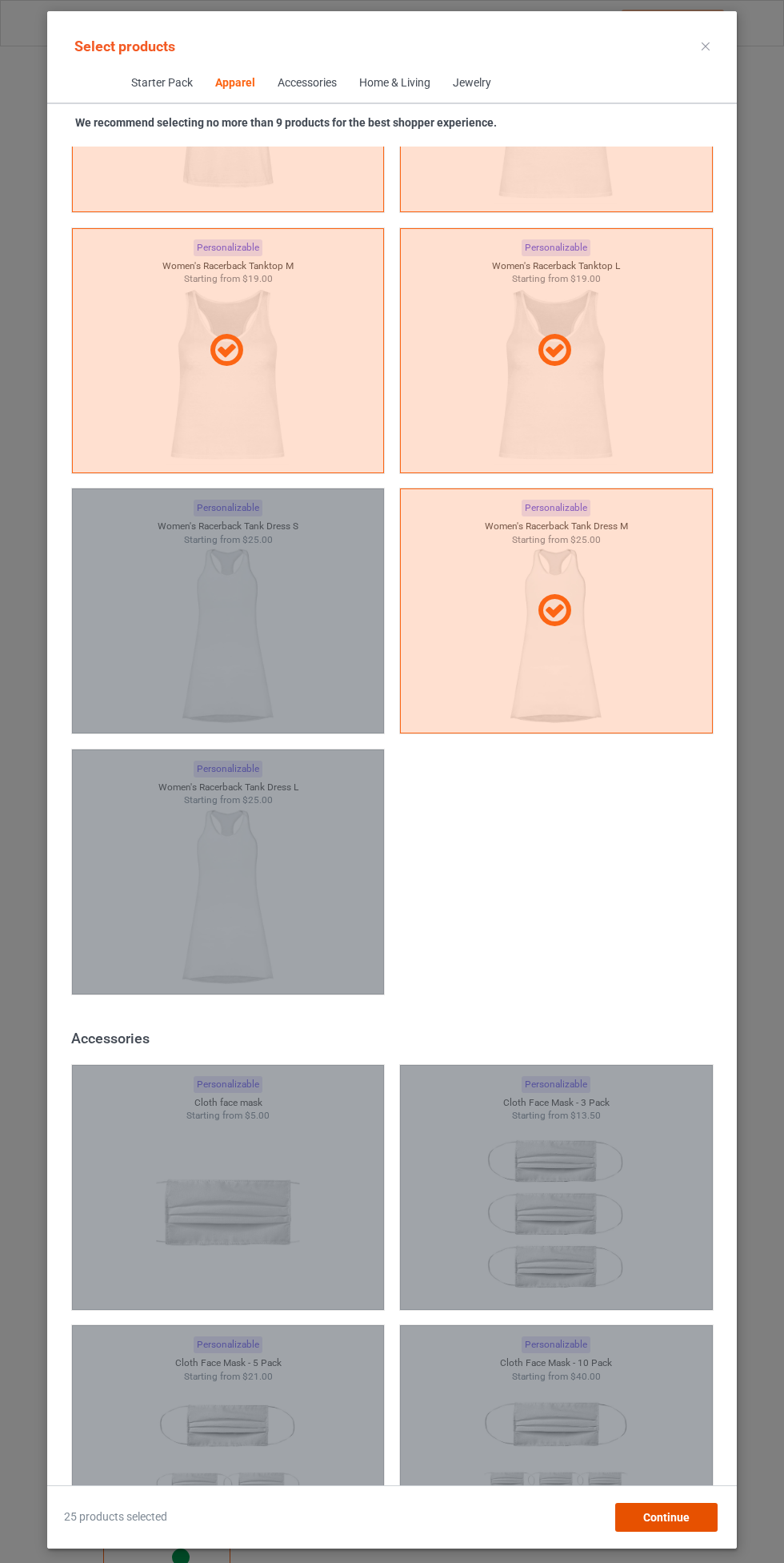
click at [668, 1517] on span "Continue" at bounding box center [667, 1518] width 46 height 13
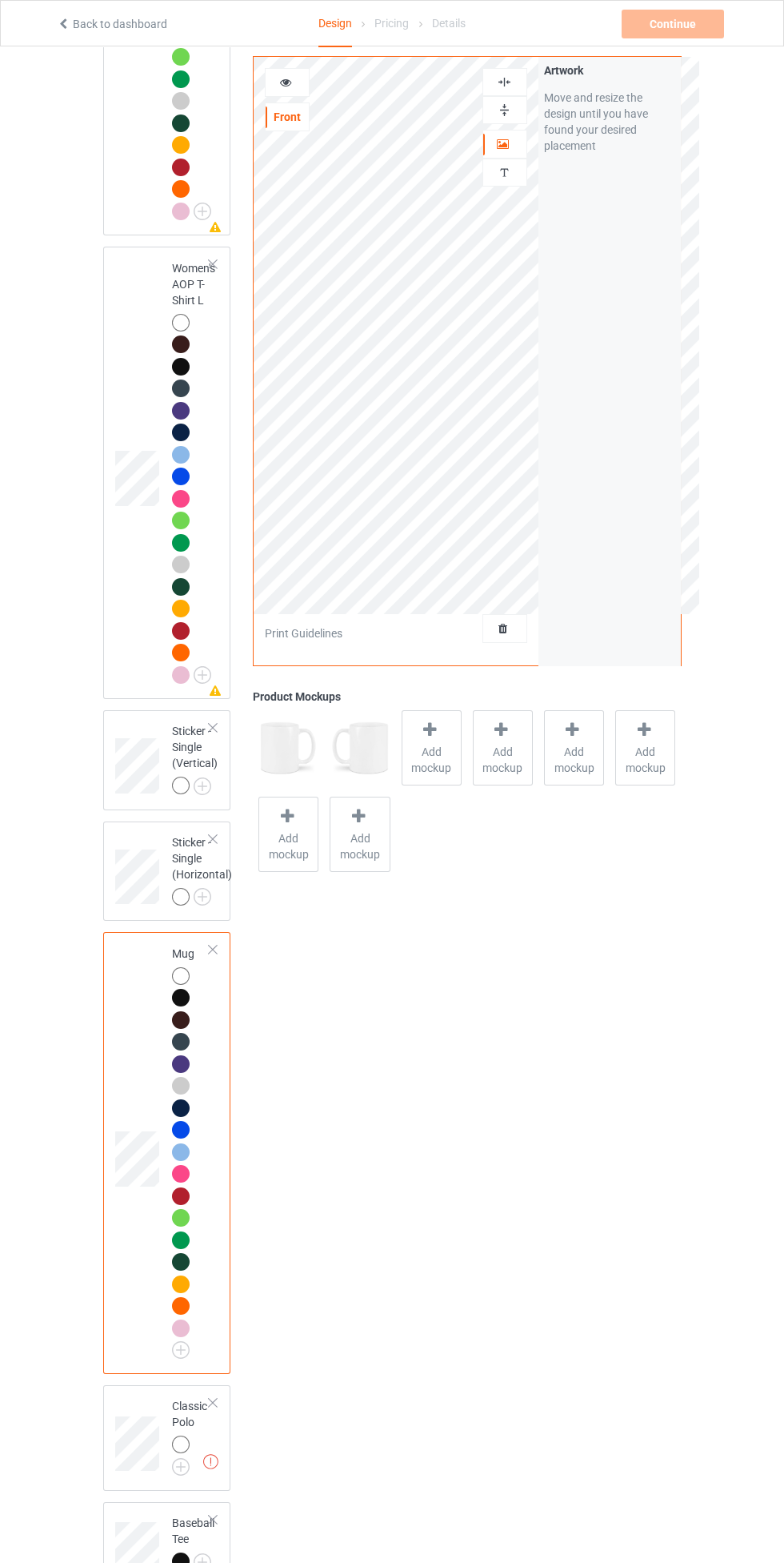
scroll to position [4849, 0]
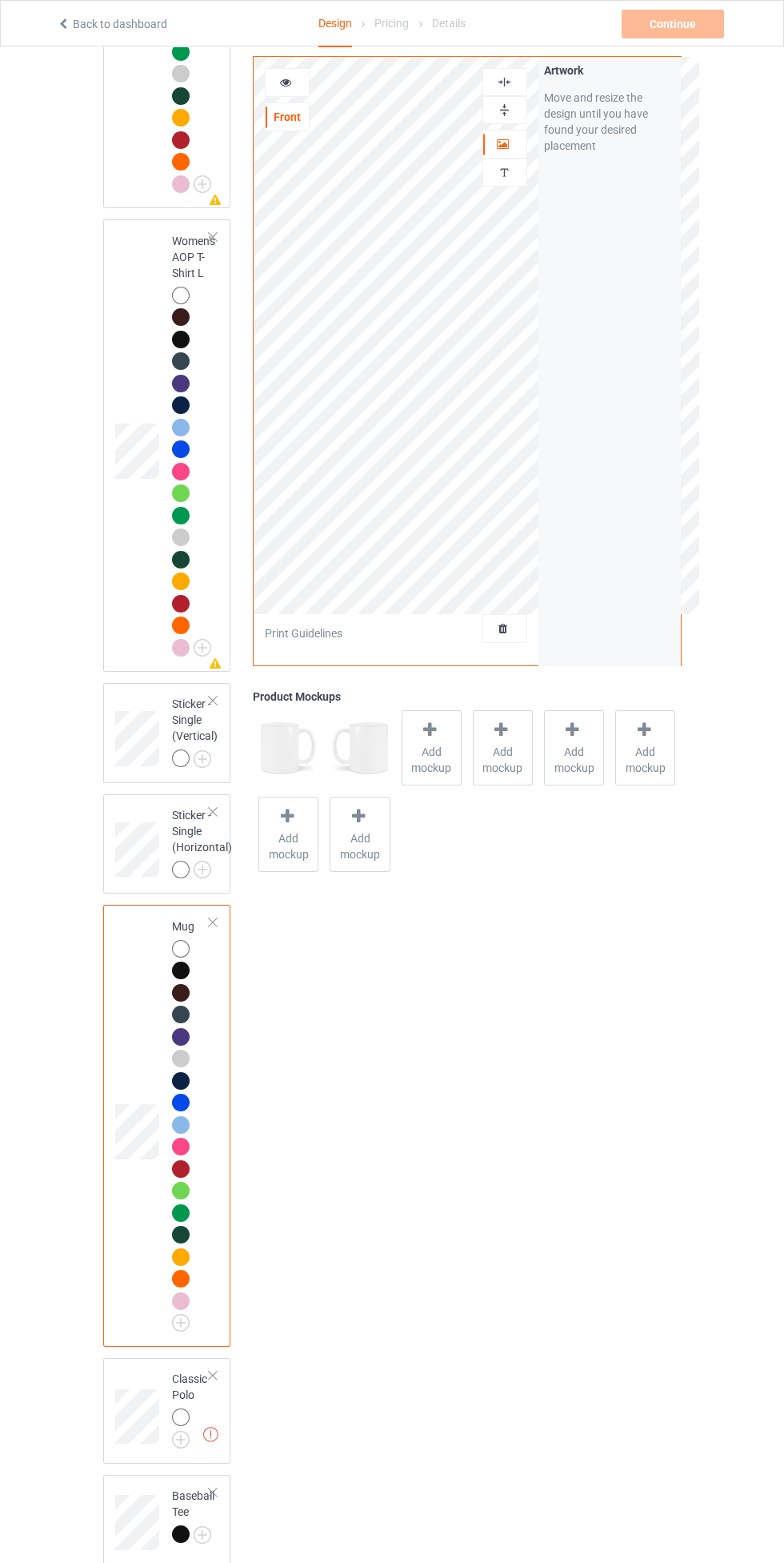
click at [0, 0] on img at bounding box center [0, 0] width 0 height 0
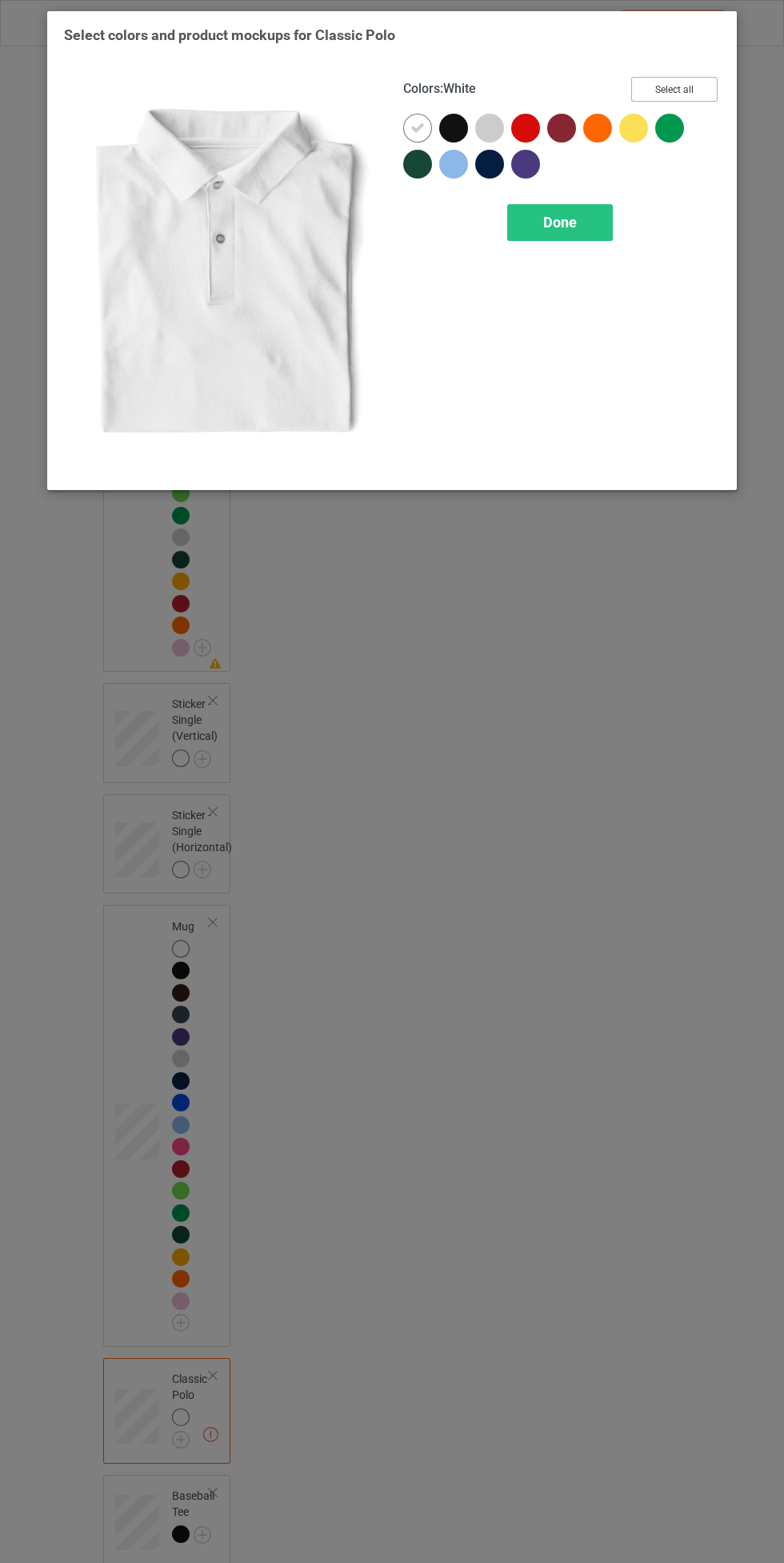
click at [696, 87] on button "Select all" at bounding box center [674, 89] width 86 height 25
click at [592, 234] on div "Done" at bounding box center [561, 223] width 106 height 37
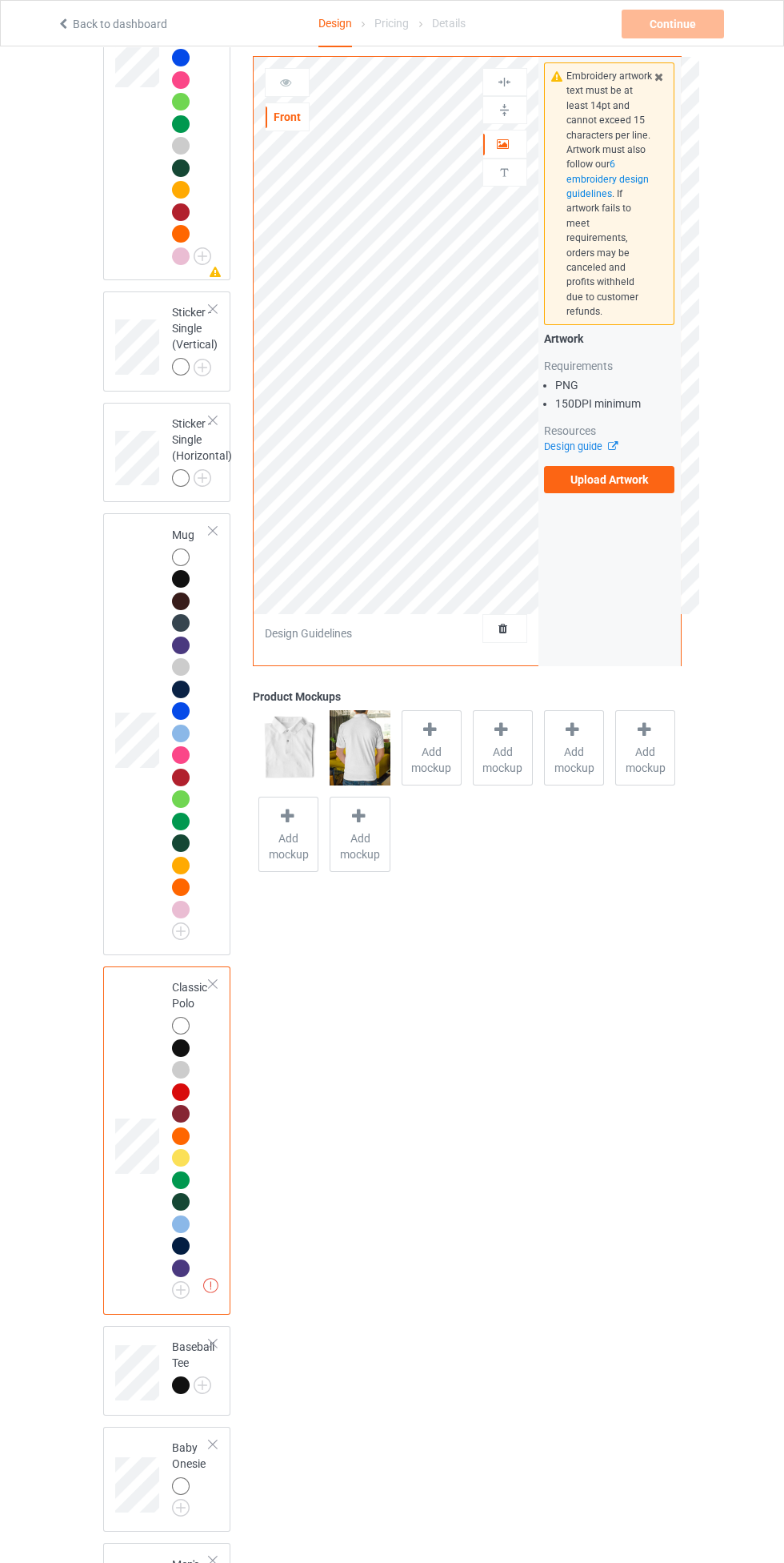
scroll to position [5241, 0]
click at [0, 0] on img at bounding box center [0, 0] width 0 height 0
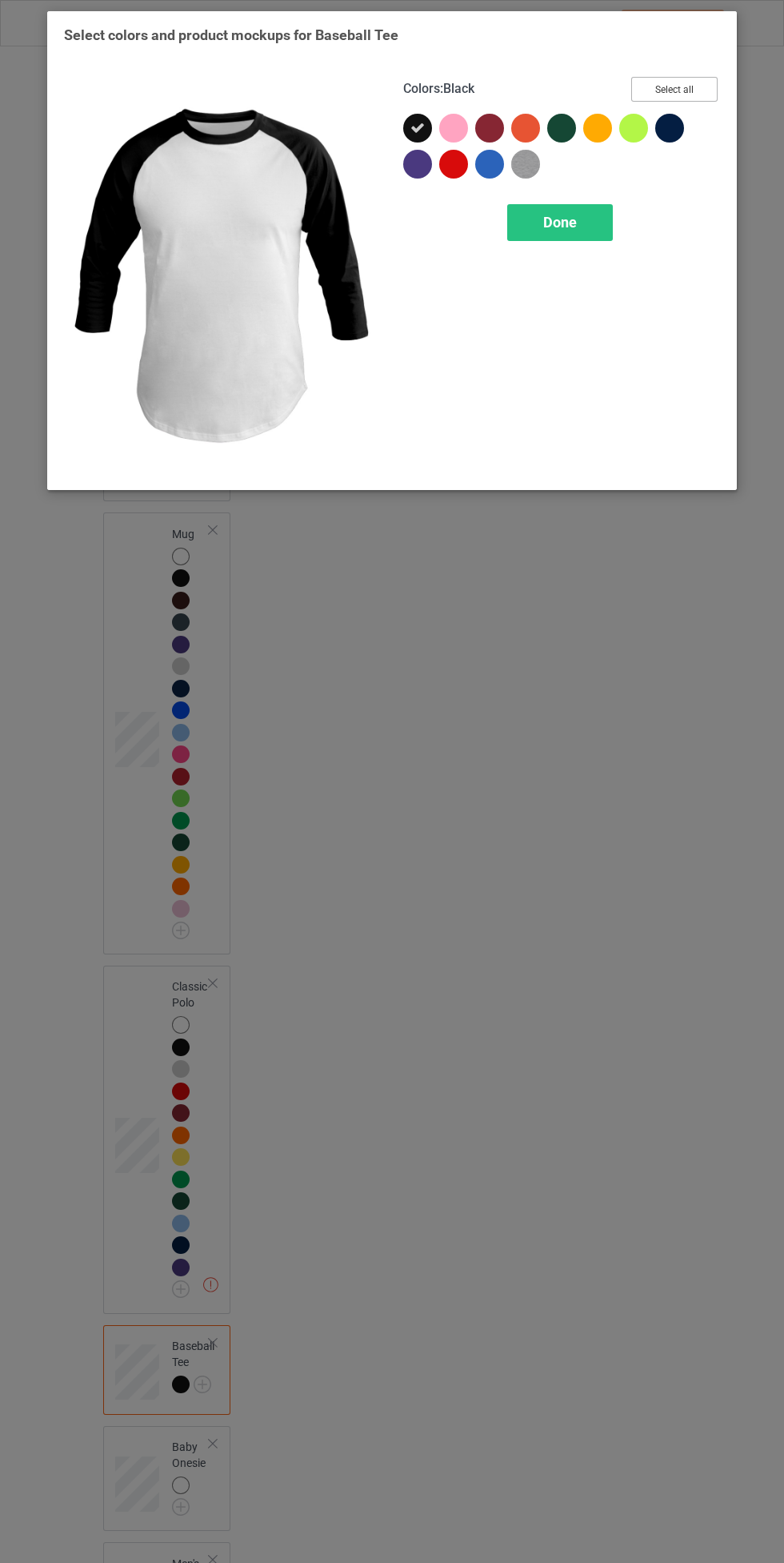
click at [695, 90] on button "Select all" at bounding box center [674, 89] width 86 height 25
click at [572, 233] on div "Done" at bounding box center [561, 223] width 106 height 37
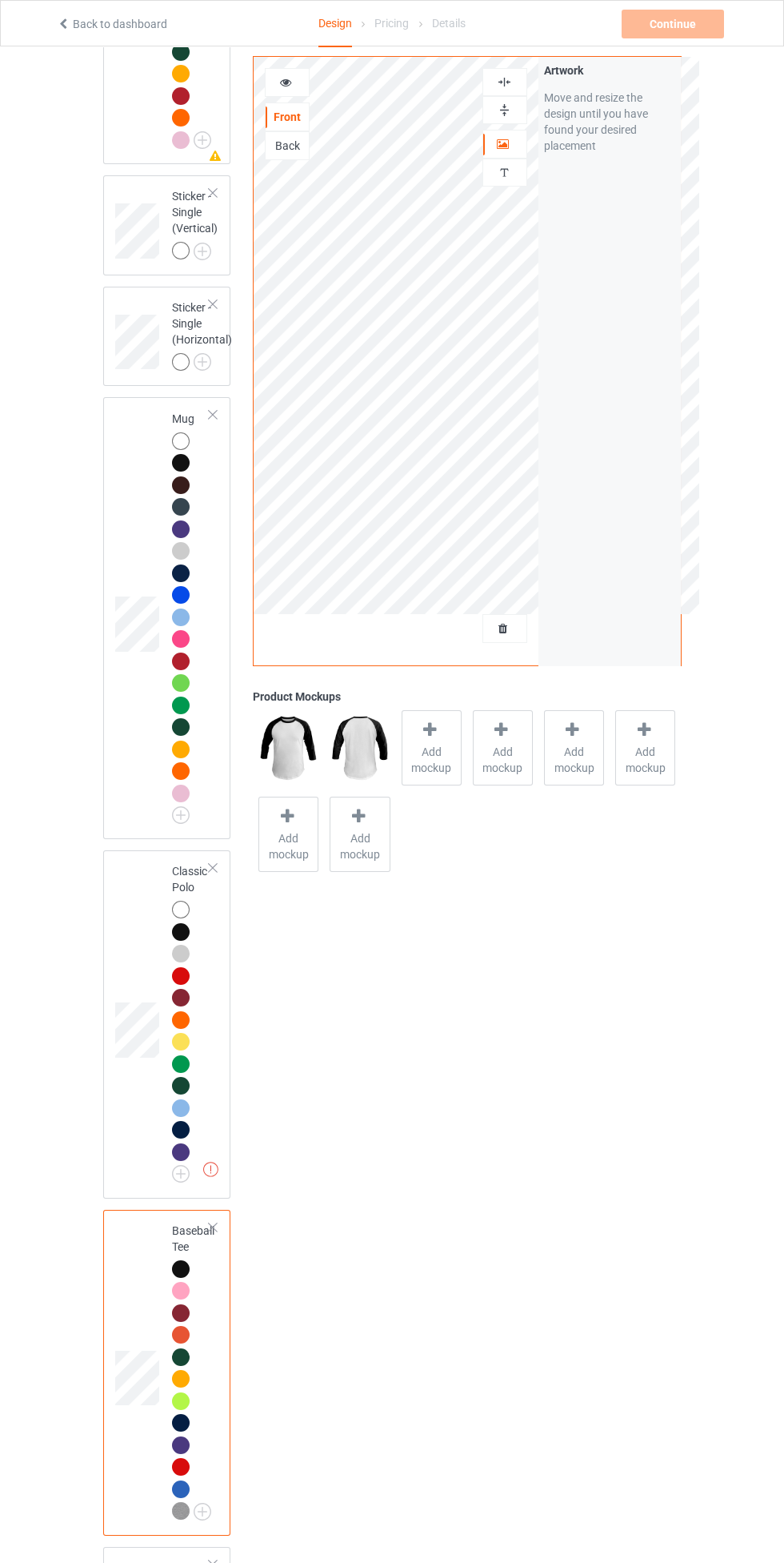
scroll to position [5394, 0]
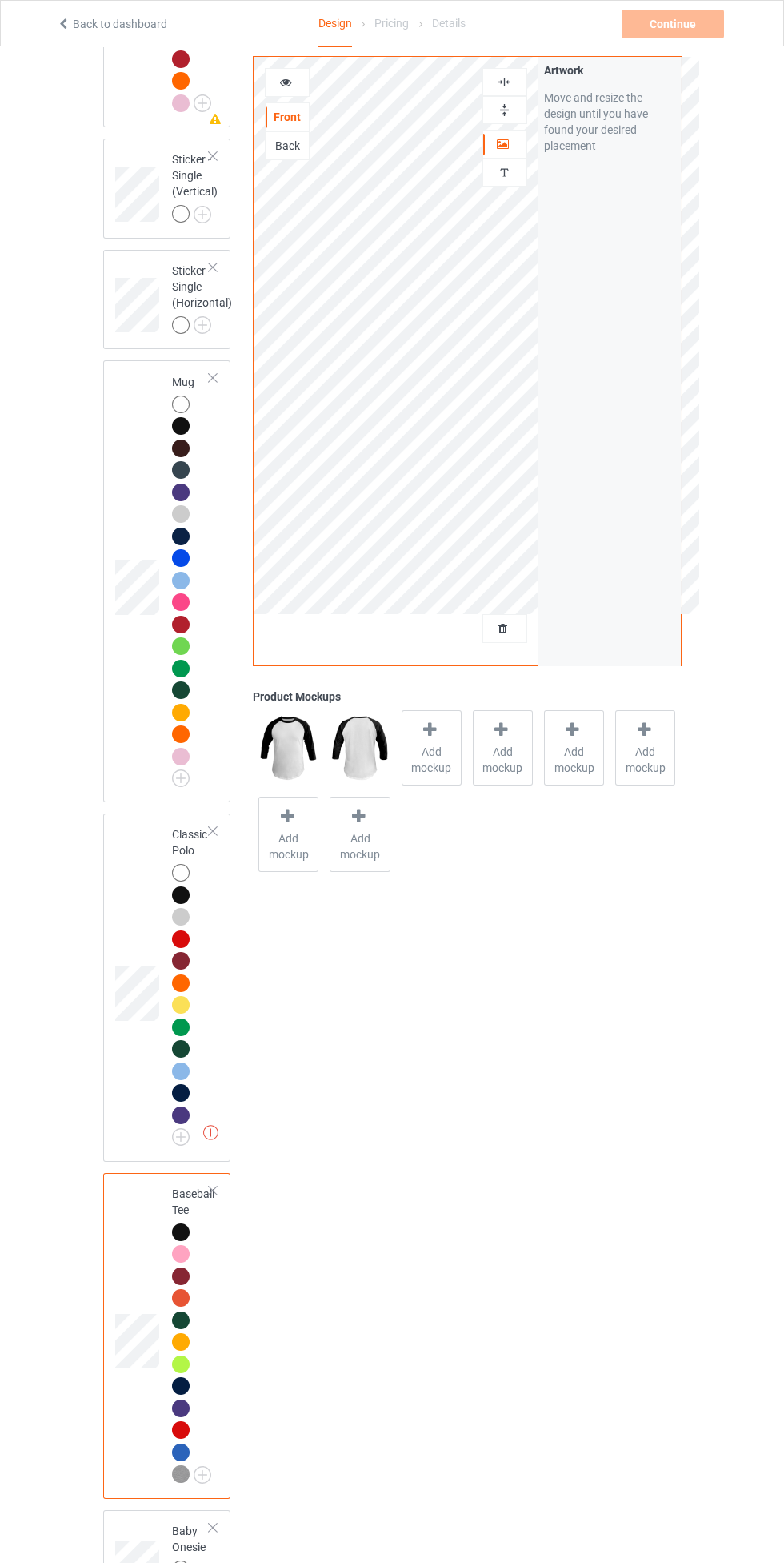
click at [0, 0] on img at bounding box center [0, 0] width 0 height 0
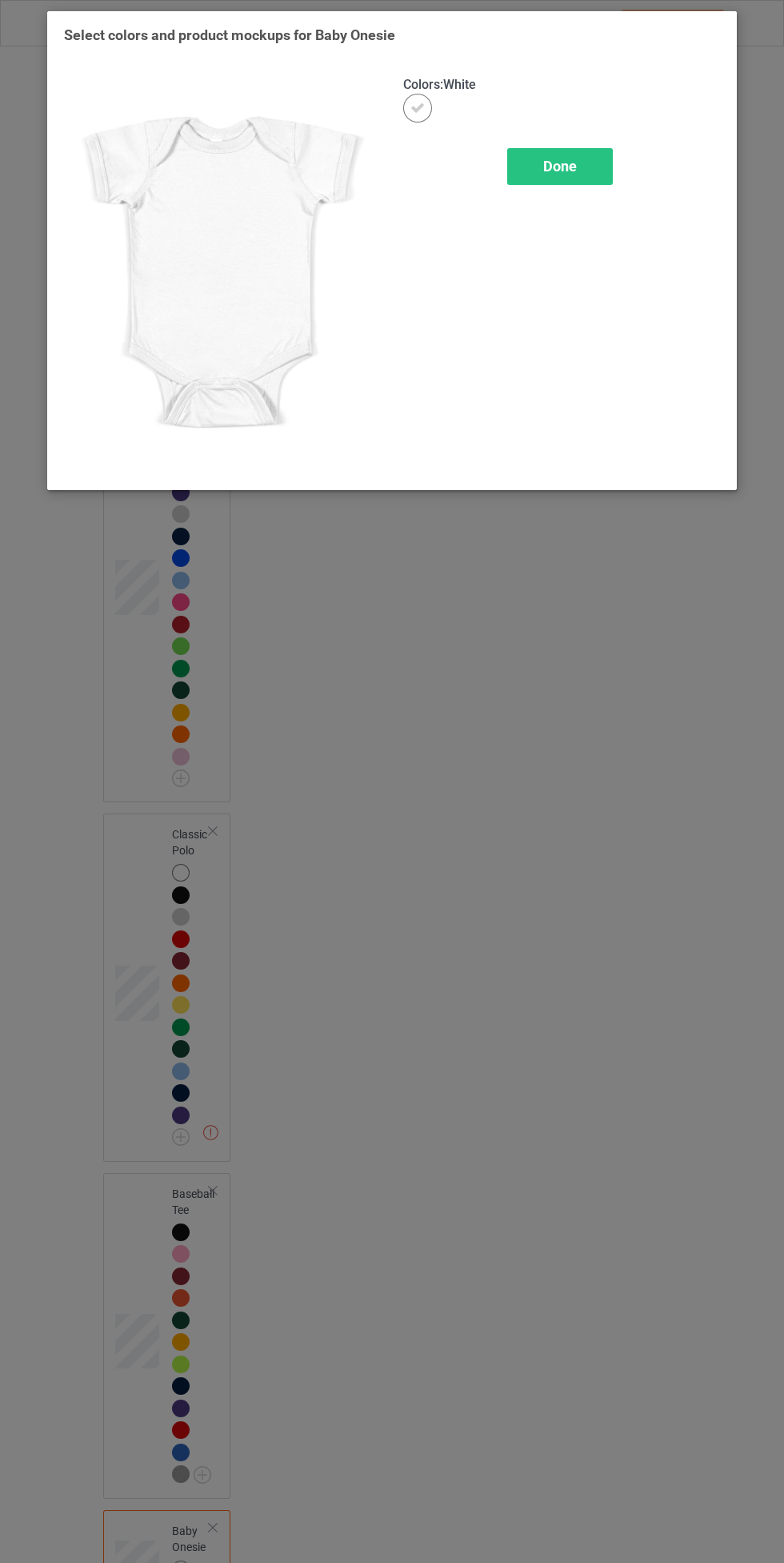
click at [581, 183] on div "Done" at bounding box center [561, 166] width 106 height 37
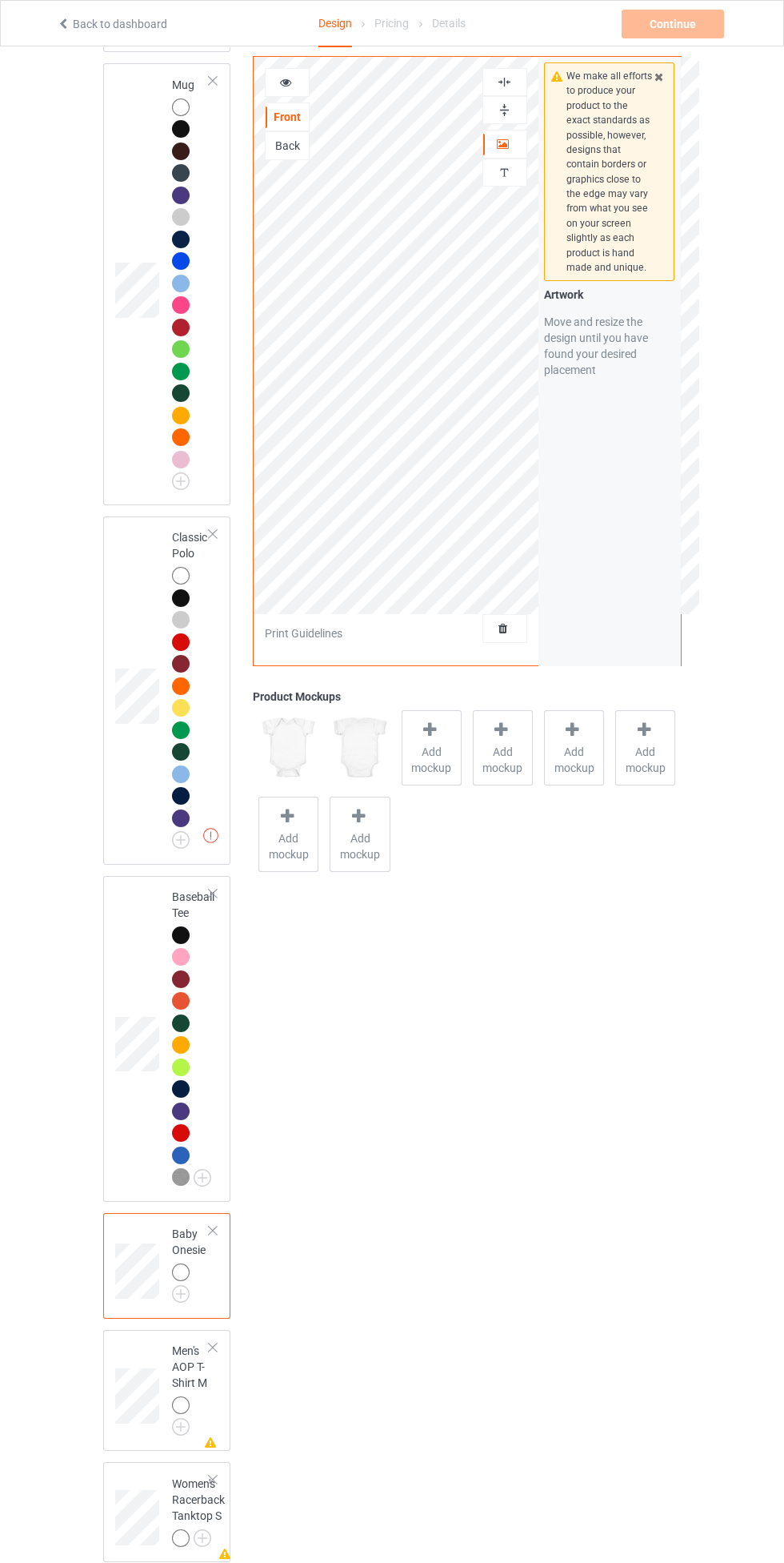
scroll to position [5720, 0]
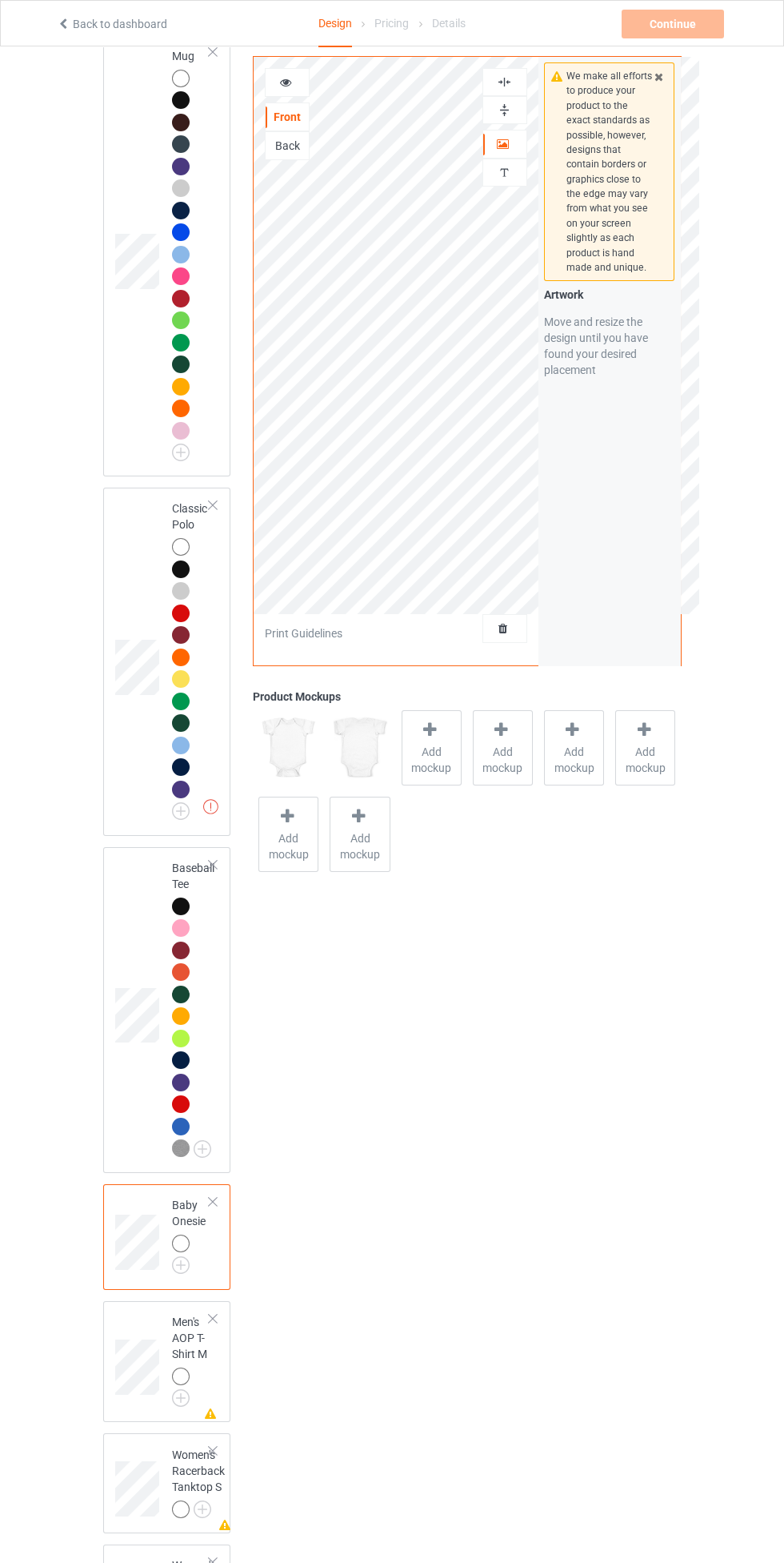
click at [0, 0] on img at bounding box center [0, 0] width 0 height 0
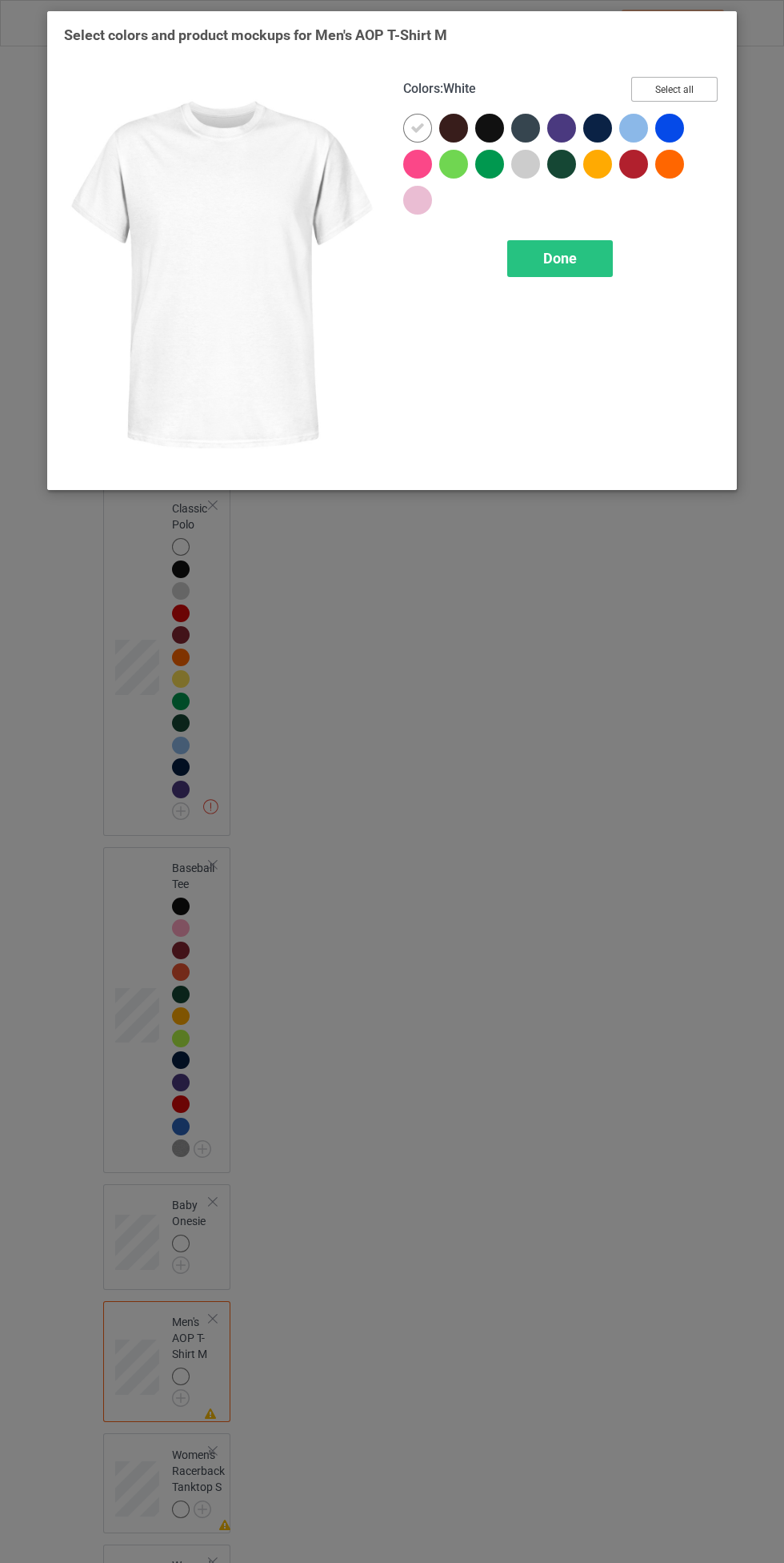
click at [686, 82] on button "Select all" at bounding box center [674, 89] width 86 height 25
click at [575, 275] on div "Done" at bounding box center [561, 259] width 106 height 37
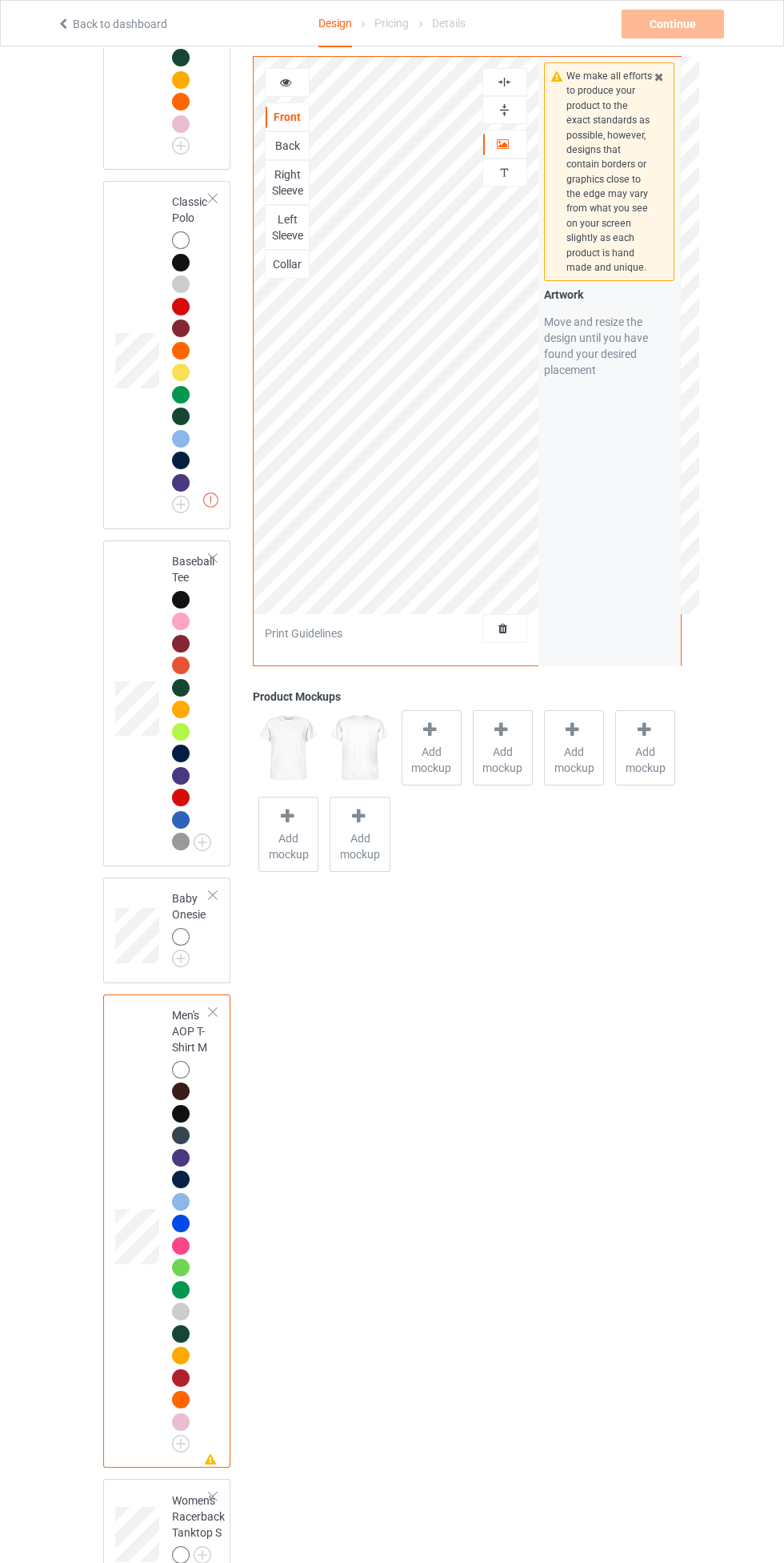
scroll to position [6285, 0]
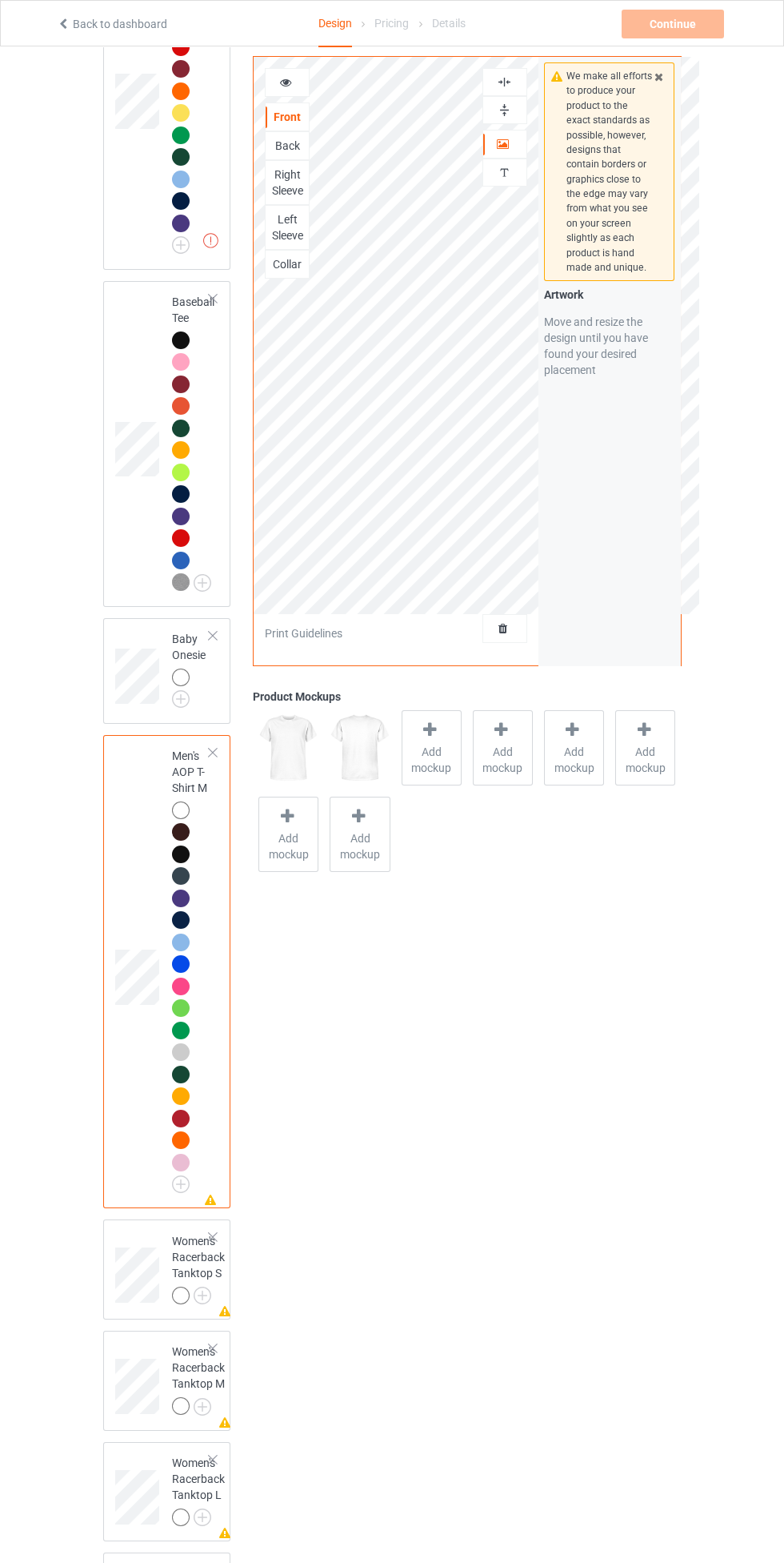
click at [0, 0] on img at bounding box center [0, 0] width 0 height 0
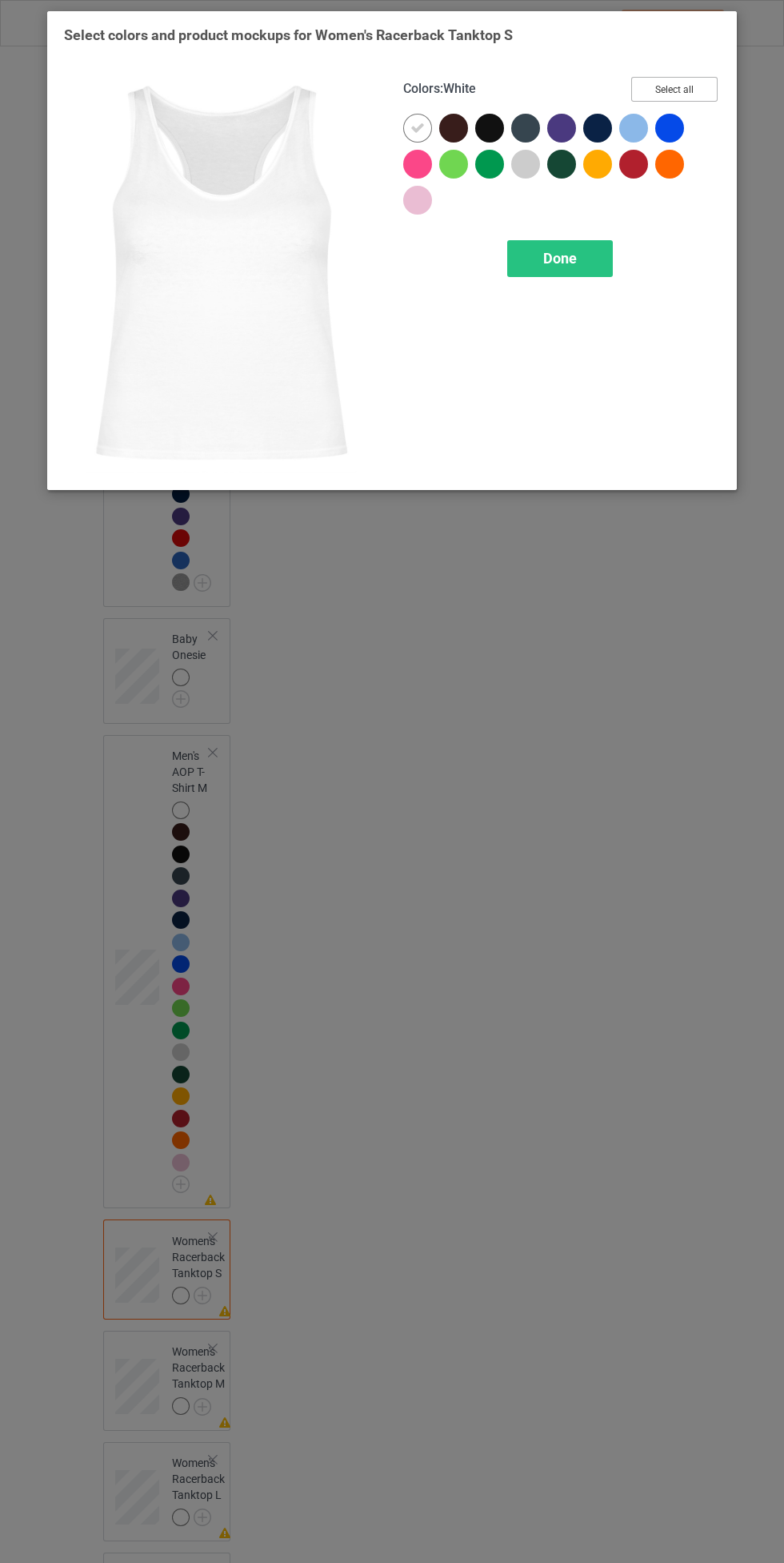
click at [702, 92] on button "Select all" at bounding box center [674, 89] width 86 height 25
click at [592, 269] on div "Done" at bounding box center [561, 259] width 106 height 37
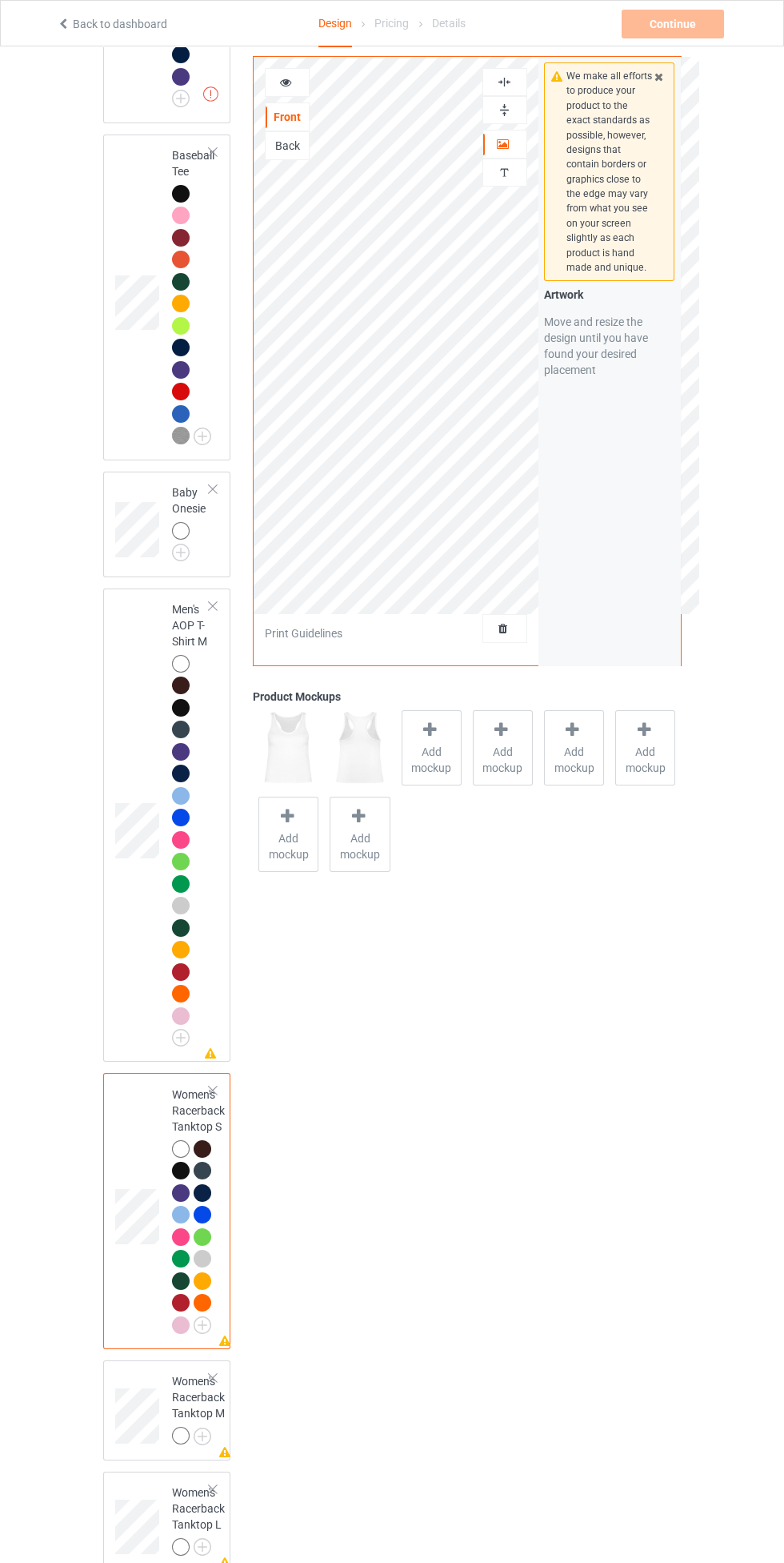
scroll to position [6461, 0]
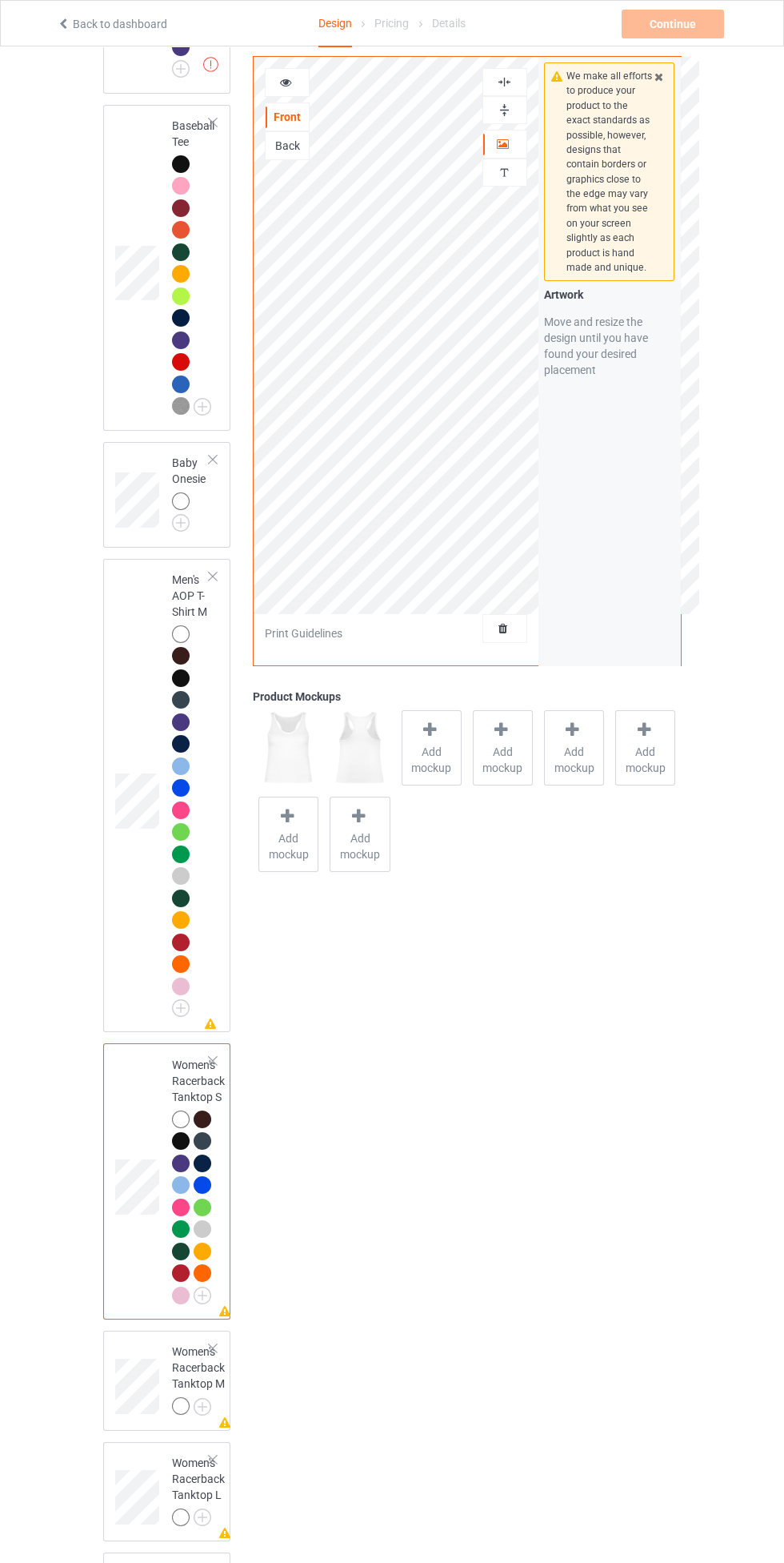
click at [0, 0] on img at bounding box center [0, 0] width 0 height 0
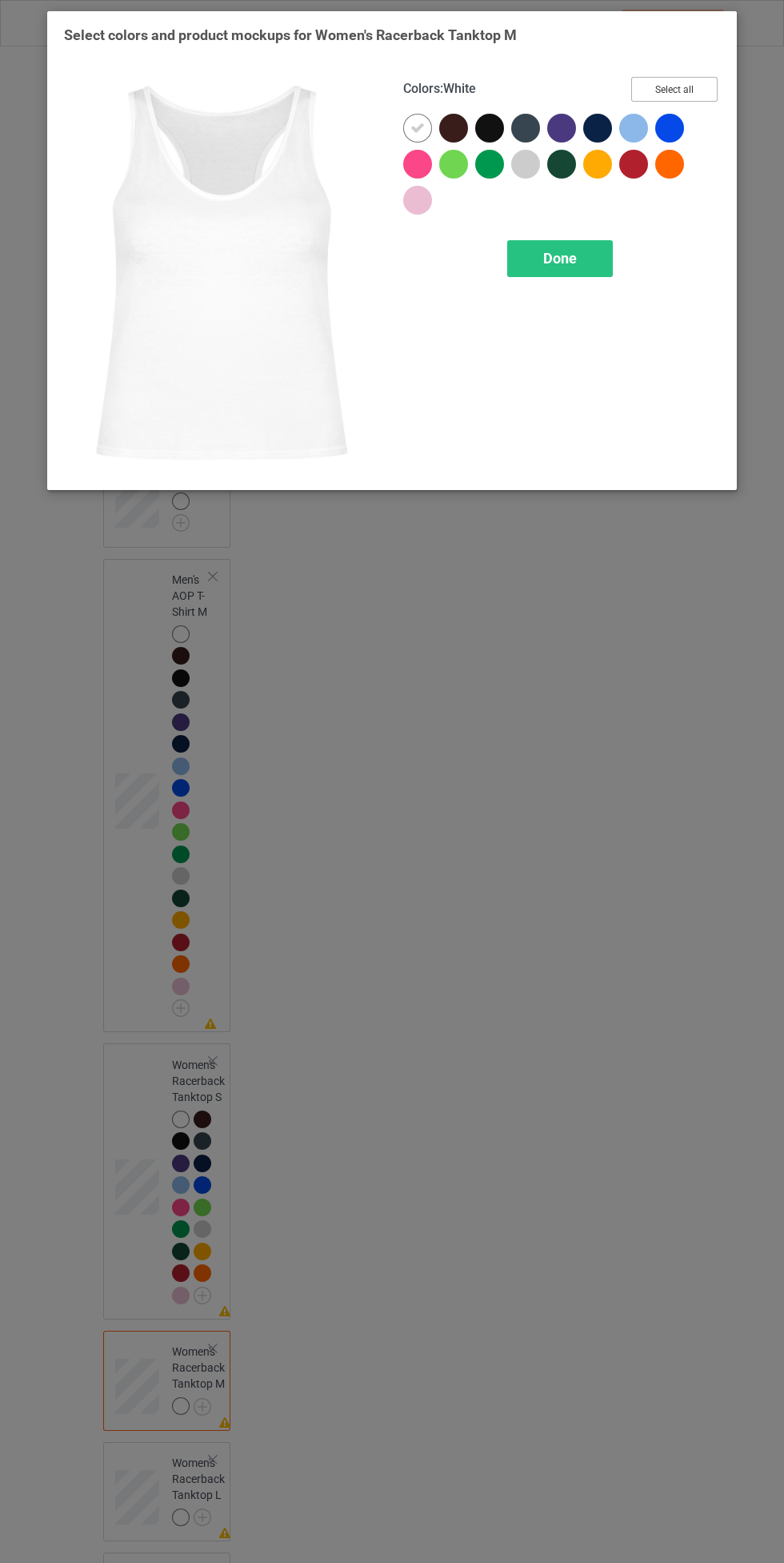
click at [687, 96] on button "Select all" at bounding box center [674, 89] width 86 height 25
click at [561, 260] on span "Done" at bounding box center [561, 259] width 34 height 17
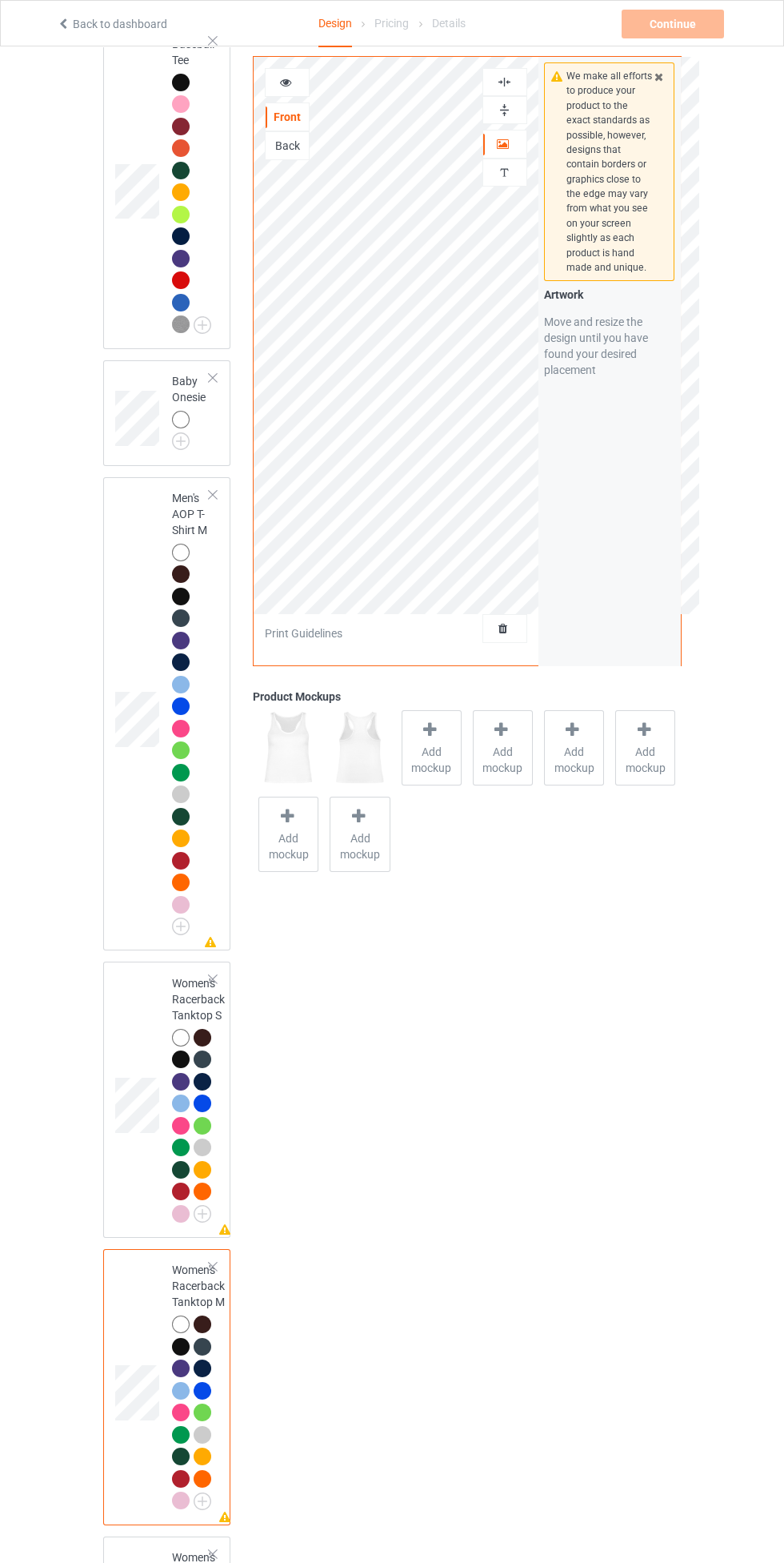
scroll to position [6638, 0]
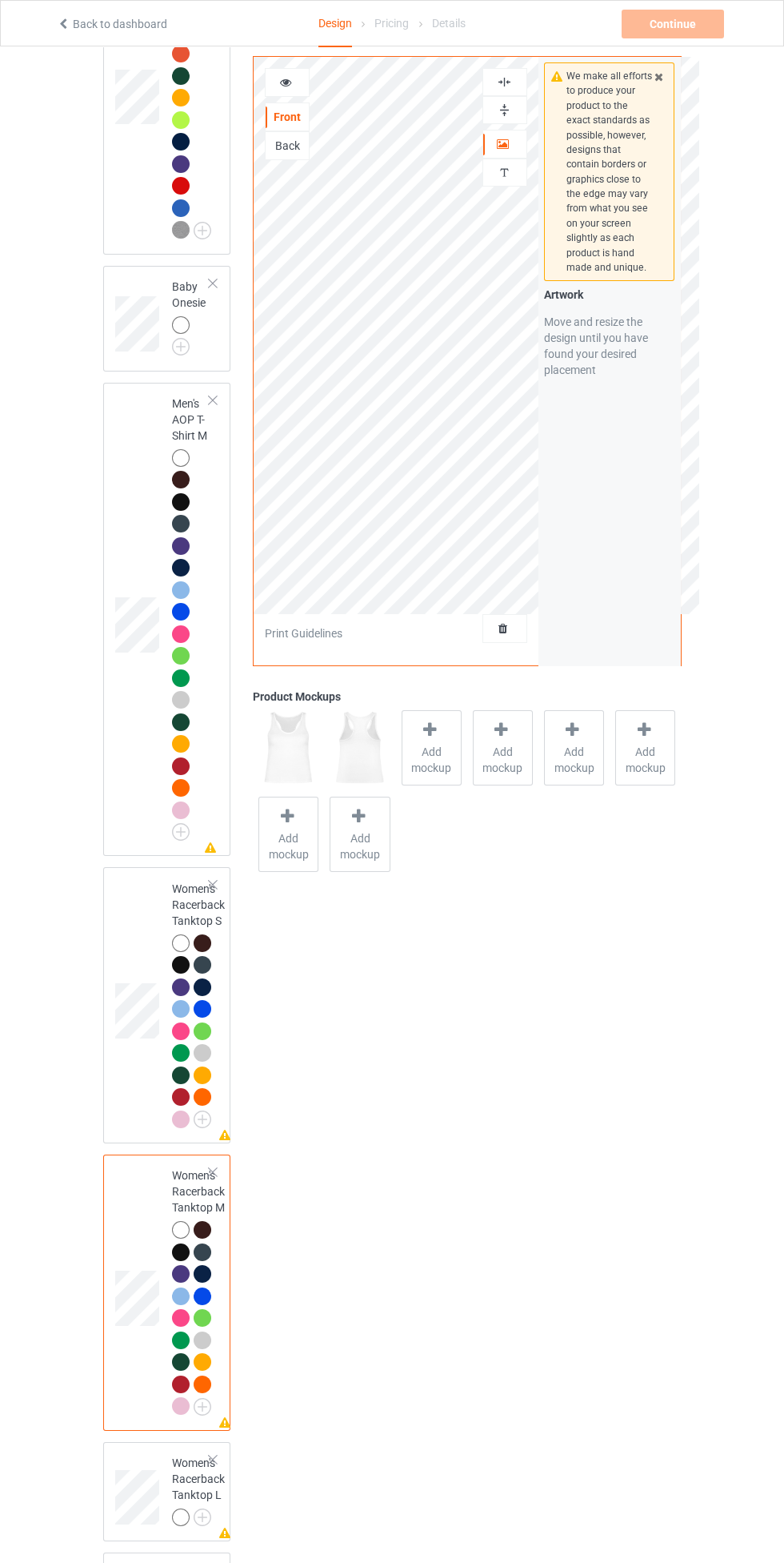
click at [0, 0] on img at bounding box center [0, 0] width 0 height 0
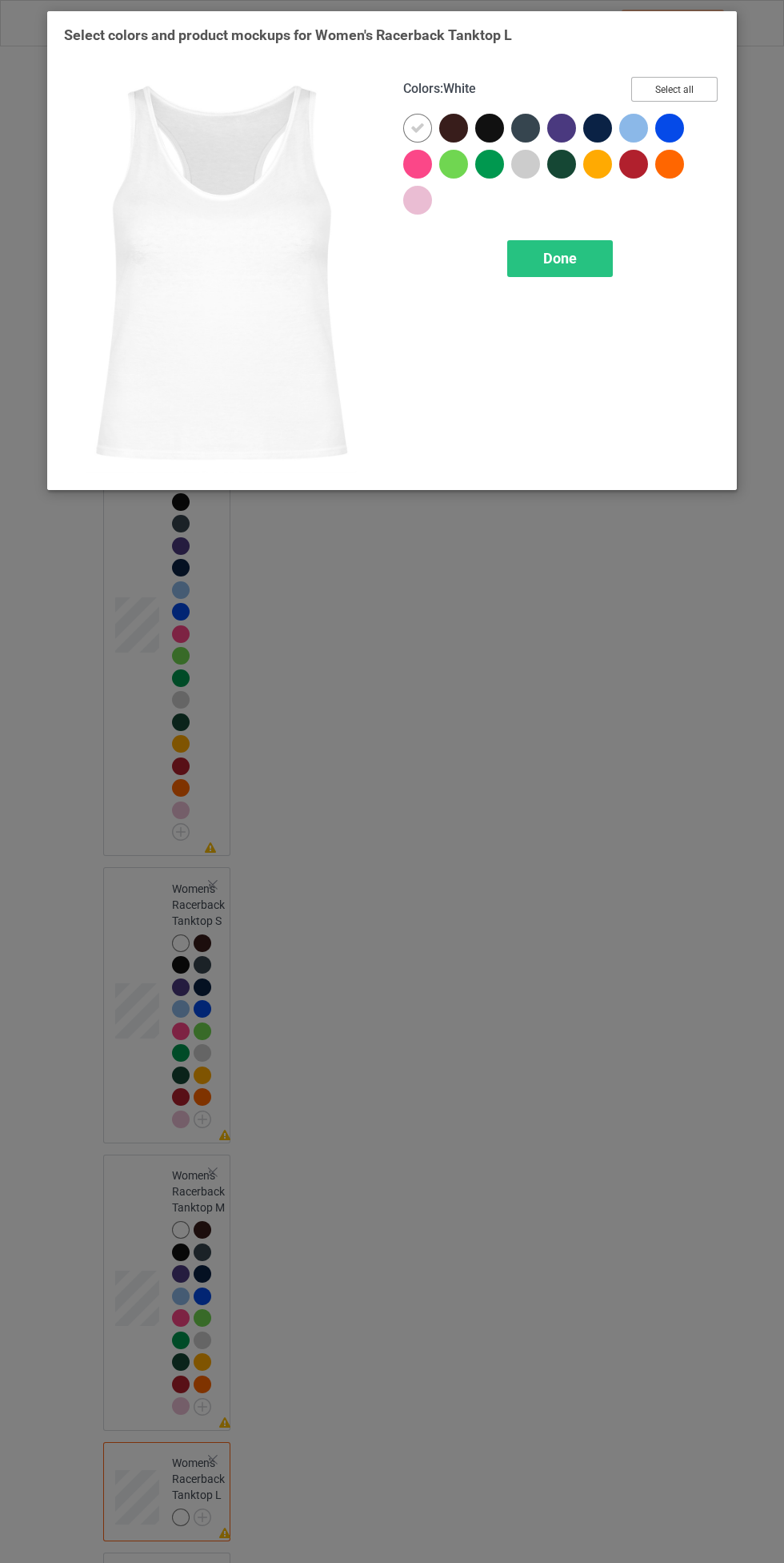
click at [701, 83] on button "Select all" at bounding box center [674, 89] width 86 height 25
click at [595, 270] on div "Done" at bounding box center [561, 259] width 106 height 37
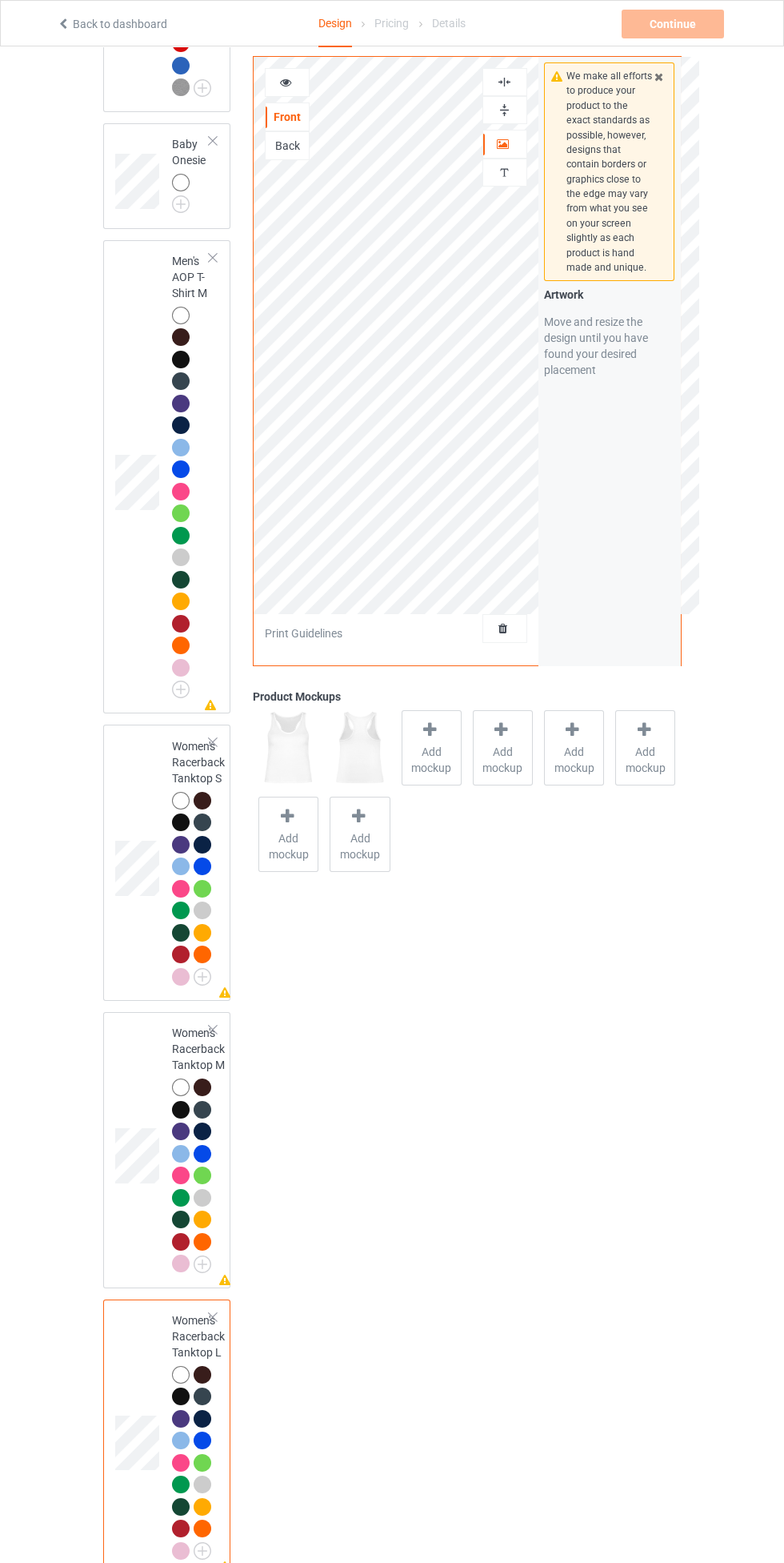
scroll to position [6814, 0]
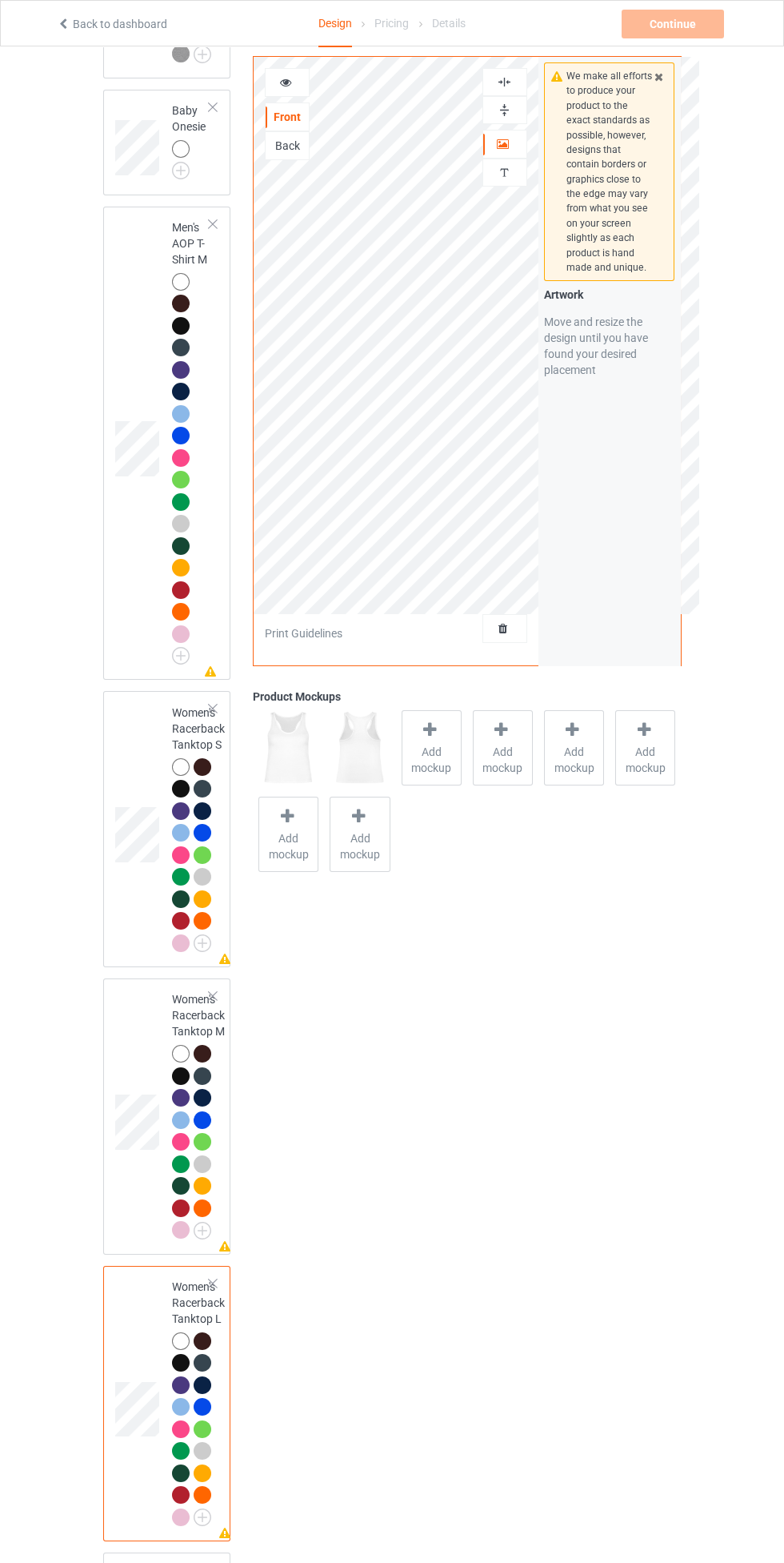
click at [0, 0] on img at bounding box center [0, 0] width 0 height 0
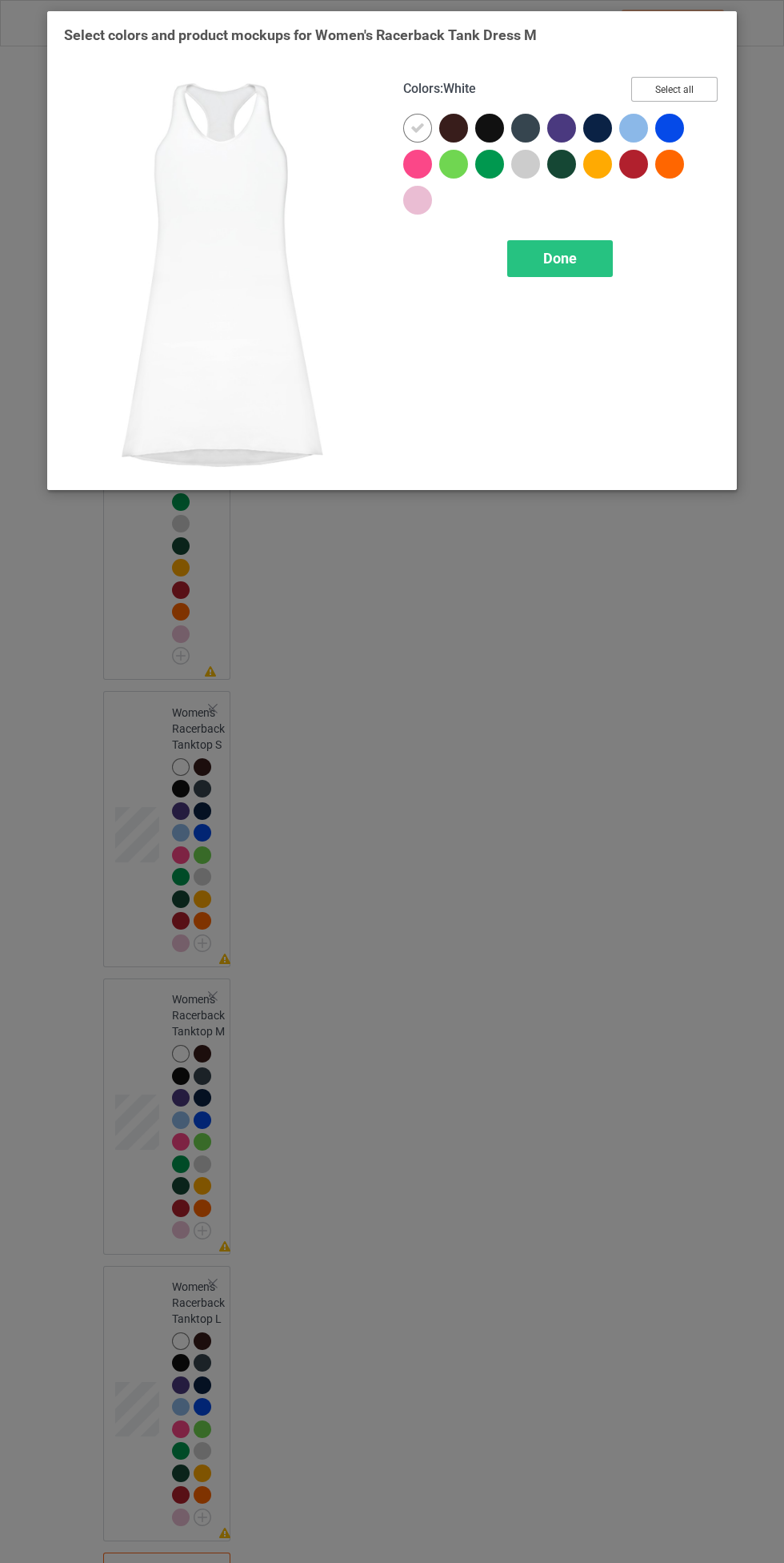
click at [703, 82] on button "Select all" at bounding box center [674, 89] width 86 height 25
click at [597, 271] on div "Done" at bounding box center [561, 259] width 106 height 37
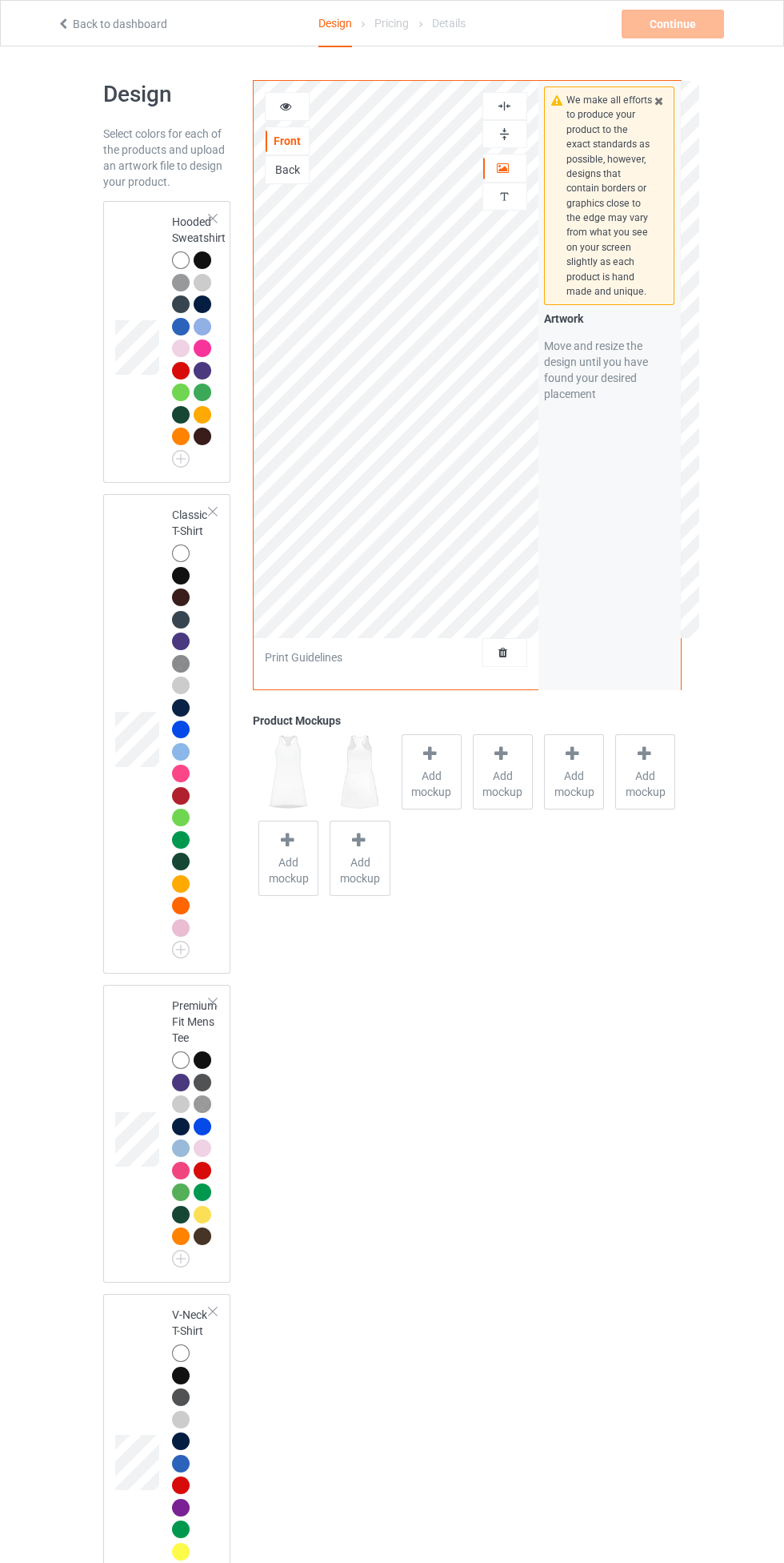
click at [185, 557] on div at bounding box center [181, 553] width 18 height 18
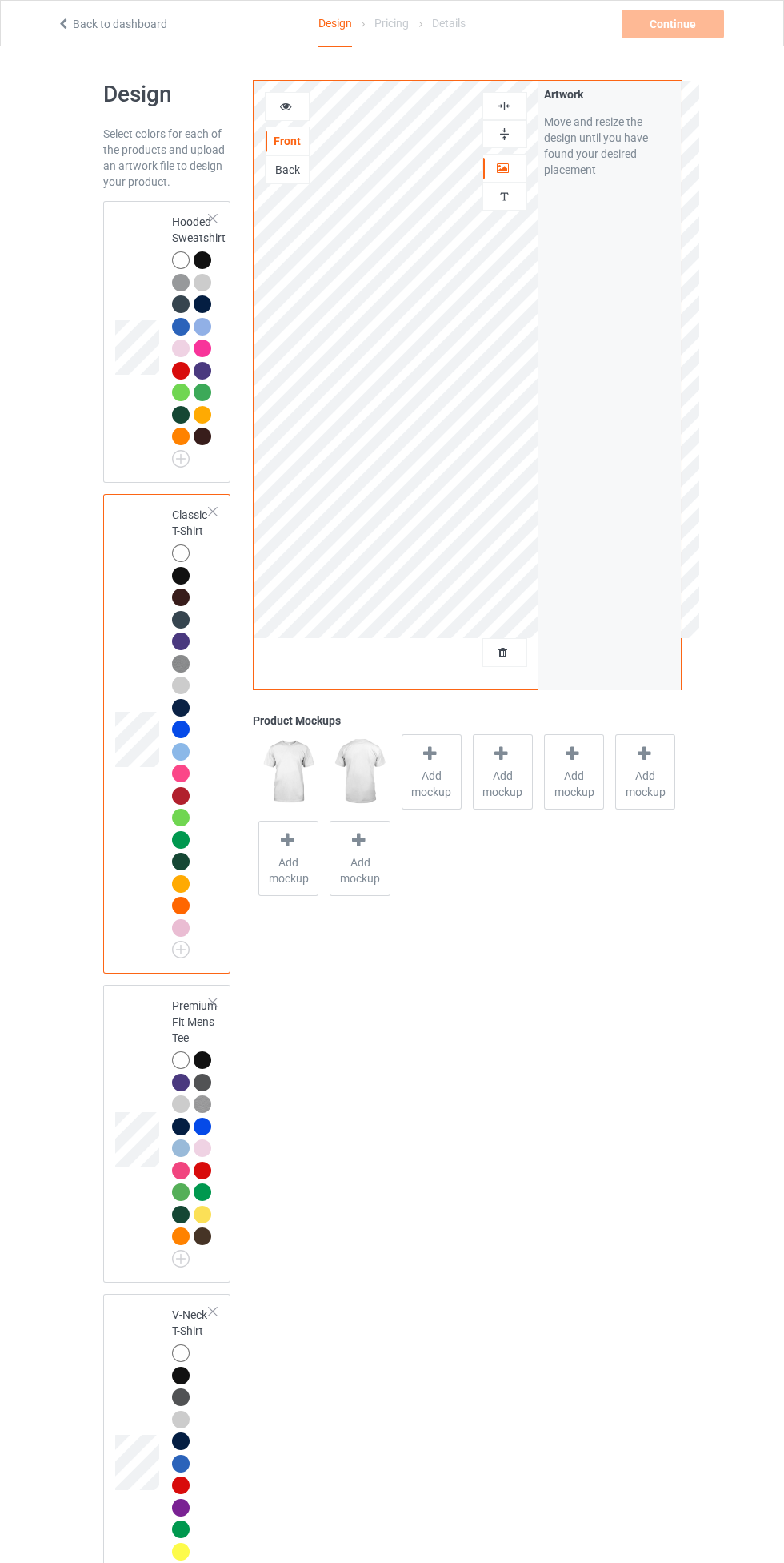
click at [432, 778] on span "Add mockup" at bounding box center [432, 784] width 59 height 32
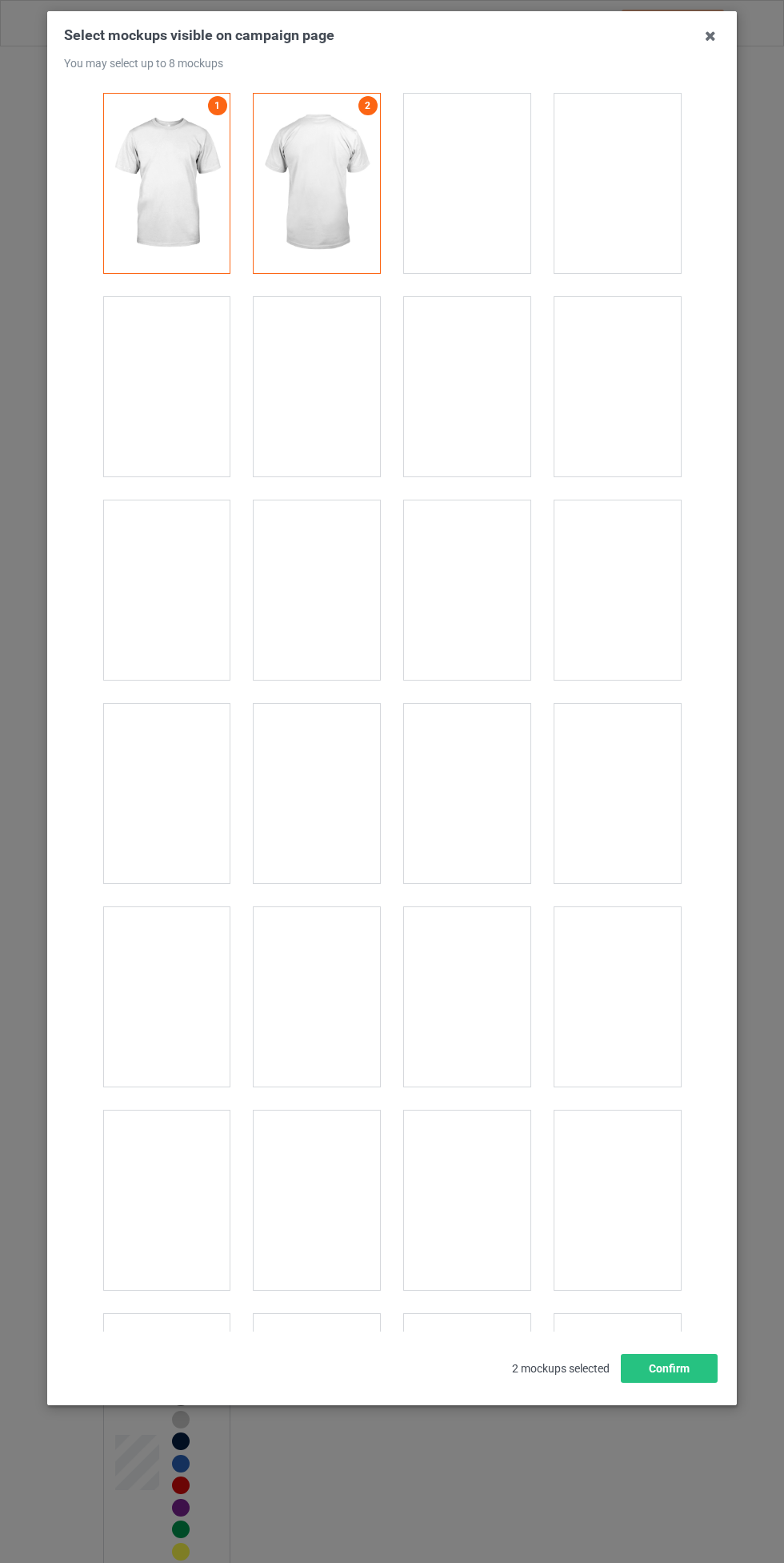
click at [317, 595] on div at bounding box center [317, 589] width 127 height 179
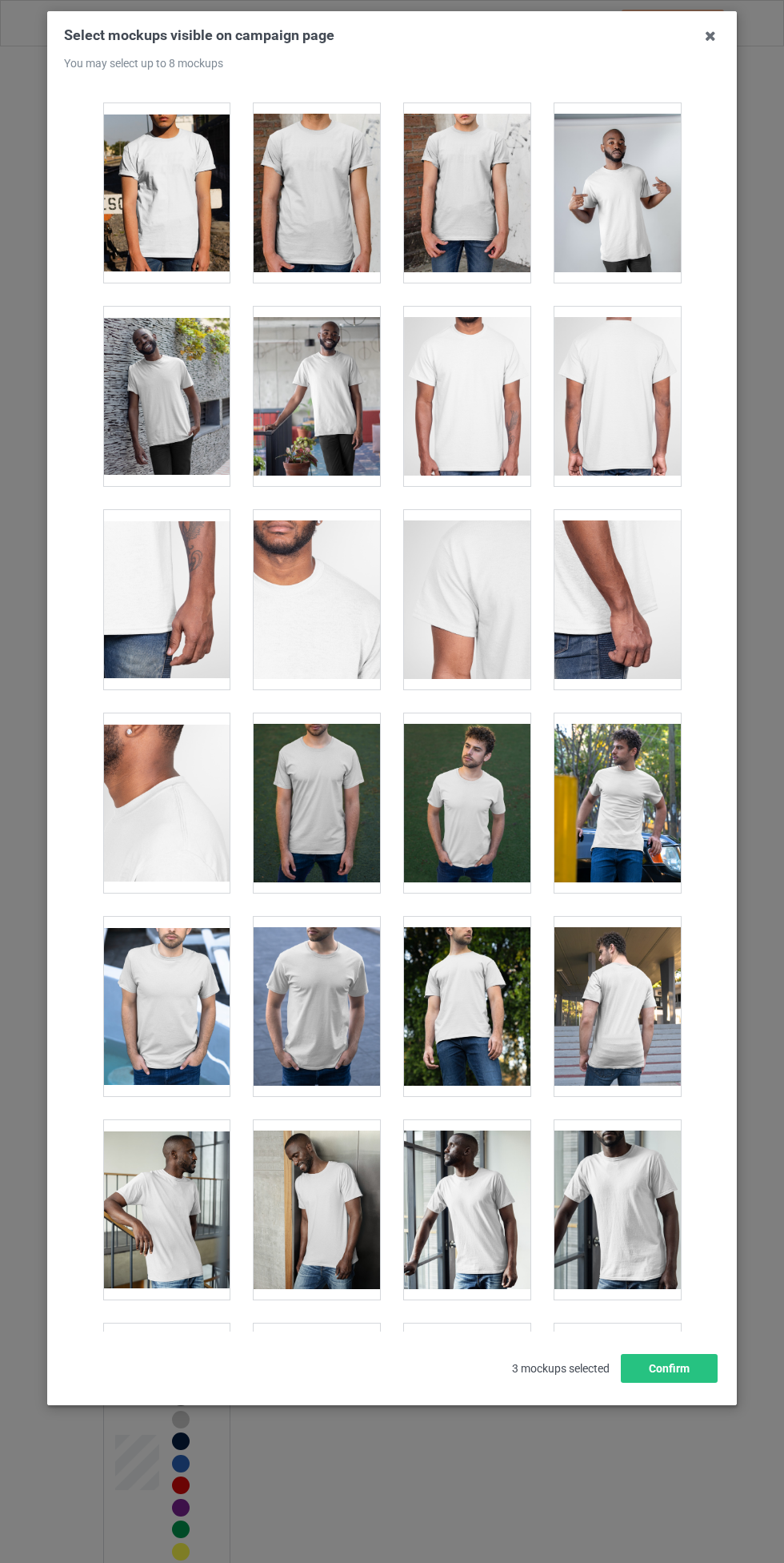
scroll to position [631, 0]
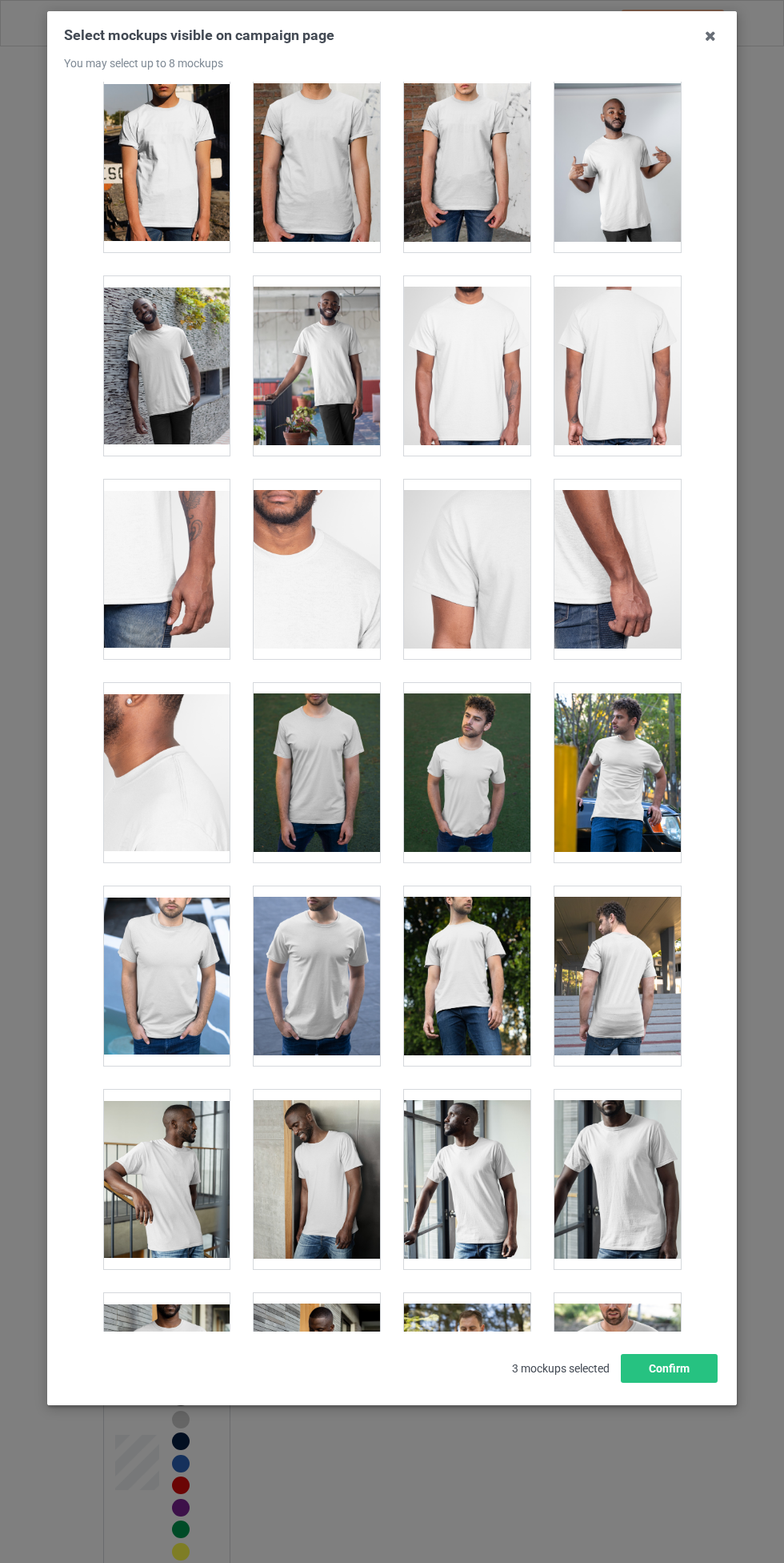
click at [344, 949] on div at bounding box center [317, 976] width 127 height 179
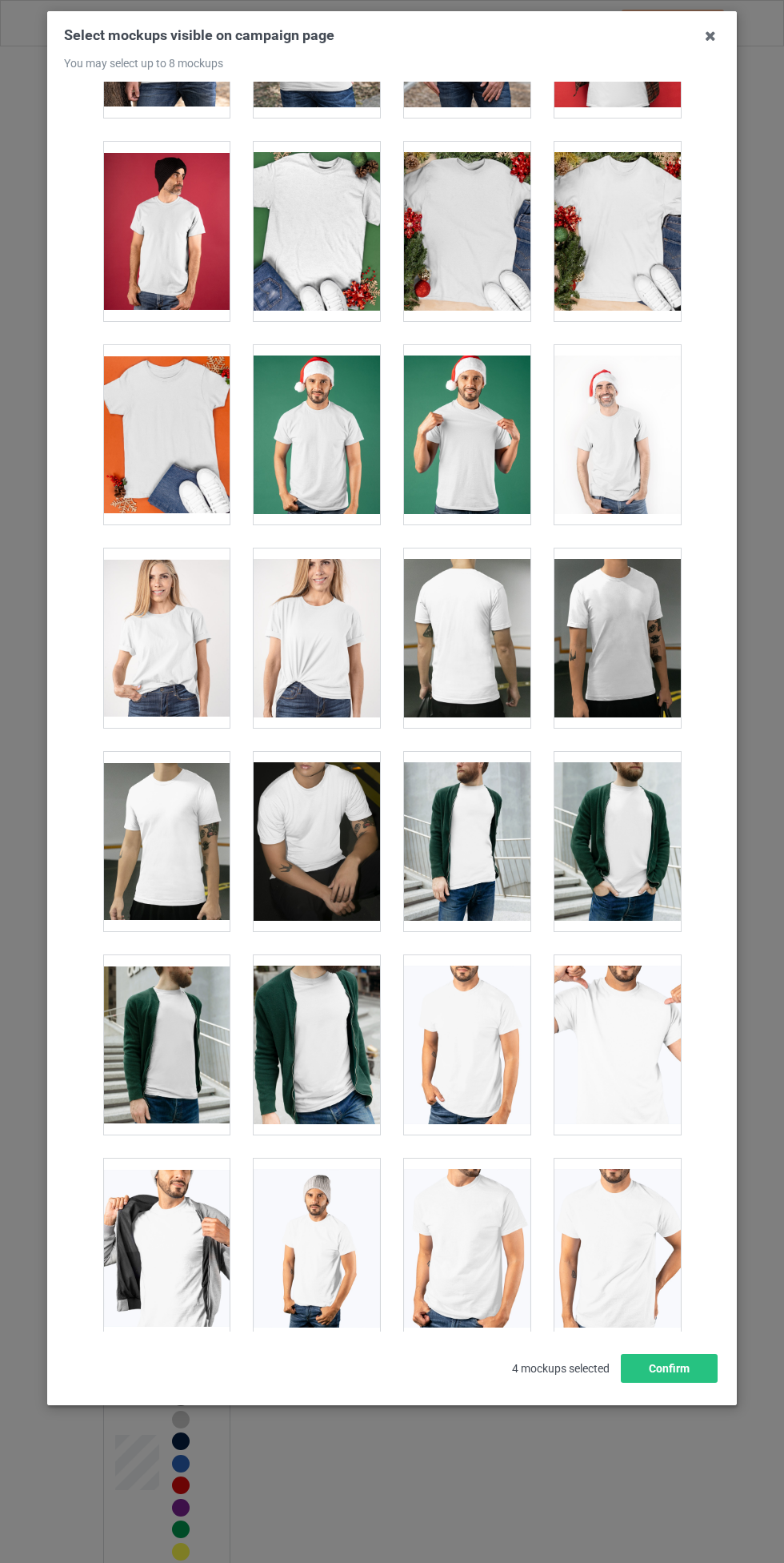
scroll to position [2194, 0]
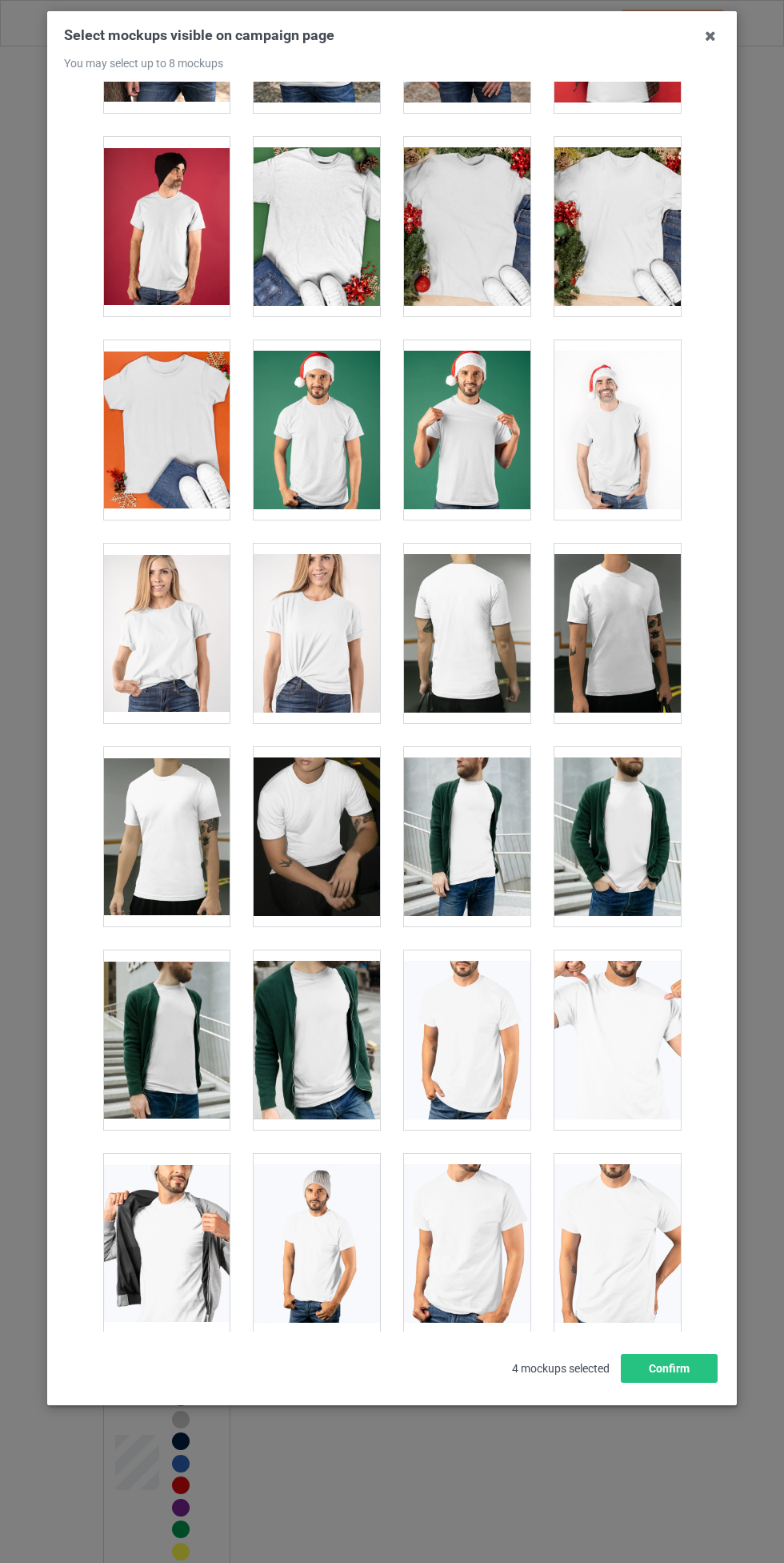
click at [172, 624] on div at bounding box center [167, 633] width 127 height 179
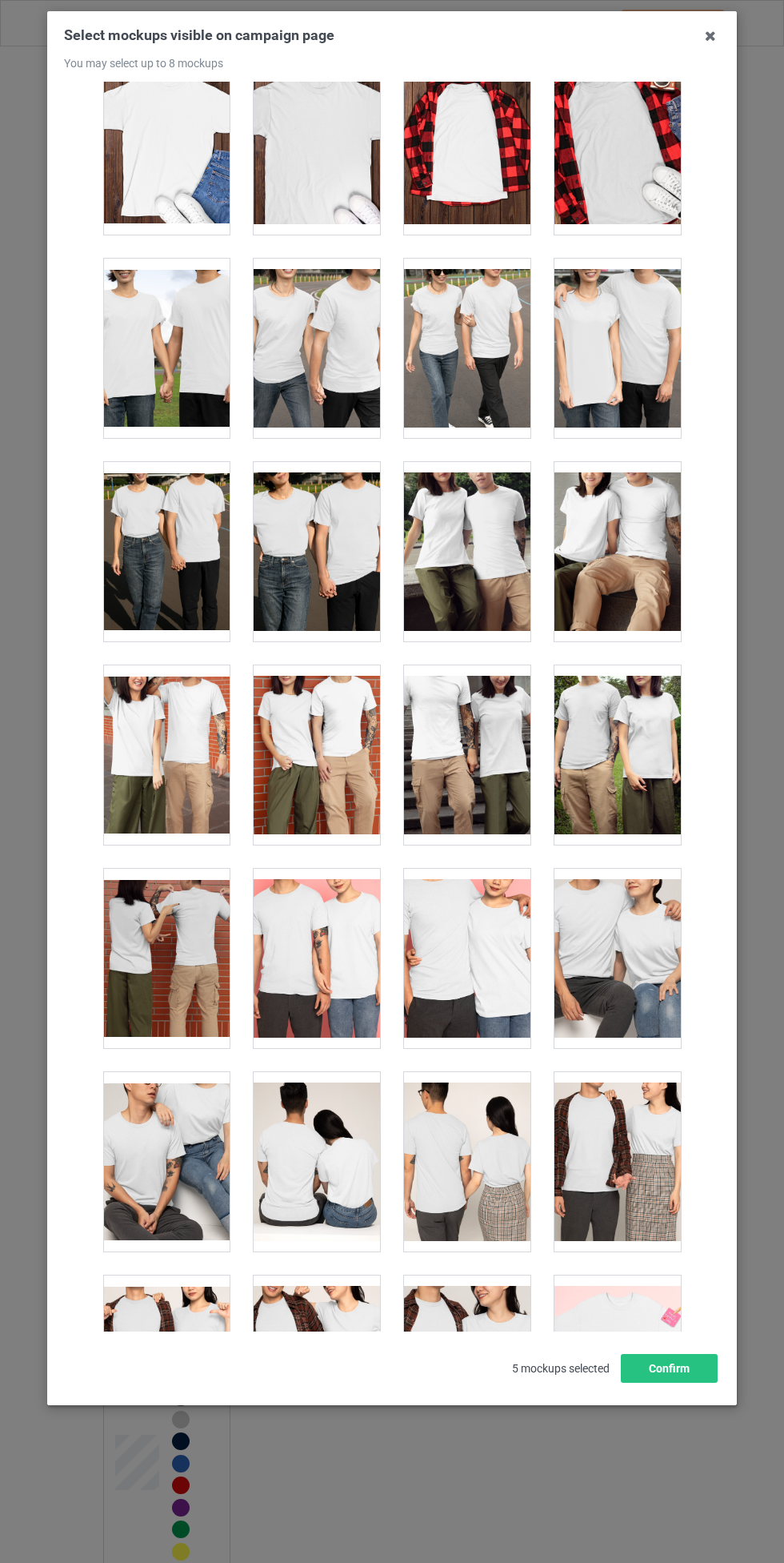
scroll to position [5131, 0]
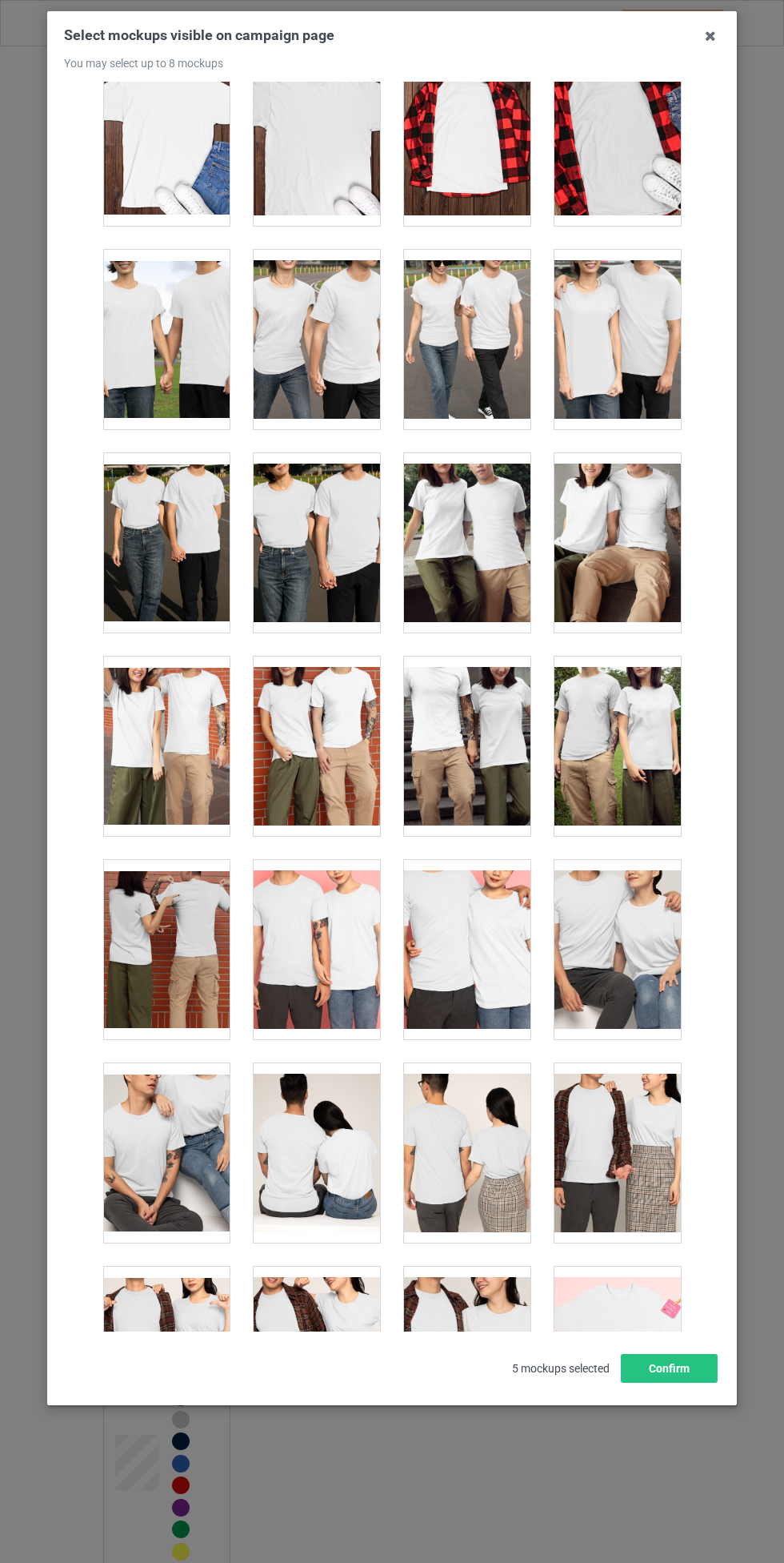
click at [160, 360] on div at bounding box center [167, 339] width 127 height 179
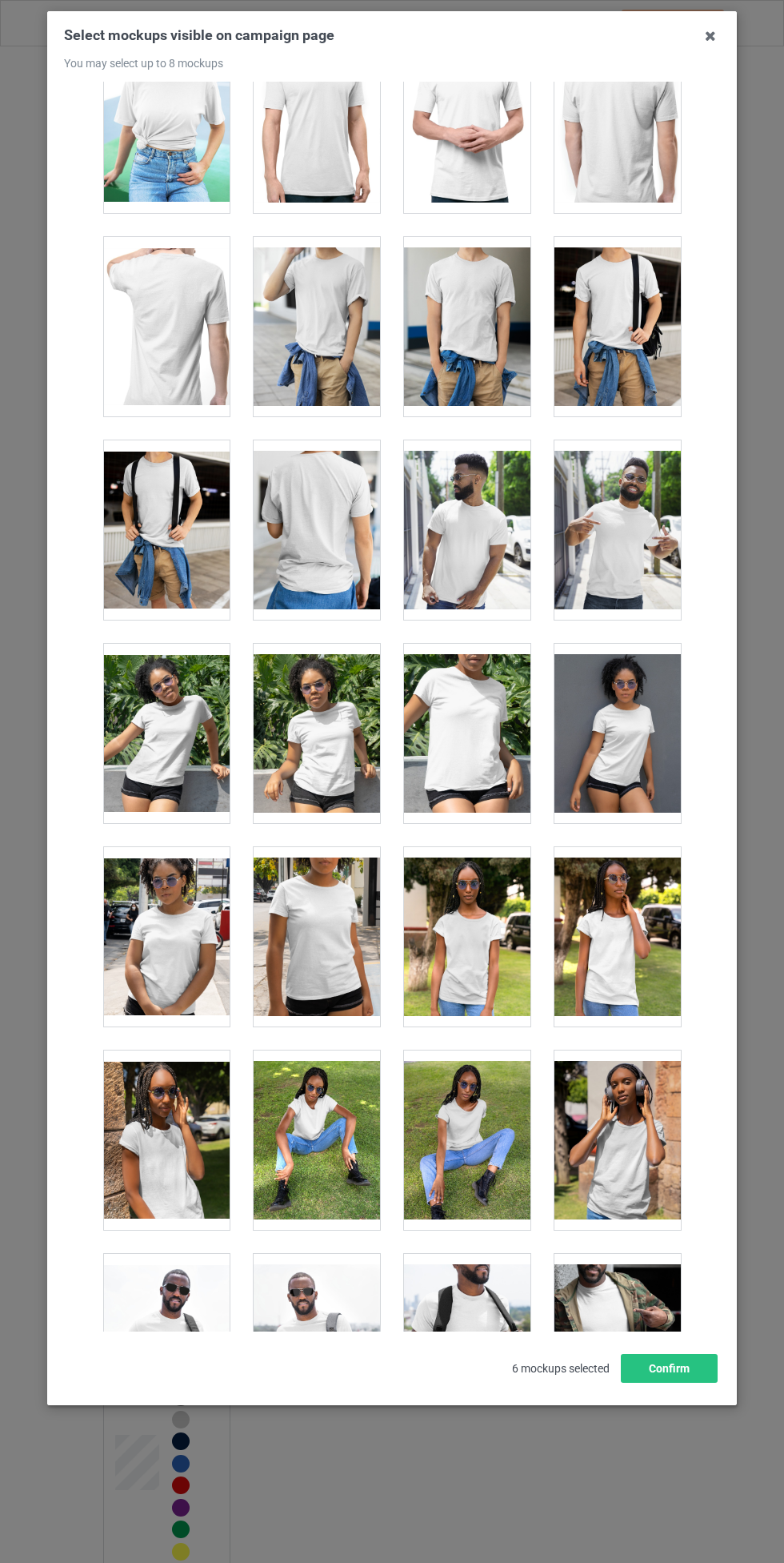
scroll to position [9010, 0]
click at [194, 921] on div at bounding box center [167, 935] width 127 height 179
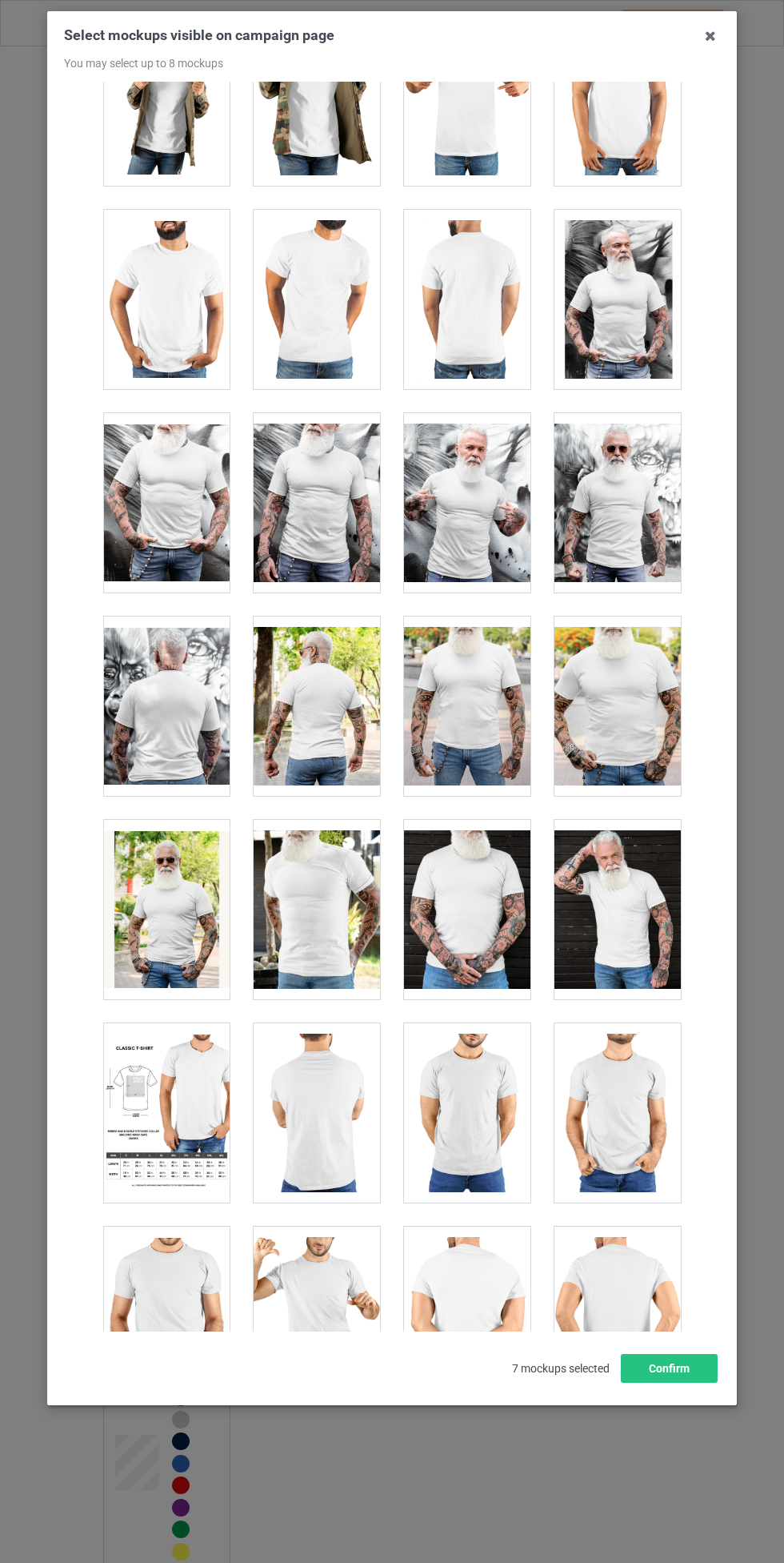
scroll to position [12507, 0]
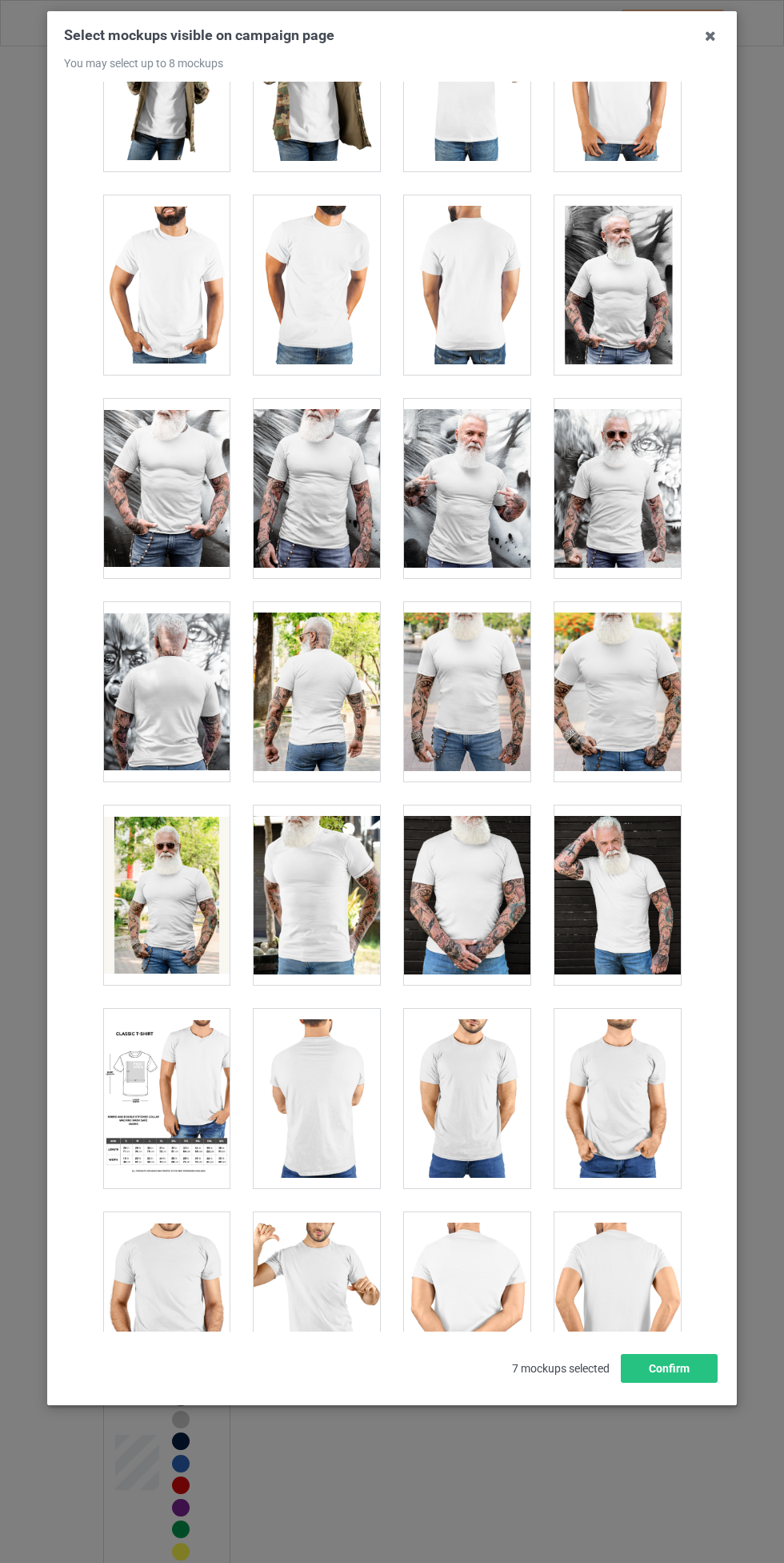
click at [631, 706] on div at bounding box center [618, 692] width 127 height 179
click at [674, 1371] on button "Confirm" at bounding box center [669, 1368] width 97 height 28
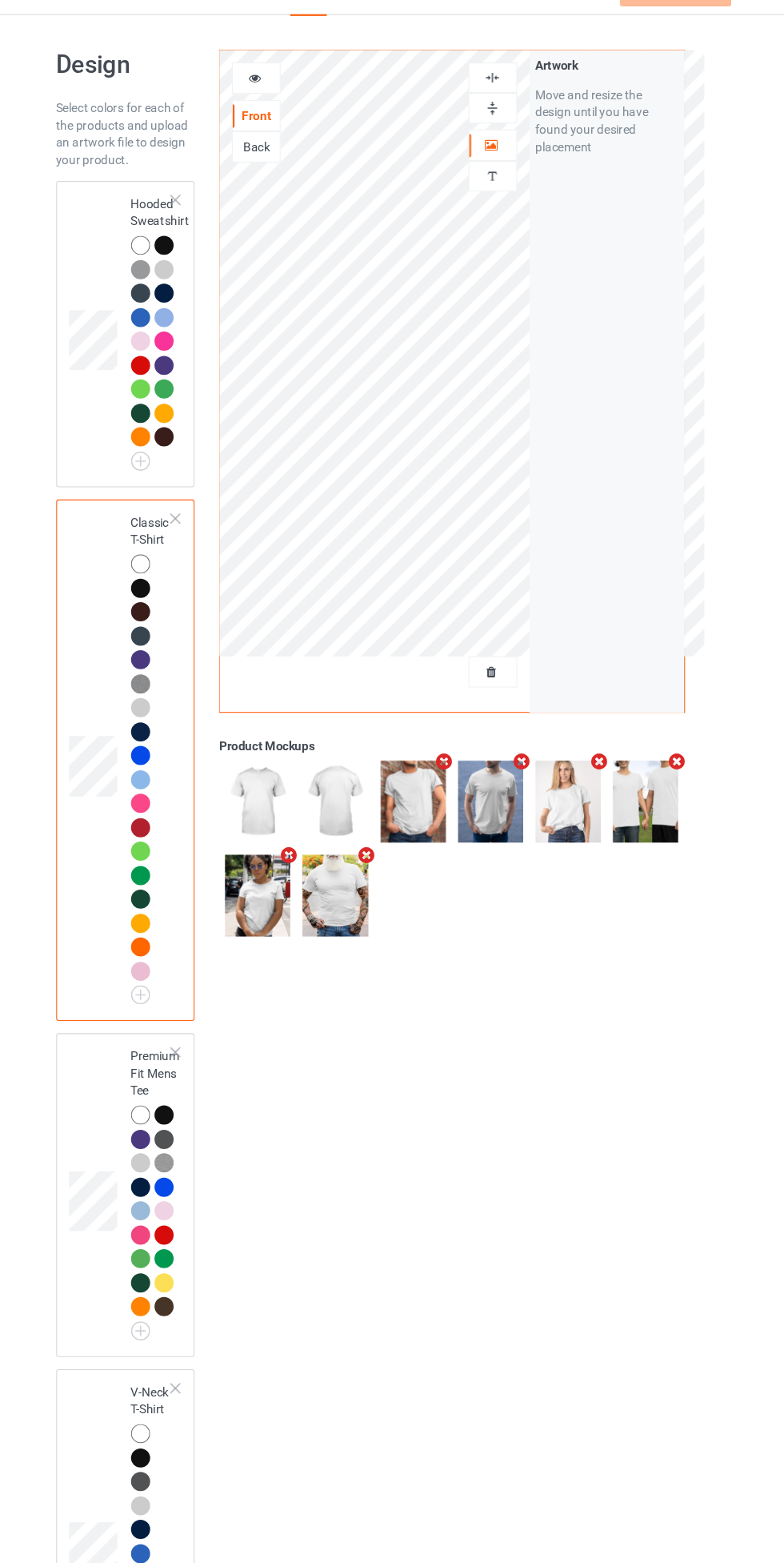
scroll to position [0, 0]
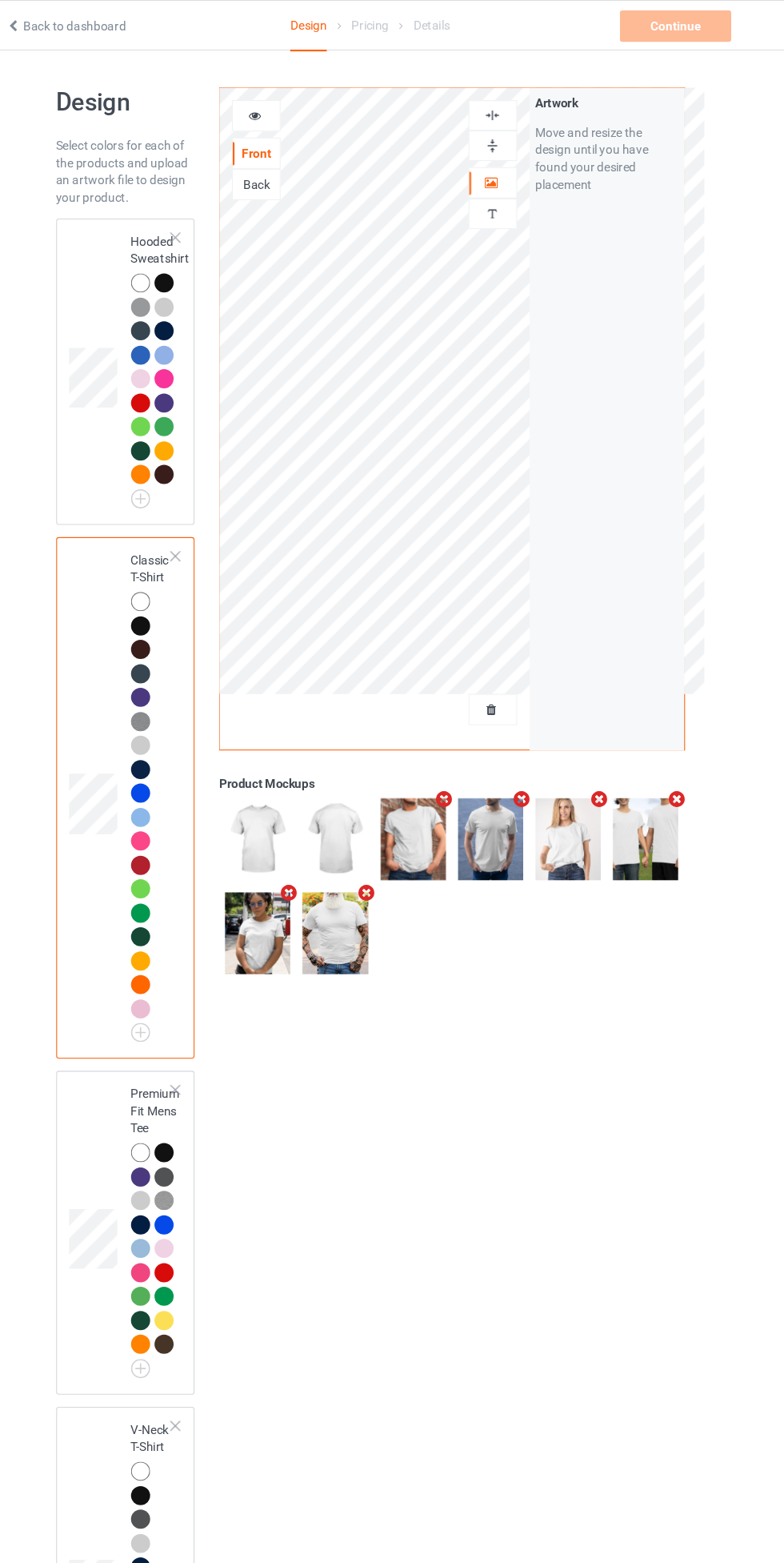
click at [505, 105] on img at bounding box center [505, 106] width 15 height 15
click at [511, 101] on img at bounding box center [505, 106] width 15 height 15
click at [508, 101] on img at bounding box center [505, 106] width 15 height 15
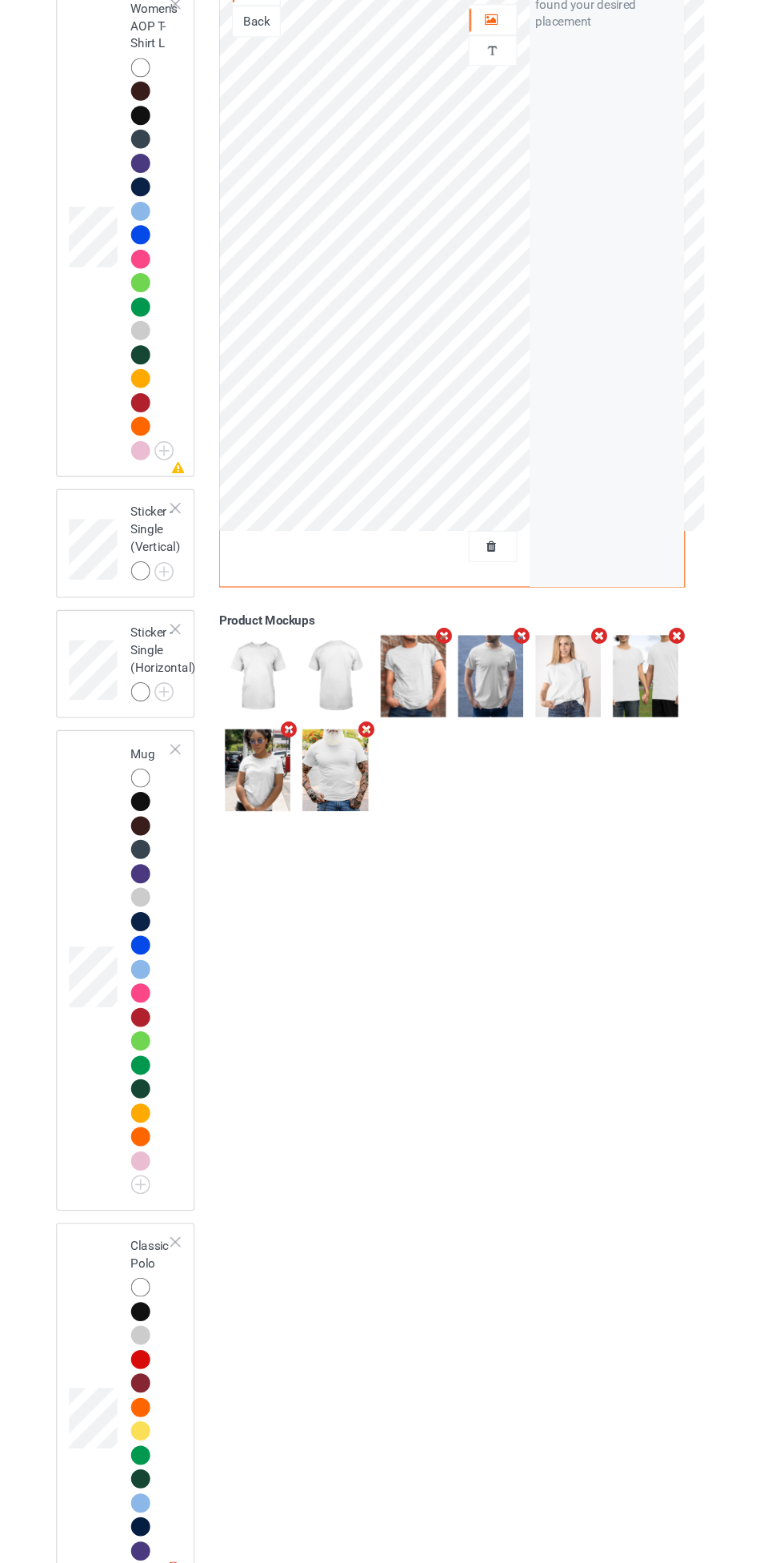
scroll to position [4958, 0]
click at [213, 1261] on div at bounding box center [213, 1267] width 11 height 11
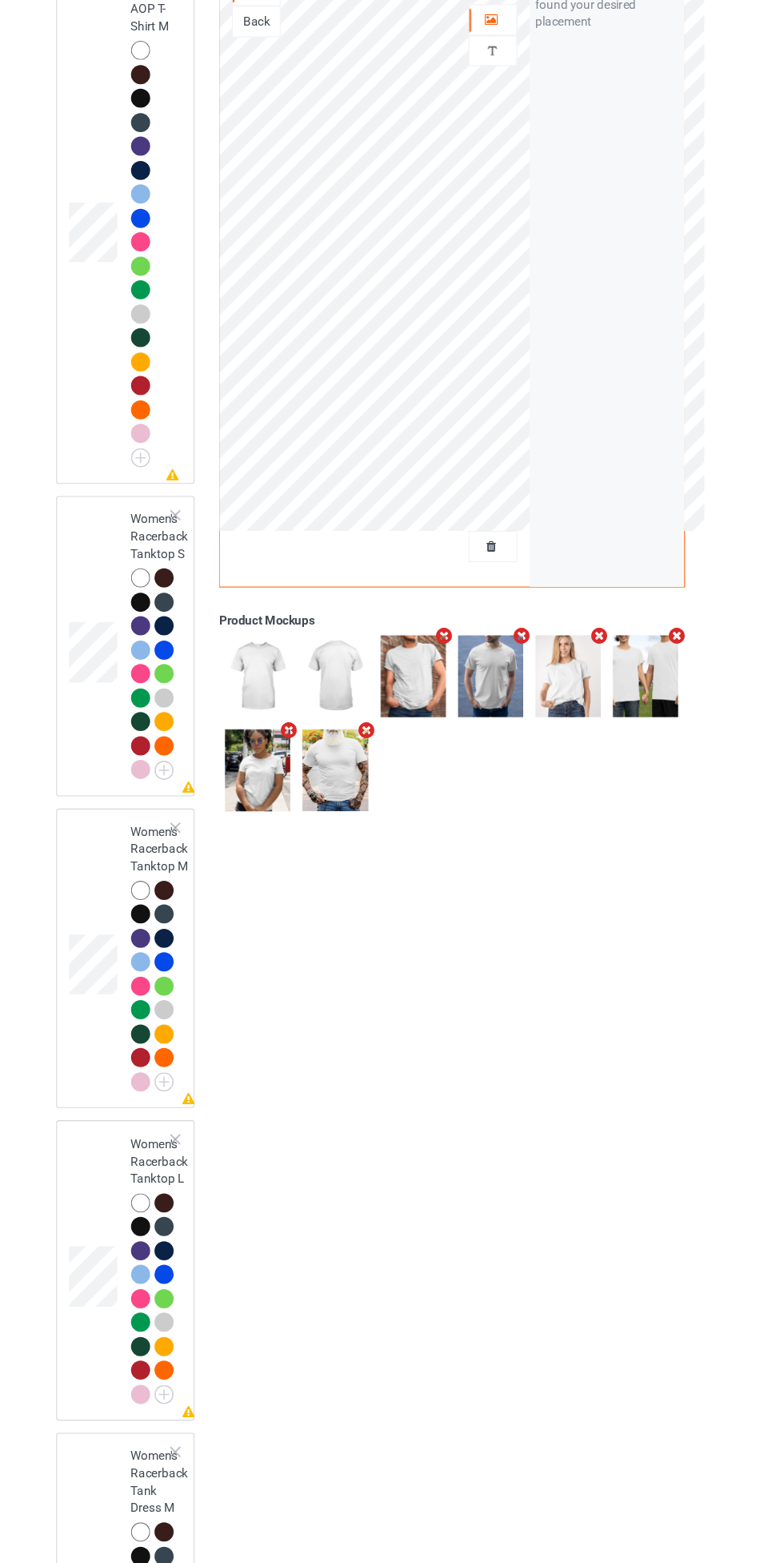
scroll to position [6630, 0]
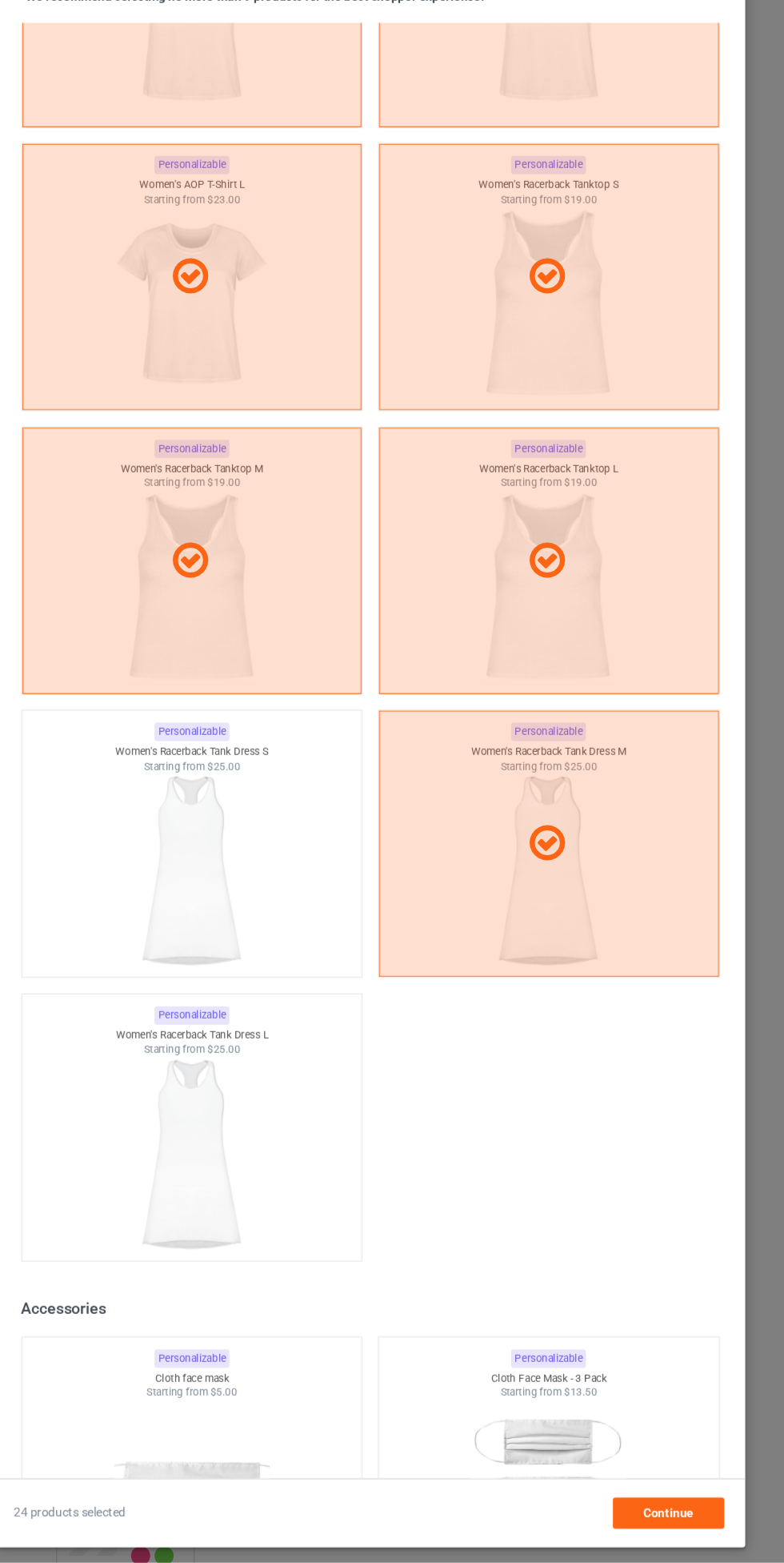
scroll to position [5492, 0]
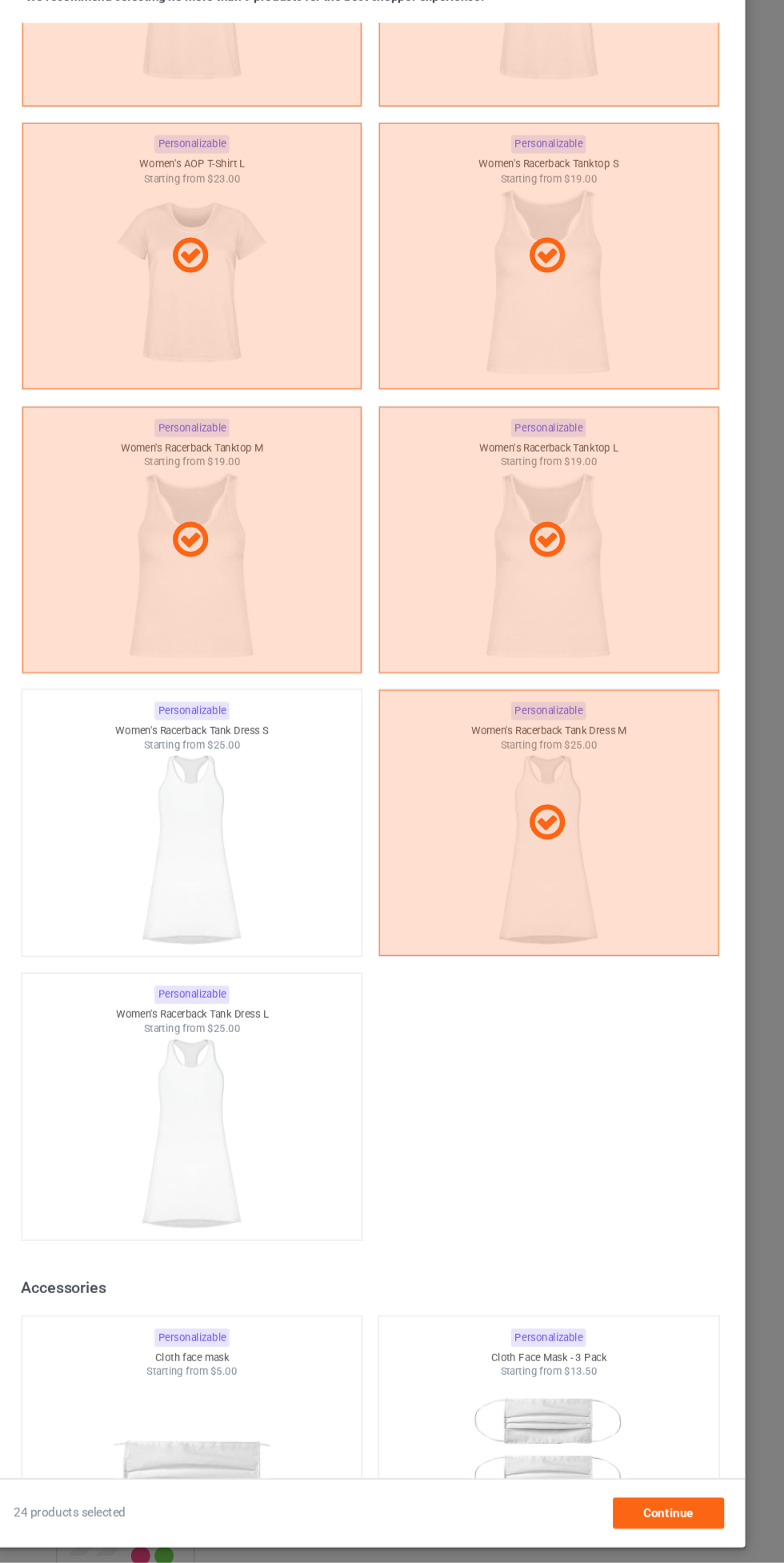
click at [261, 918] on img at bounding box center [227, 907] width 143 height 179
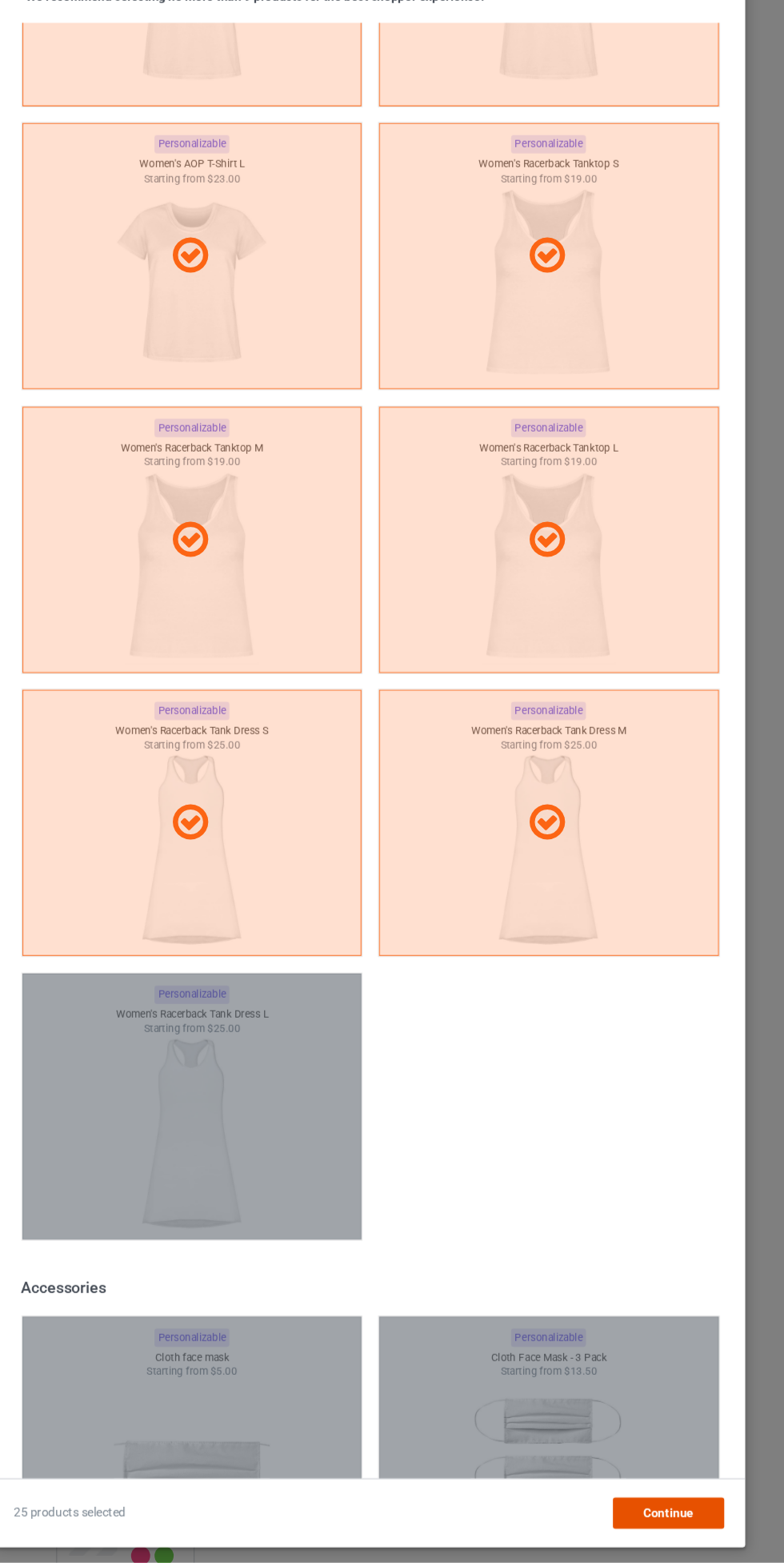
click at [656, 1514] on span "Continue" at bounding box center [667, 1518] width 46 height 13
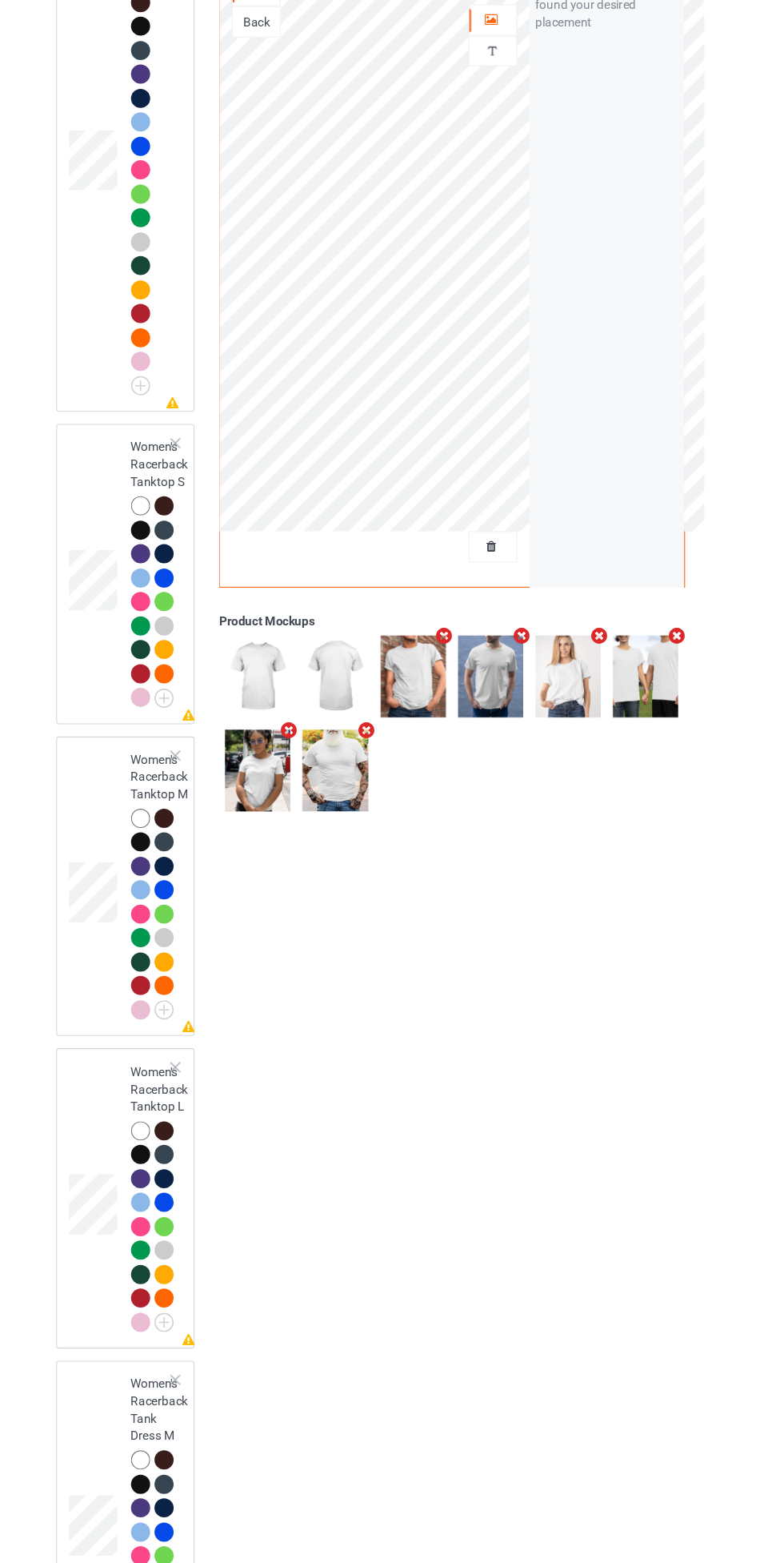
scroll to position [6758, 0]
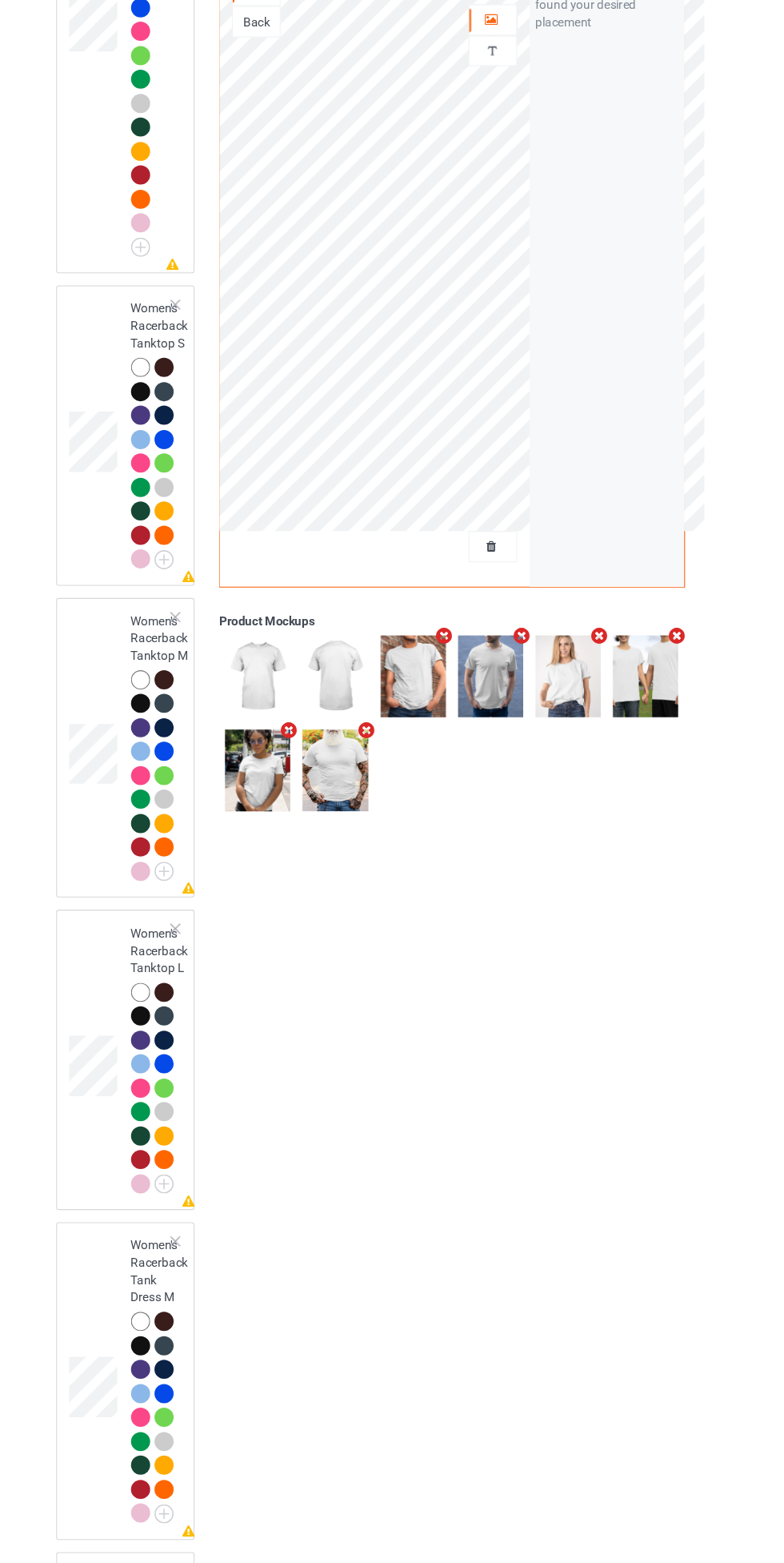
click at [0, 0] on img at bounding box center [0, 0] width 0 height 0
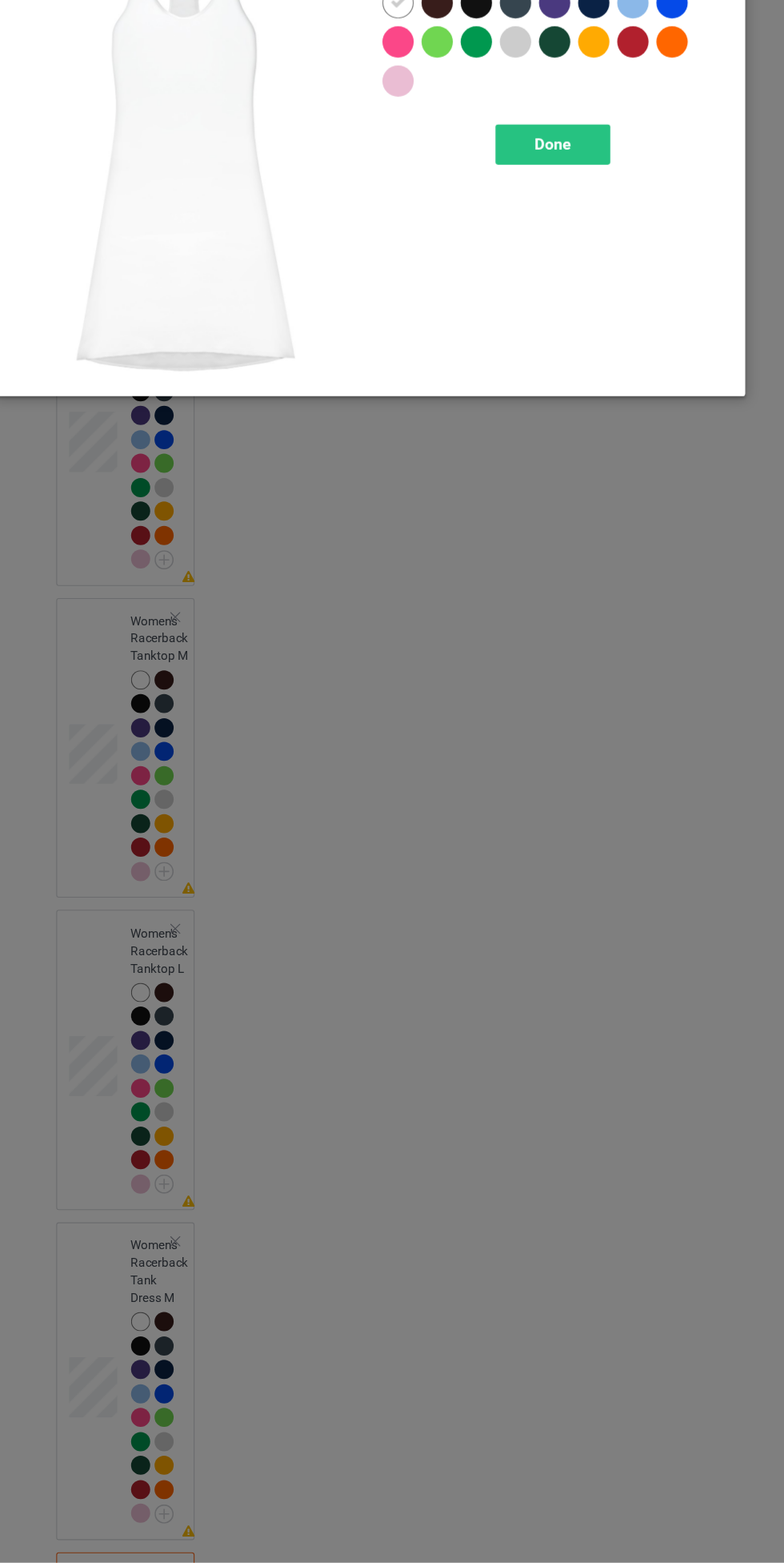
scroll to position [6758, 0]
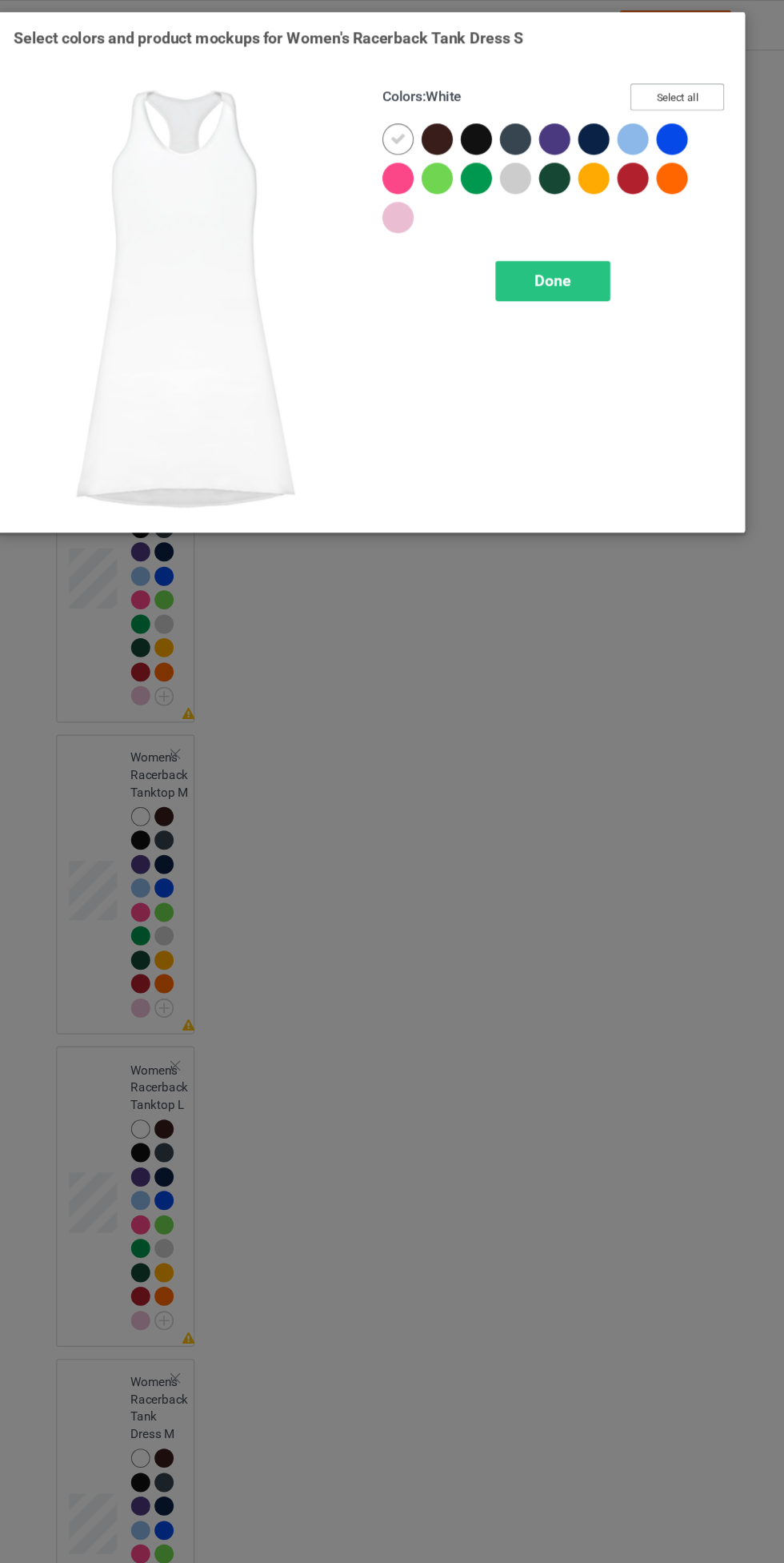
click at [690, 85] on button "Select all" at bounding box center [674, 89] width 86 height 25
click at [585, 264] on div "Done" at bounding box center [561, 259] width 106 height 37
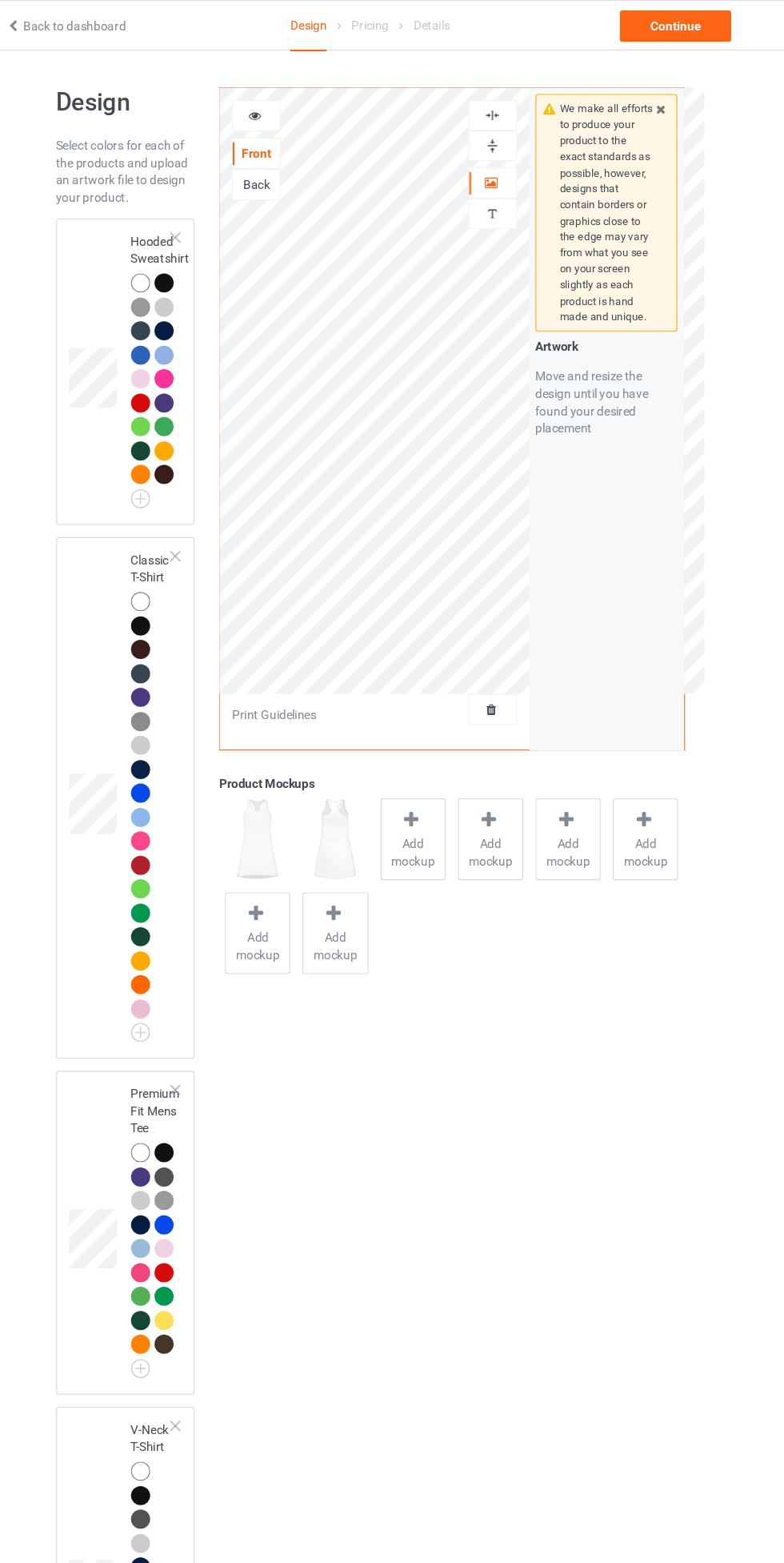
click at [187, 553] on div at bounding box center [181, 553] width 18 height 18
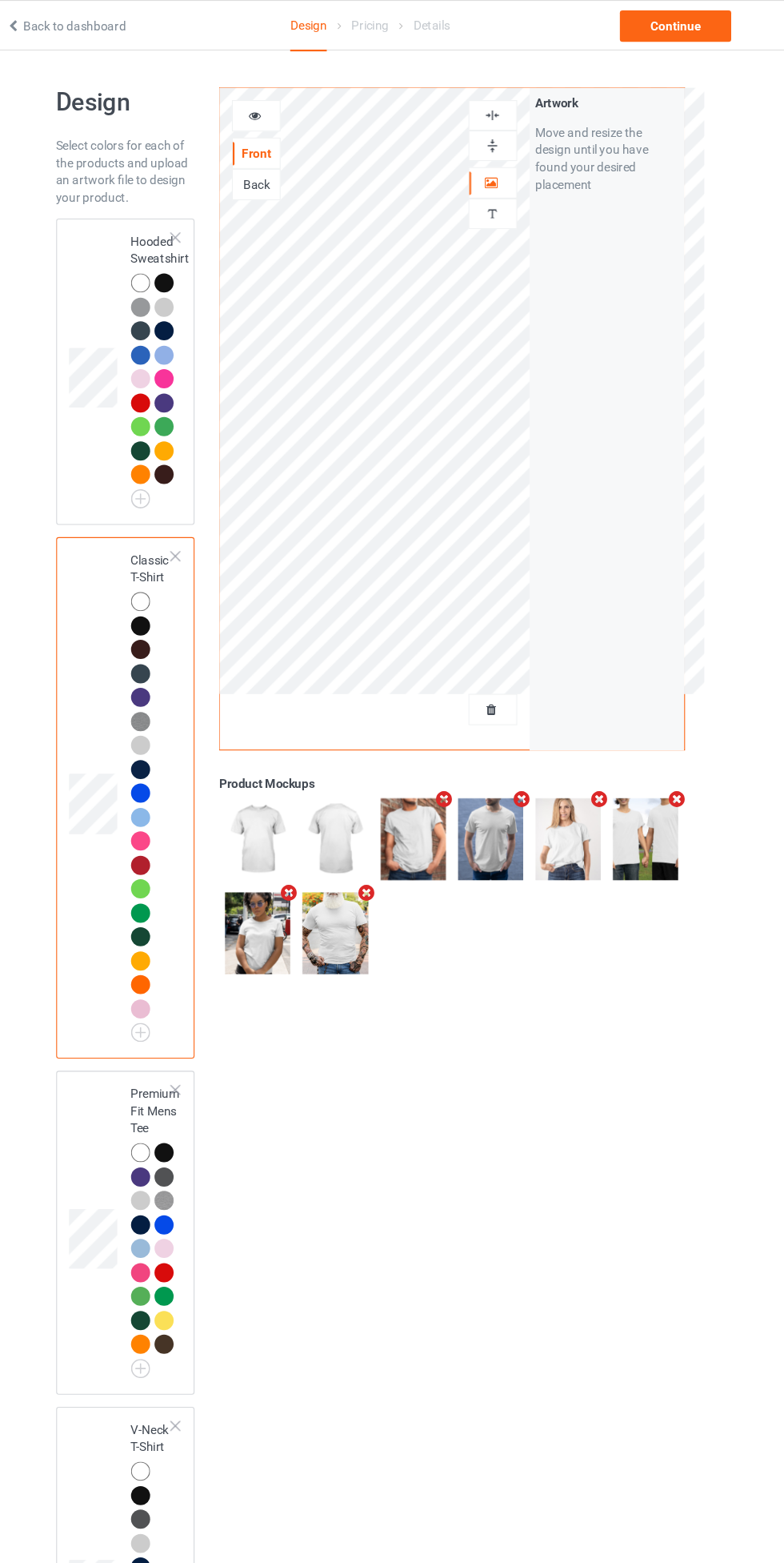
click at [524, 97] on div at bounding box center [505, 106] width 45 height 28
click at [505, 106] on img at bounding box center [505, 106] width 15 height 15
click at [685, 26] on div "Continue" at bounding box center [673, 24] width 102 height 28
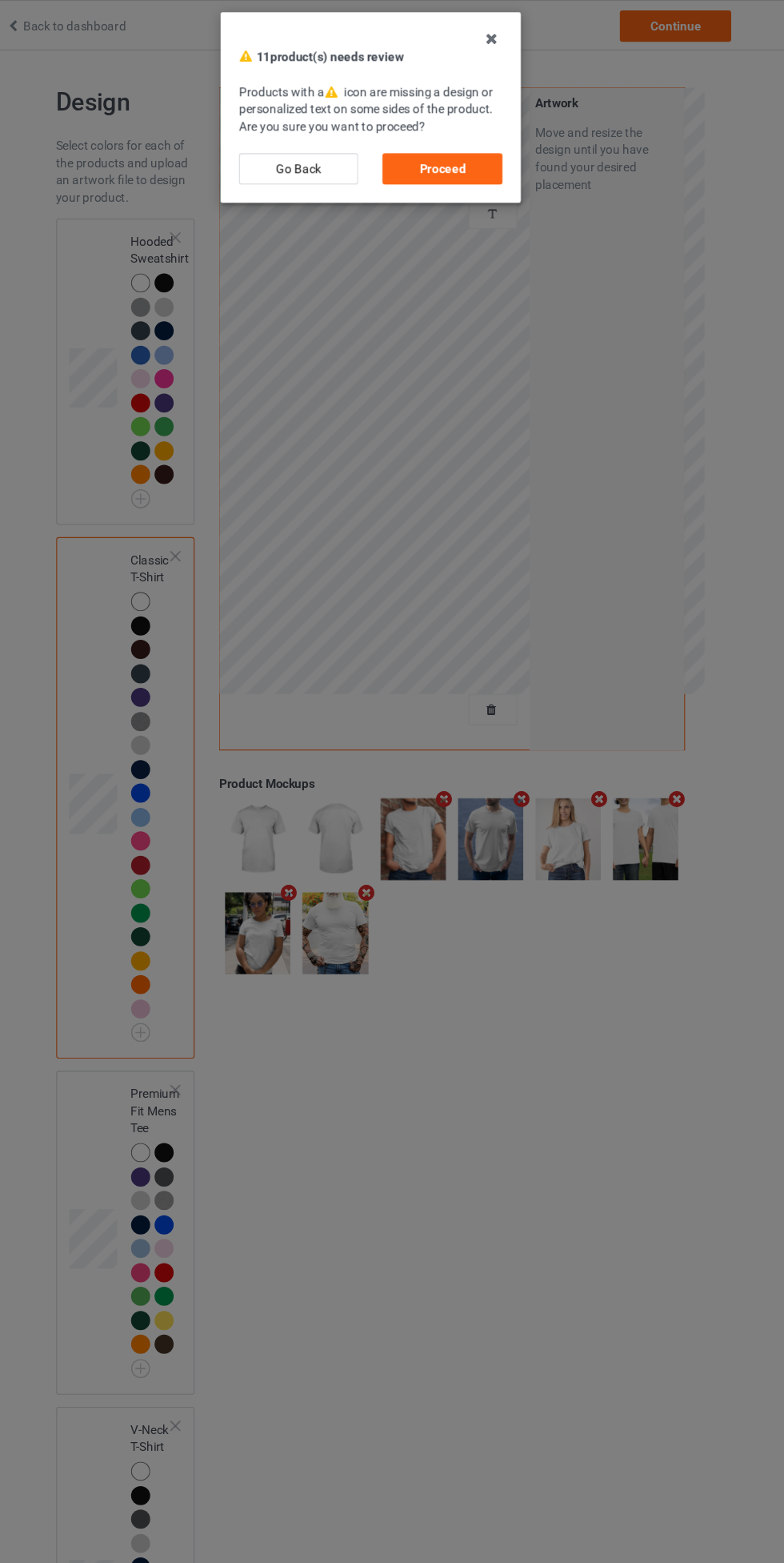
click at [484, 153] on div "Proceed" at bounding box center [458, 155] width 110 height 28
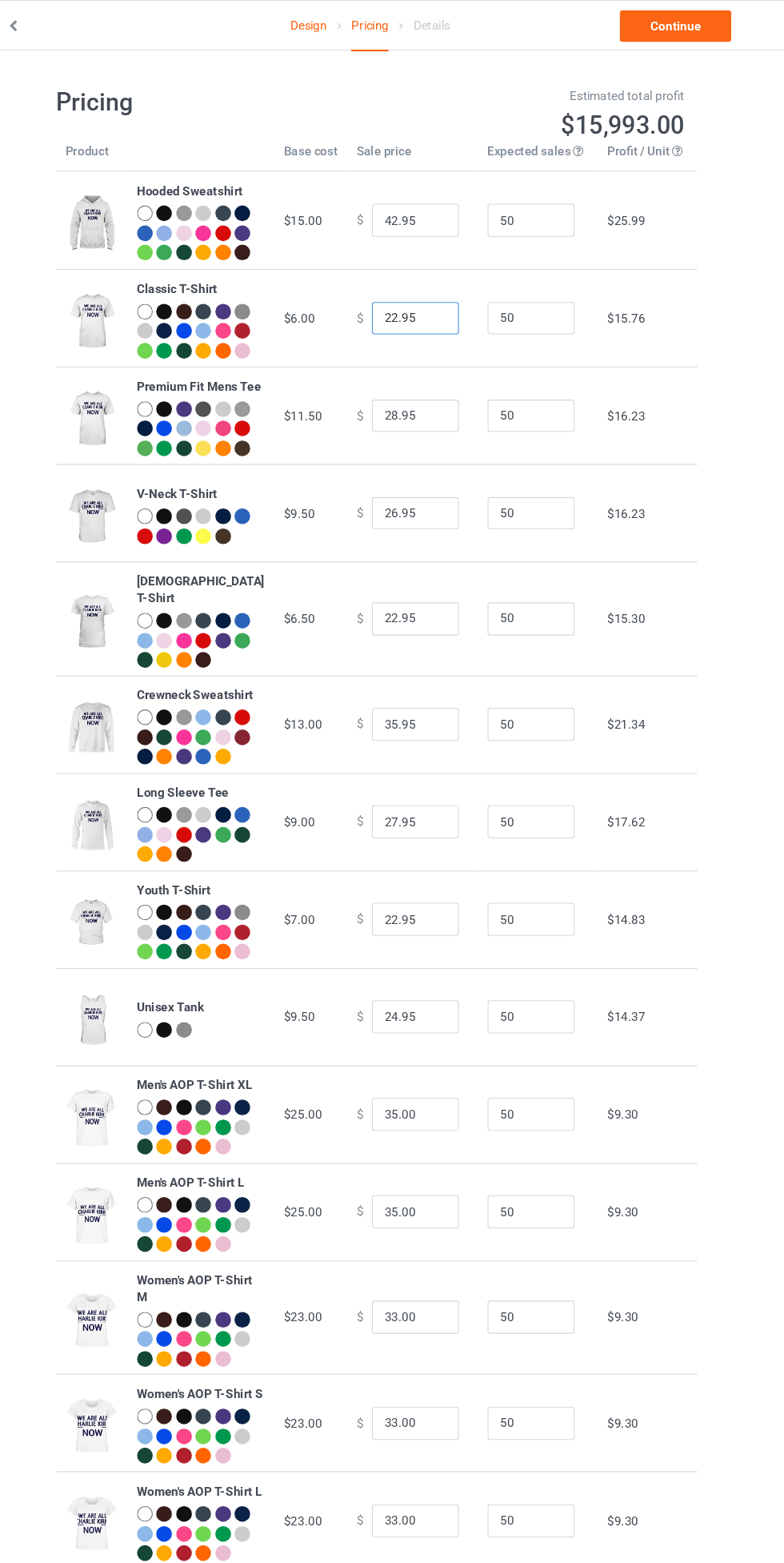
click at [411, 308] on input "22.95" at bounding box center [434, 293] width 80 height 30
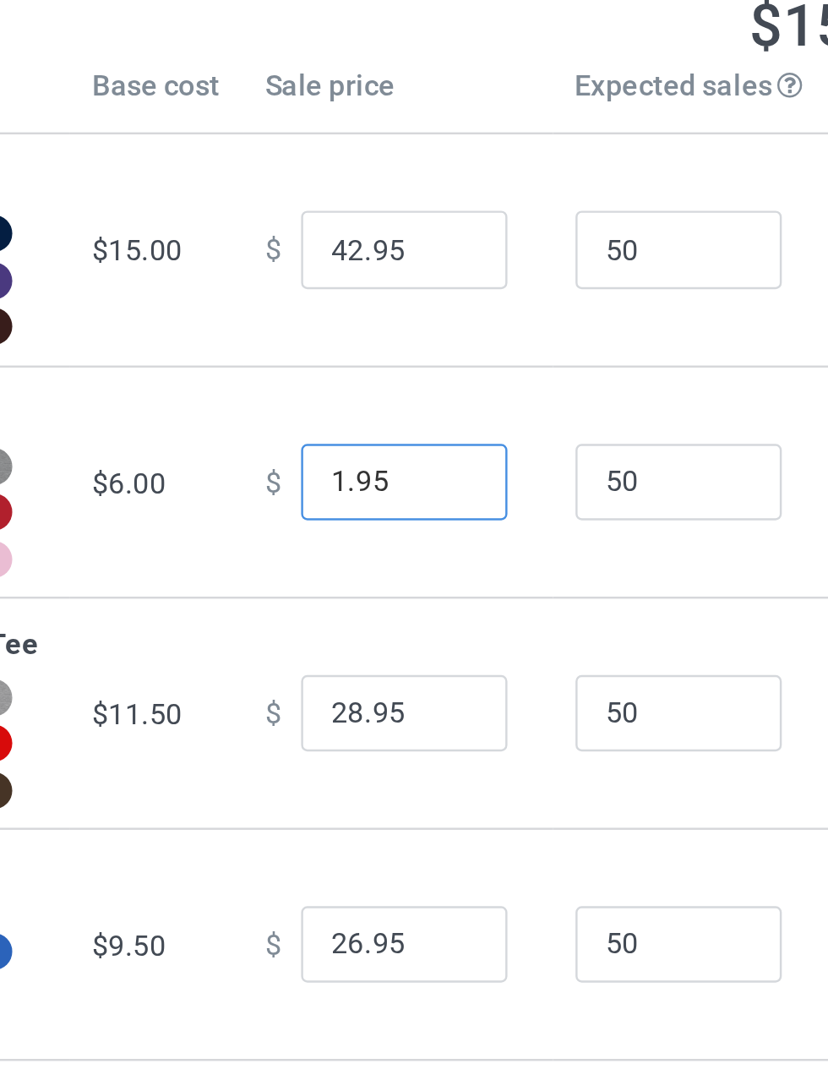
type input "19.95"
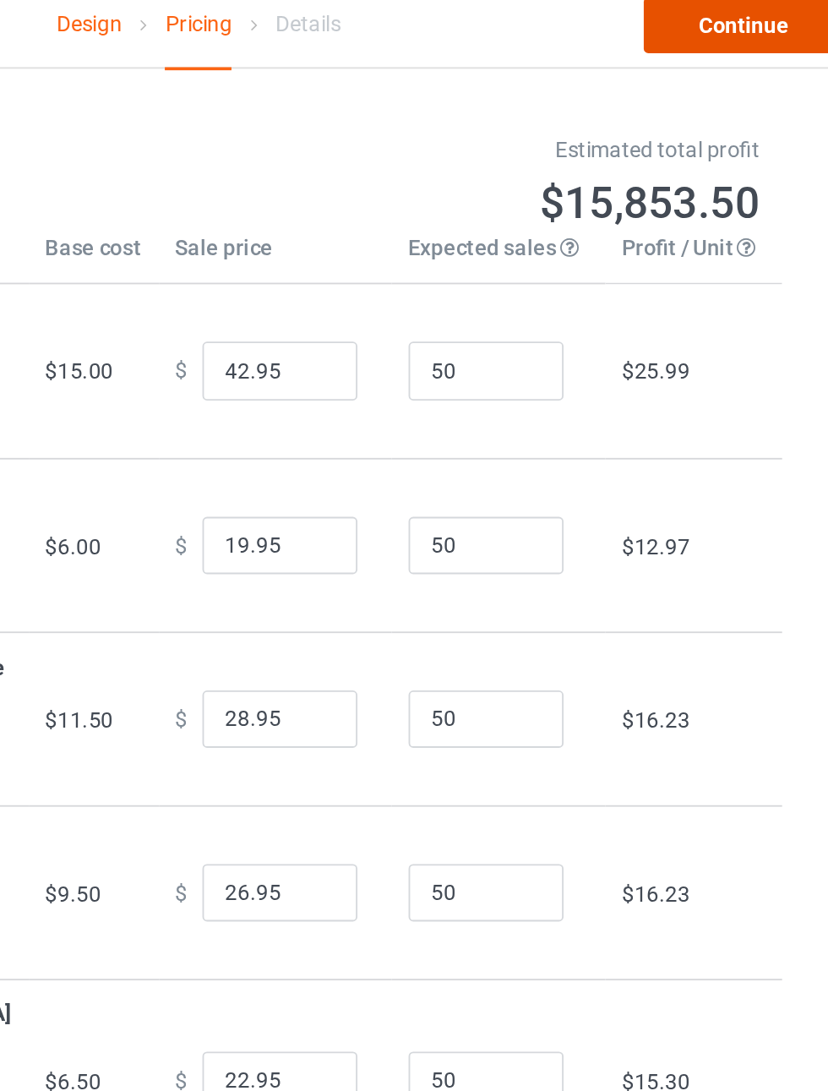
click at [718, 27] on link "Continue" at bounding box center [711, 25] width 108 height 30
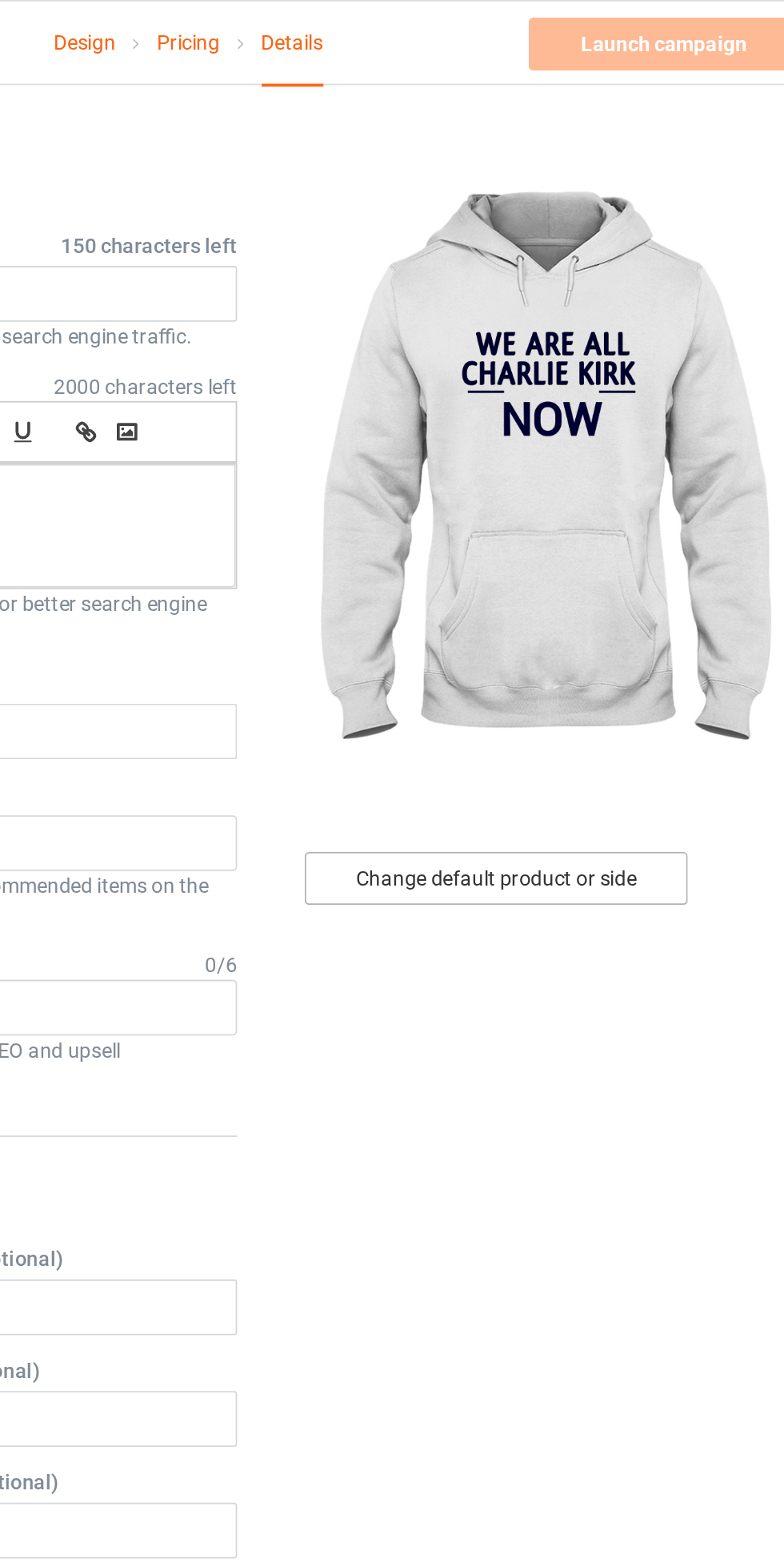
click at [578, 469] on div "Change default product or side" at bounding box center [560, 478] width 209 height 28
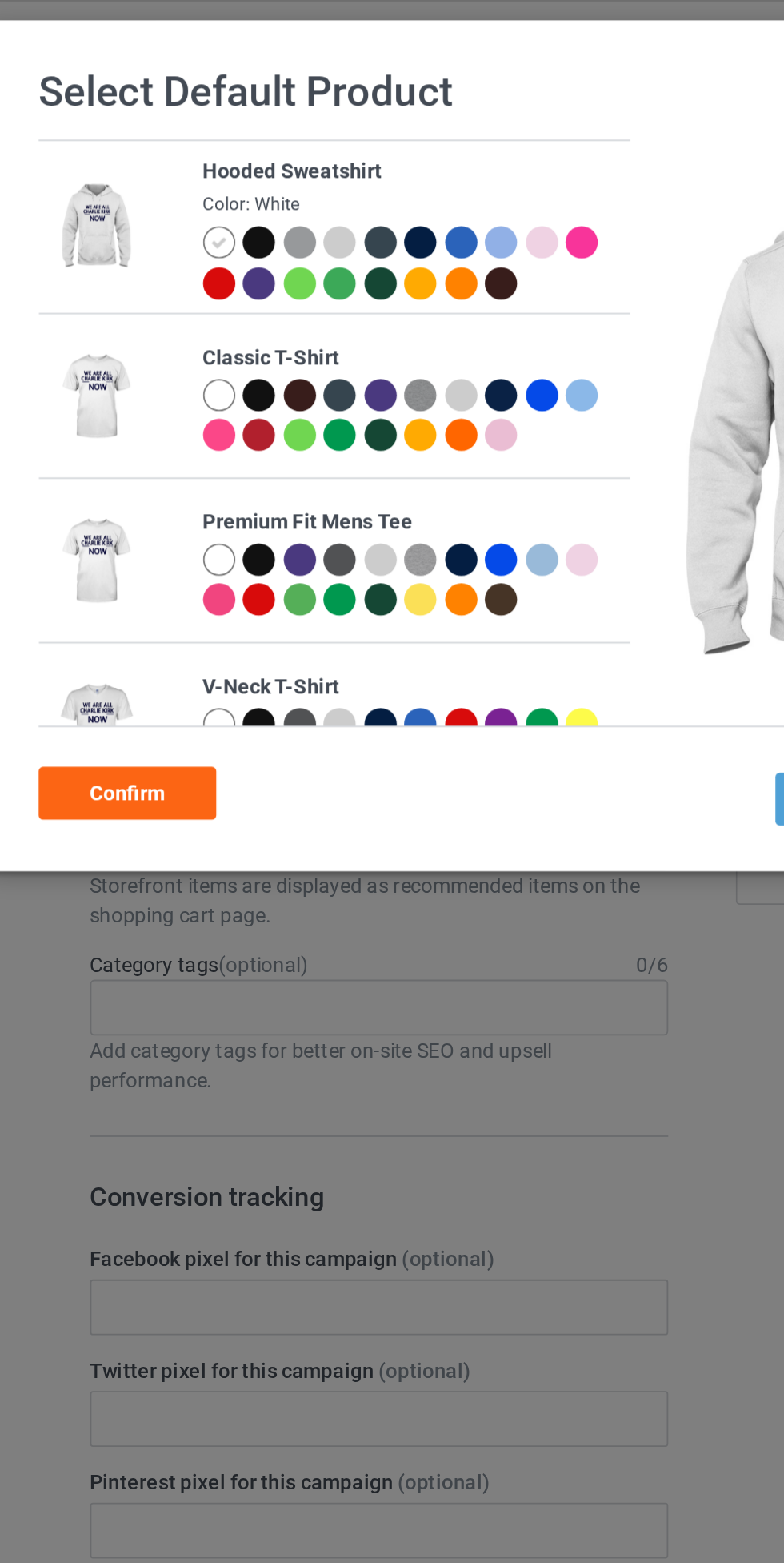
click at [178, 212] on div at bounding box center [173, 215] width 18 height 18
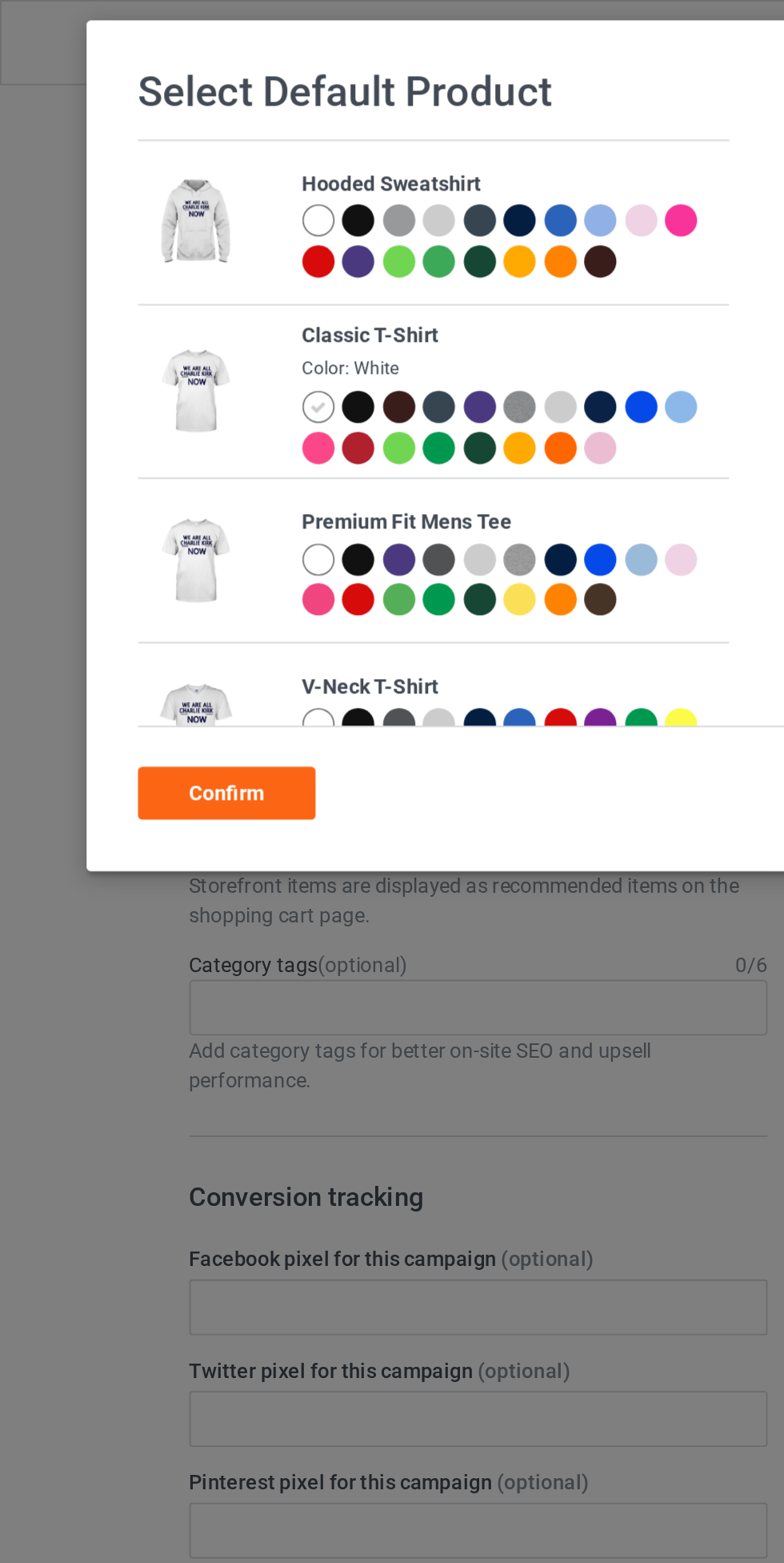
click at [150, 433] on div "Confirm" at bounding box center [123, 432] width 97 height 28
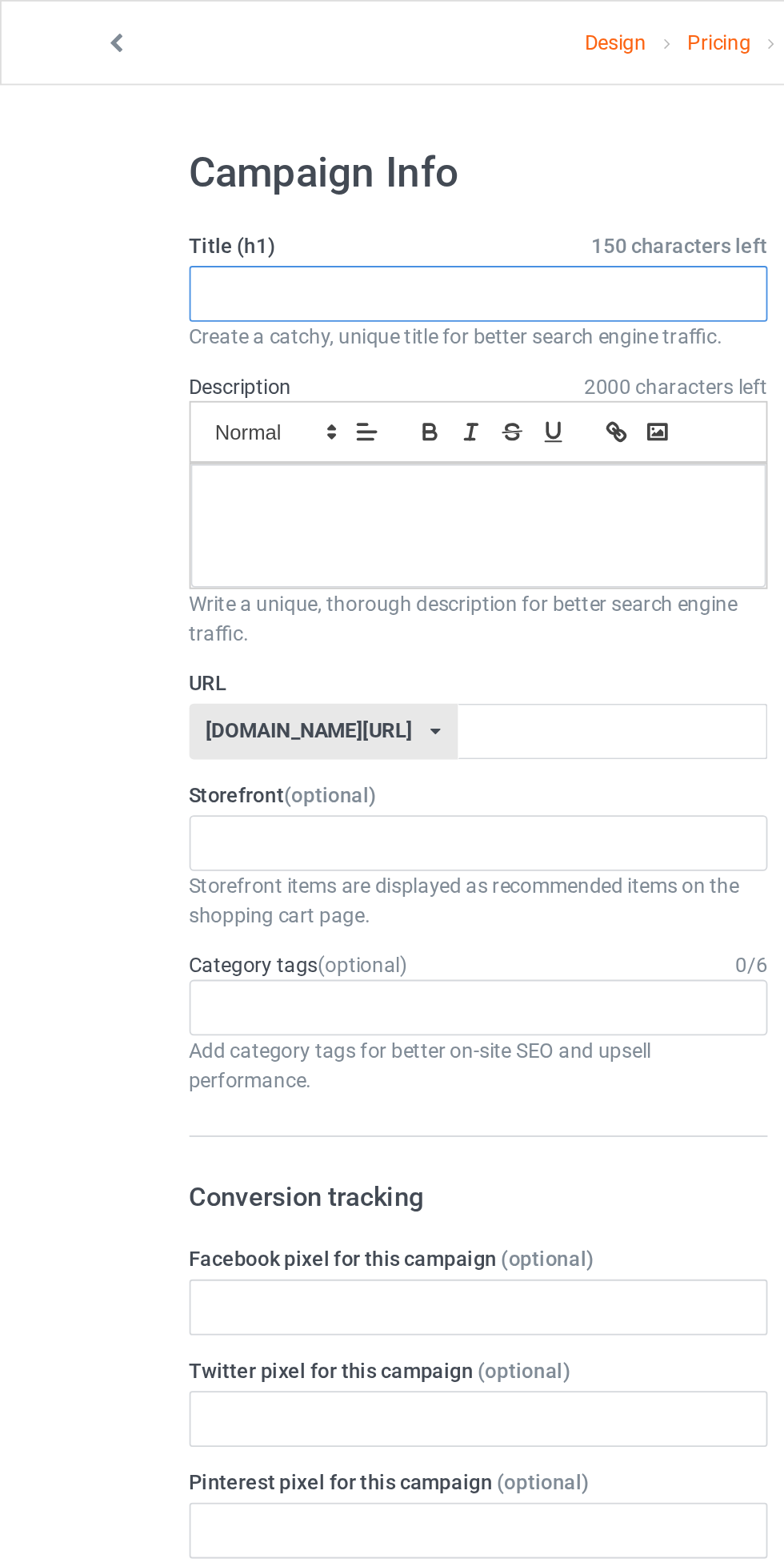
click at [313, 162] on input "text" at bounding box center [260, 160] width 315 height 30
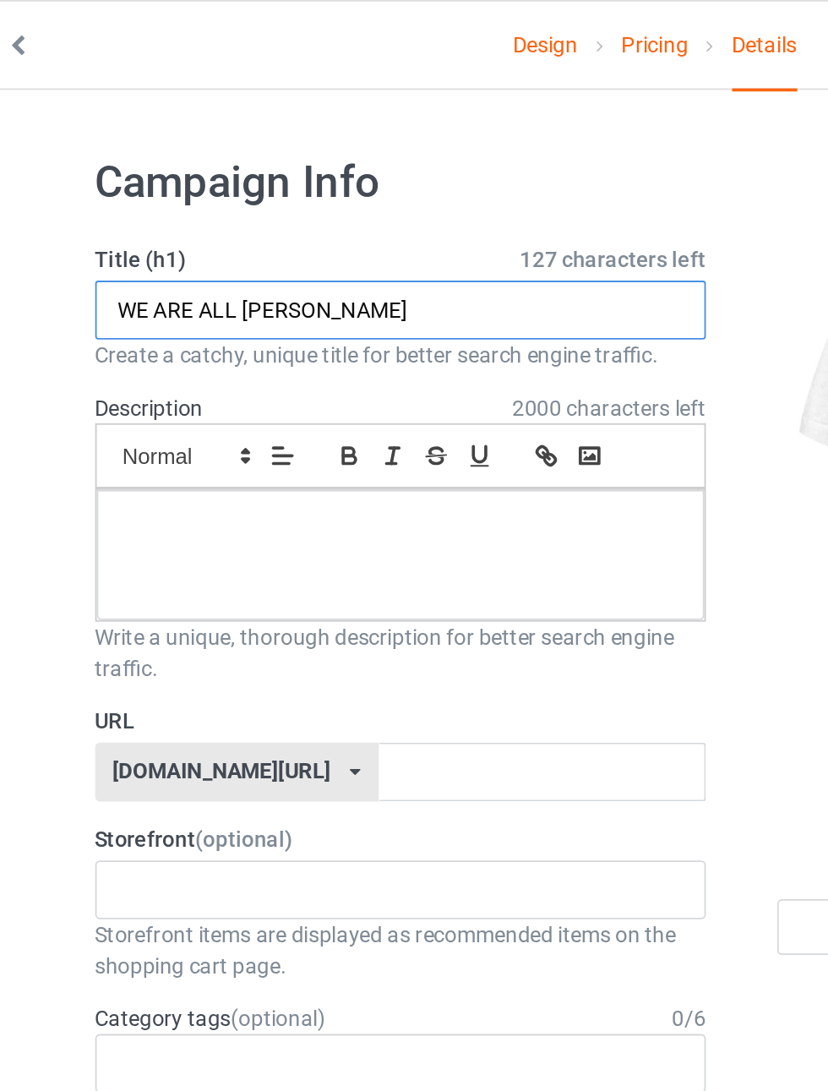
type input "WE ARE ALL [PERSON_NAME]"
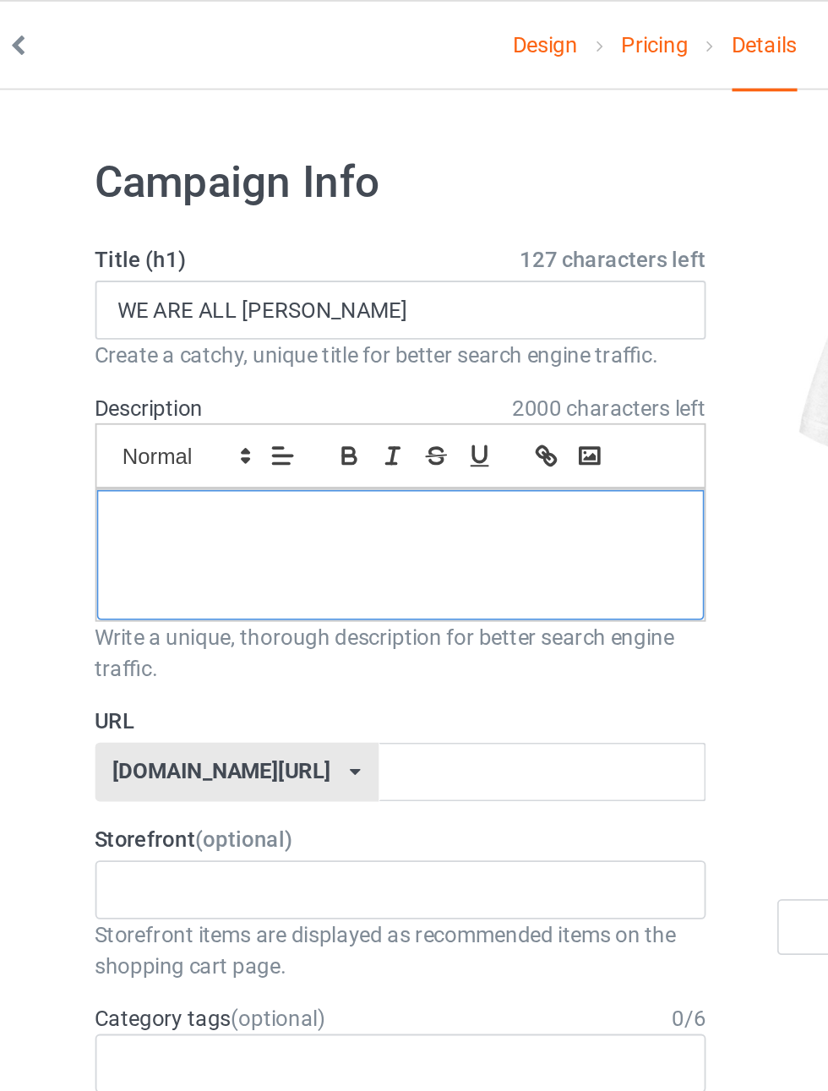
click at [344, 304] on div at bounding box center [275, 302] width 331 height 71
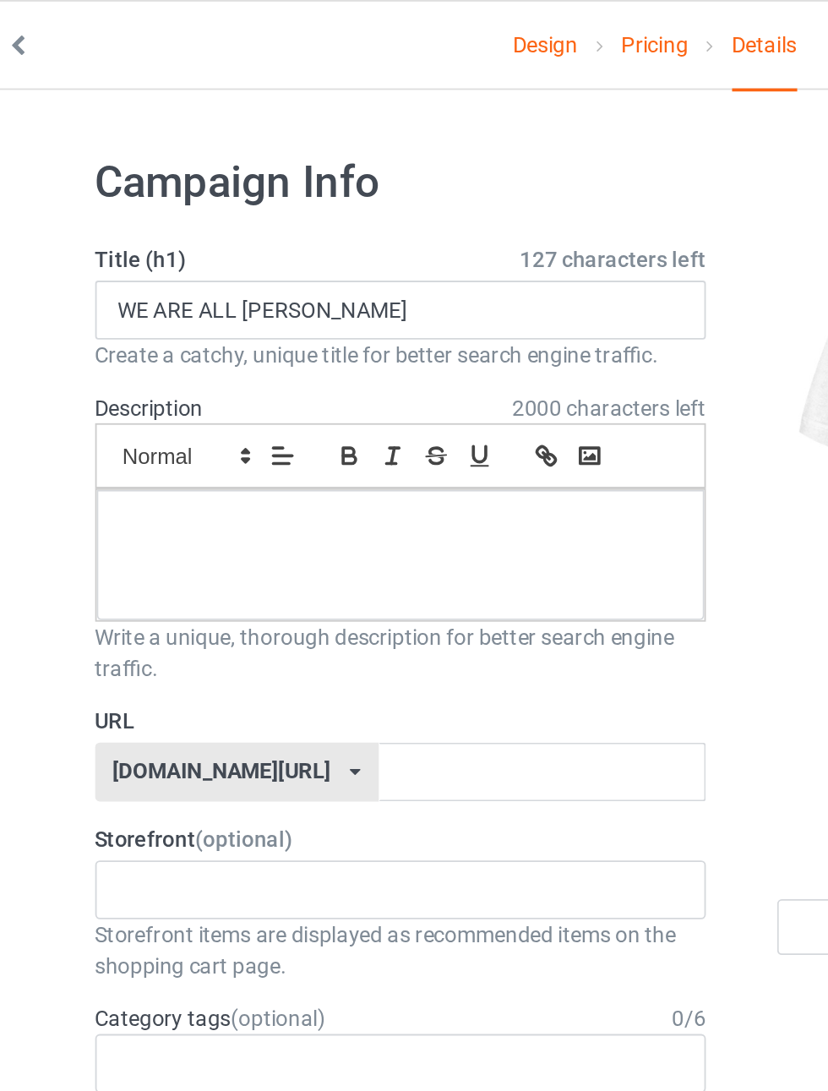
click at [163, 248] on span at bounding box center [158, 248] width 83 height 20
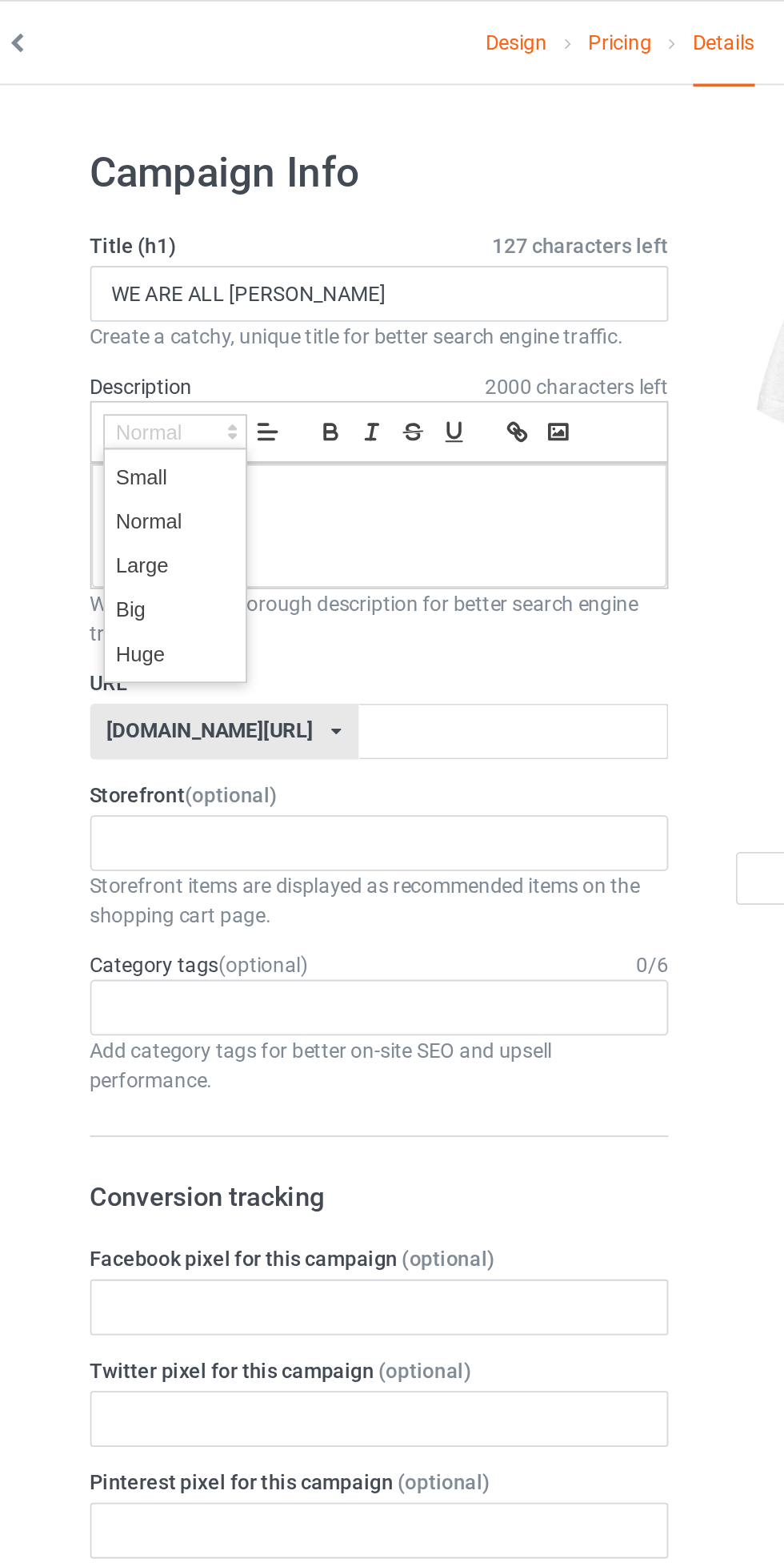
click at [162, 306] on span at bounding box center [150, 308] width 64 height 24
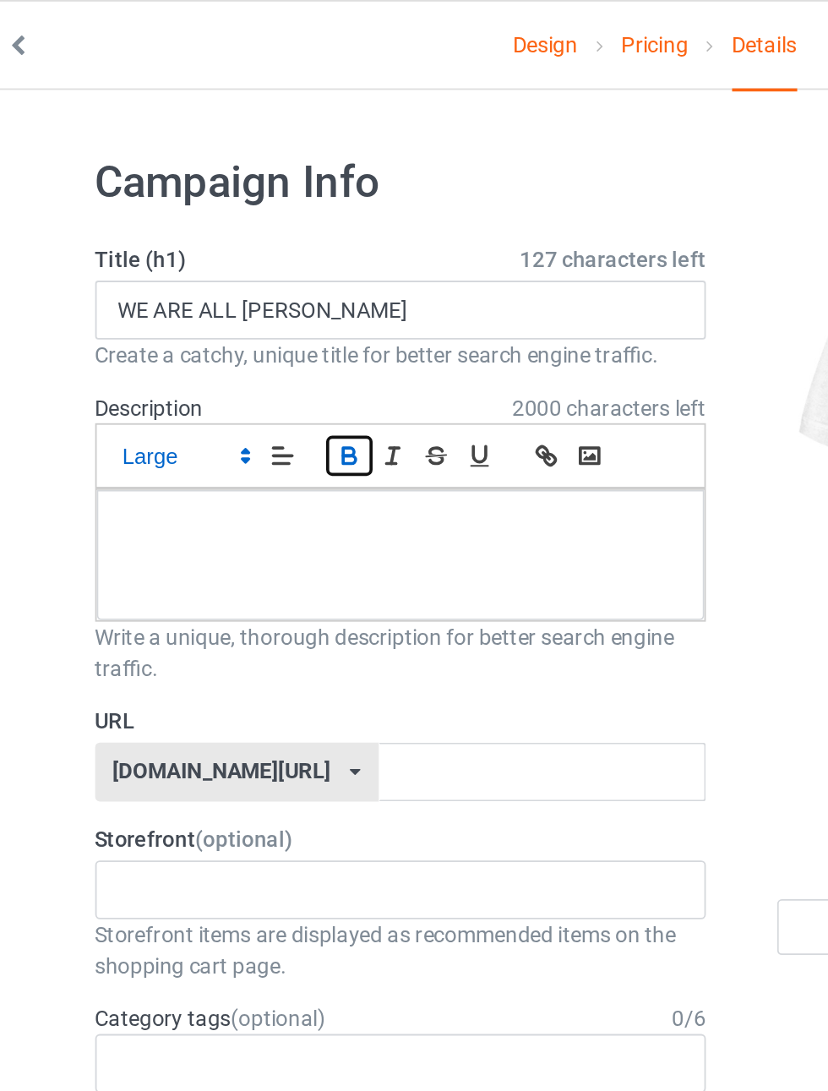
click at [247, 250] on icon "button" at bounding box center [247, 248] width 15 height 15
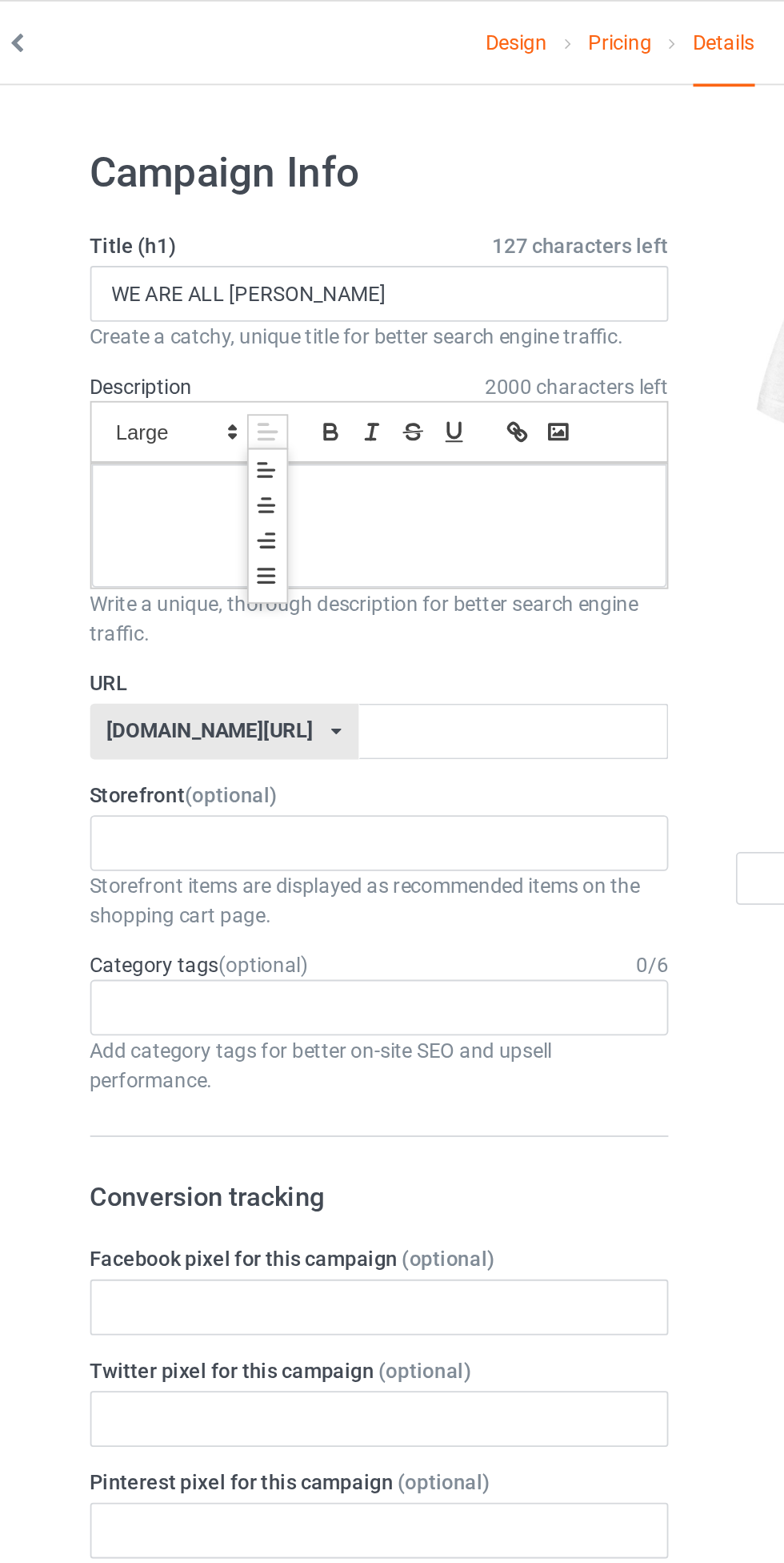
click at [204, 276] on line at bounding box center [198, 276] width 9 height 0
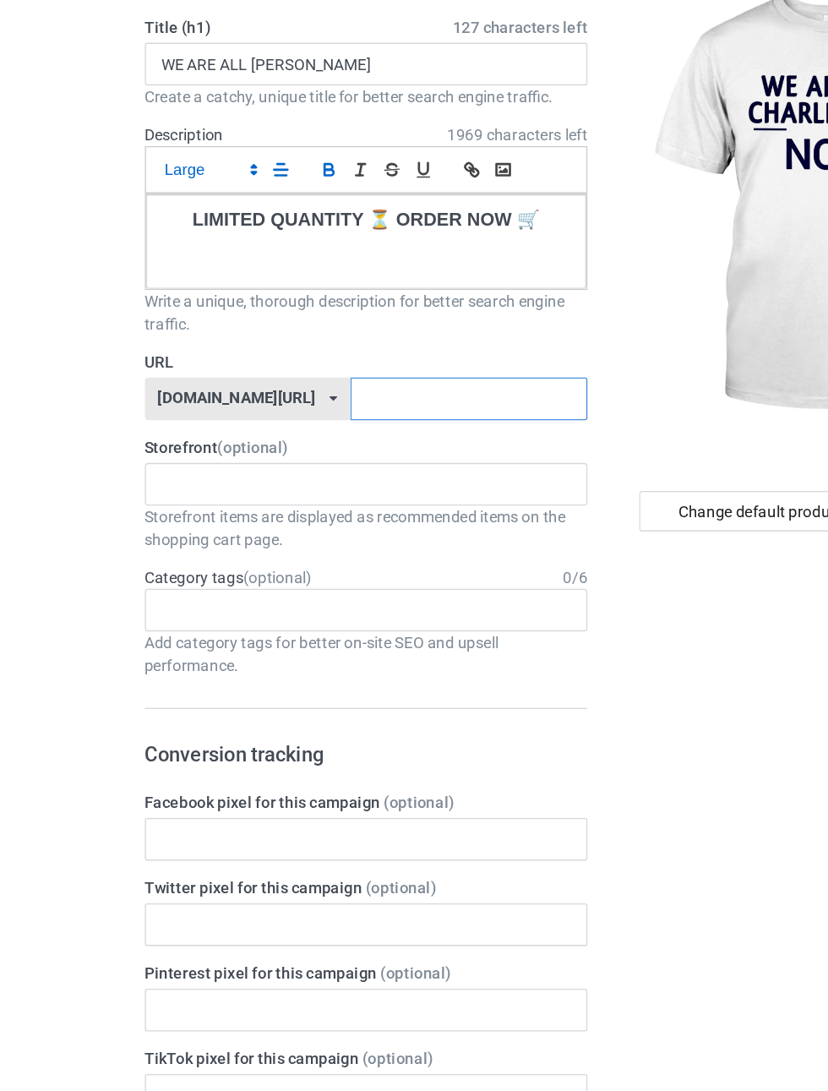
click at [347, 427] on input "text" at bounding box center [353, 421] width 178 height 32
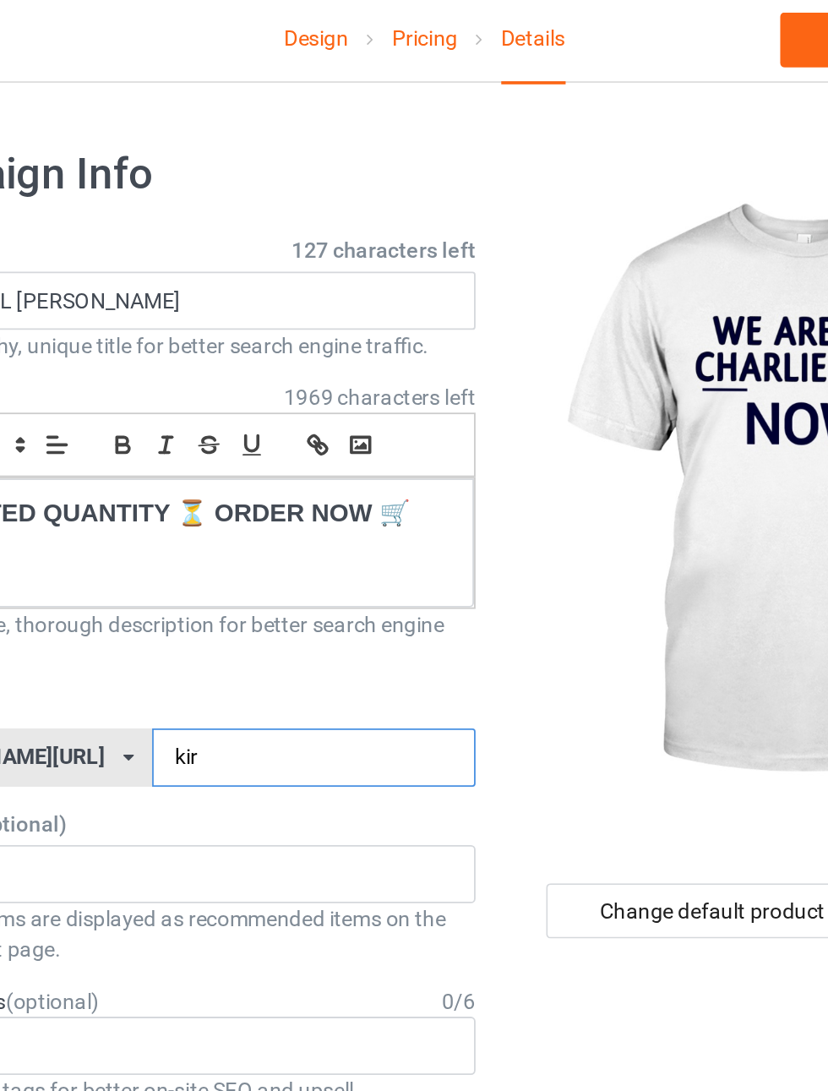
type input "[PERSON_NAME]"
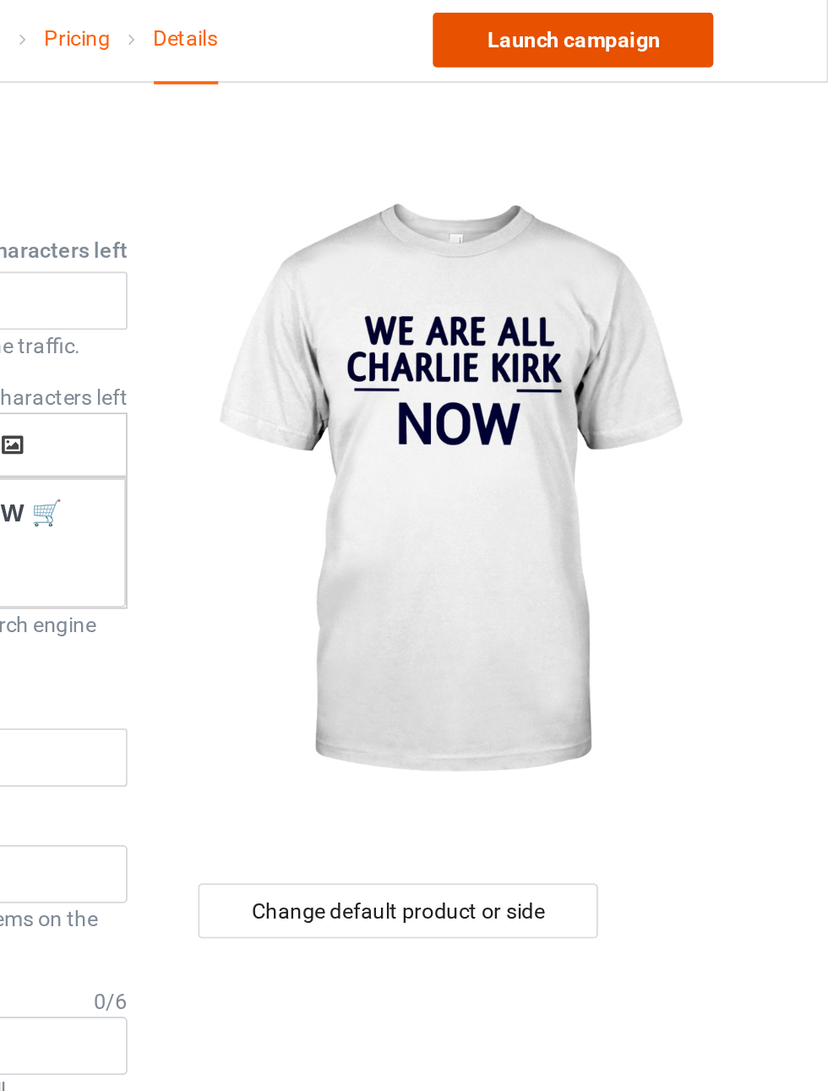
click at [720, 29] on link "Launch campaign" at bounding box center [687, 25] width 155 height 30
